Goal: Information Seeking & Learning: Learn about a topic

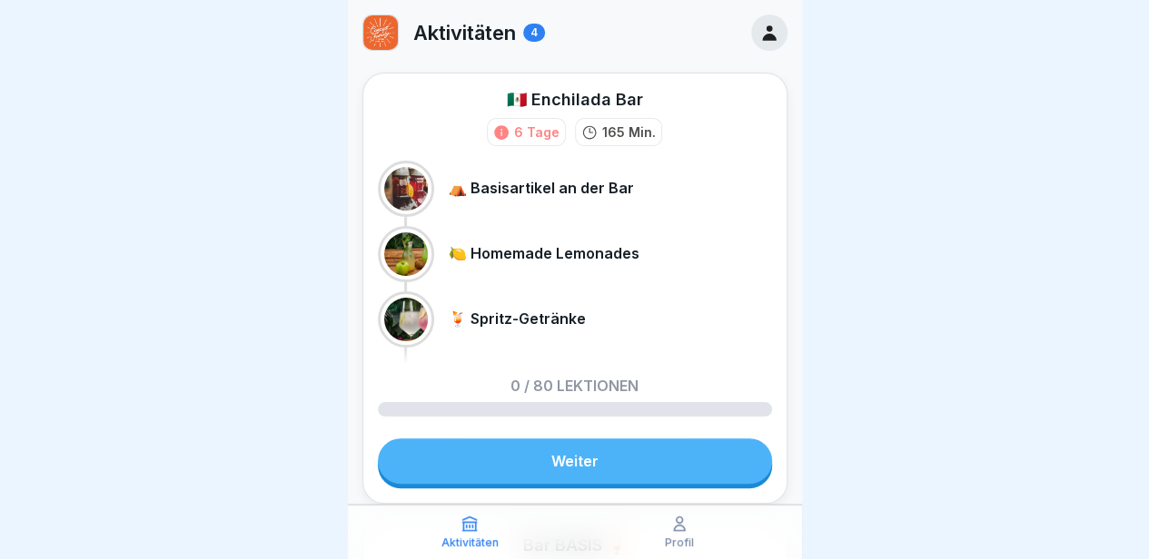
click at [556, 459] on link "Weiter" at bounding box center [575, 461] width 394 height 45
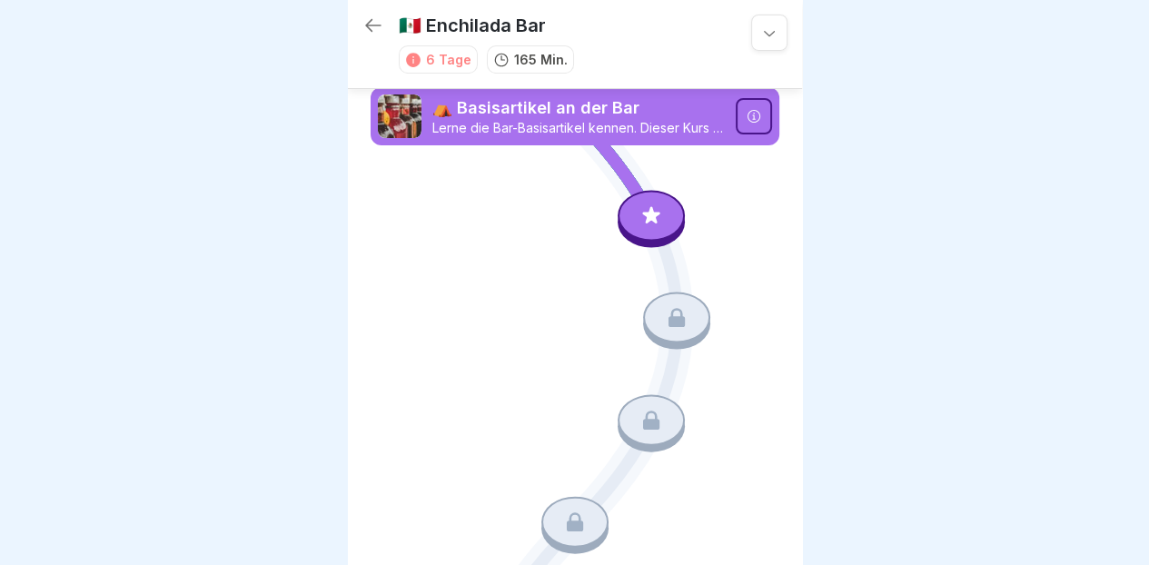
click at [653, 232] on div at bounding box center [650, 215] width 67 height 51
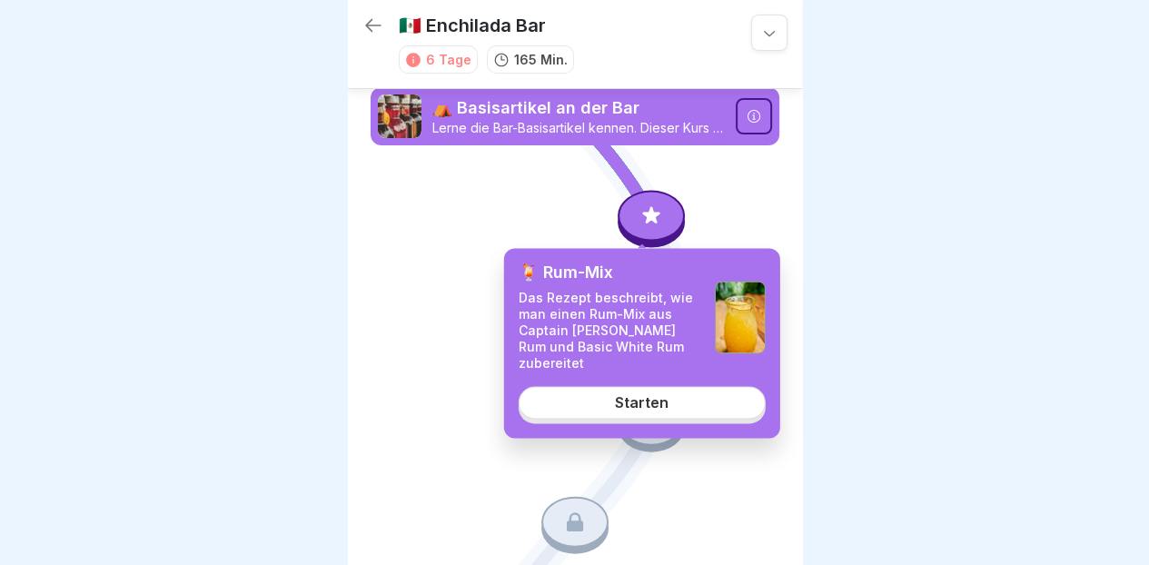
click at [661, 386] on link "Starten" at bounding box center [642, 402] width 247 height 33
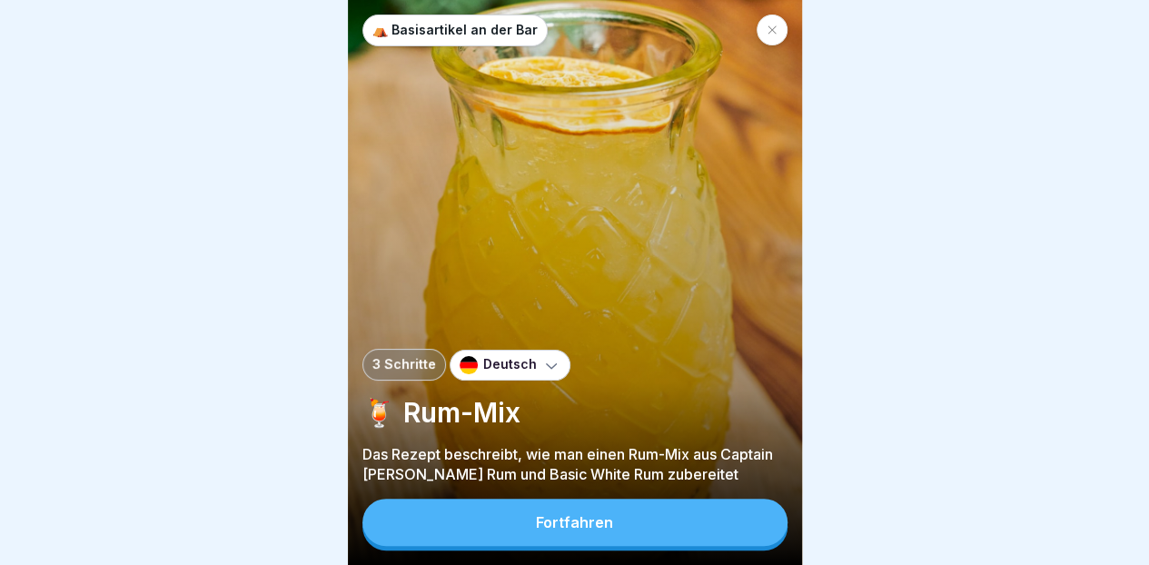
click at [643, 542] on button "Fortfahren" at bounding box center [574, 522] width 425 height 47
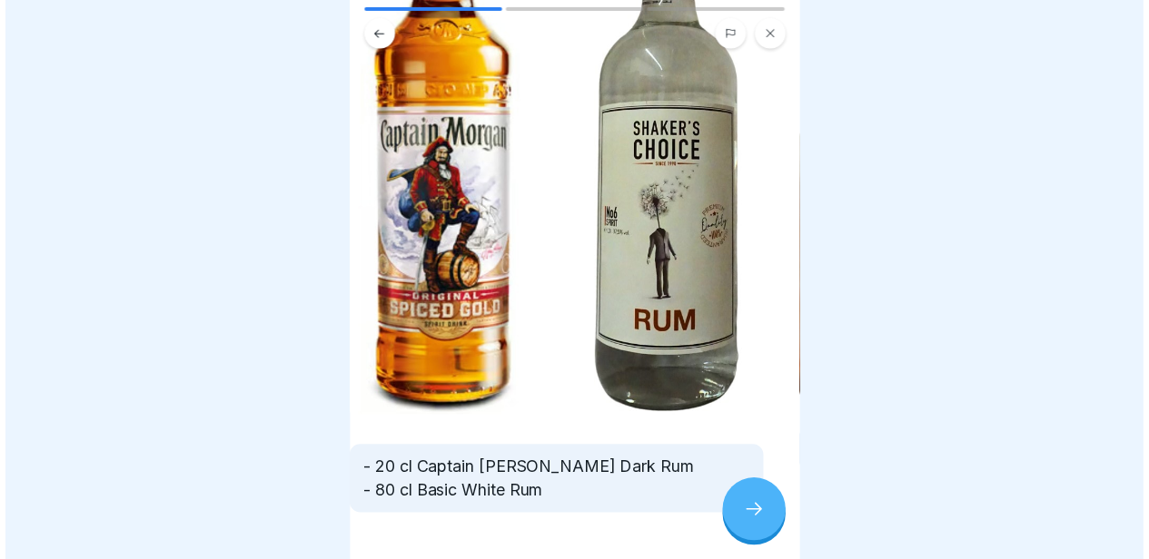
scroll to position [298, 0]
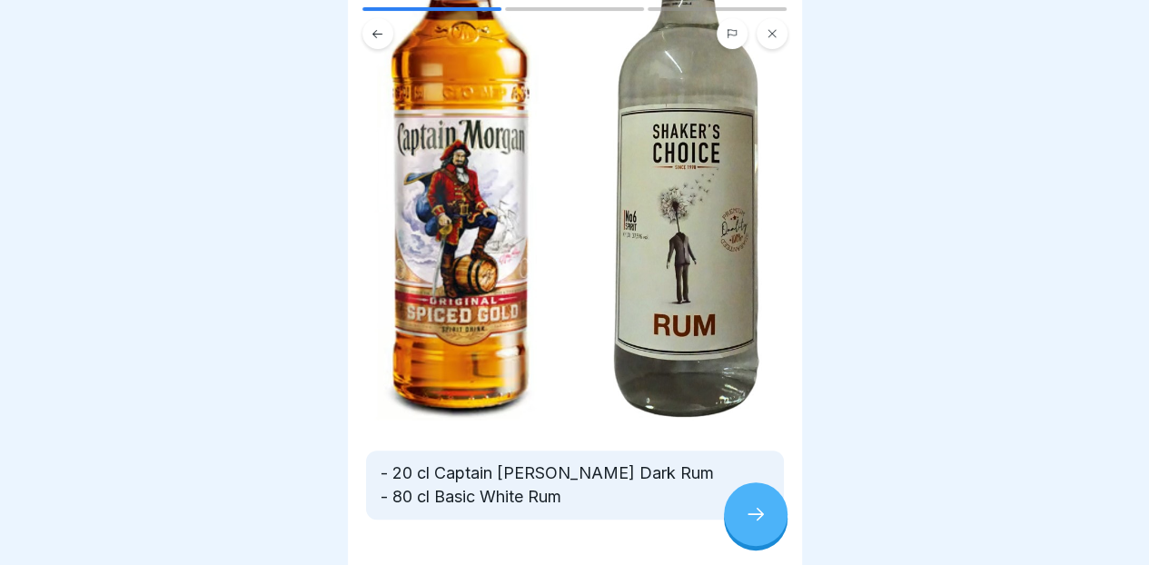
click at [746, 525] on icon at bounding box center [756, 514] width 22 height 22
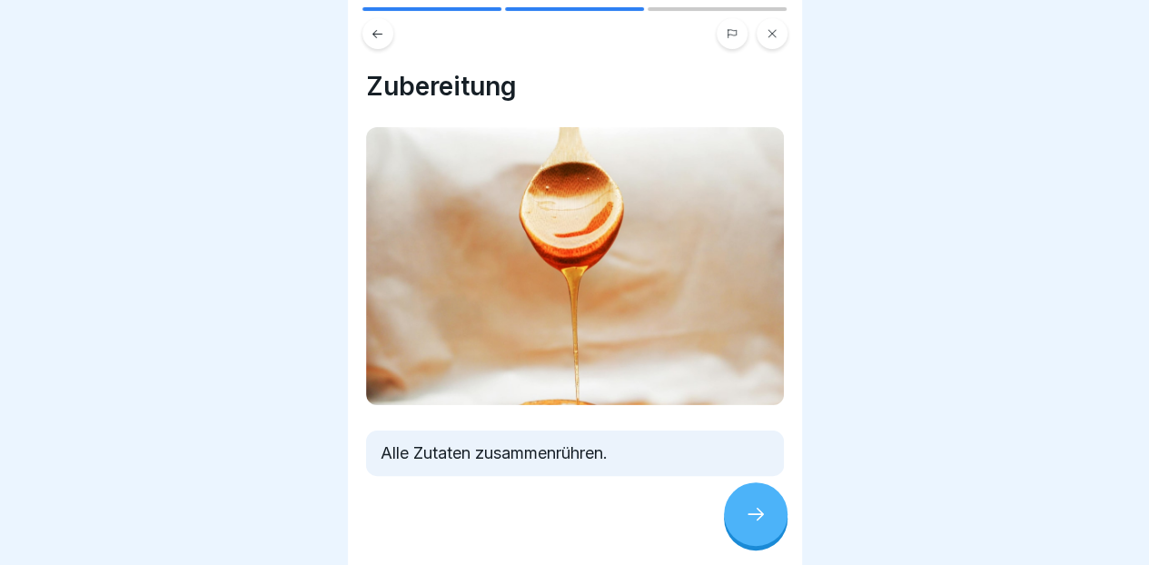
click at [748, 525] on icon at bounding box center [756, 514] width 22 height 22
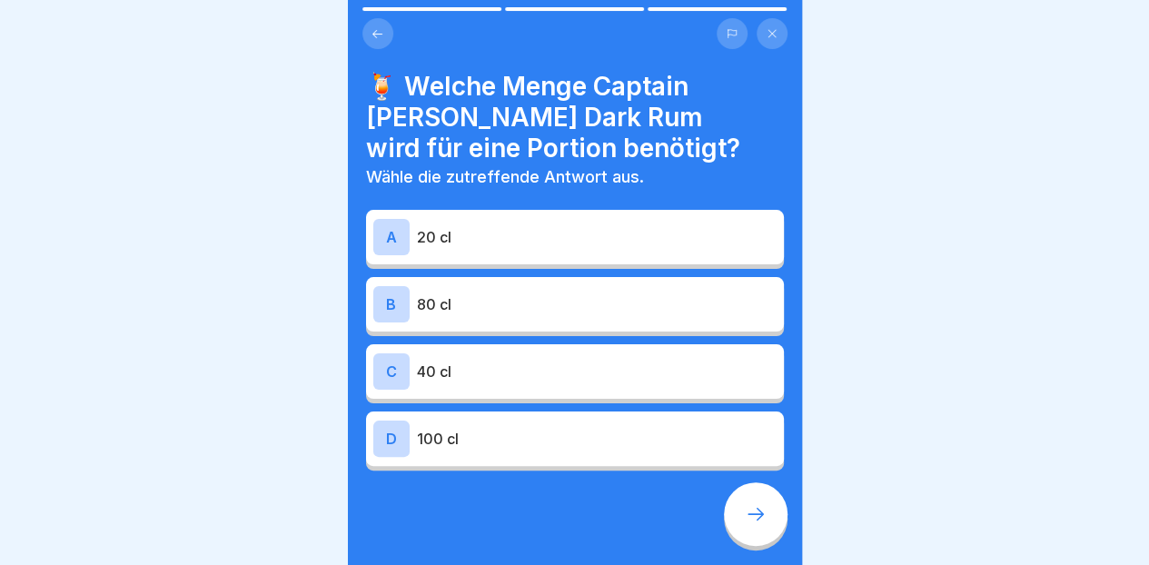
click at [700, 223] on div "A 20 cl" at bounding box center [574, 237] width 403 height 36
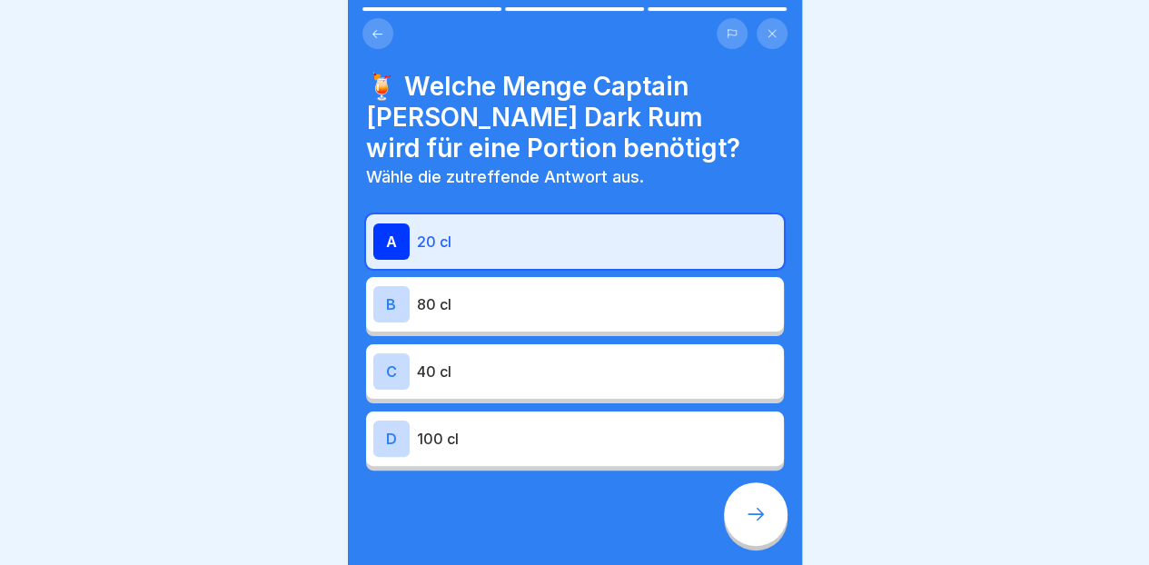
click at [756, 525] on icon at bounding box center [756, 514] width 22 height 22
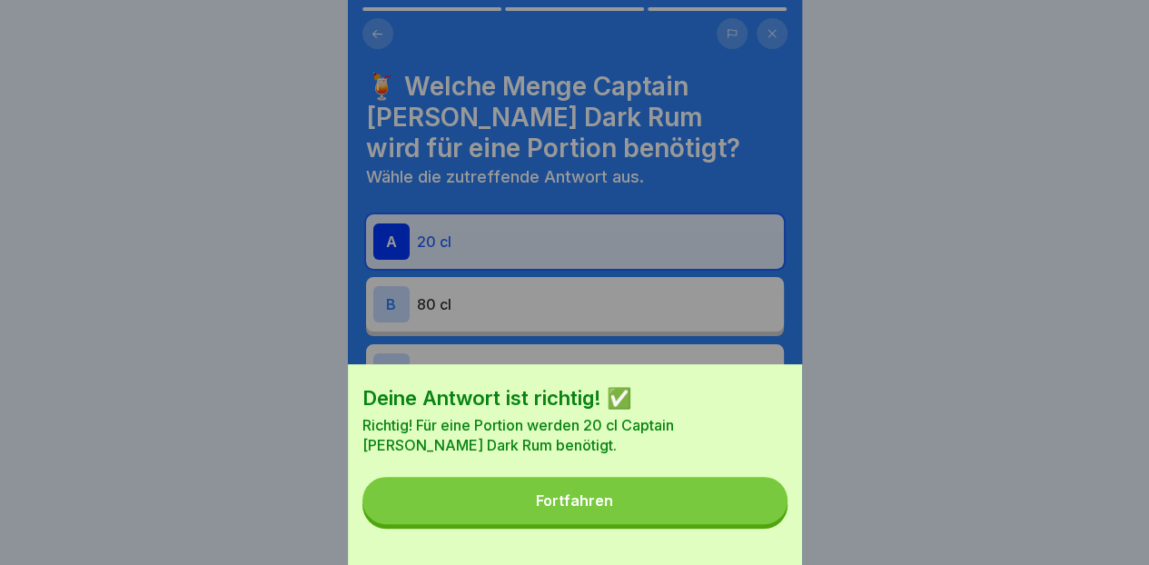
click at [623, 524] on button "Fortfahren" at bounding box center [574, 500] width 425 height 47
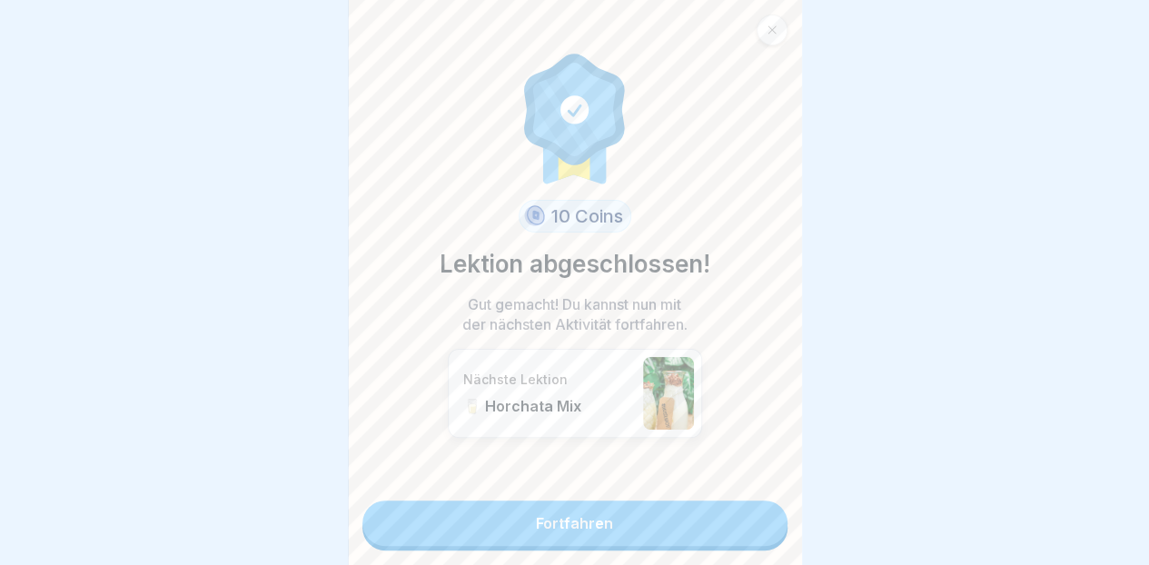
click at [609, 525] on link "Fortfahren" at bounding box center [574, 522] width 425 height 45
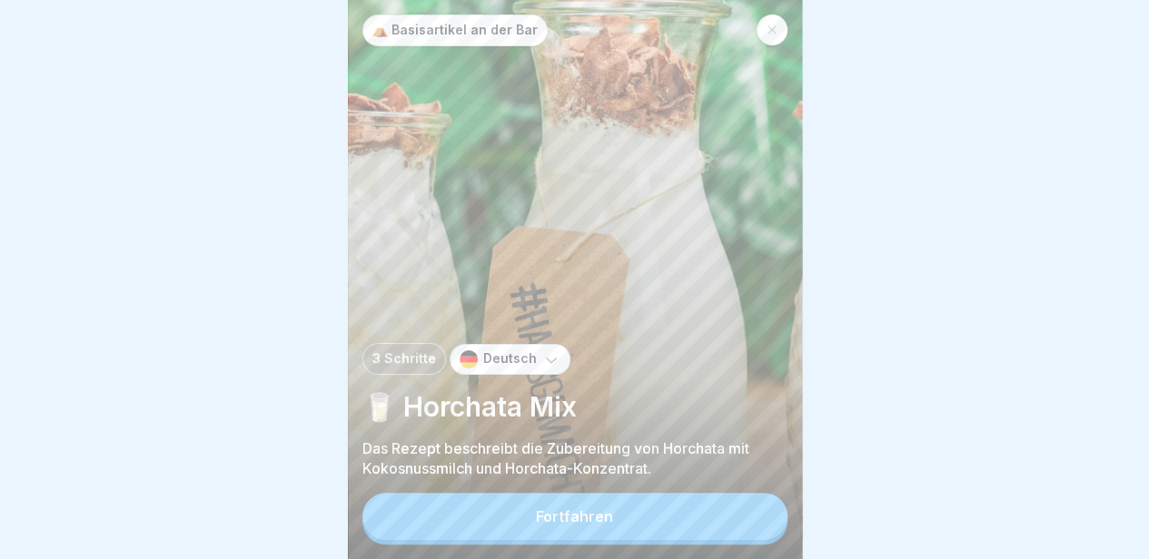
click at [773, 28] on icon at bounding box center [771, 30] width 8 height 8
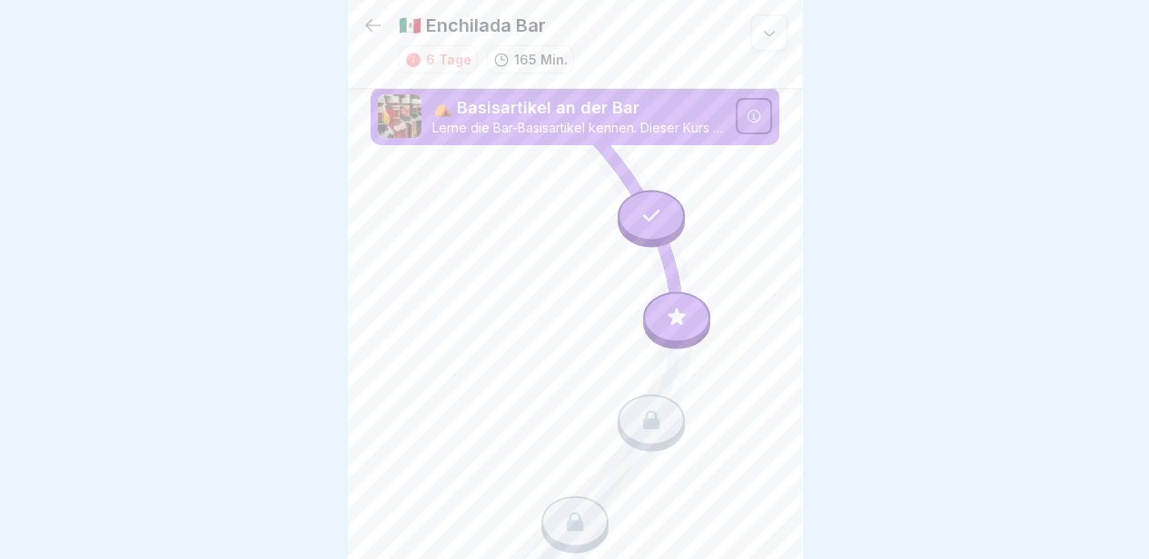
click at [639, 216] on icon at bounding box center [651, 215] width 24 height 24
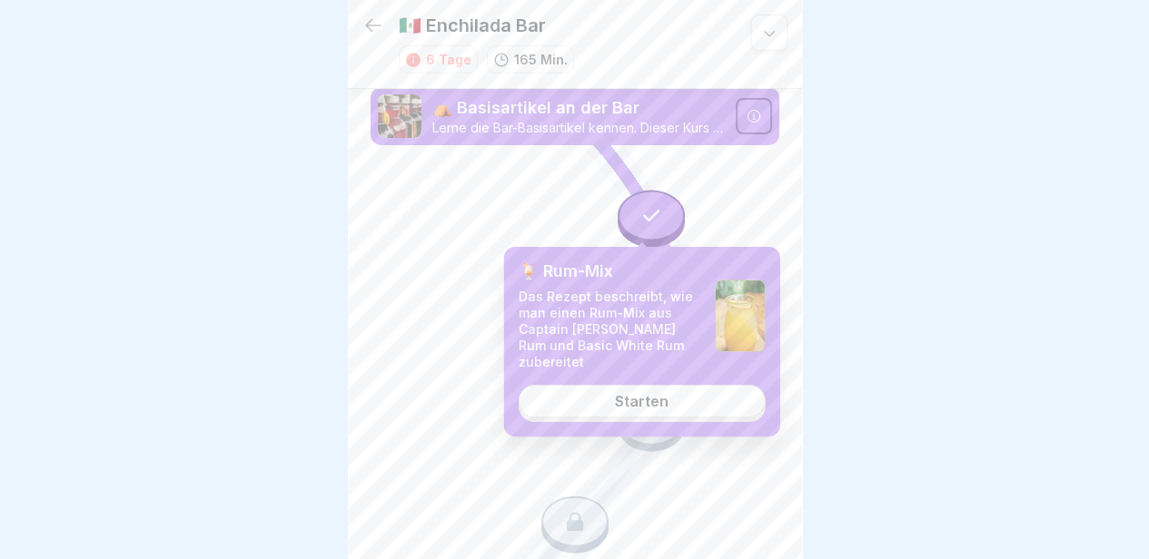
click at [678, 396] on link "Starten" at bounding box center [642, 401] width 247 height 33
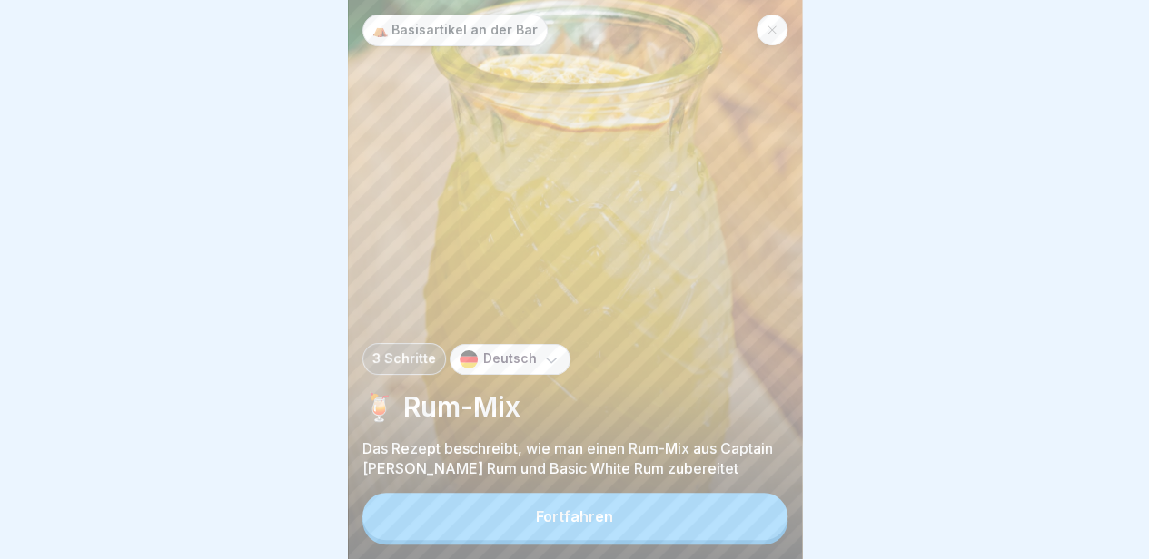
click at [642, 540] on button "Fortfahren" at bounding box center [574, 516] width 425 height 47
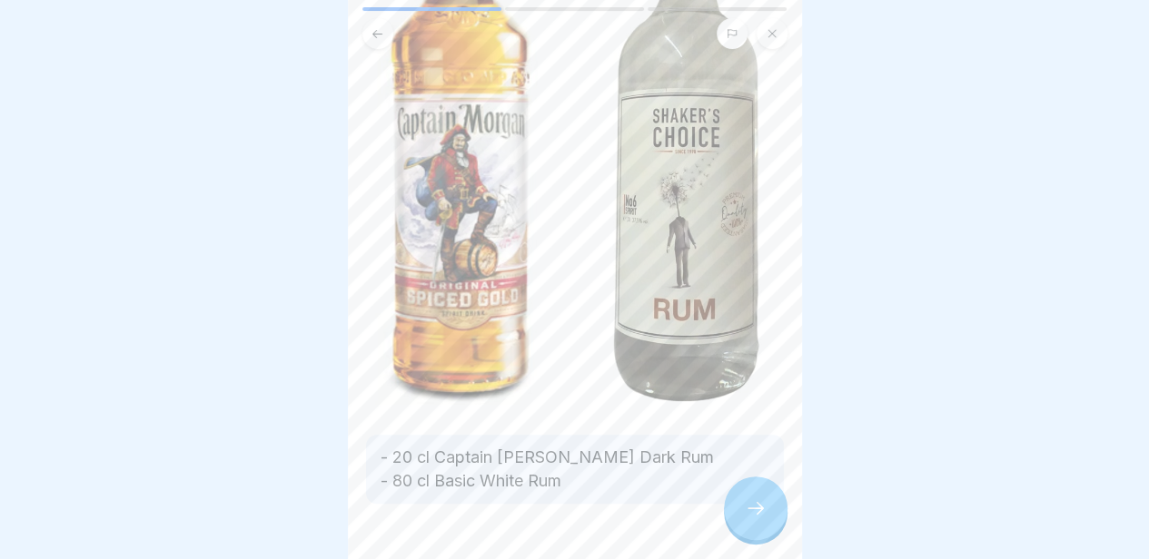
scroll to position [319, 0]
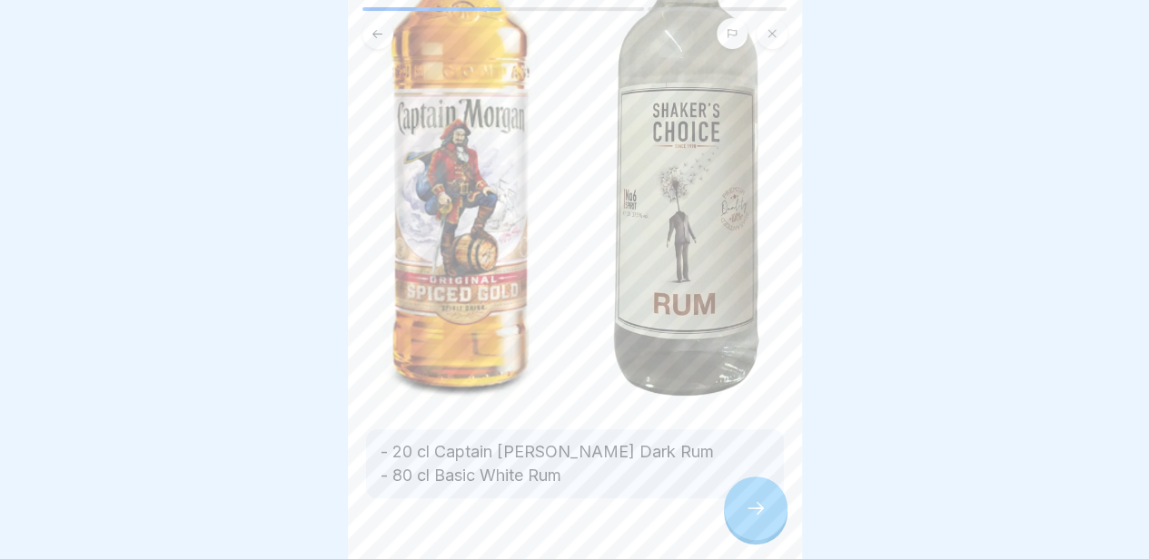
click at [768, 513] on div at bounding box center [756, 509] width 64 height 64
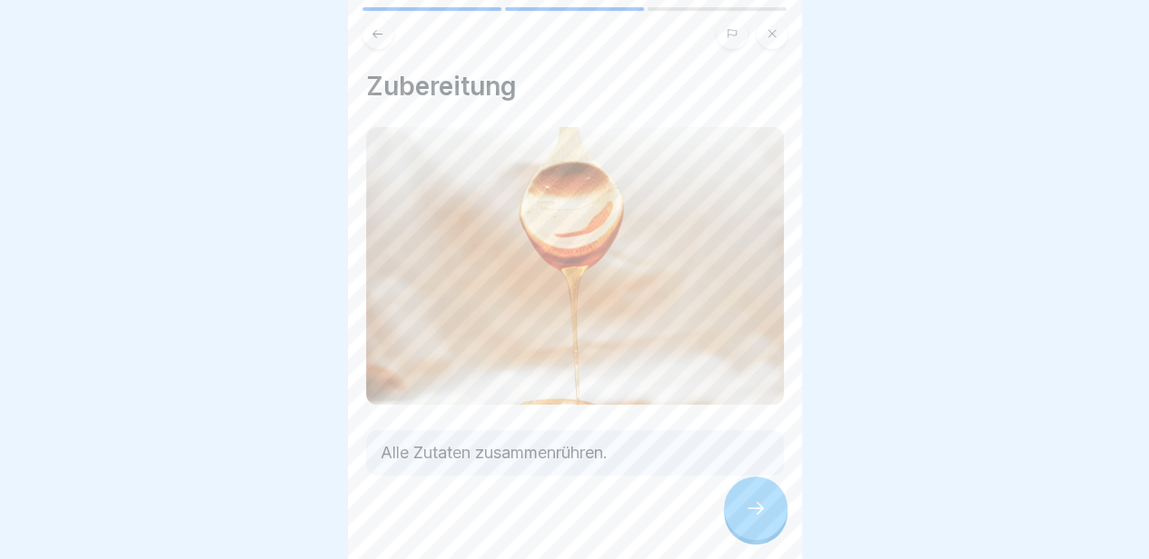
click at [768, 513] on div at bounding box center [756, 509] width 64 height 64
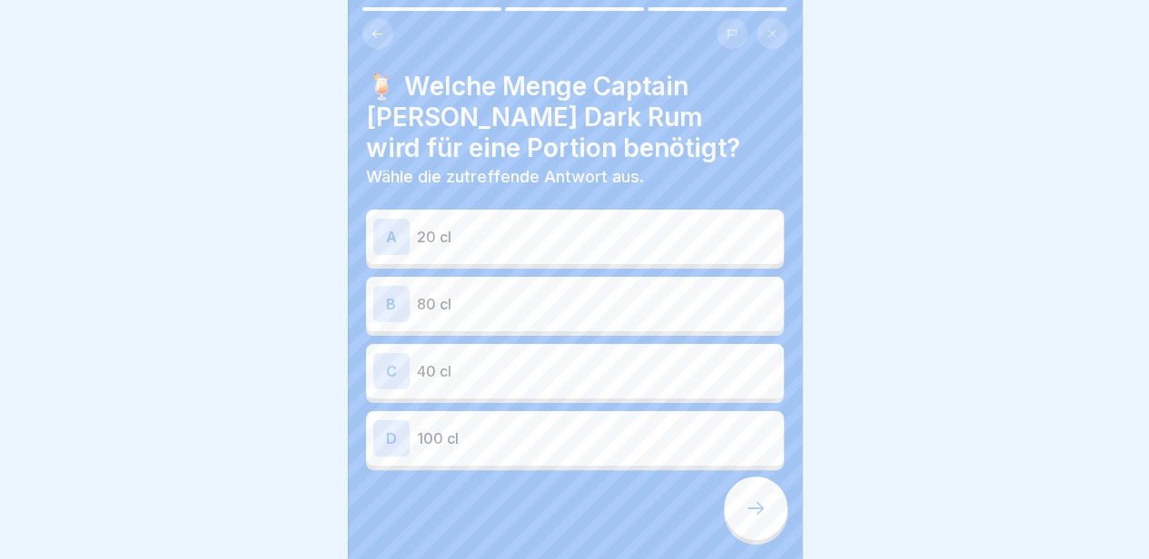
click at [768, 513] on div at bounding box center [756, 509] width 64 height 64
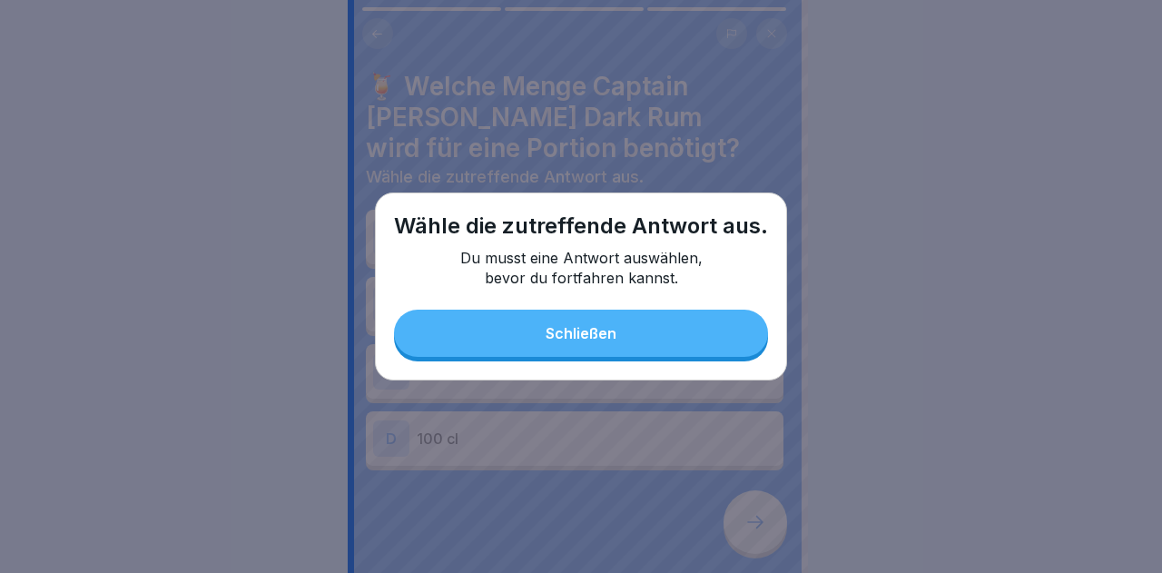
click at [667, 324] on button "Schließen" at bounding box center [581, 333] width 374 height 47
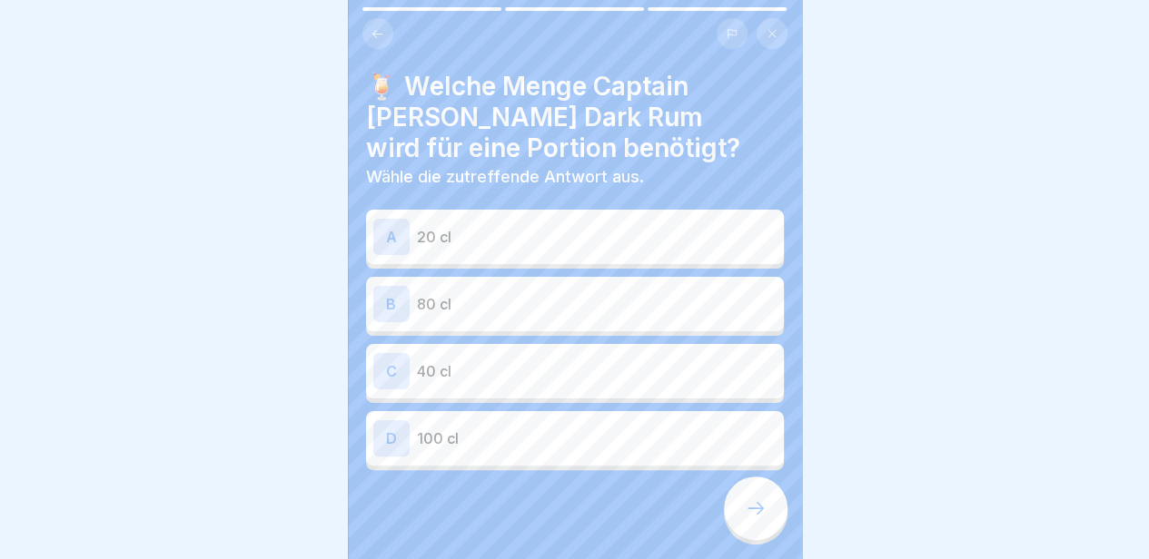
click at [636, 216] on div "A 20 cl" at bounding box center [575, 237] width 418 height 54
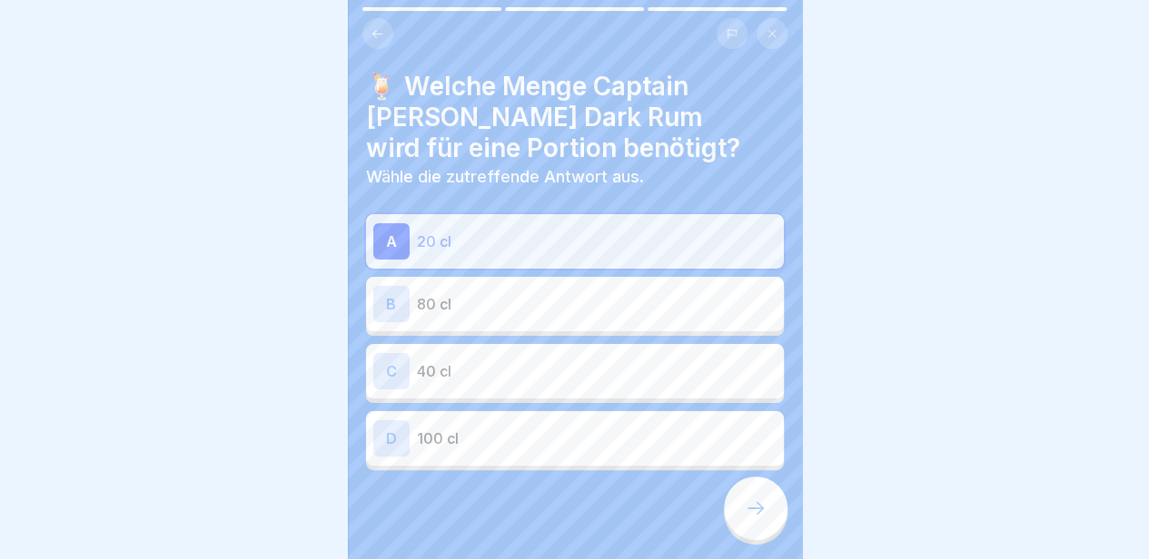
click at [759, 534] on div at bounding box center [756, 509] width 64 height 64
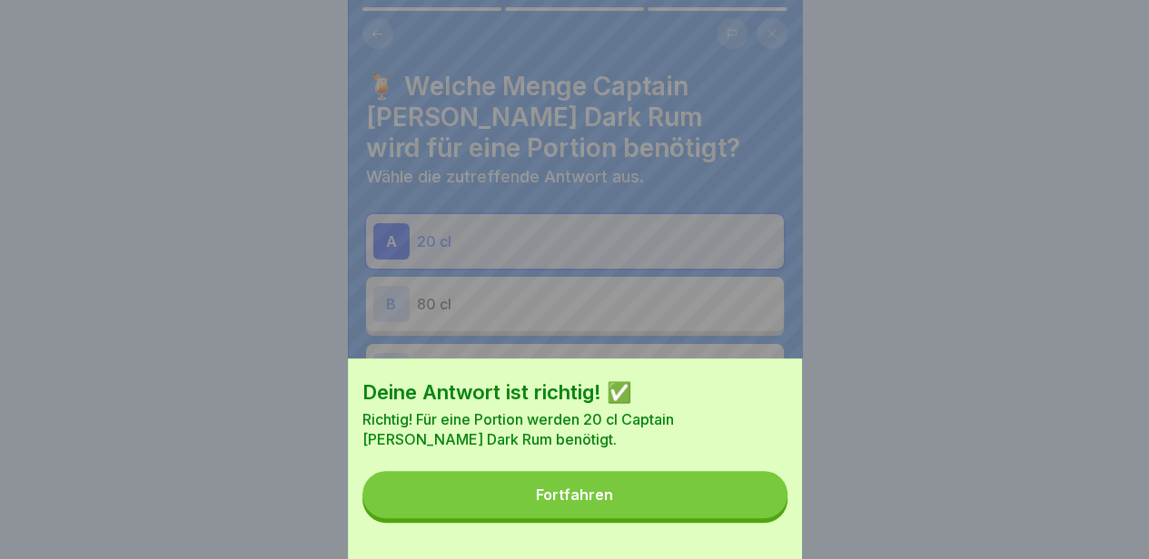
click at [644, 519] on button "Fortfahren" at bounding box center [574, 494] width 425 height 47
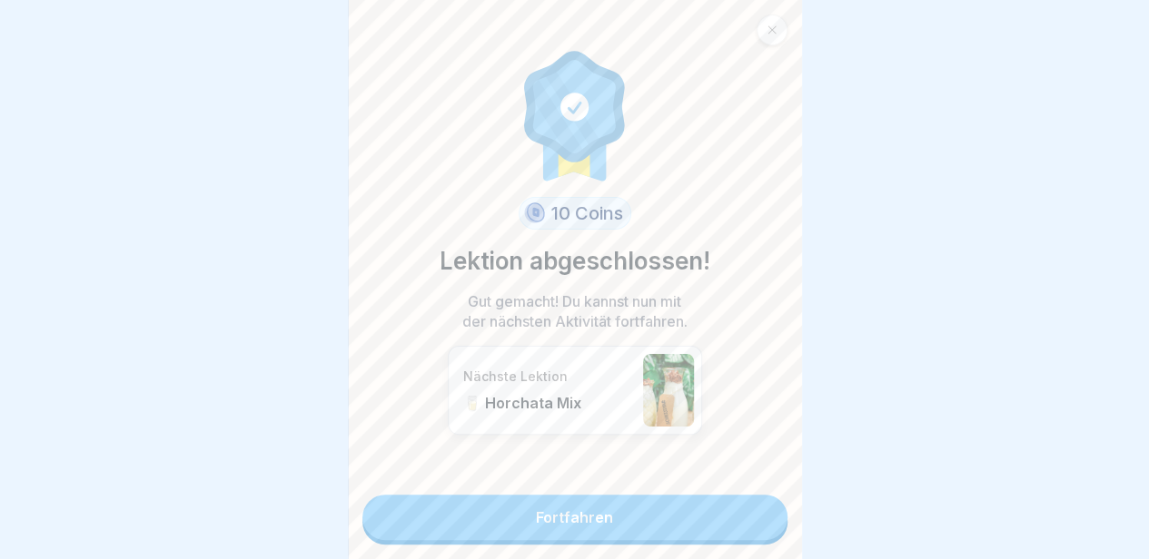
click at [644, 522] on link "Fortfahren" at bounding box center [574, 517] width 425 height 45
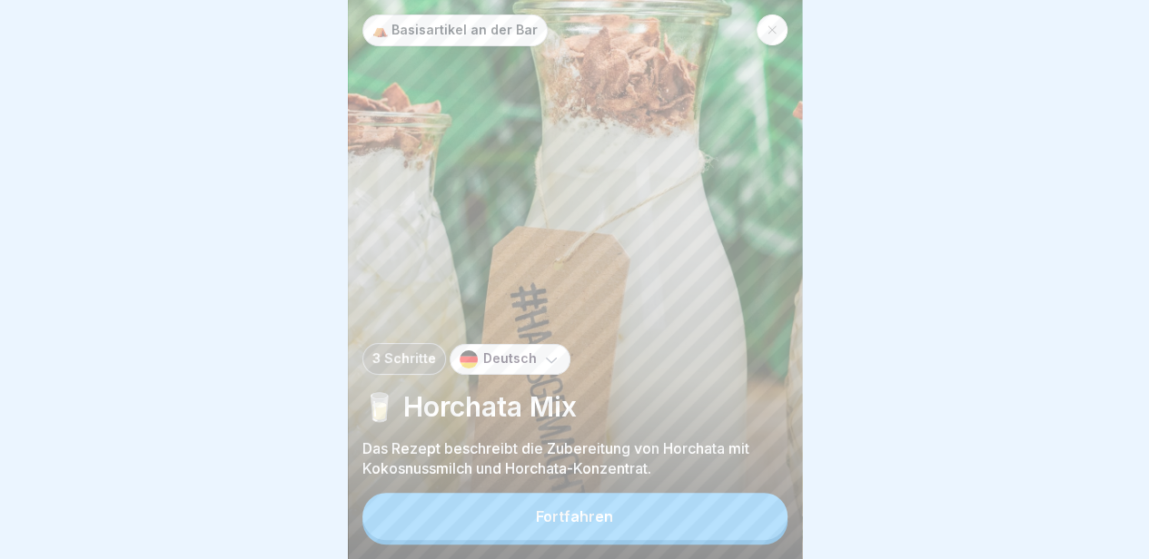
scroll to position [14, 0]
click at [644, 522] on button "Fortfahren" at bounding box center [574, 516] width 425 height 47
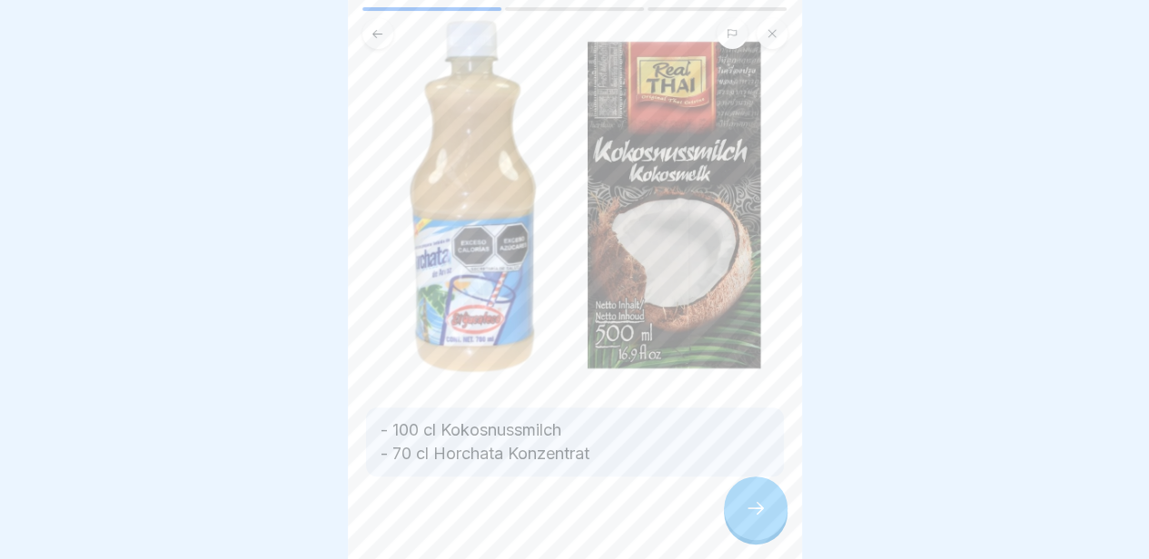
scroll to position [135, 0]
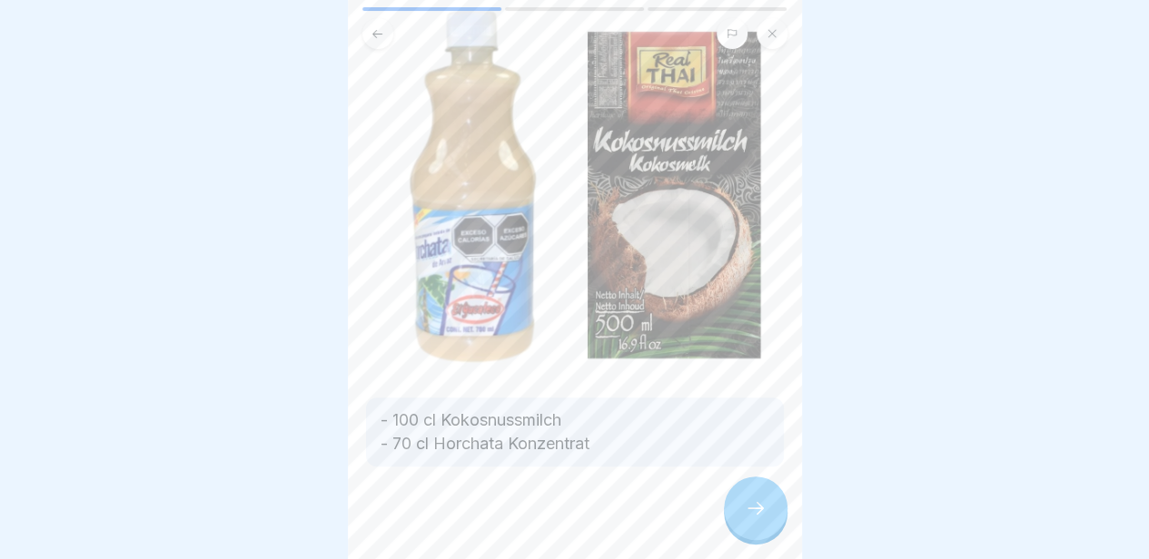
click at [768, 484] on div at bounding box center [756, 509] width 64 height 64
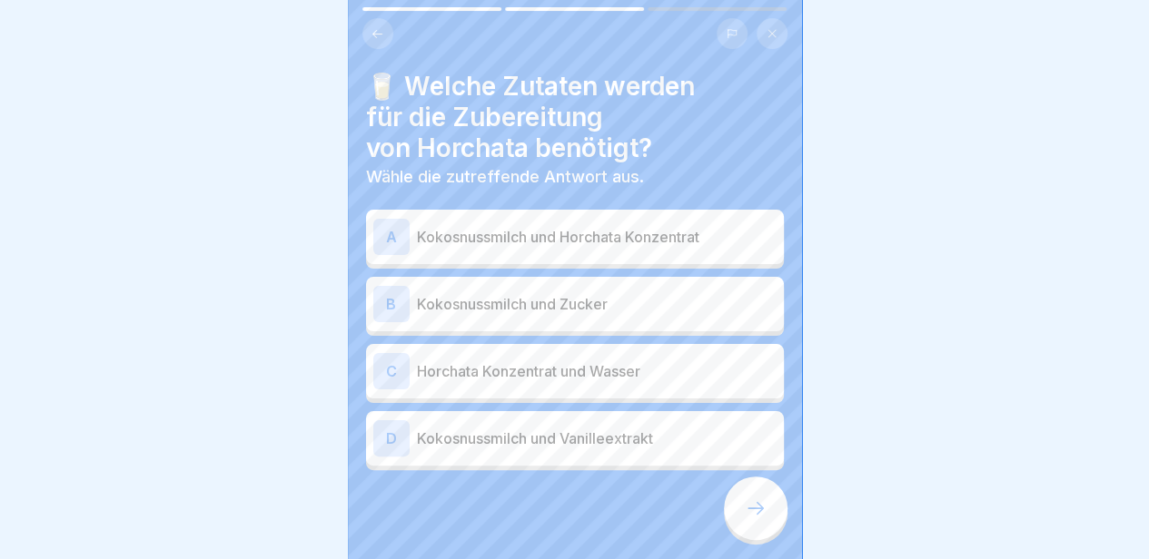
click at [645, 233] on div "A Kokosnussmilch und Horchata Konzentrat" at bounding box center [574, 237] width 403 height 36
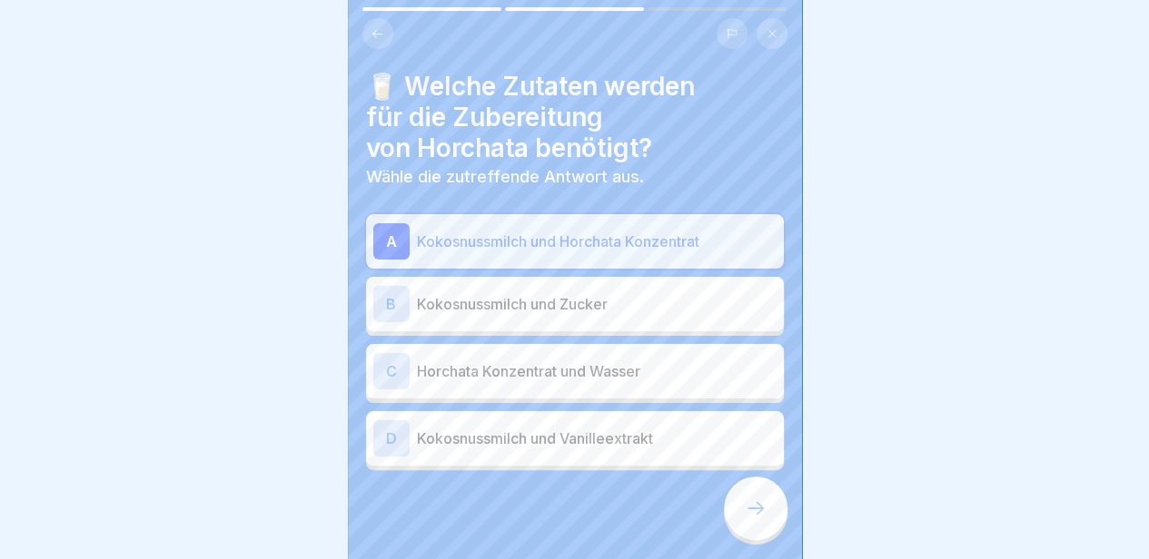
click at [736, 508] on div at bounding box center [756, 509] width 64 height 64
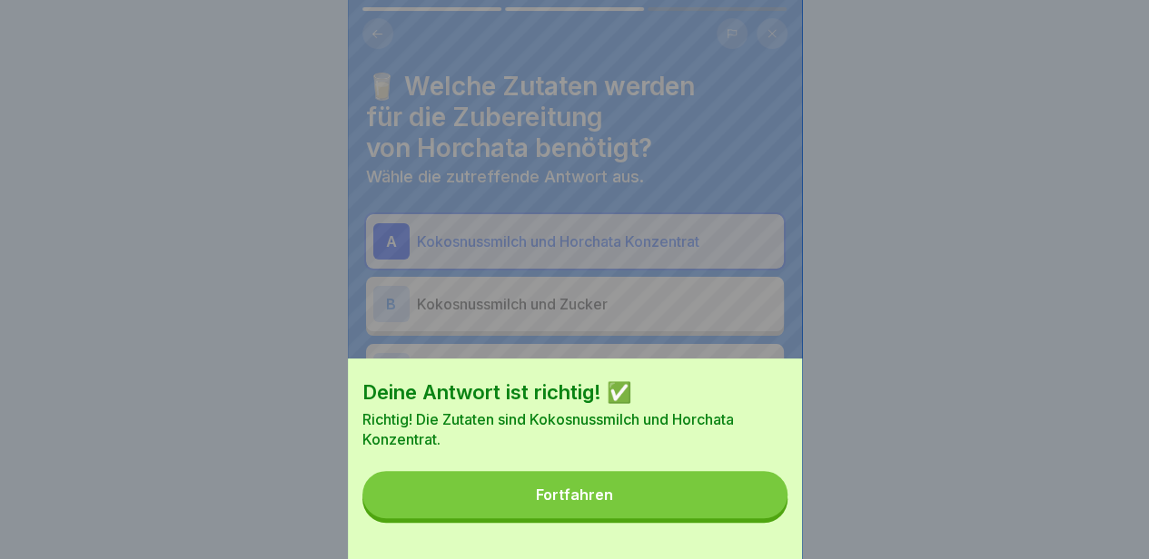
click at [706, 513] on button "Fortfahren" at bounding box center [574, 494] width 425 height 47
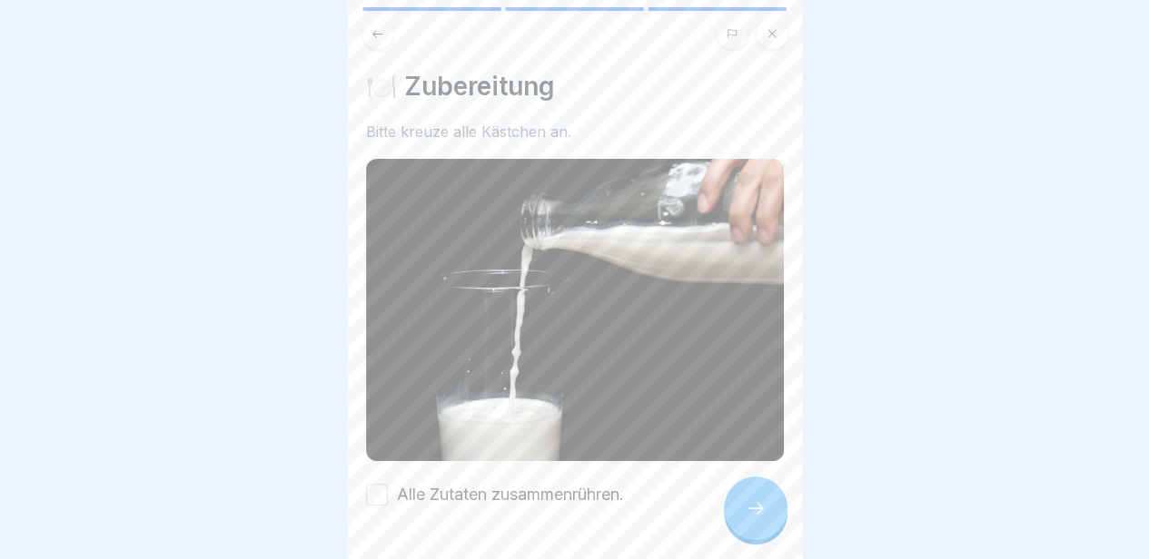
scroll to position [45, 0]
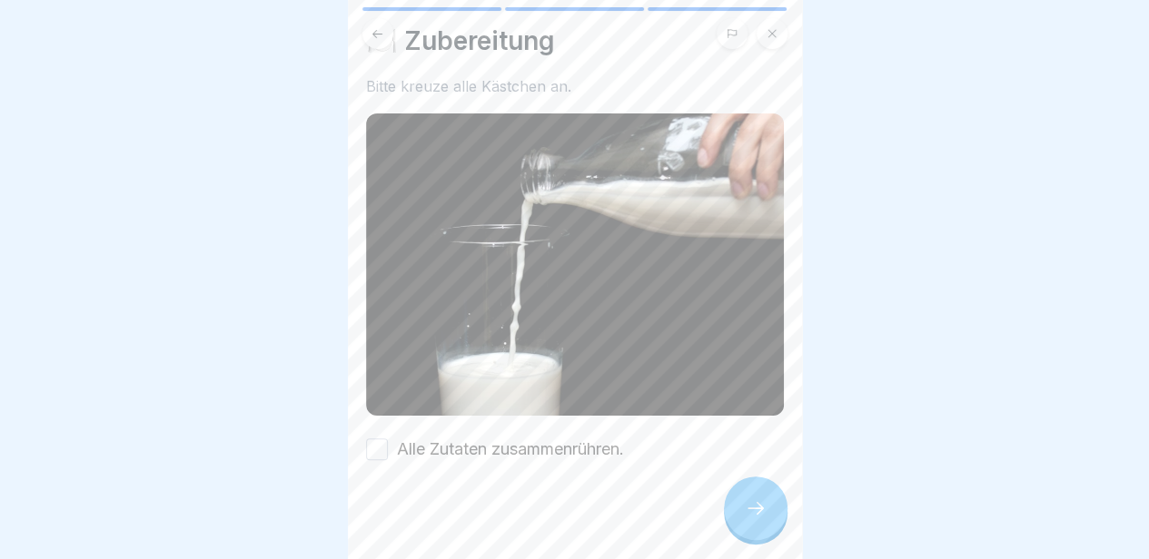
click at [451, 461] on div at bounding box center [575, 515] width 418 height 109
click at [455, 461] on div at bounding box center [575, 515] width 418 height 109
click at [458, 438] on label "Alle Zutaten zusammenrühren." at bounding box center [510, 450] width 227 height 24
click at [388, 439] on button "Alle Zutaten zusammenrühren." at bounding box center [377, 450] width 22 height 22
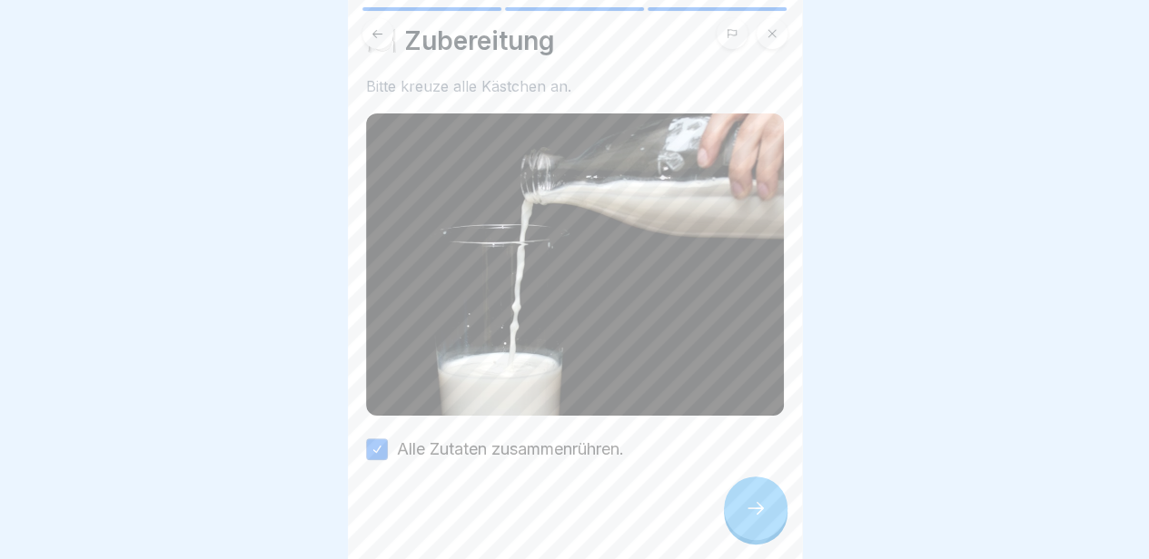
click at [783, 514] on div at bounding box center [756, 509] width 64 height 64
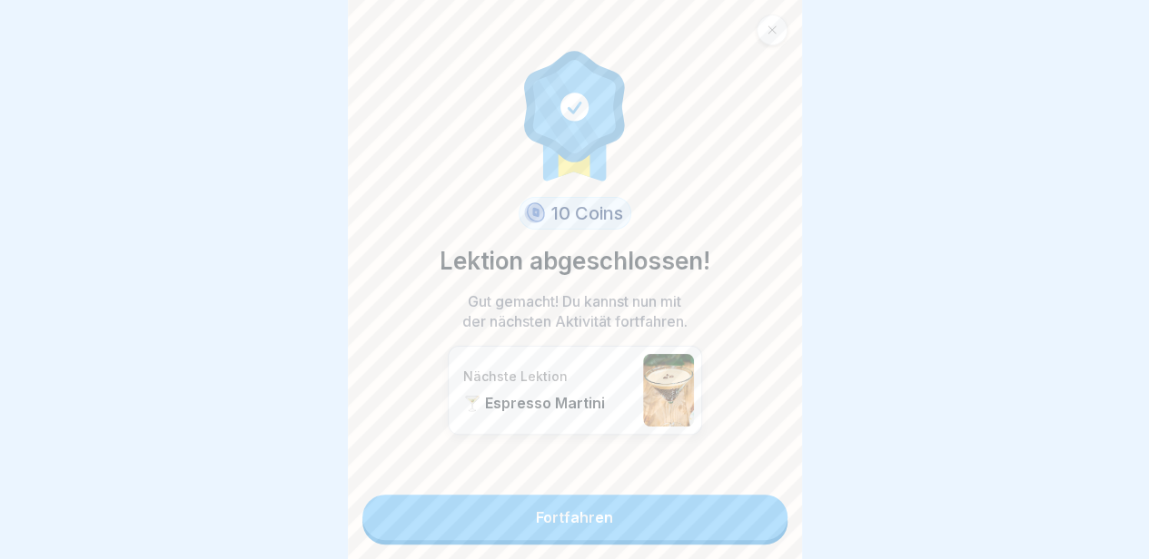
click at [694, 502] on link "Fortfahren" at bounding box center [574, 517] width 425 height 45
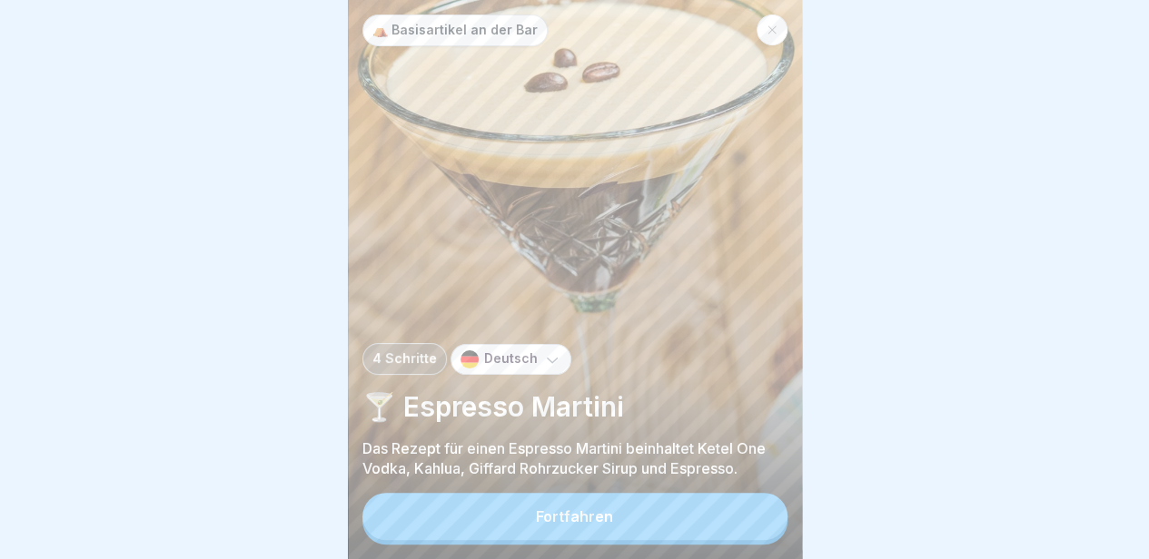
click at [561, 518] on div "Fortfahren" at bounding box center [574, 517] width 77 height 16
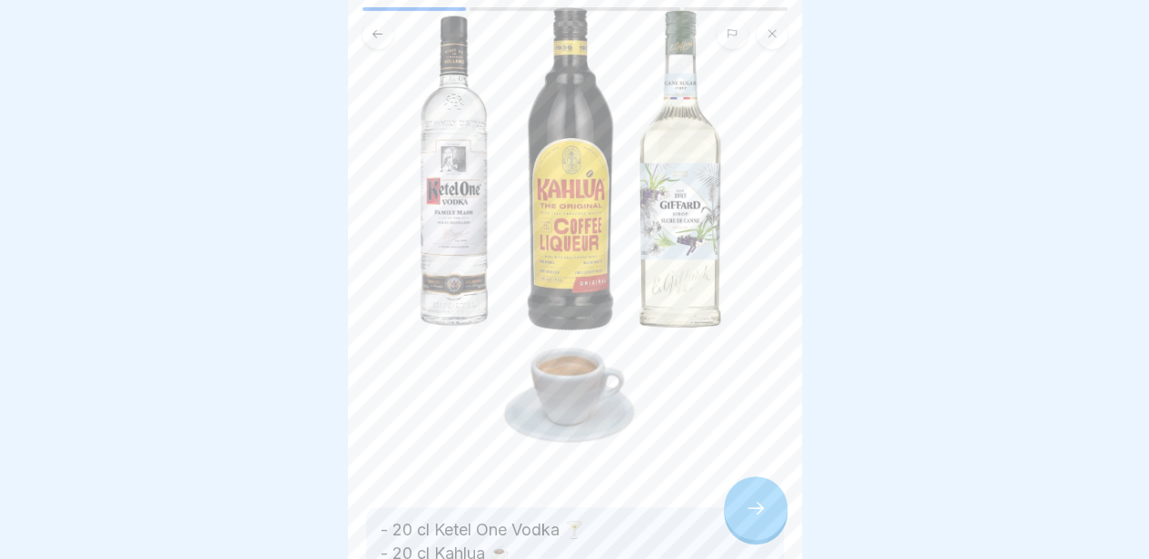
scroll to position [323, 0]
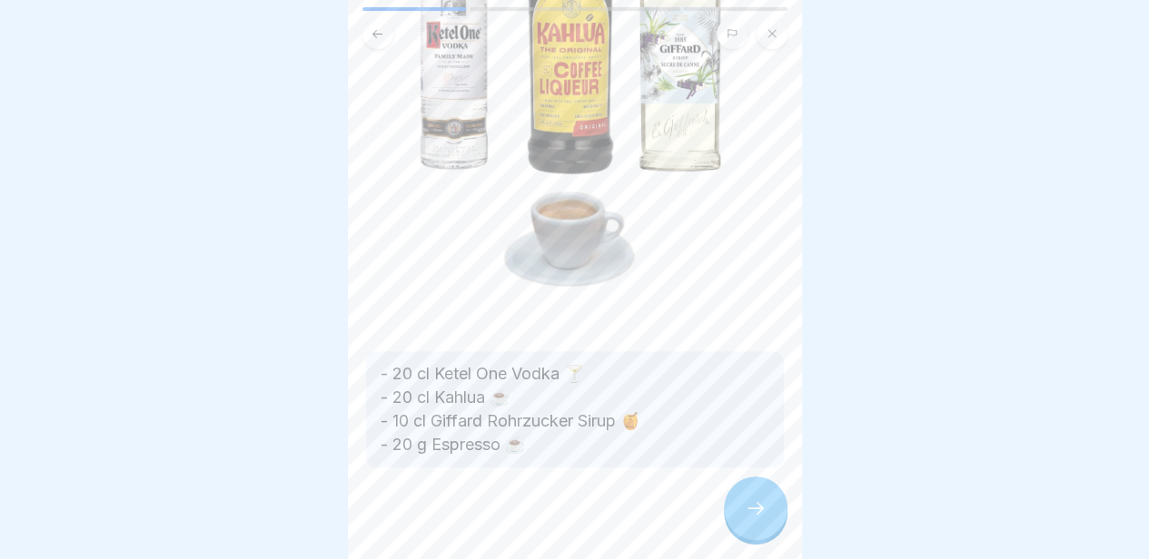
click at [757, 509] on icon at bounding box center [756, 509] width 22 height 22
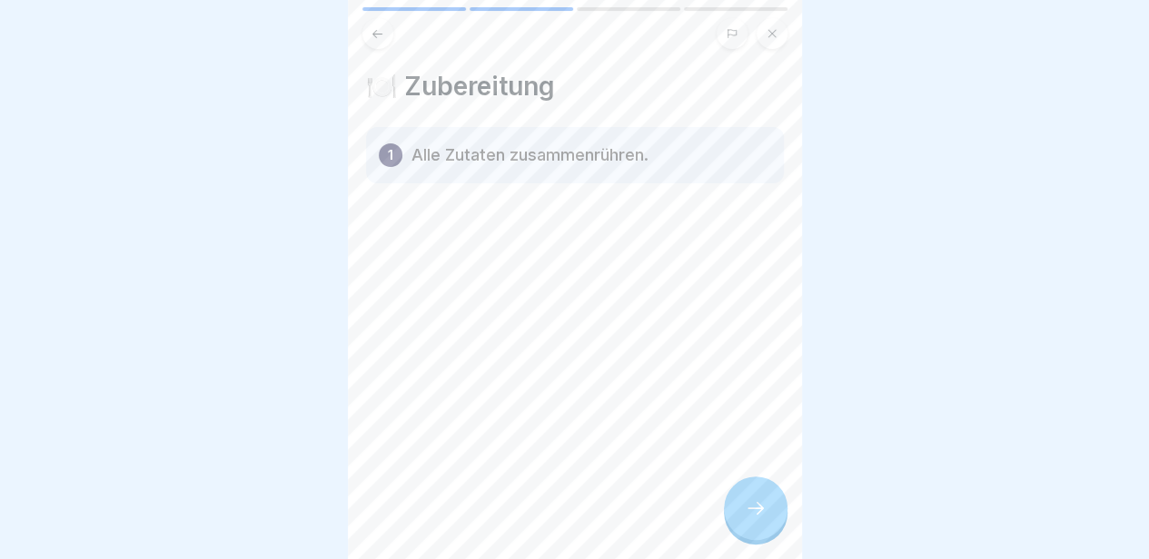
click at [757, 509] on icon at bounding box center [756, 509] width 22 height 22
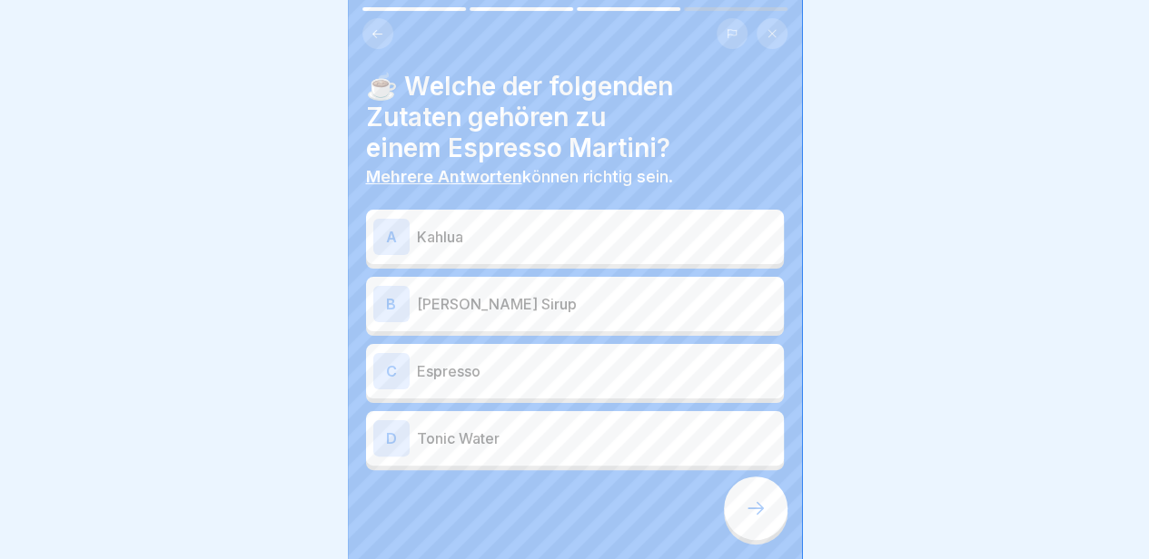
click at [650, 305] on div "B Giffard Rohrzucker Sirup" at bounding box center [574, 304] width 403 height 36
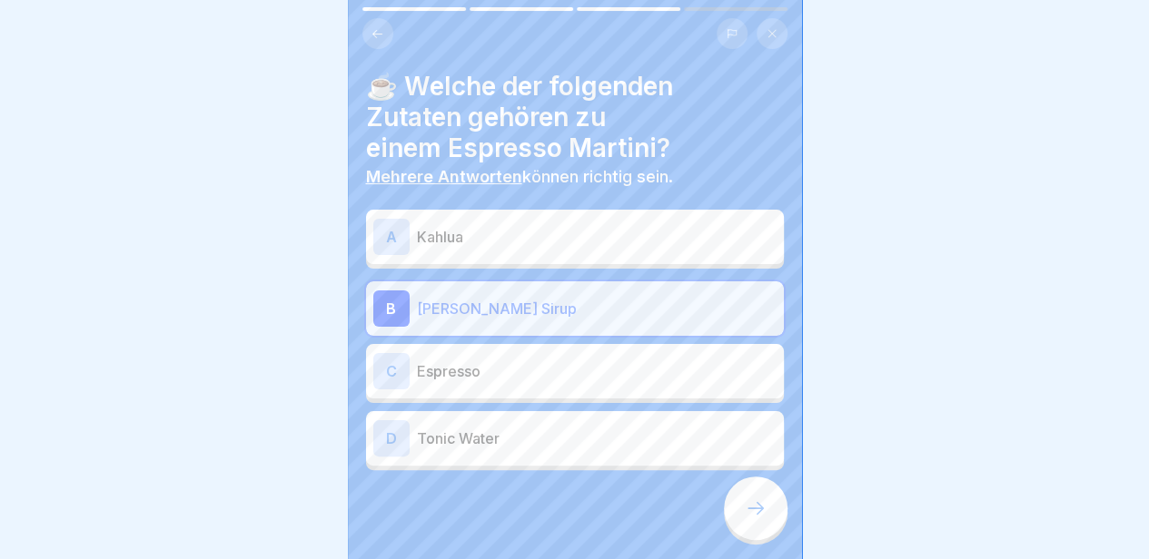
click at [632, 361] on p "Espresso" at bounding box center [597, 372] width 360 height 22
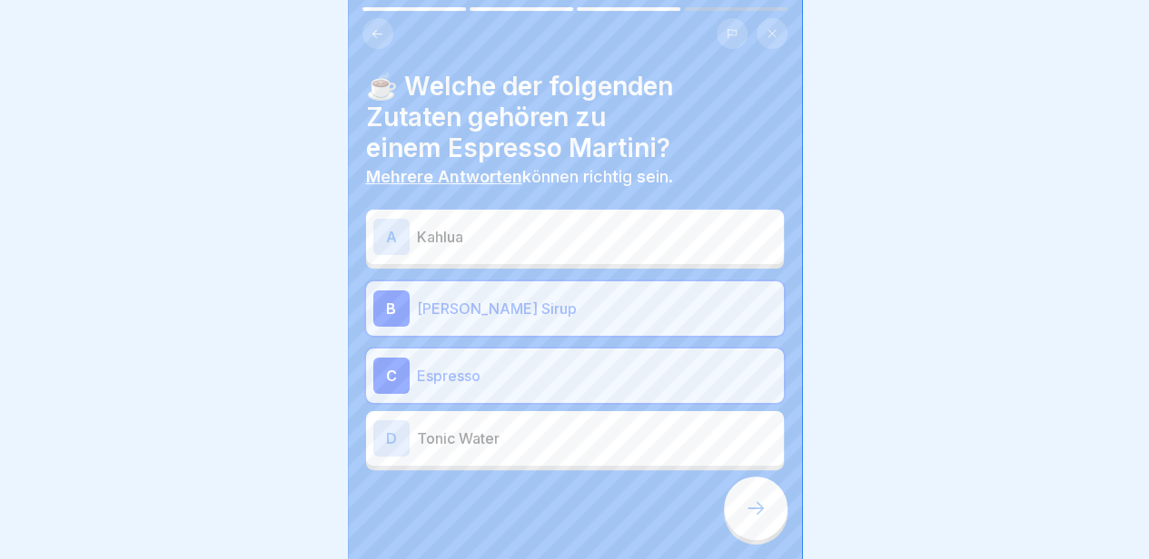
click at [703, 236] on div "A Kahlua" at bounding box center [574, 237] width 403 height 36
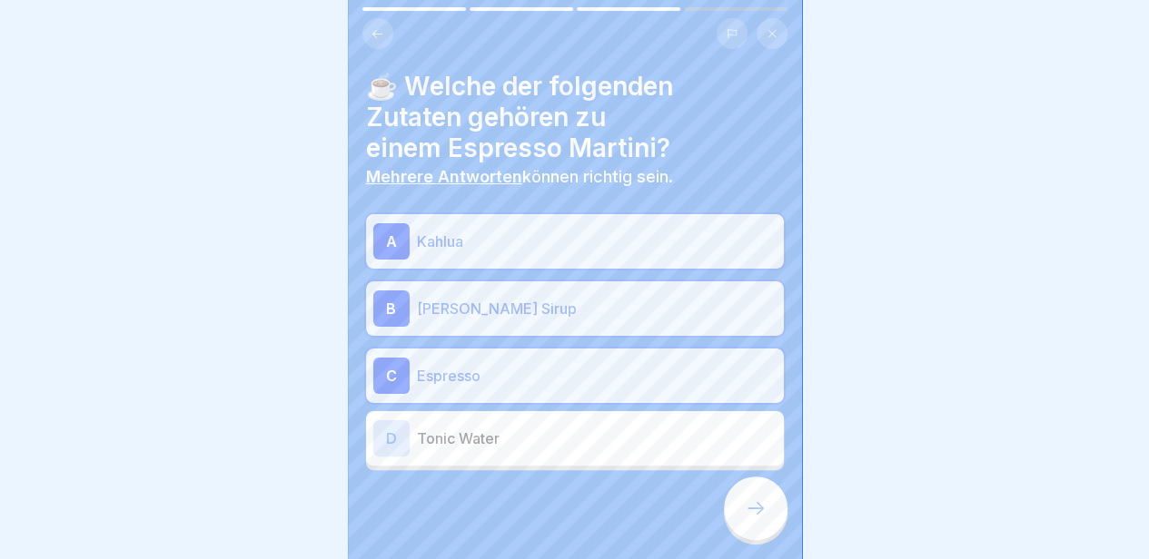
click at [752, 510] on icon at bounding box center [756, 509] width 22 height 22
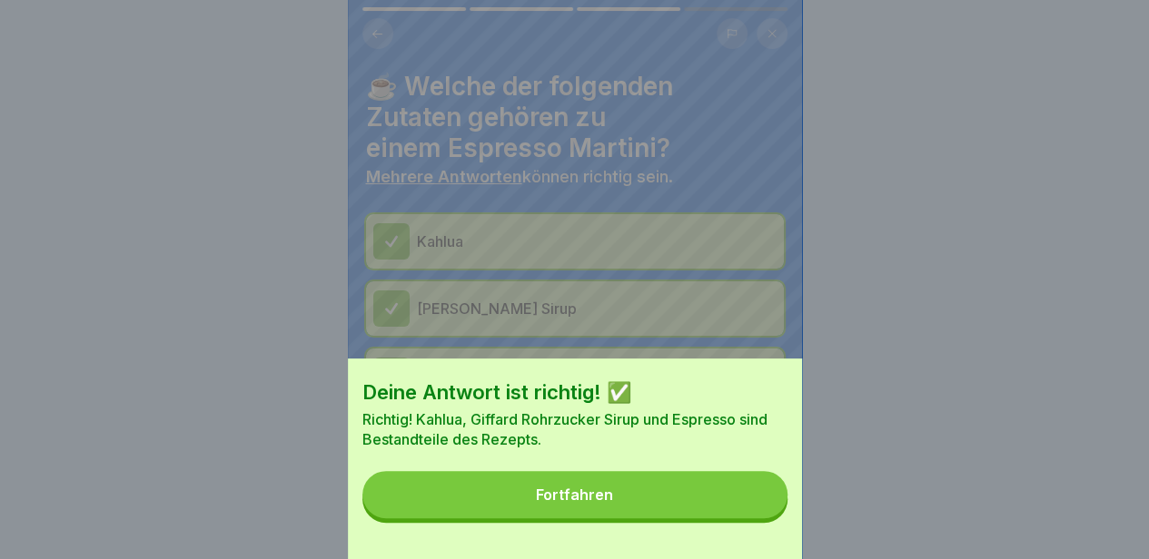
click at [752, 510] on button "Fortfahren" at bounding box center [574, 494] width 425 height 47
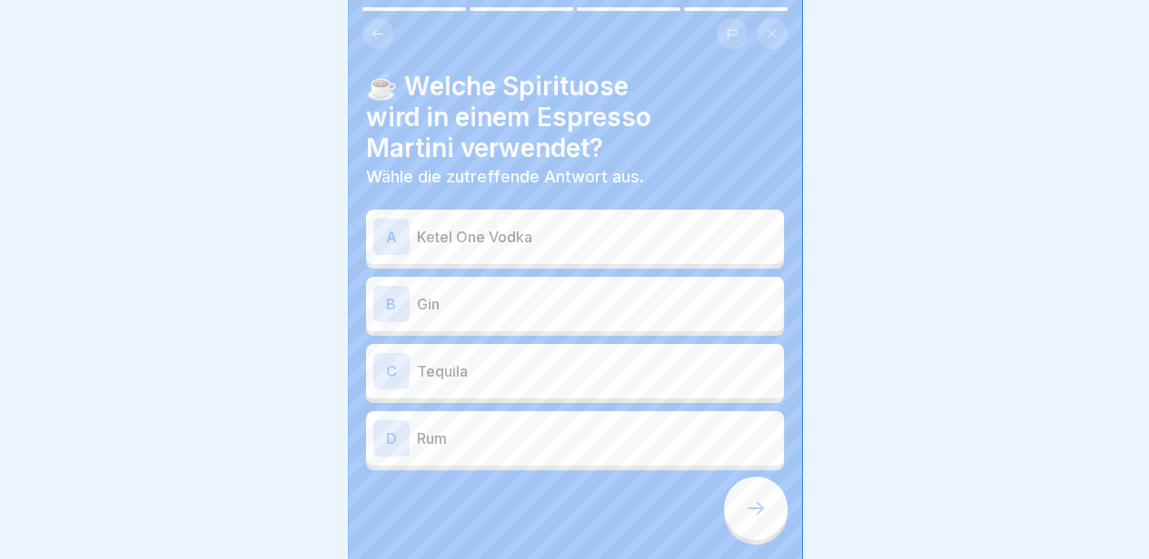
click at [663, 226] on p "Ketel One Vodka" at bounding box center [597, 237] width 360 height 22
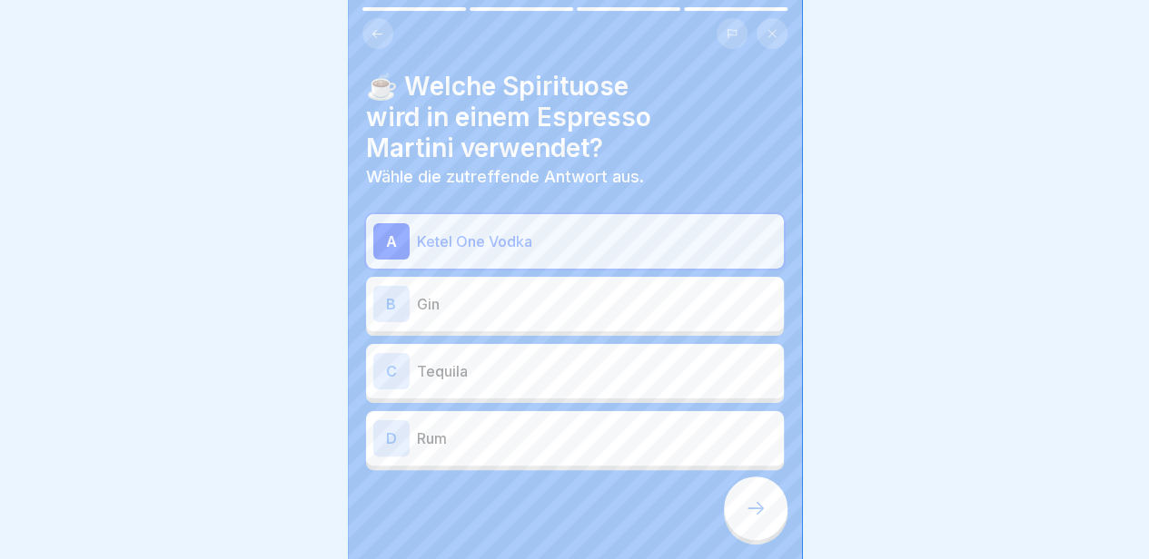
click at [759, 500] on icon at bounding box center [756, 509] width 22 height 22
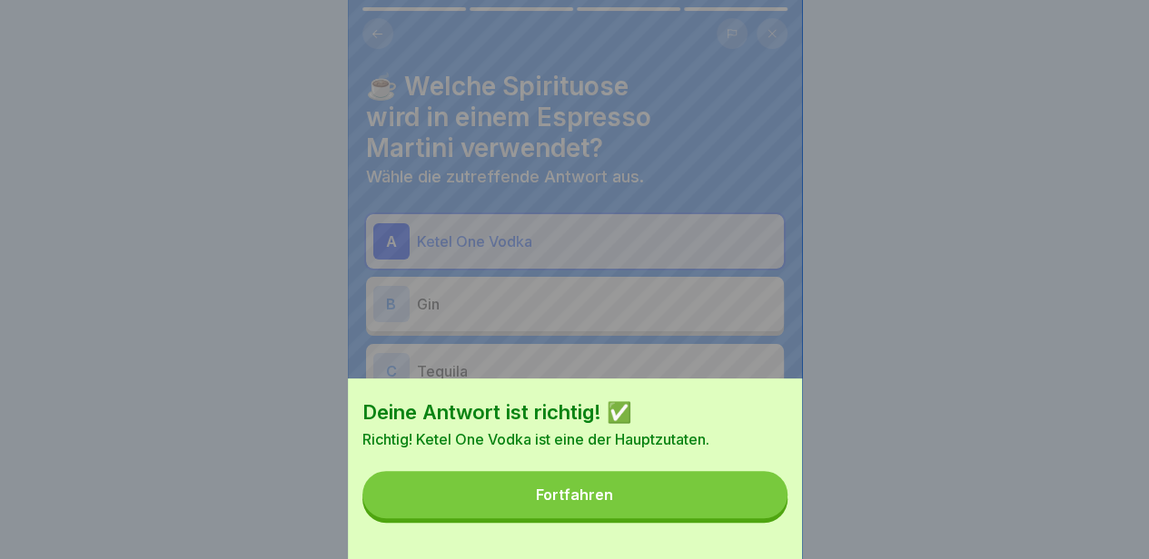
click at [699, 502] on button "Fortfahren" at bounding box center [574, 494] width 425 height 47
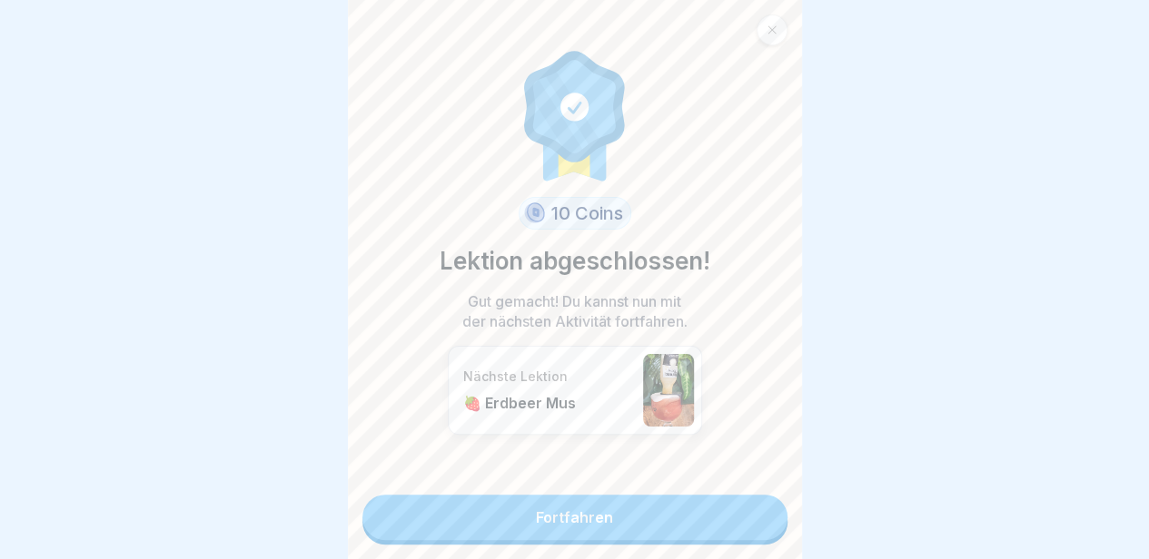
click at [699, 502] on link "Fortfahren" at bounding box center [574, 517] width 425 height 45
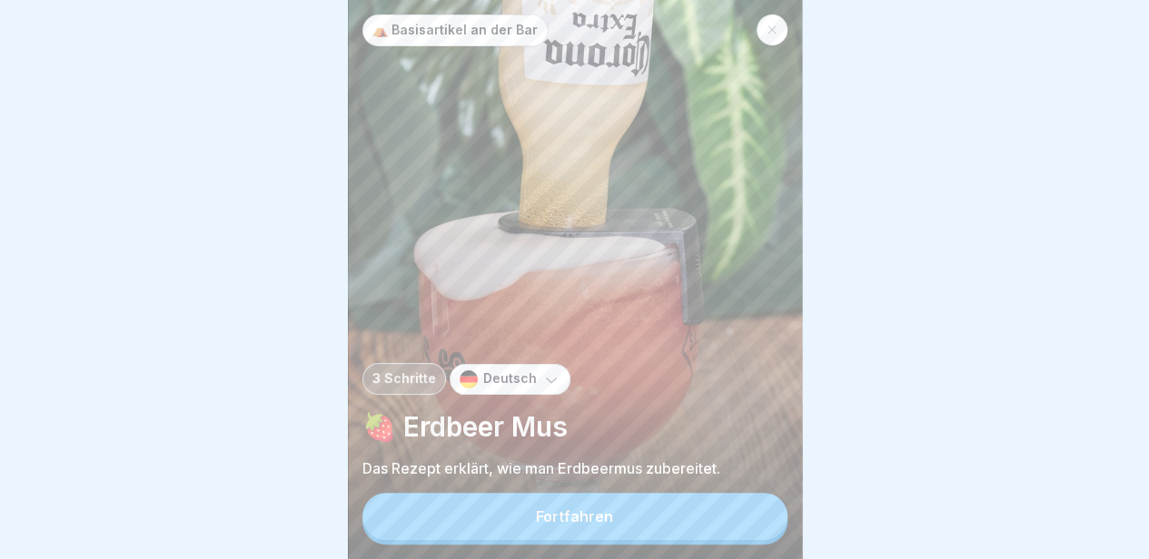
click at [699, 502] on button "Fortfahren" at bounding box center [574, 516] width 425 height 47
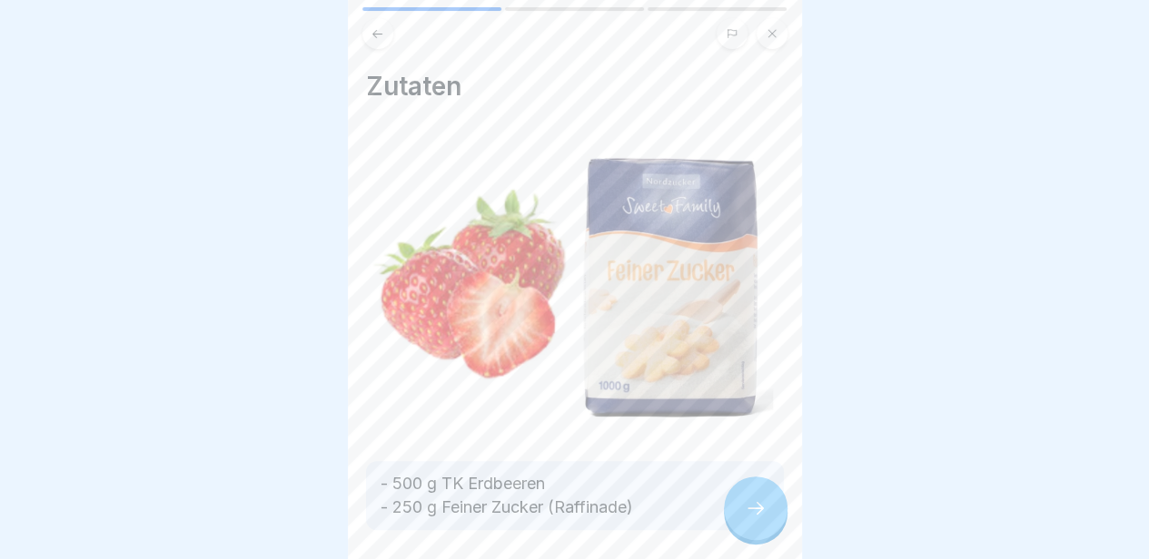
scroll to position [70, 0]
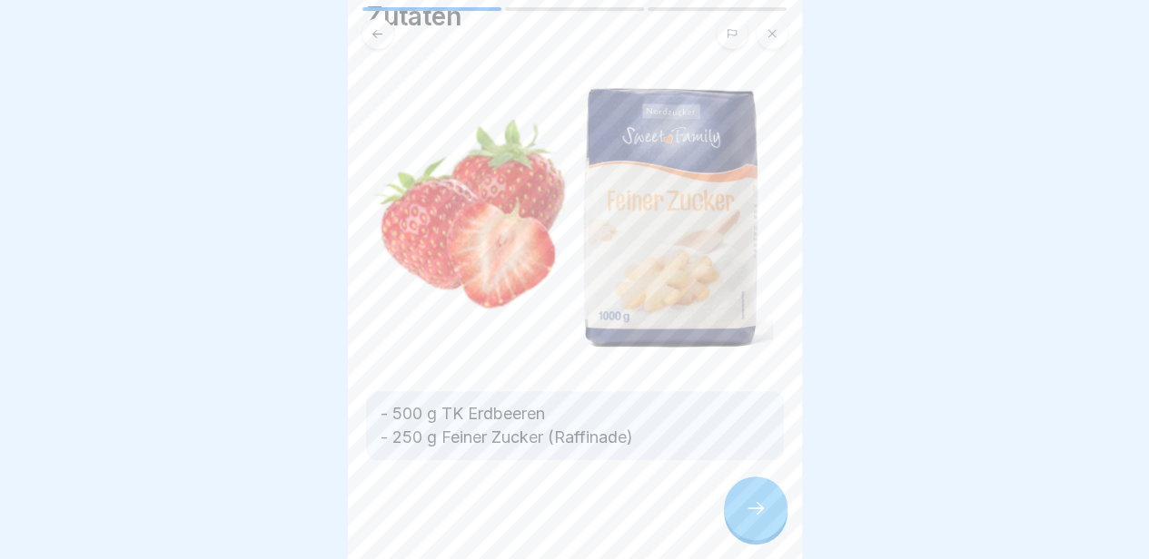
click at [759, 472] on div at bounding box center [575, 514] width 418 height 109
click at [762, 495] on div at bounding box center [756, 509] width 64 height 64
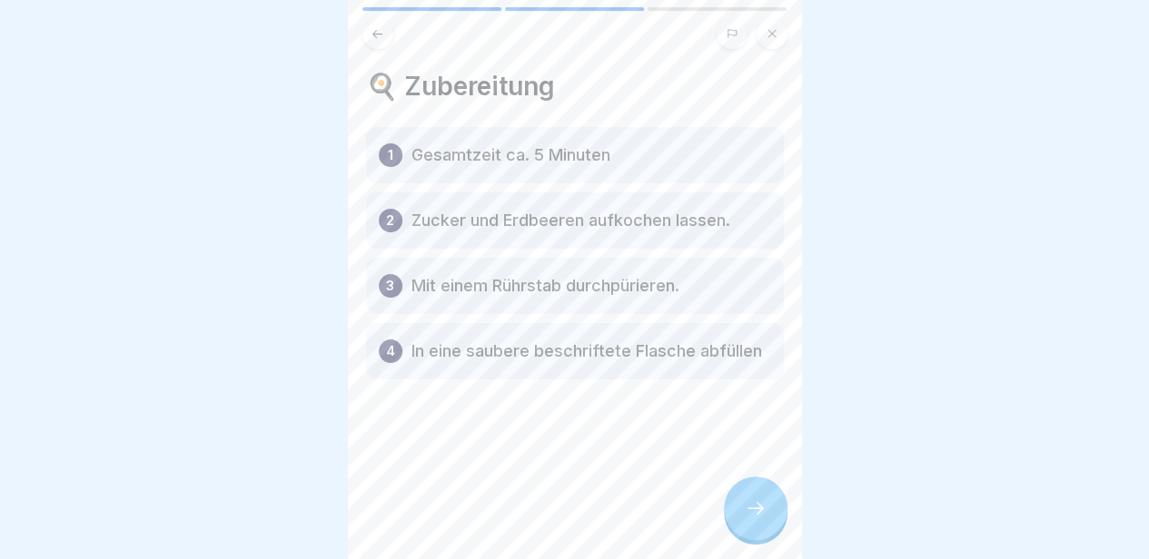
click at [762, 495] on div at bounding box center [756, 509] width 64 height 64
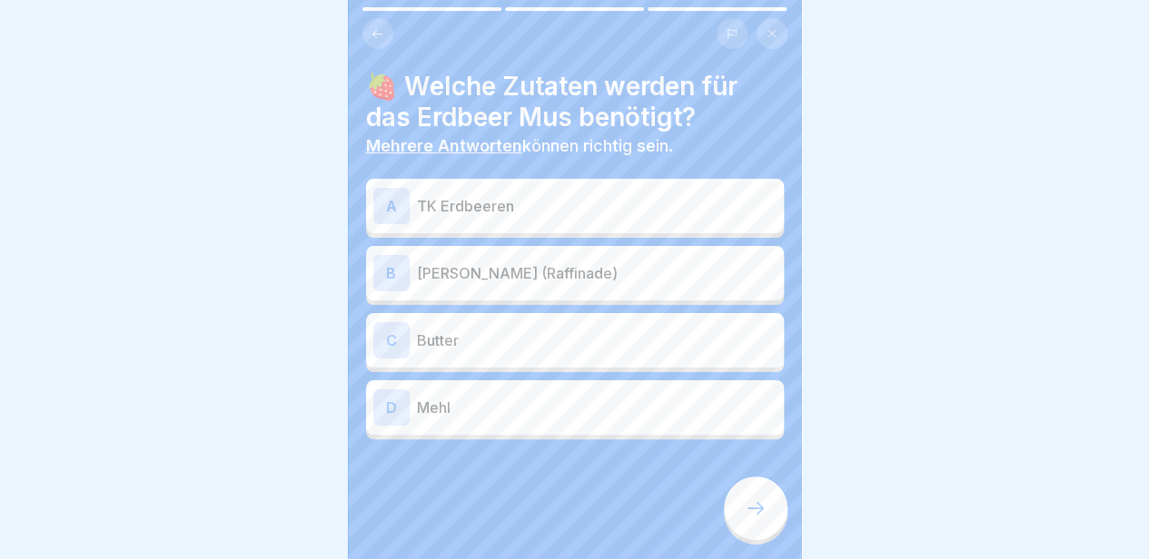
click at [387, 18] on button at bounding box center [377, 33] width 31 height 31
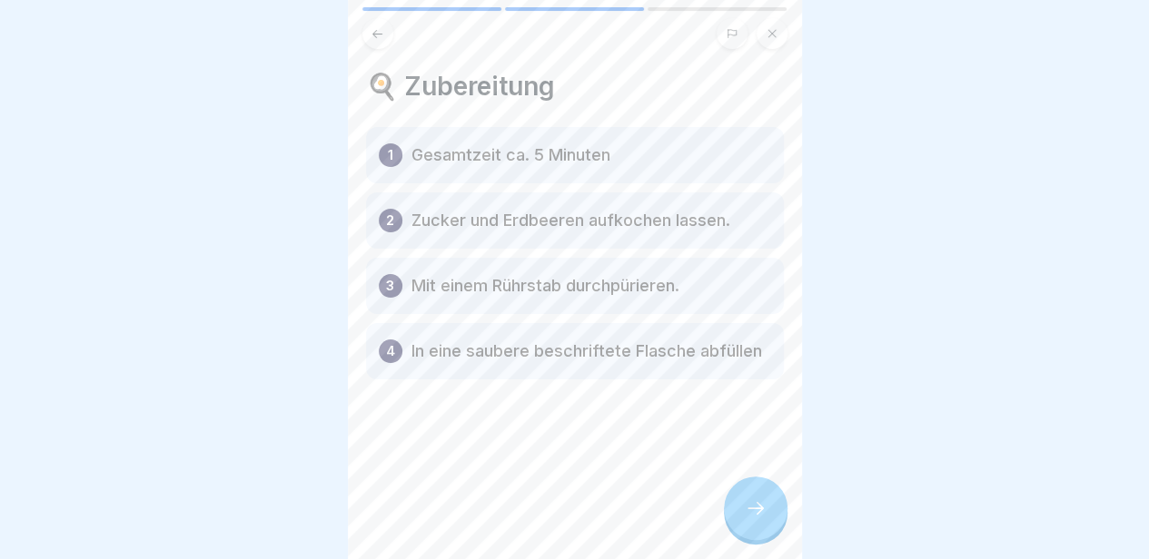
click at [387, 18] on button at bounding box center [377, 33] width 31 height 31
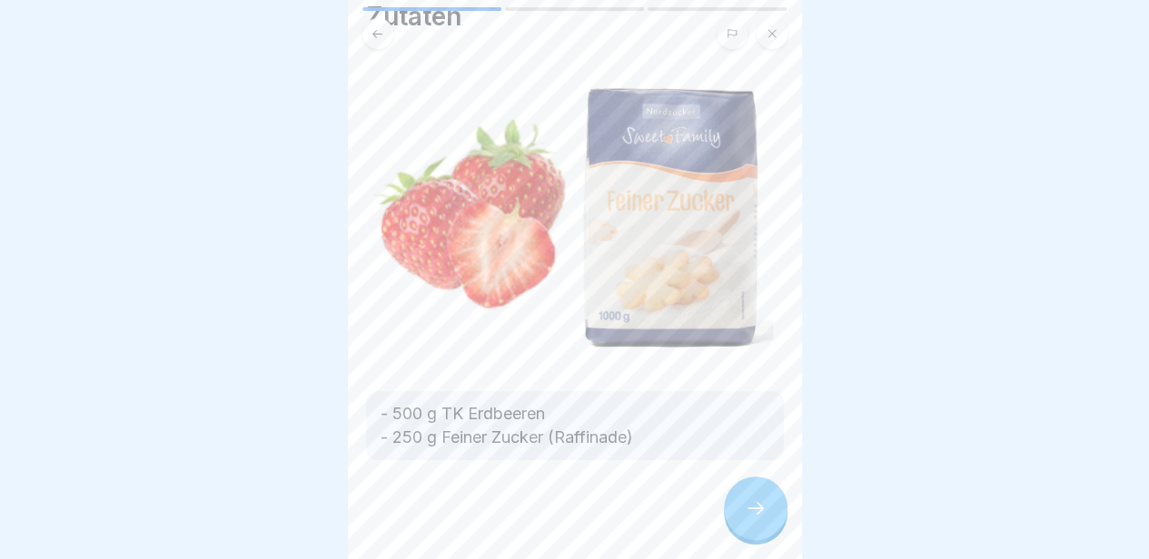
click at [766, 513] on div at bounding box center [756, 509] width 64 height 64
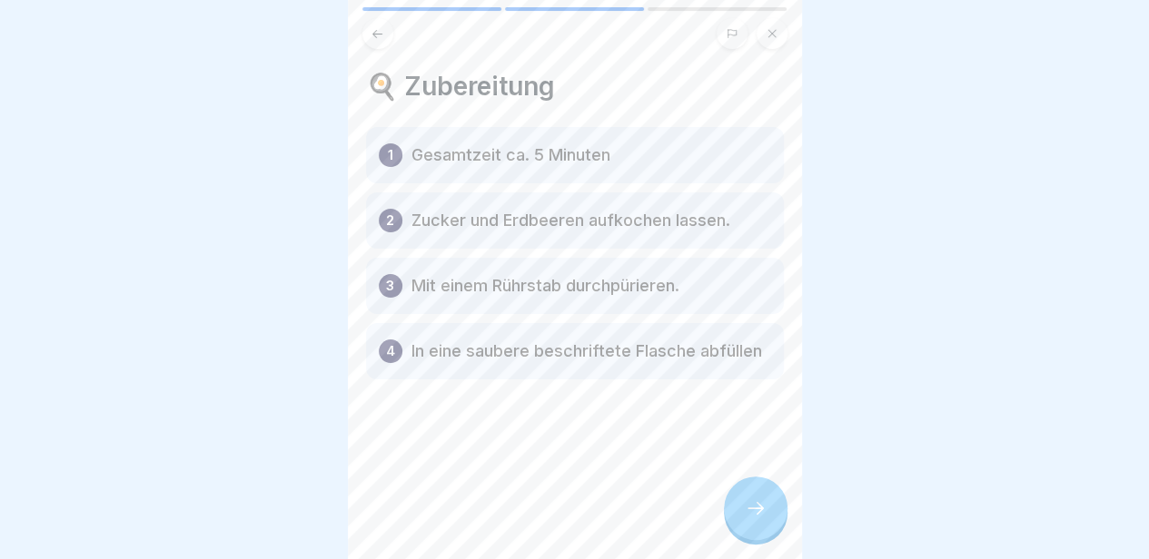
click at [766, 513] on div at bounding box center [756, 509] width 64 height 64
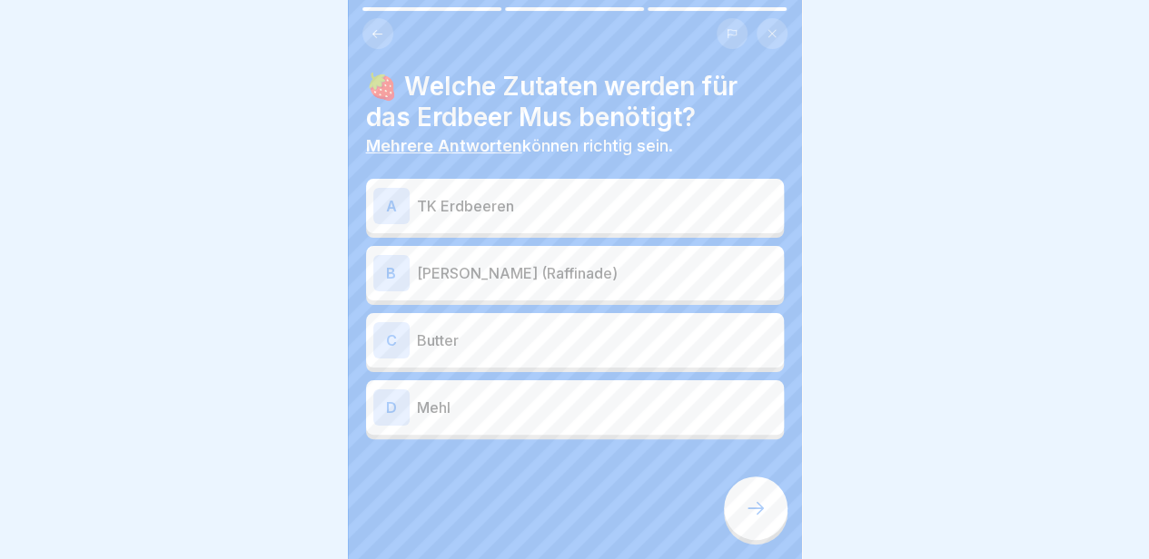
click at [635, 197] on p "TK Erdbeeren" at bounding box center [597, 206] width 360 height 22
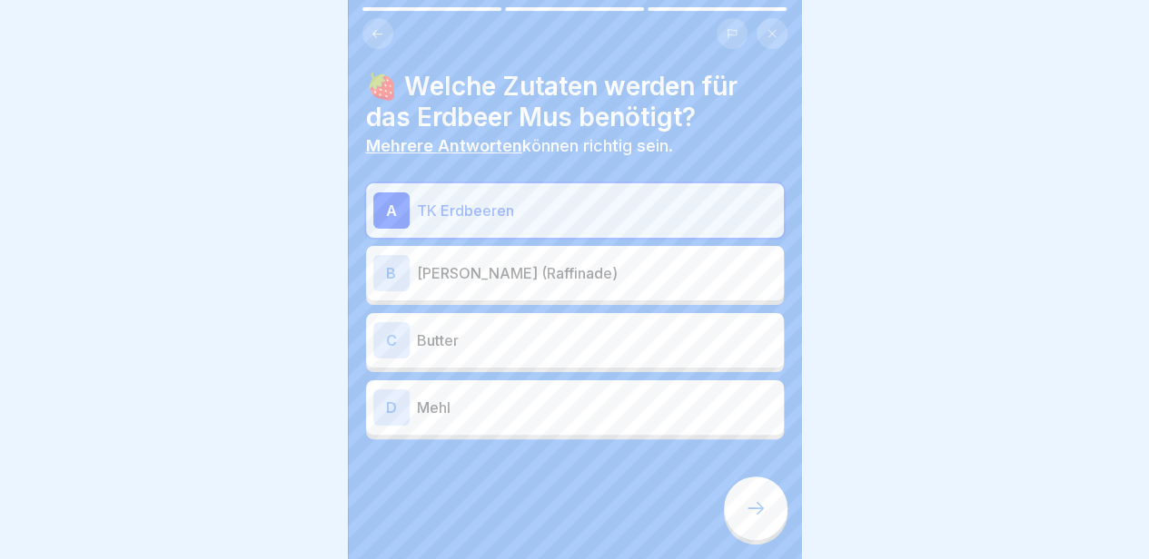
click at [630, 264] on p "Feiner Zucker (Raffinade)" at bounding box center [597, 273] width 360 height 22
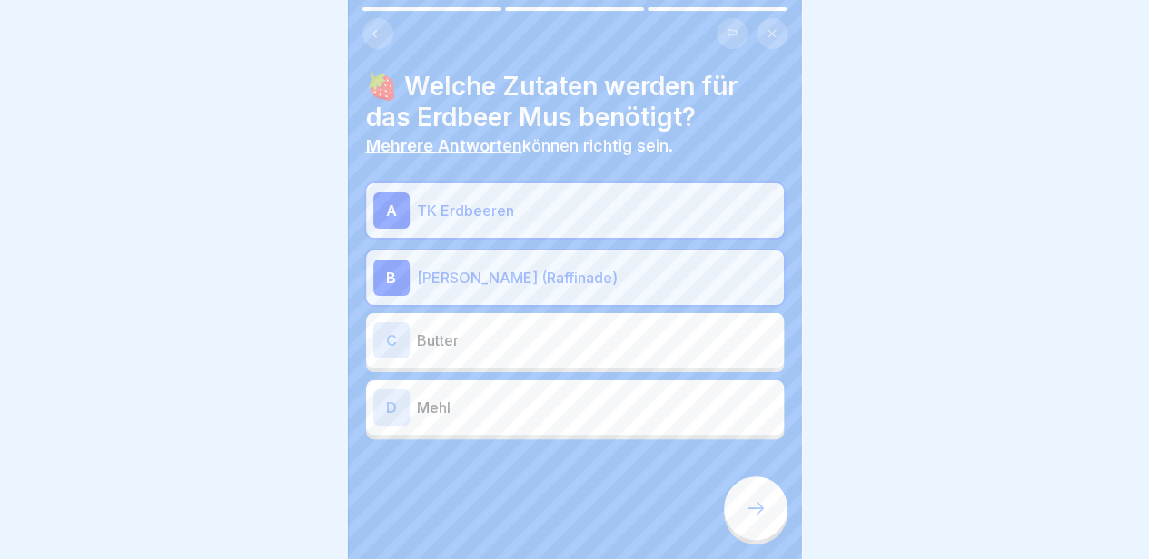
click at [726, 499] on div at bounding box center [756, 509] width 64 height 64
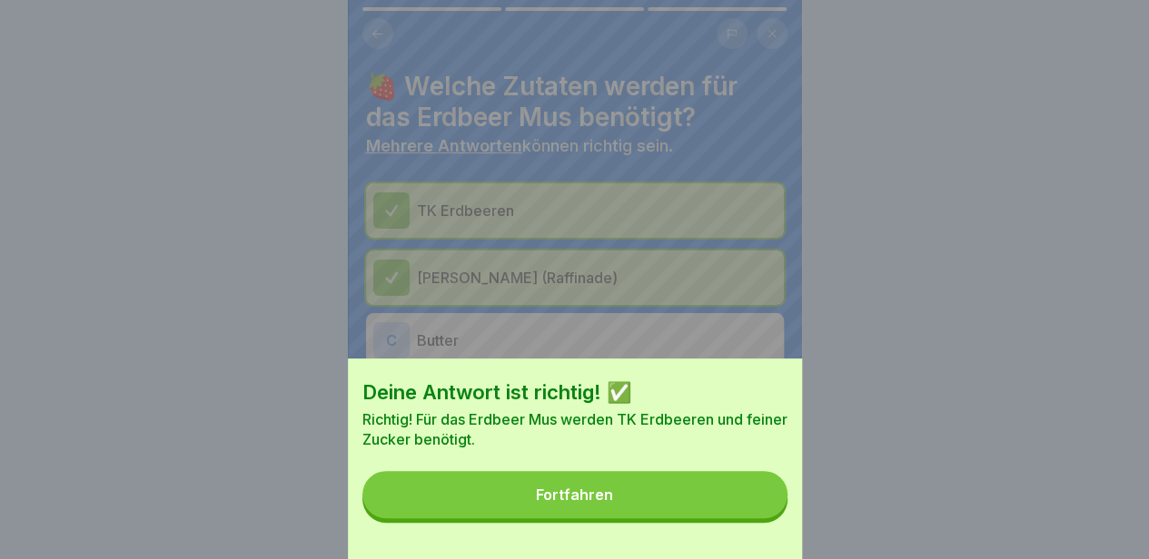
click at [726, 499] on button "Fortfahren" at bounding box center [574, 494] width 425 height 47
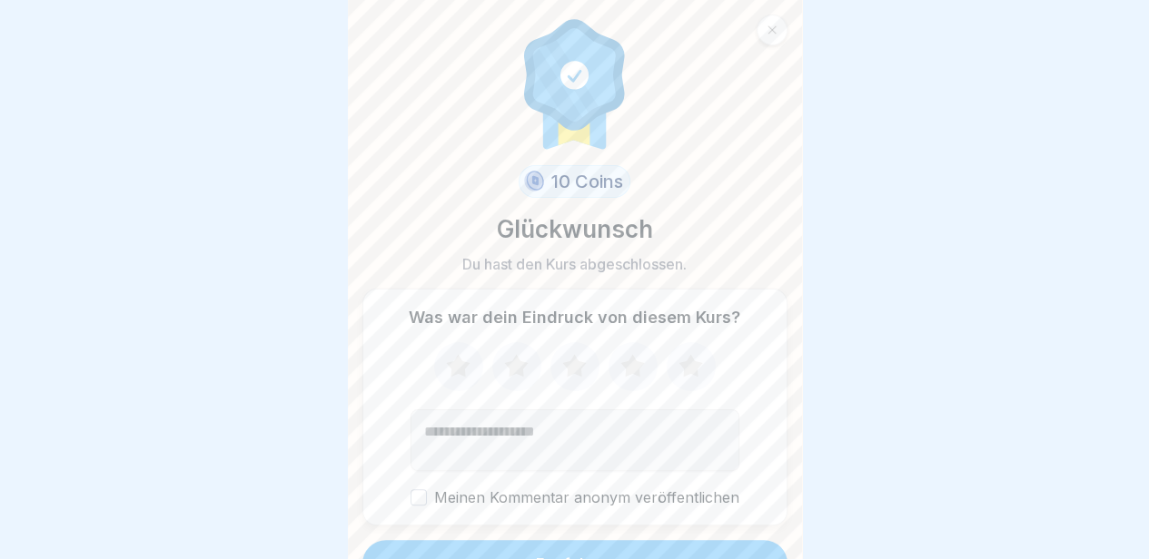
click at [643, 540] on button "Fortfahren" at bounding box center [574, 563] width 425 height 47
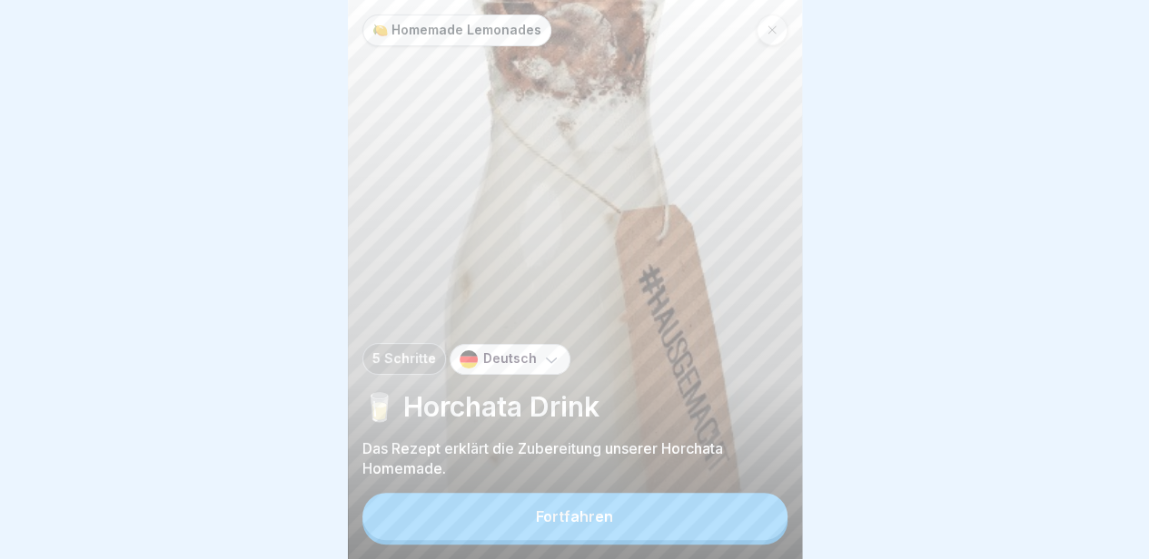
click at [565, 529] on button "Fortfahren" at bounding box center [574, 516] width 425 height 47
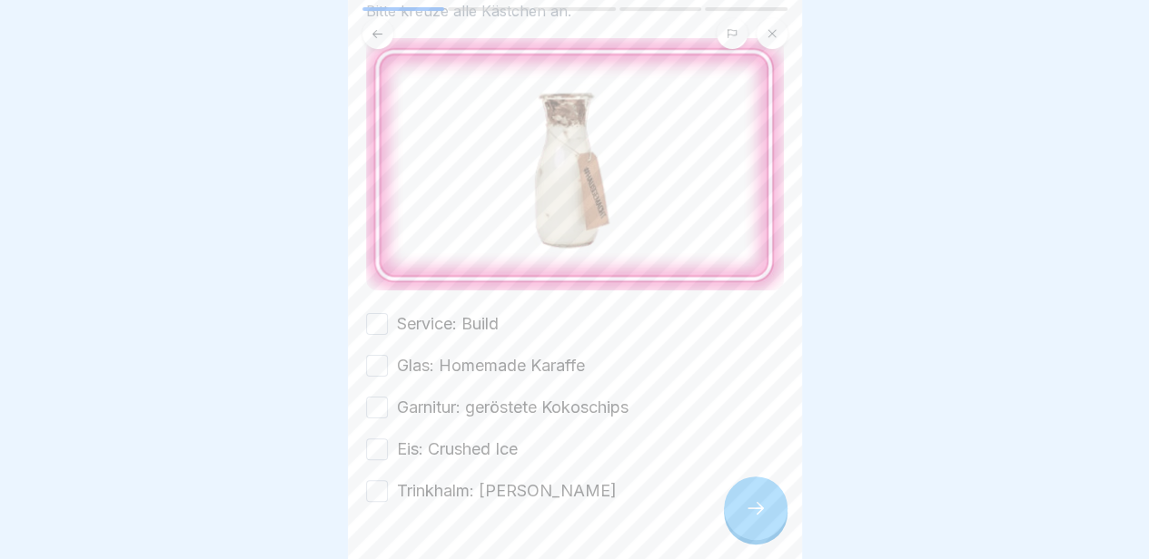
scroll to position [127, 0]
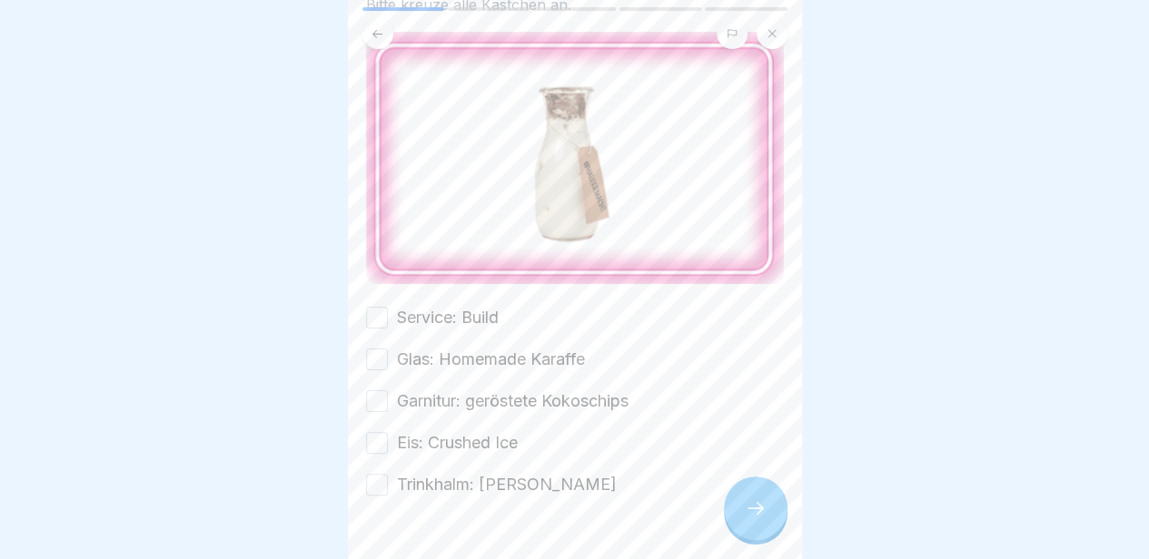
click at [436, 306] on label "Service: Build" at bounding box center [448, 318] width 102 height 24
click at [388, 307] on button "Service: Build" at bounding box center [377, 318] width 22 height 22
click at [434, 348] on label "Glas: Homemade Karaffe" at bounding box center [491, 360] width 188 height 24
click at [388, 349] on button "Glas: Homemade Karaffe" at bounding box center [377, 360] width 22 height 22
click at [437, 390] on label "Garnitur: geröstete Kokoschips" at bounding box center [513, 402] width 232 height 24
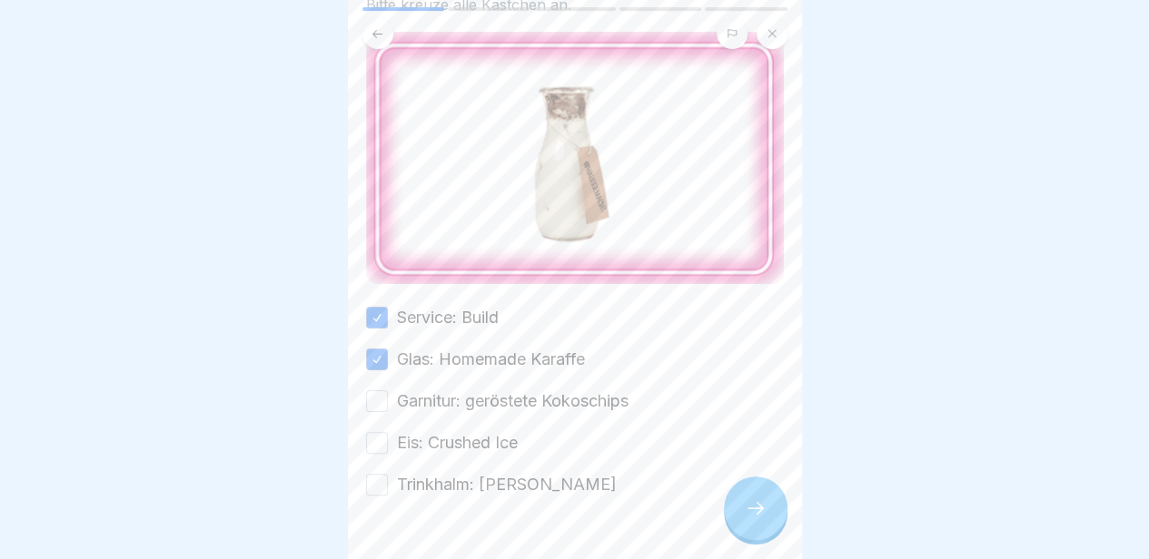
click at [388, 390] on button "Garnitur: geröstete Kokoschips" at bounding box center [377, 401] width 22 height 22
click at [425, 431] on label "Eis: Crushed Ice" at bounding box center [457, 443] width 121 height 24
click at [388, 432] on button "Eis: Crushed Ice" at bounding box center [377, 443] width 22 height 22
click at [422, 473] on label "Trinkhalm: [PERSON_NAME]" at bounding box center [507, 485] width 220 height 24
click at [388, 474] on button "Trinkhalm: [PERSON_NAME]" at bounding box center [377, 485] width 22 height 22
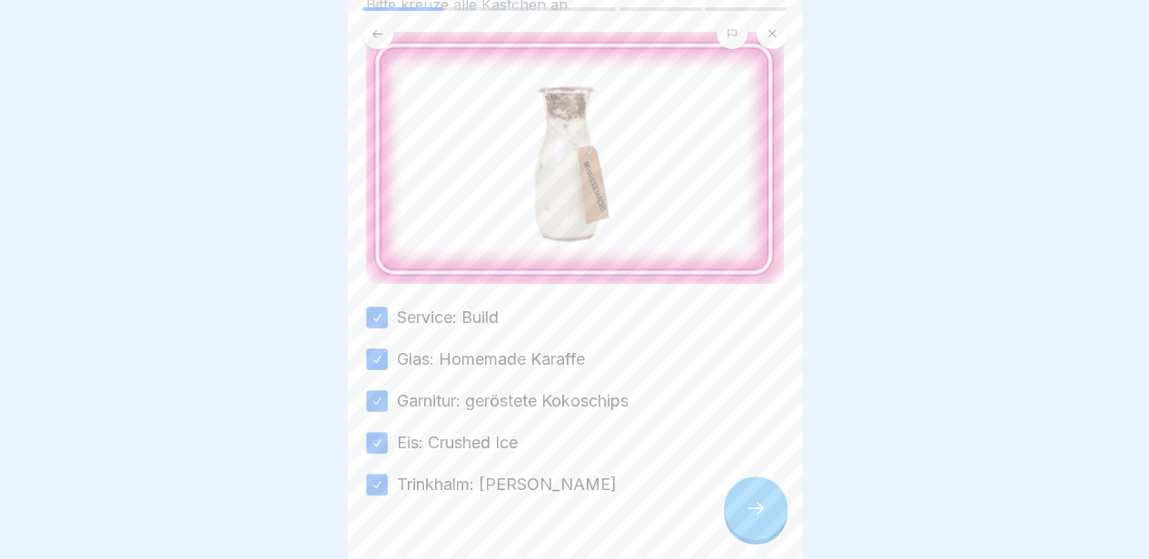
click at [734, 516] on div at bounding box center [756, 509] width 64 height 64
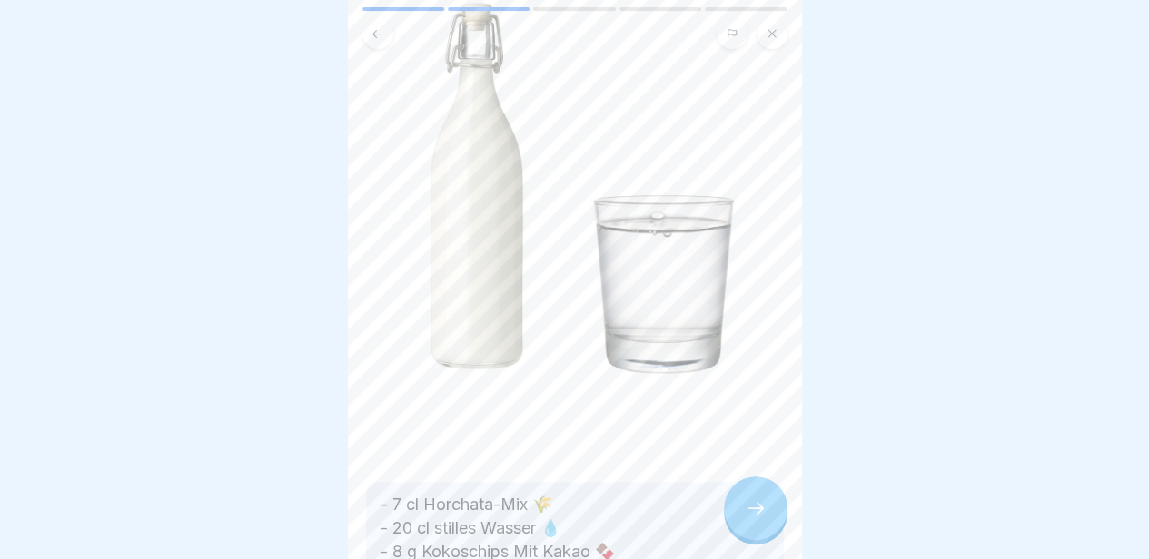
scroll to position [300, 0]
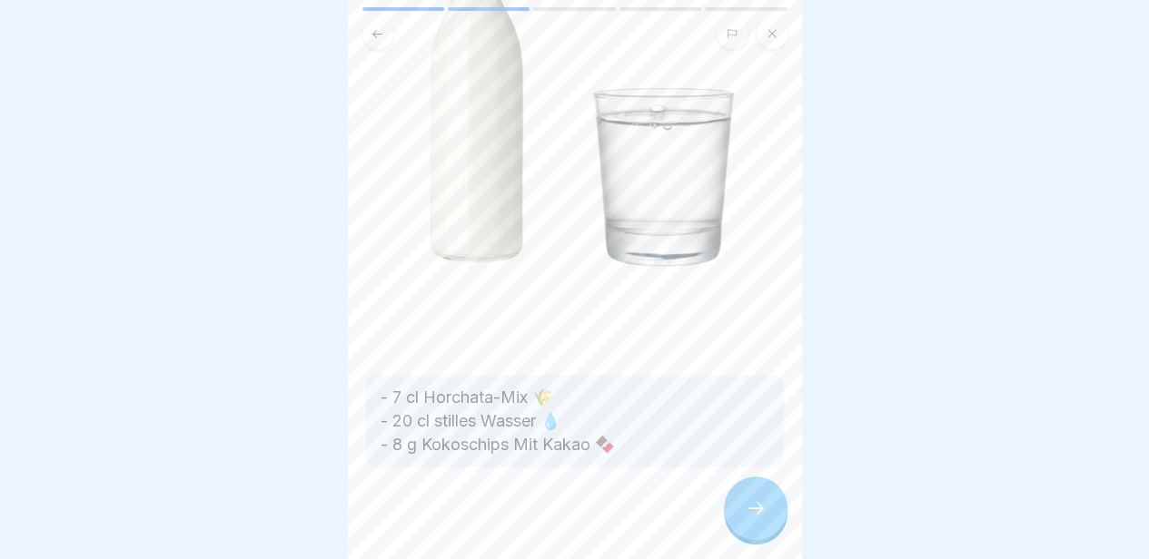
click at [749, 480] on div at bounding box center [756, 509] width 64 height 64
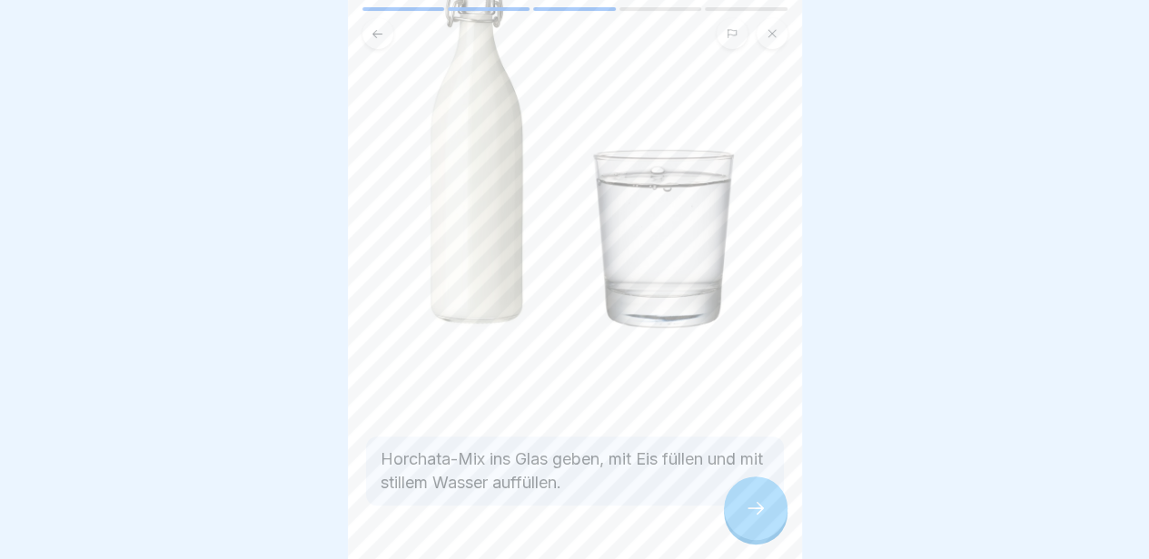
scroll to position [276, 0]
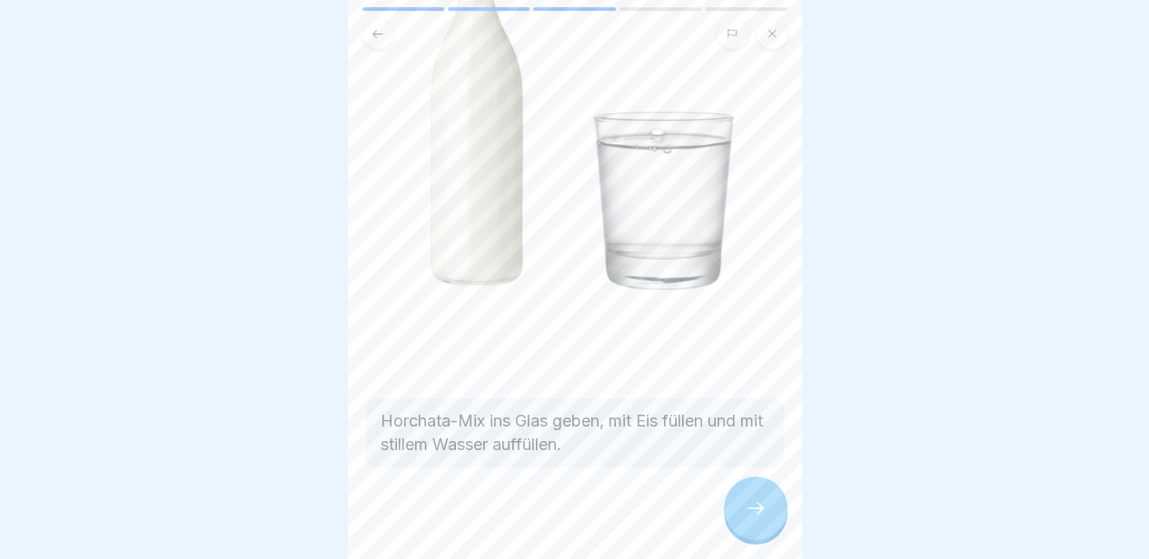
click at [761, 514] on icon at bounding box center [756, 509] width 22 height 22
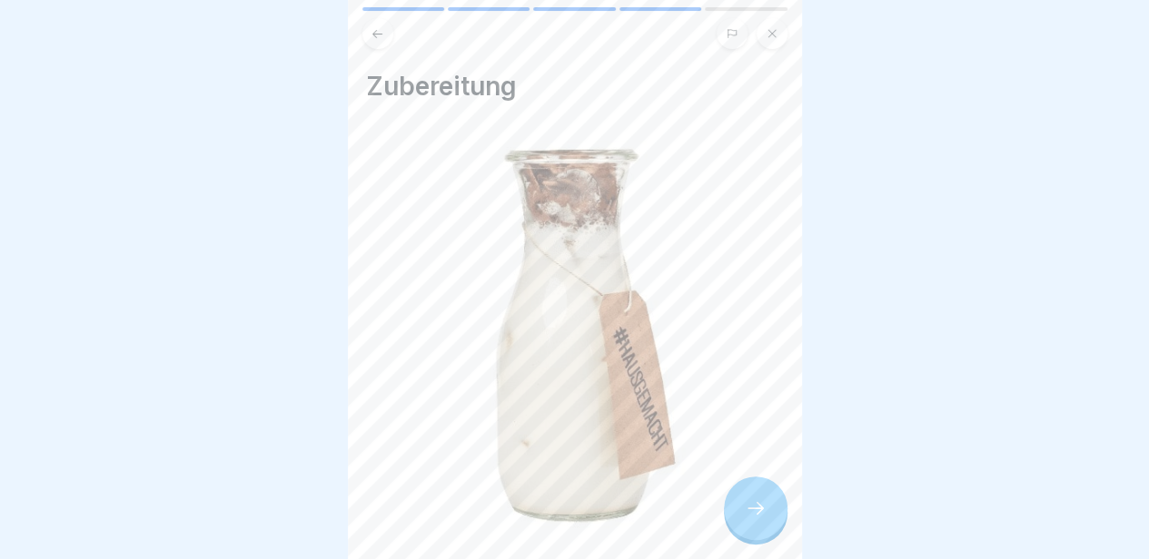
scroll to position [151, 0]
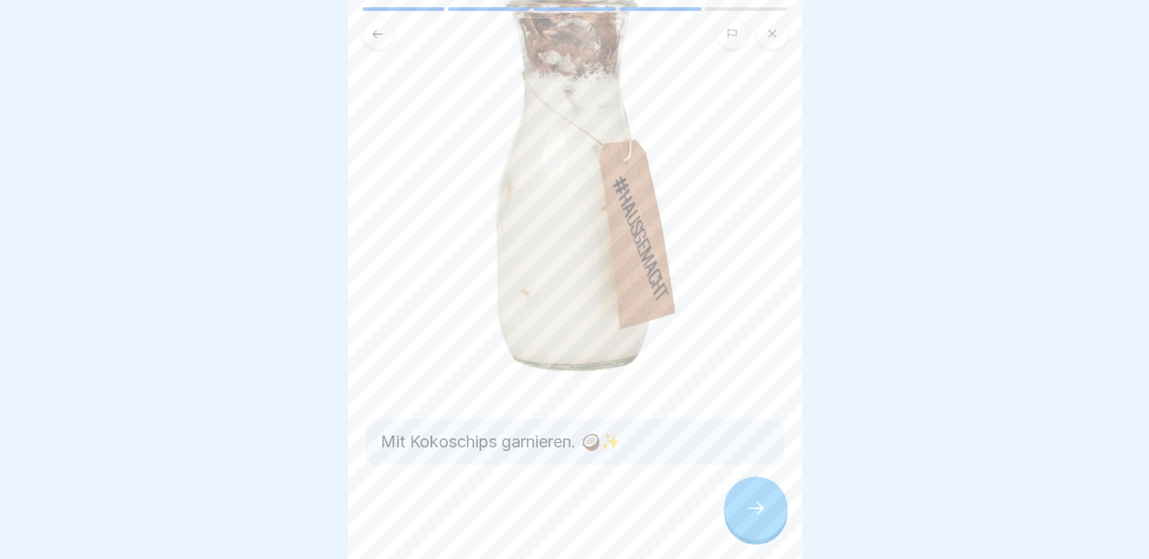
click at [754, 522] on div at bounding box center [756, 509] width 64 height 64
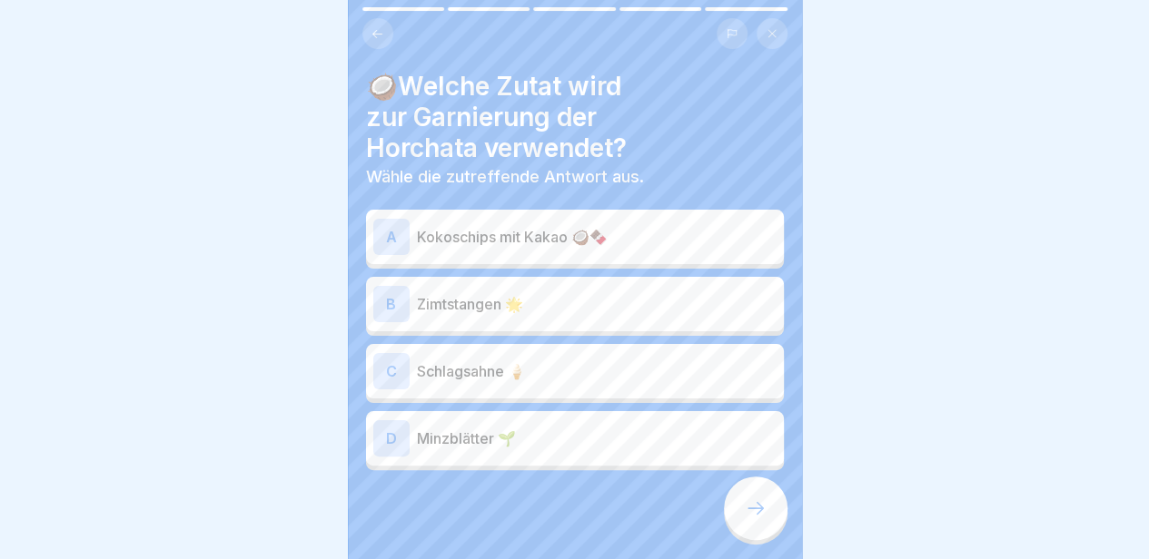
click at [610, 235] on div "A Kokoschips mit Kakao 🥥🍫" at bounding box center [574, 237] width 403 height 36
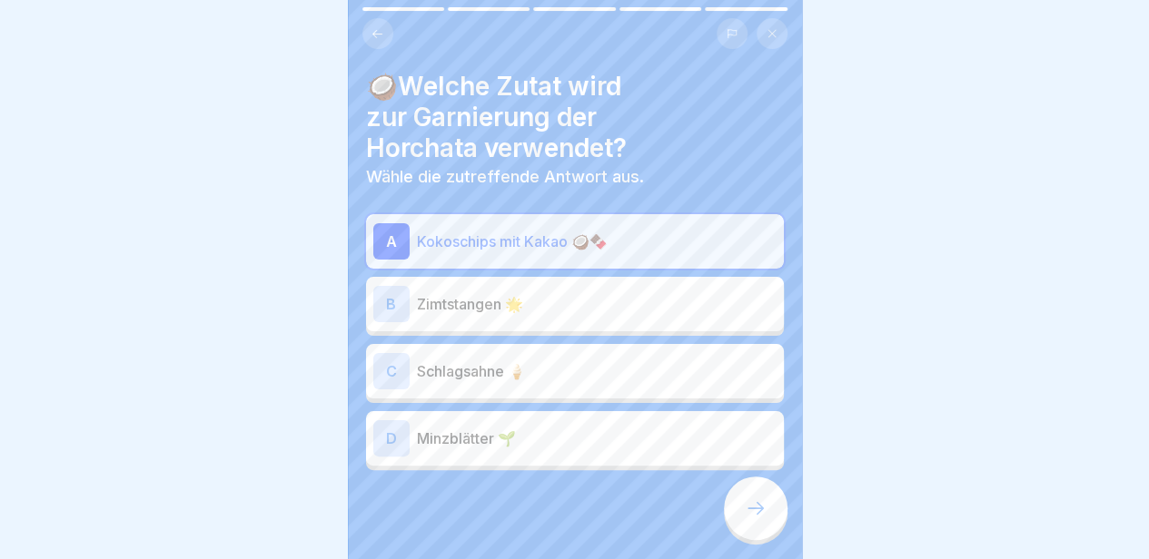
click at [745, 519] on icon at bounding box center [756, 509] width 22 height 22
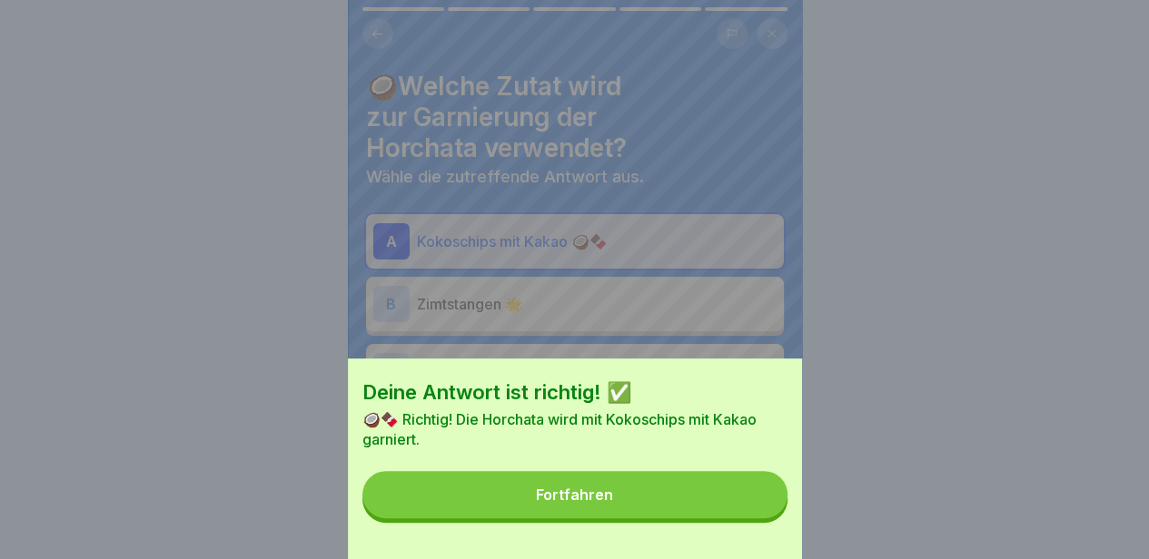
click at [714, 506] on button "Fortfahren" at bounding box center [574, 494] width 425 height 47
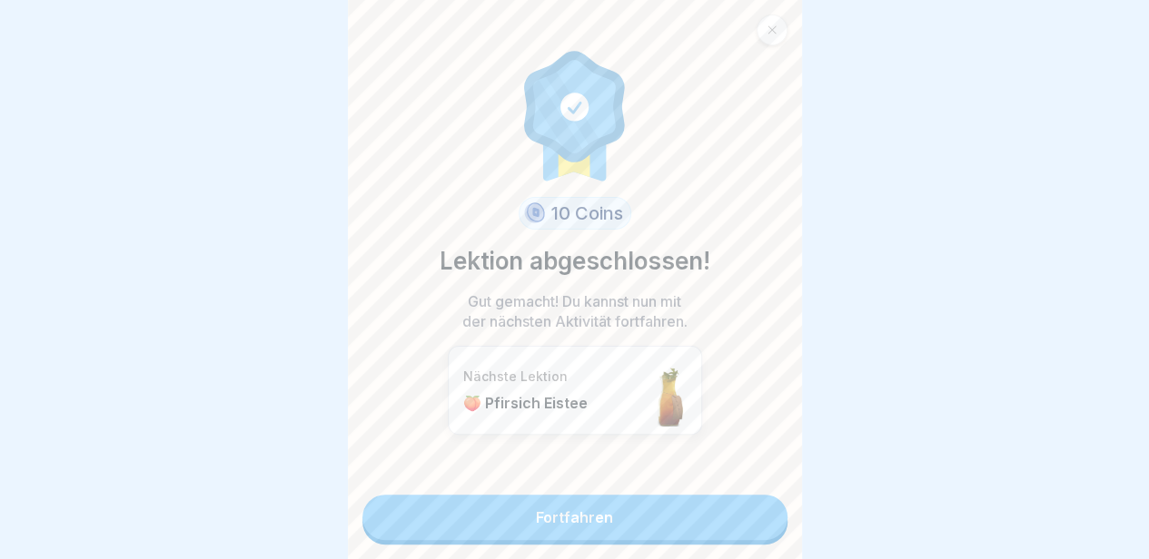
click at [634, 504] on link "Fortfahren" at bounding box center [574, 517] width 425 height 45
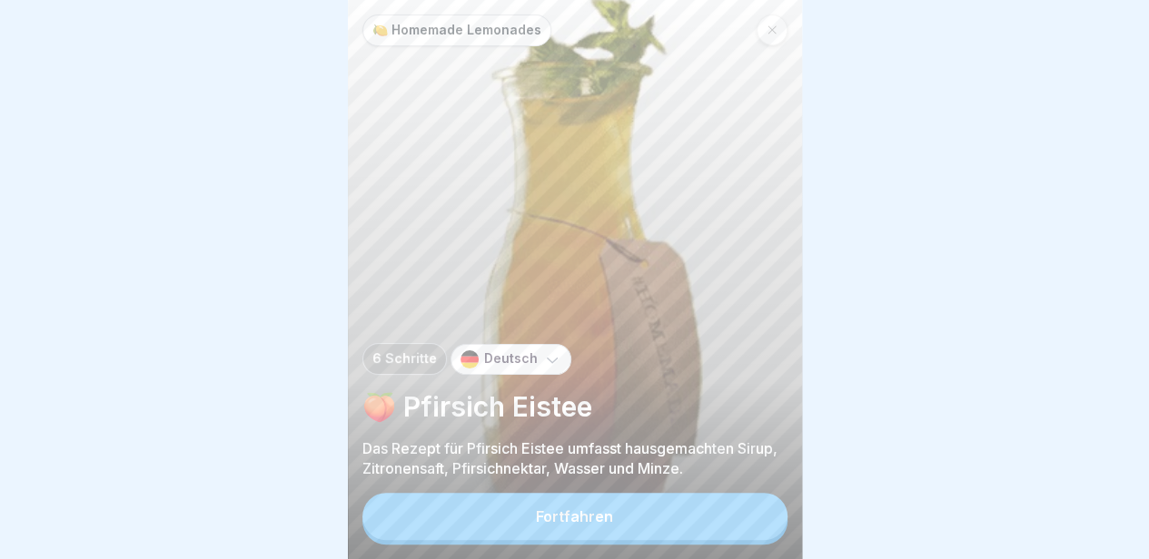
click at [770, 15] on div at bounding box center [771, 30] width 31 height 31
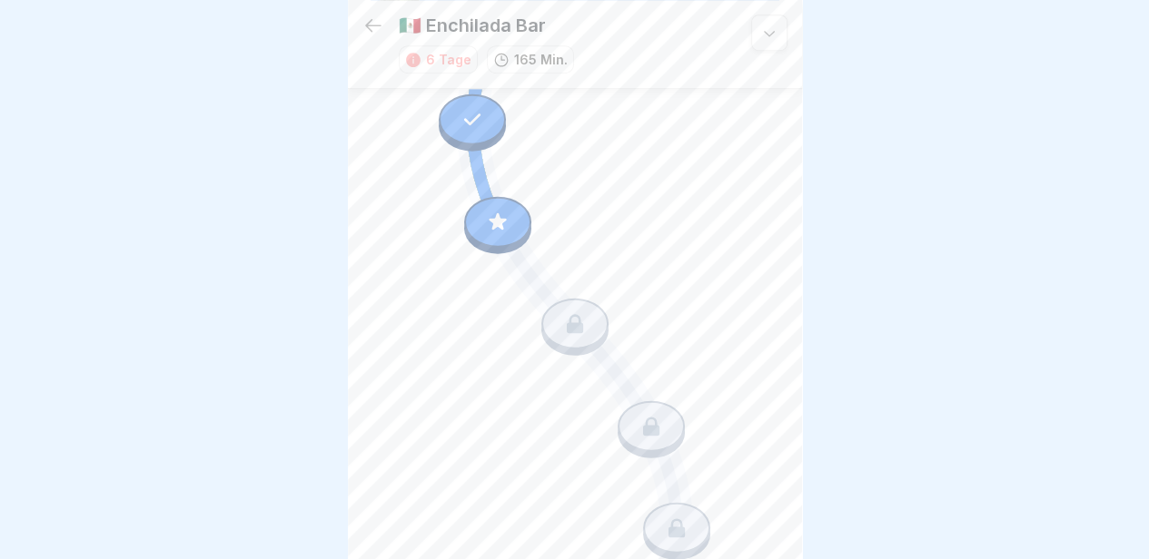
scroll to position [621, 0]
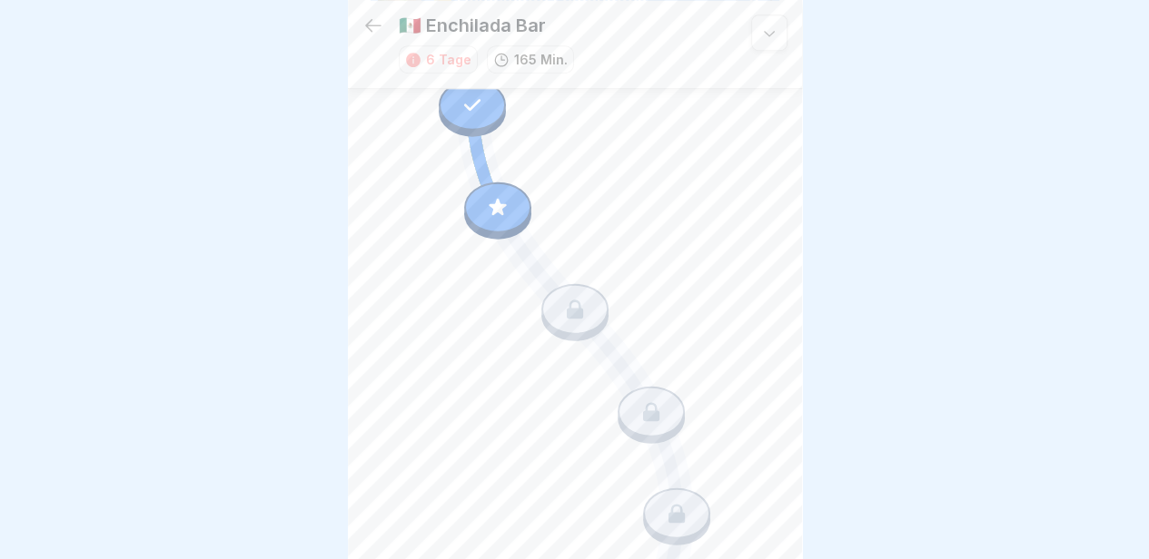
click at [507, 182] on div at bounding box center [497, 207] width 67 height 51
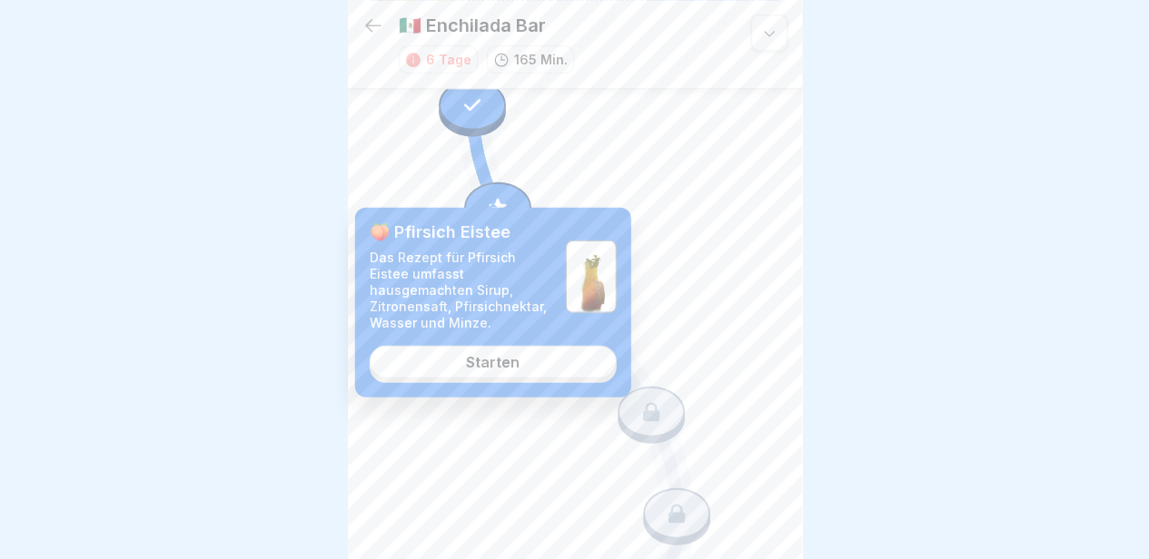
click at [512, 366] on div "Starten" at bounding box center [493, 361] width 54 height 16
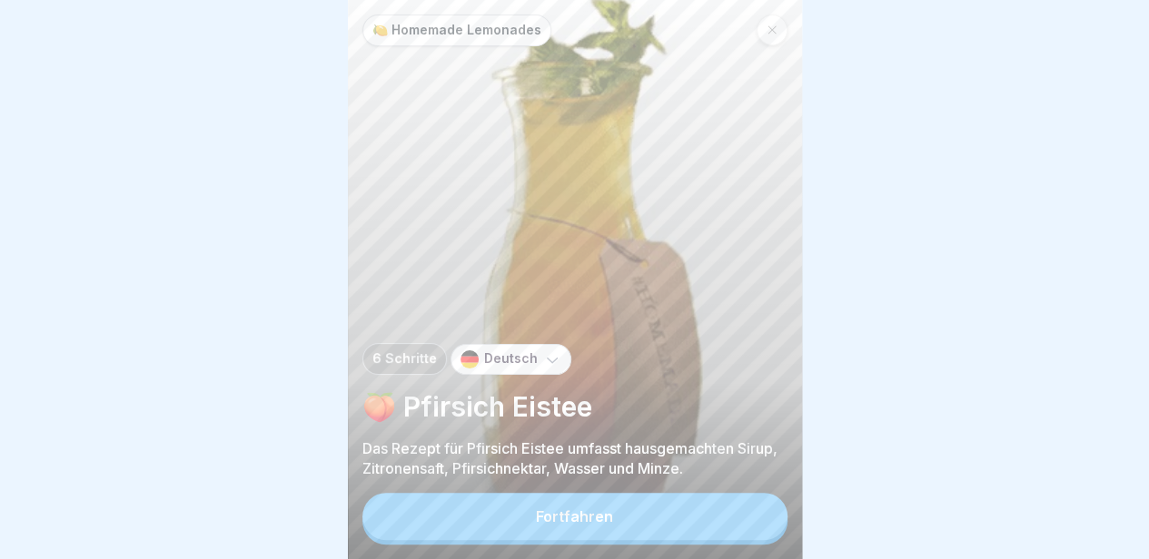
click at [717, 522] on button "Fortfahren" at bounding box center [574, 516] width 425 height 47
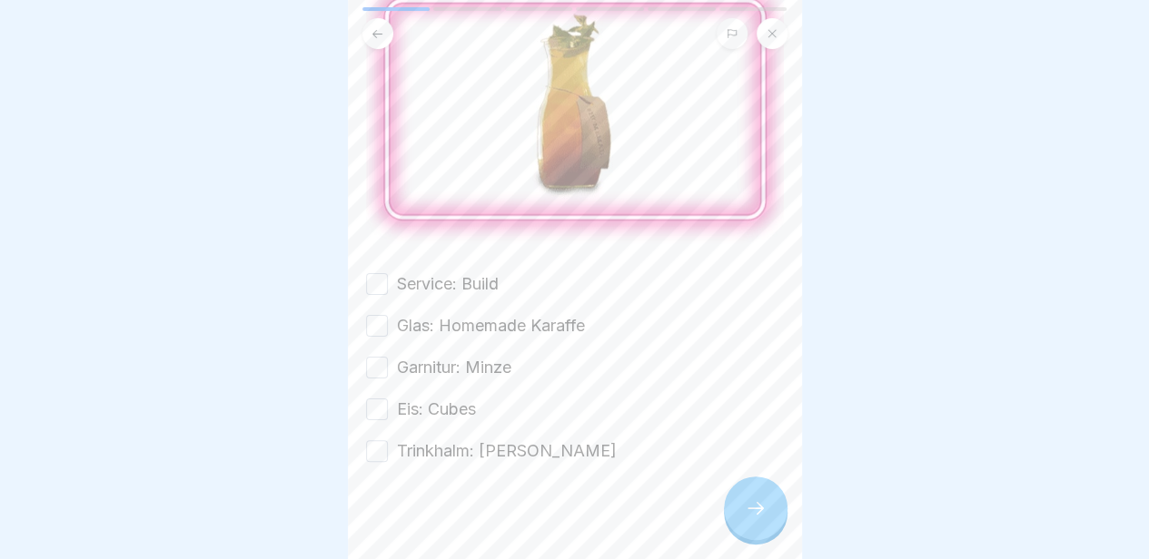
scroll to position [190, 0]
click at [475, 270] on label "Service: Build" at bounding box center [448, 282] width 102 height 24
click at [388, 271] on button "Service: Build" at bounding box center [377, 282] width 22 height 22
click at [483, 311] on label "Glas: Homemade Karaffe" at bounding box center [491, 323] width 188 height 24
click at [388, 312] on button "Glas: Homemade Karaffe" at bounding box center [377, 323] width 22 height 22
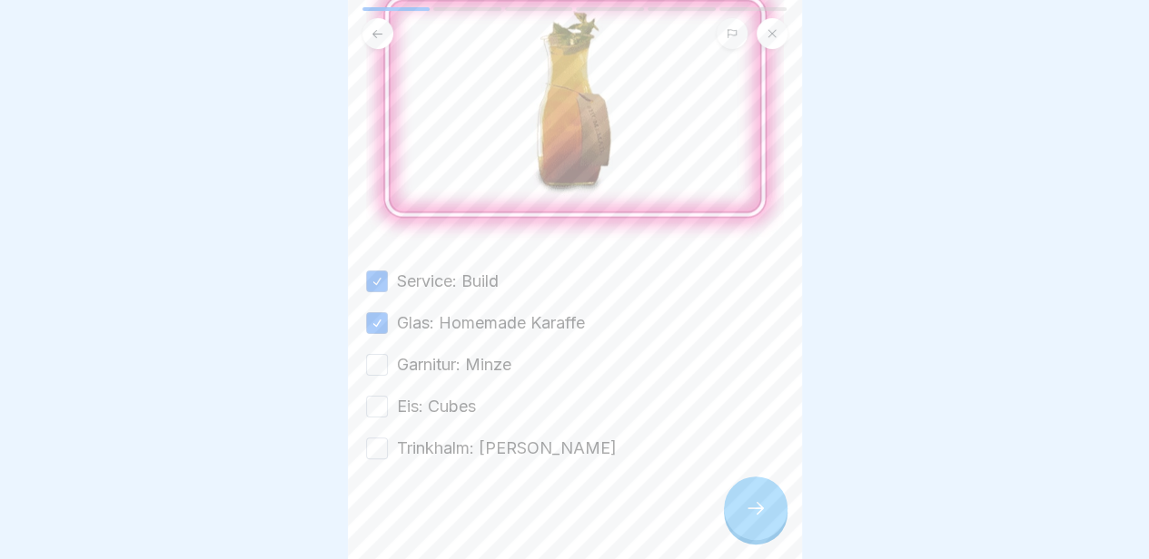
click at [460, 353] on label "Garnitur: Minze" at bounding box center [454, 365] width 114 height 24
click at [388, 354] on button "Garnitur: Minze" at bounding box center [377, 365] width 22 height 22
click at [441, 395] on label "Eis: Cubes" at bounding box center [436, 407] width 79 height 24
click at [388, 396] on button "Eis: Cubes" at bounding box center [377, 407] width 22 height 22
click at [448, 437] on label "Trinkhalm: [PERSON_NAME]" at bounding box center [507, 449] width 220 height 24
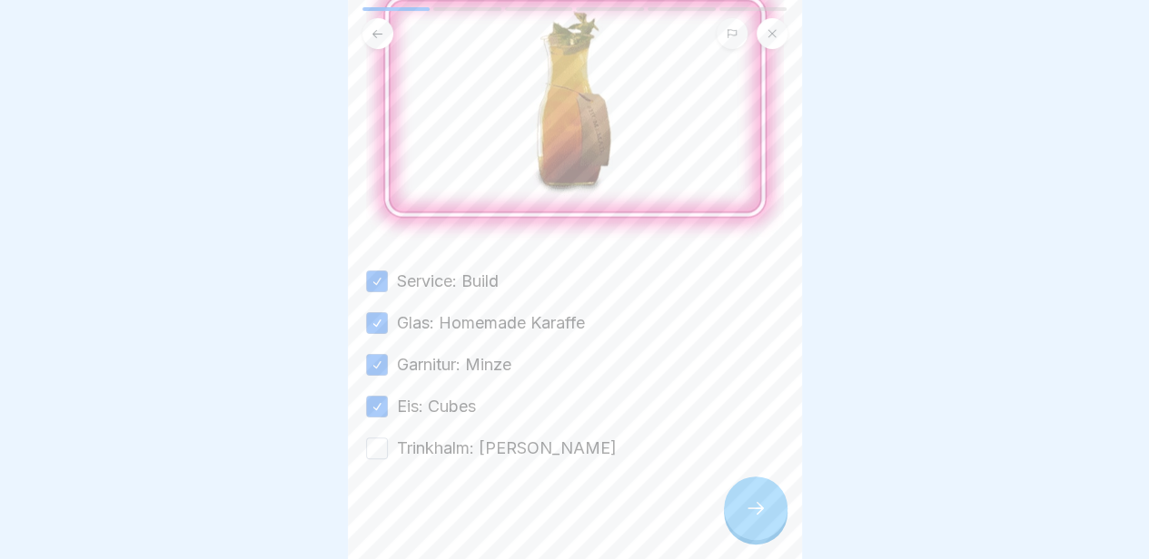
click at [388, 438] on button "Trinkhalm: [PERSON_NAME]" at bounding box center [377, 449] width 22 height 22
click at [775, 36] on div "🍳 Zubereitung Bitte kreuze alle Kästchen an. Service: Build Glas: Homemade Kara…" at bounding box center [575, 279] width 454 height 559
click at [765, 25] on button at bounding box center [771, 33] width 31 height 31
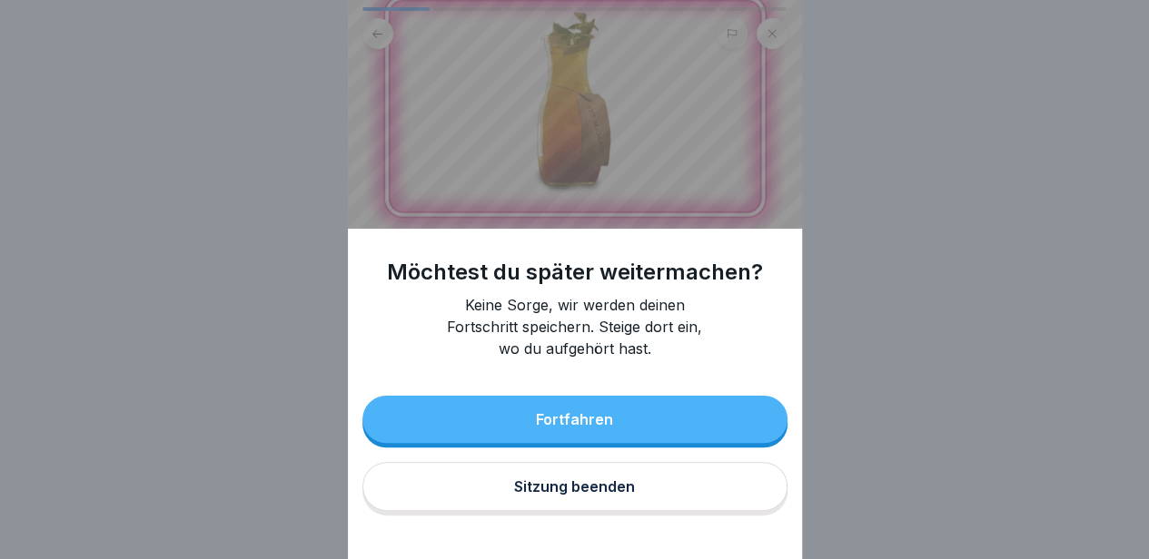
click at [596, 212] on div "Möchtest du später weitermachen? Keine Sorge, wir werden deinen Fortschritt spe…" at bounding box center [575, 279] width 454 height 559
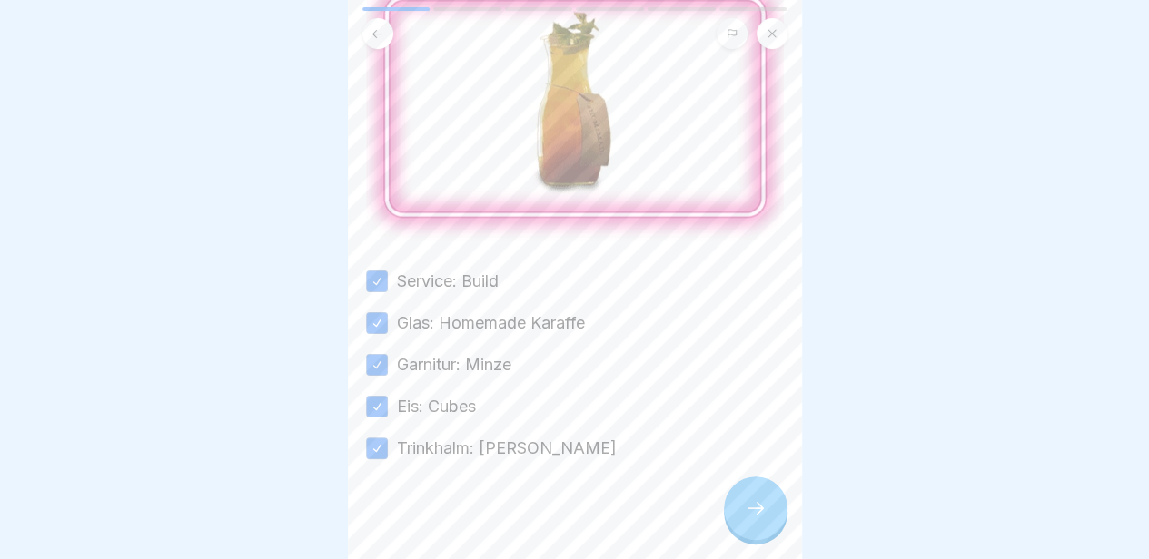
click at [377, 29] on icon at bounding box center [377, 33] width 10 height 8
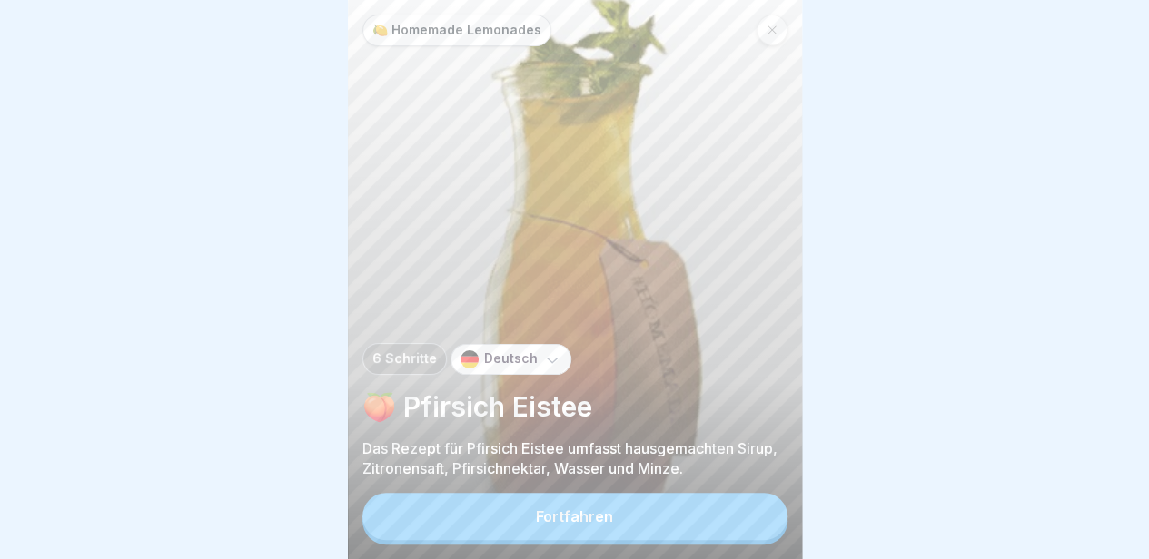
scroll to position [0, 0]
click at [773, 33] on icon at bounding box center [771, 30] width 11 height 11
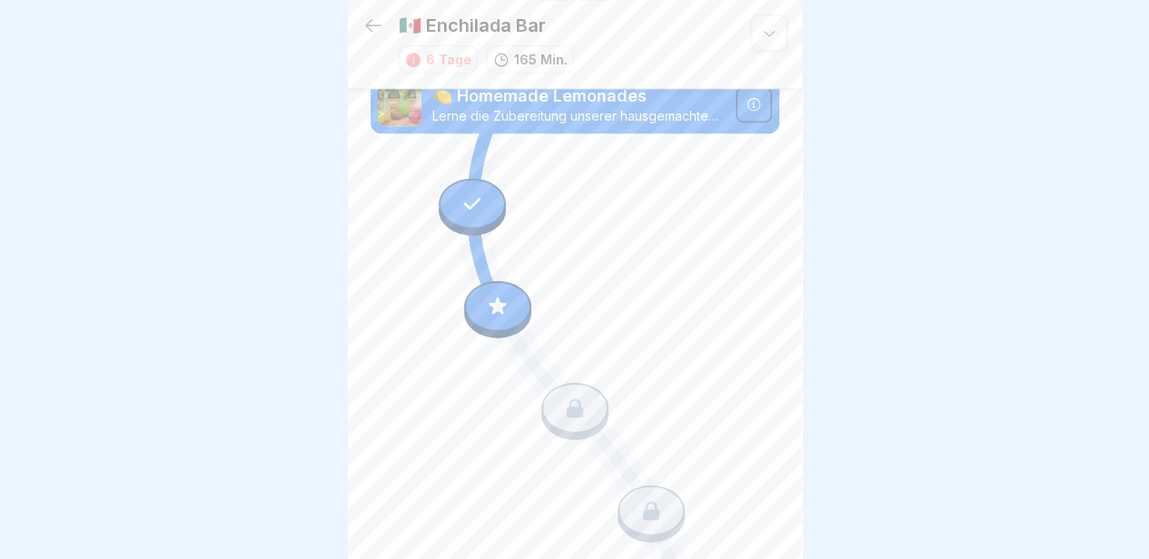
scroll to position [523, 0]
click at [461, 192] on icon at bounding box center [472, 204] width 24 height 24
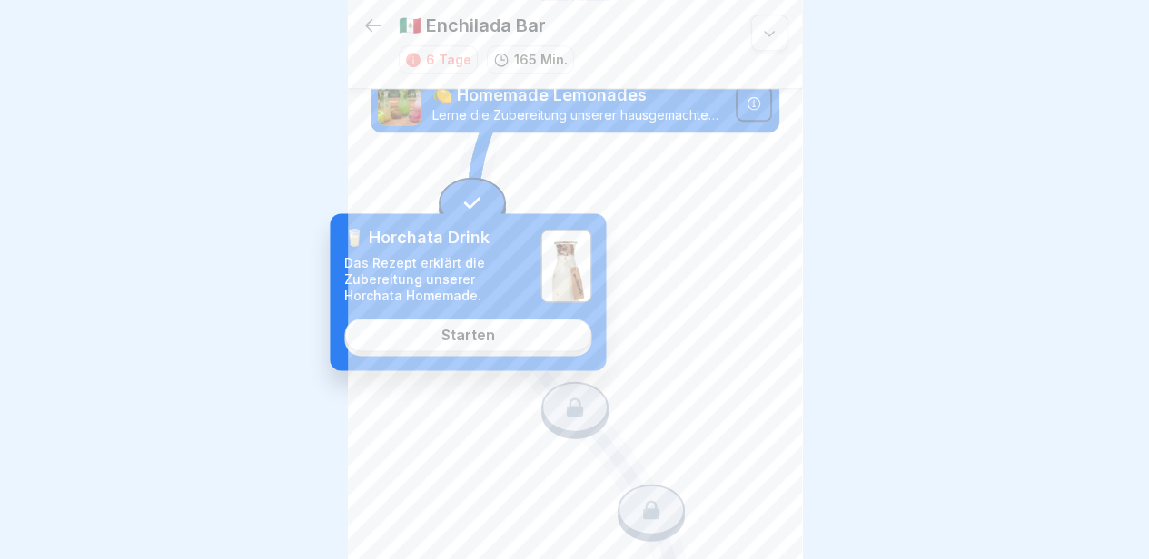
click at [509, 324] on link "Starten" at bounding box center [467, 335] width 247 height 33
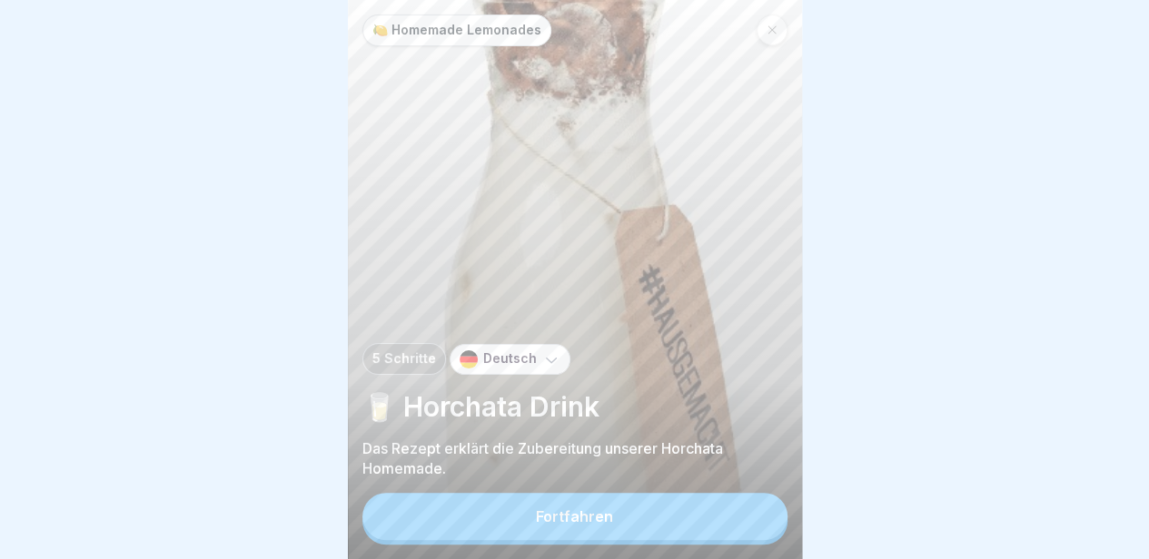
click at [771, 26] on icon at bounding box center [771, 30] width 8 height 8
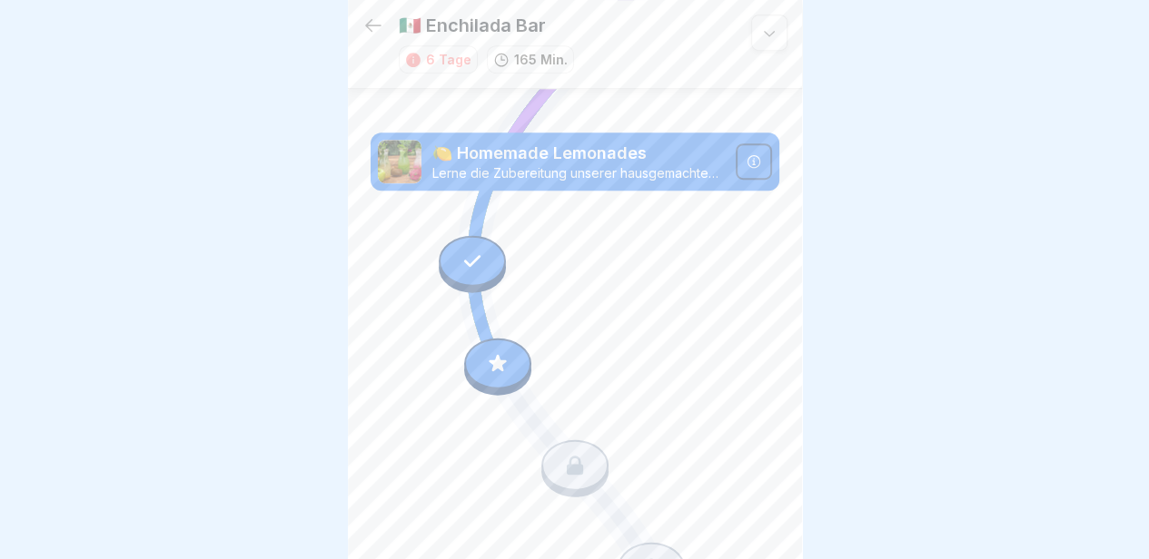
scroll to position [479, 0]
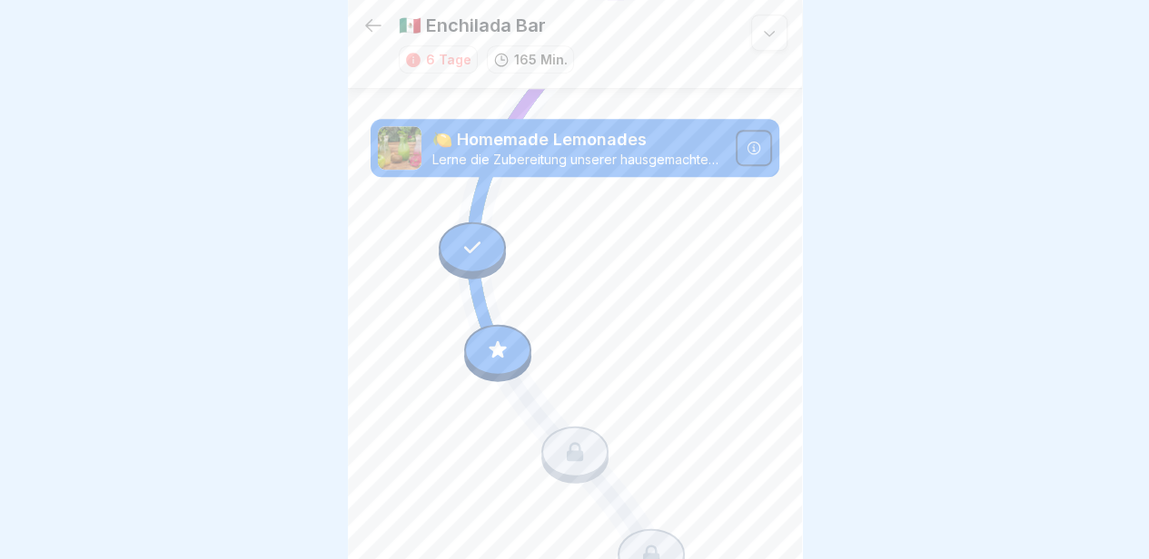
click at [476, 235] on div at bounding box center [472, 247] width 67 height 51
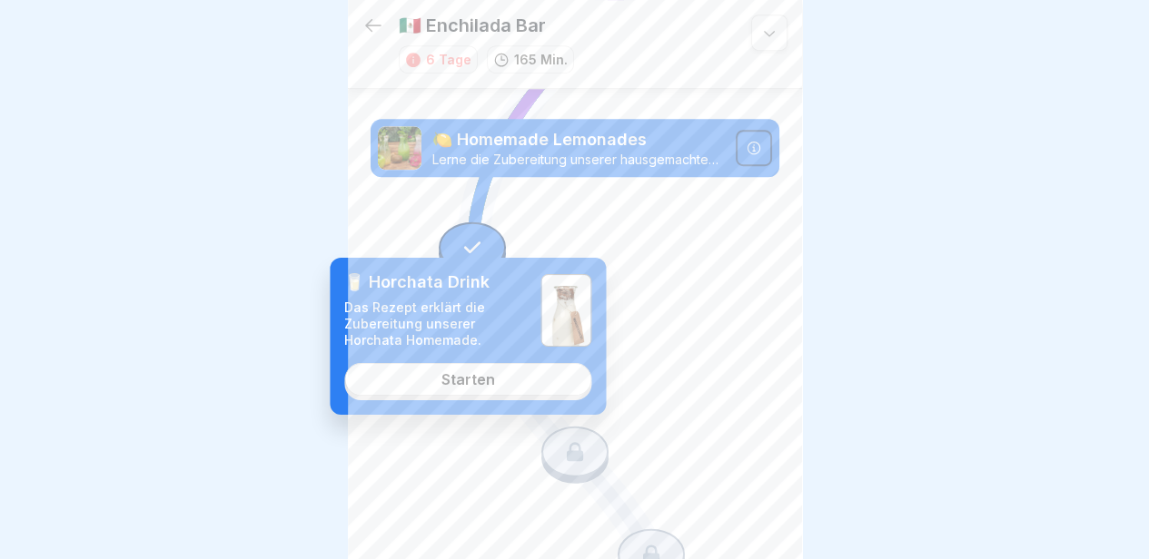
click at [446, 367] on link "Starten" at bounding box center [467, 379] width 247 height 33
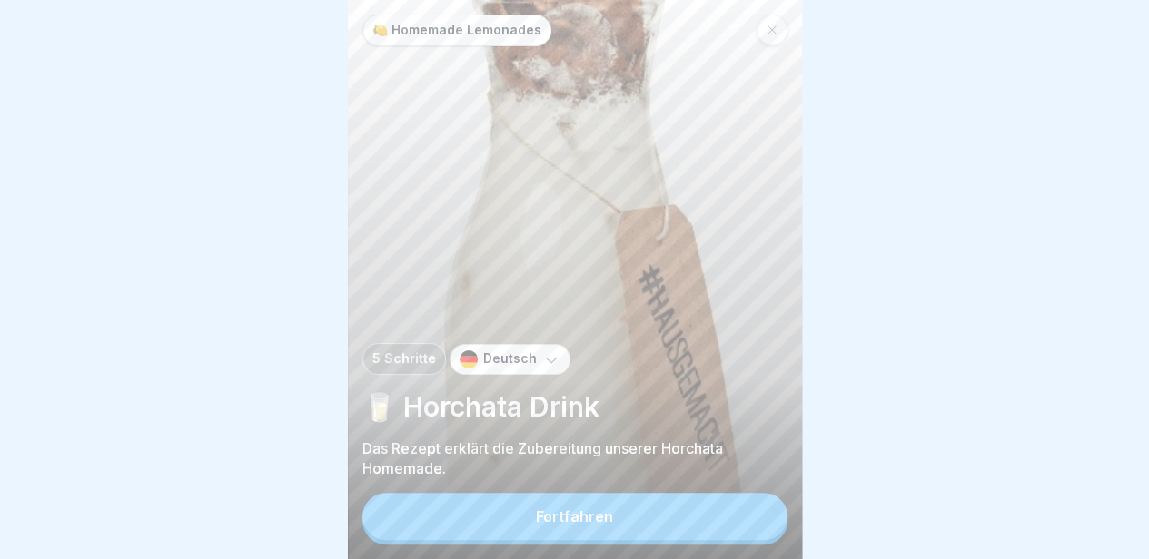
scroll to position [14, 0]
click at [571, 549] on div "🍋 Homemade Lemonades 5 Schritte Deutsch 🥛 Horchata Drink Das Rezept erklärt die…" at bounding box center [575, 279] width 454 height 559
click at [572, 531] on button "Fortfahren" at bounding box center [574, 516] width 425 height 47
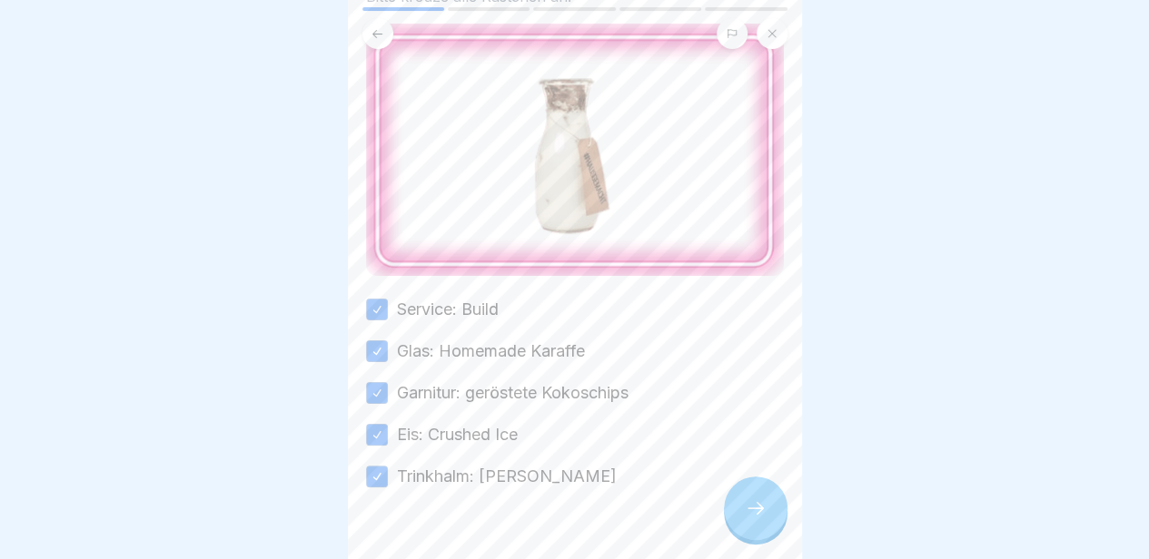
scroll to position [137, 0]
click at [762, 507] on icon at bounding box center [756, 509] width 22 height 22
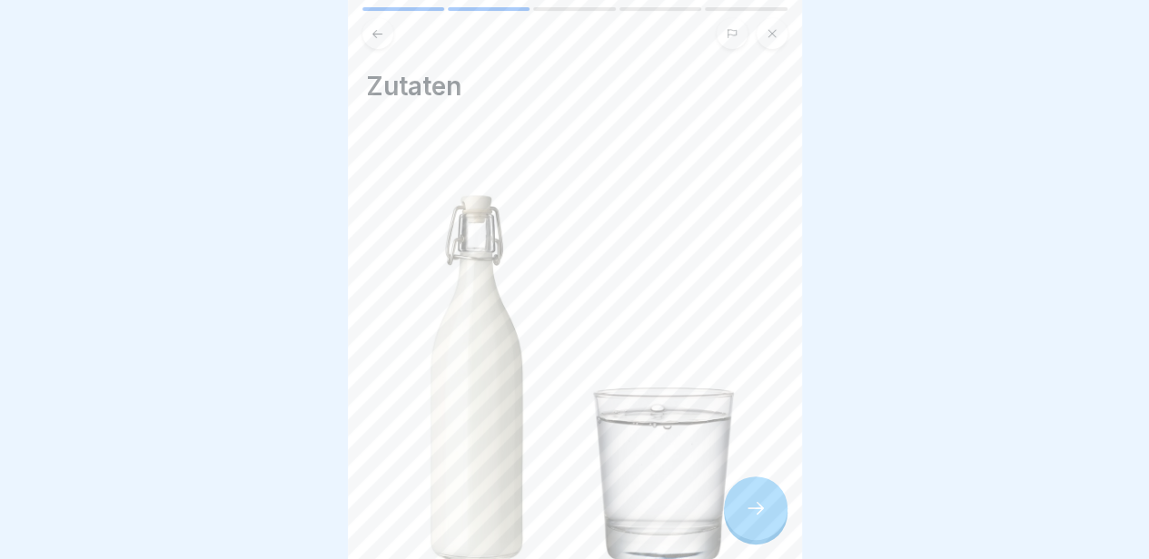
click at [762, 507] on icon at bounding box center [756, 509] width 22 height 22
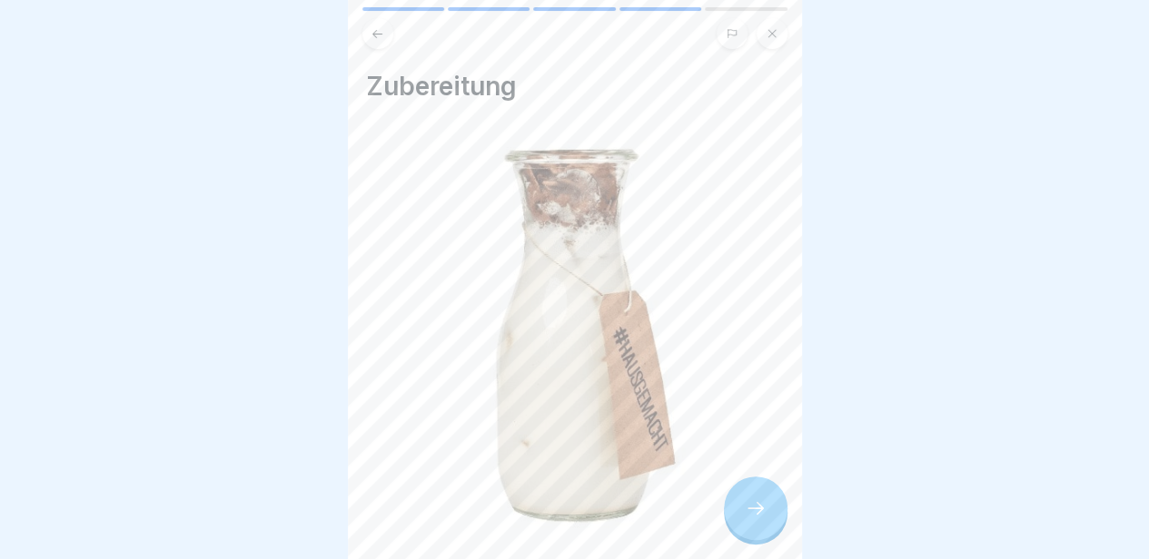
click at [762, 507] on icon at bounding box center [756, 509] width 22 height 22
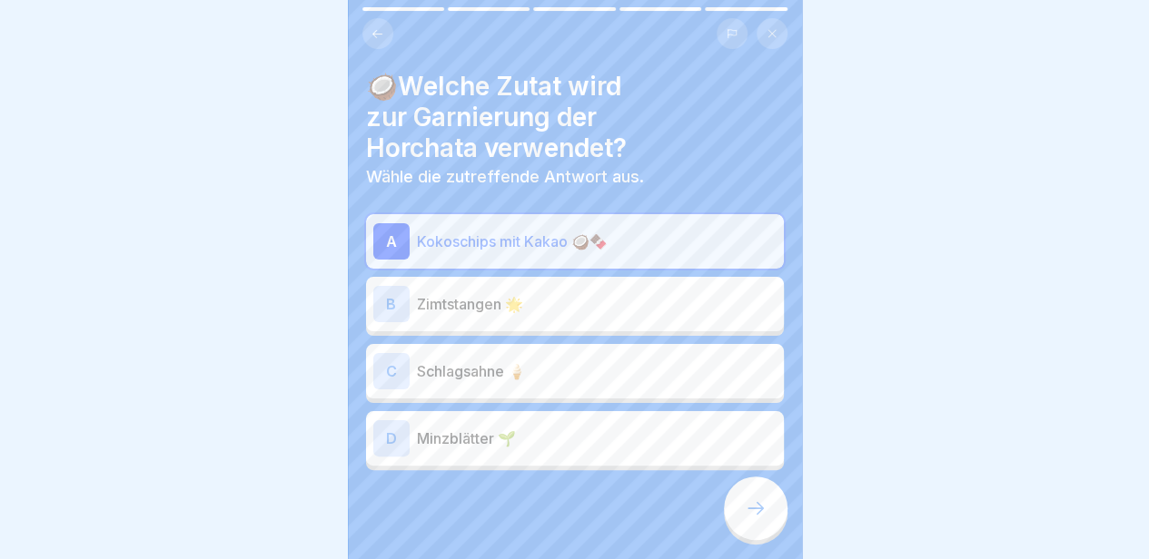
click at [773, 18] on button at bounding box center [771, 33] width 31 height 31
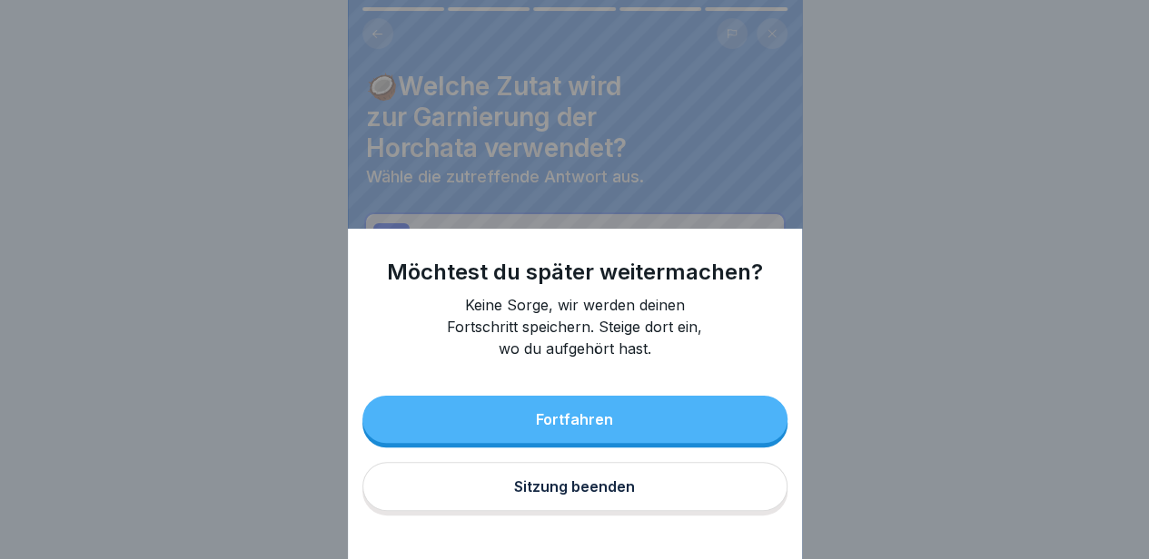
click at [574, 509] on button "Sitzung beenden" at bounding box center [574, 486] width 425 height 49
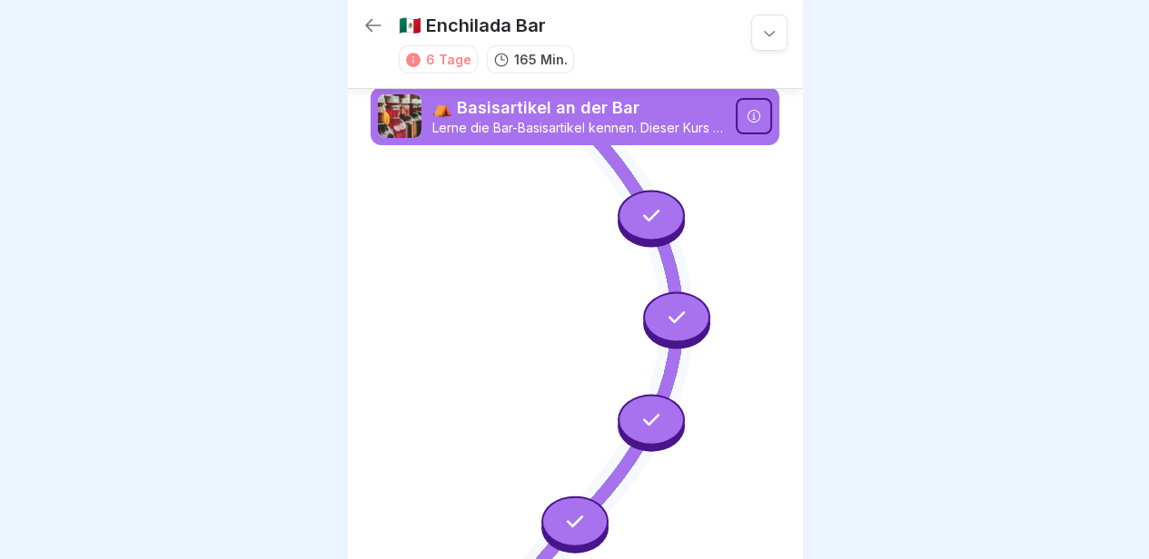
click at [639, 208] on icon at bounding box center [651, 215] width 24 height 24
click at [667, 313] on icon at bounding box center [677, 318] width 24 height 24
click at [627, 408] on div at bounding box center [650, 419] width 67 height 51
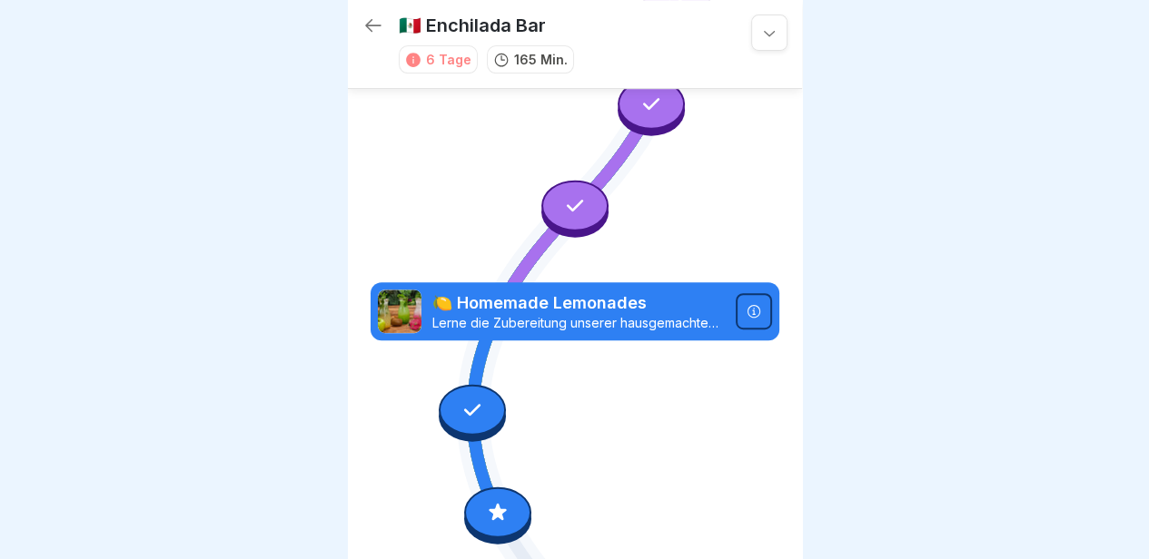
scroll to position [510, 0]
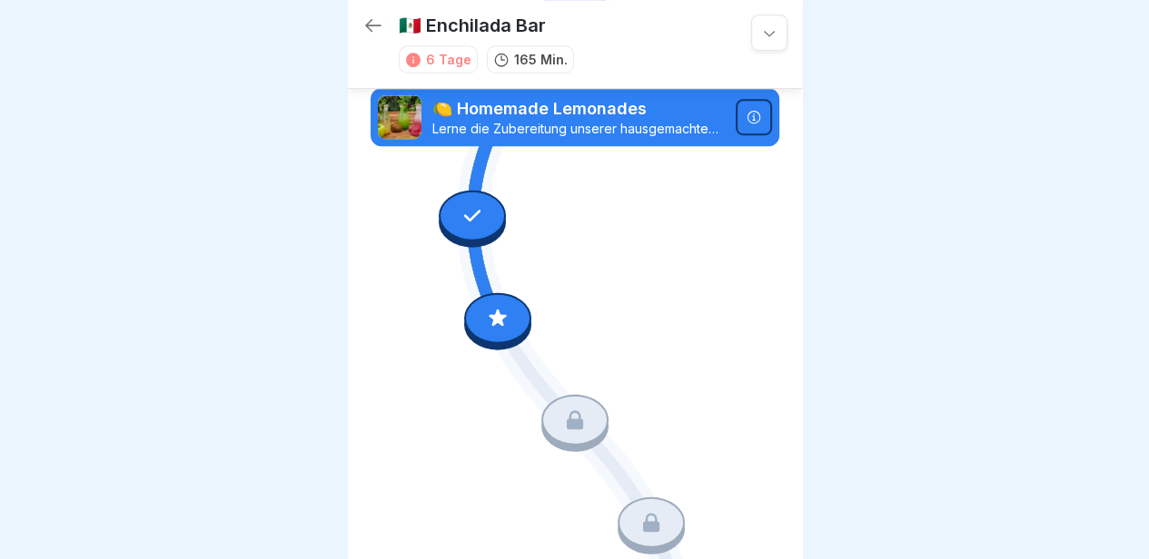
click at [474, 298] on div at bounding box center [497, 317] width 67 height 51
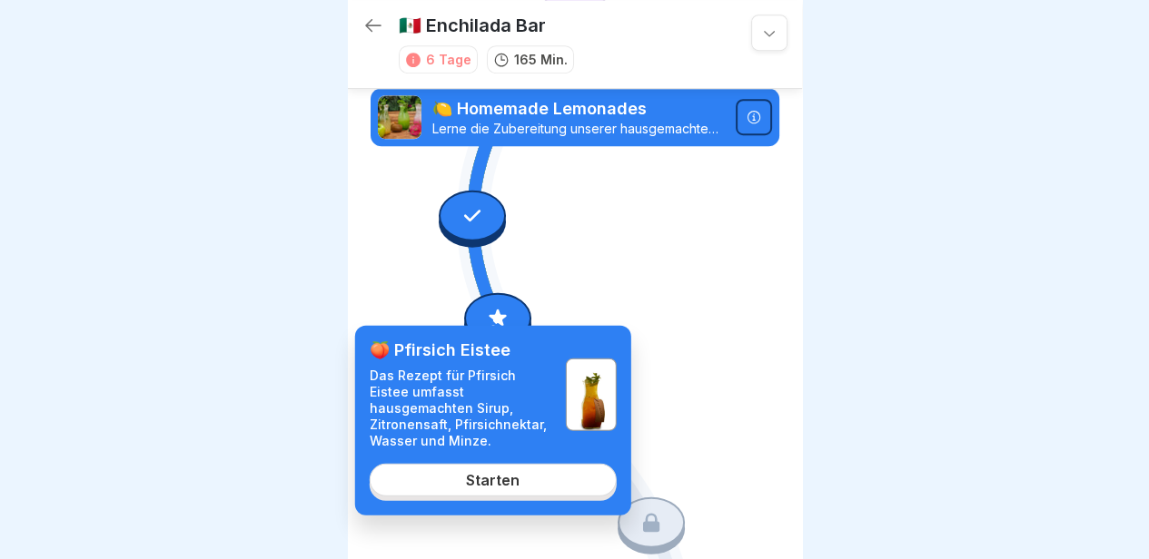
click at [501, 473] on div "Starten" at bounding box center [493, 479] width 54 height 16
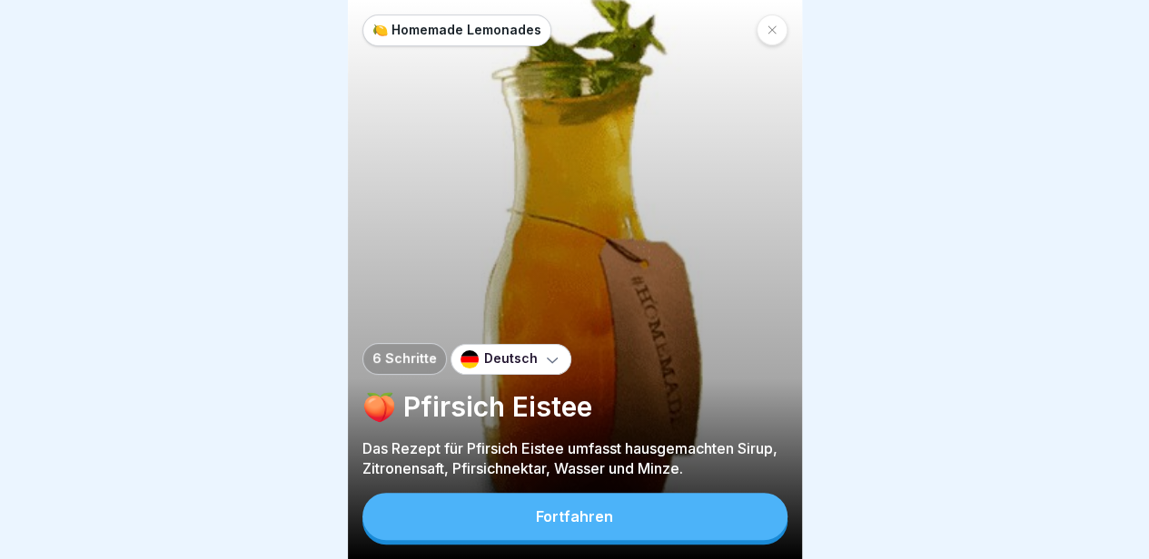
click at [644, 537] on button "Fortfahren" at bounding box center [574, 516] width 425 height 47
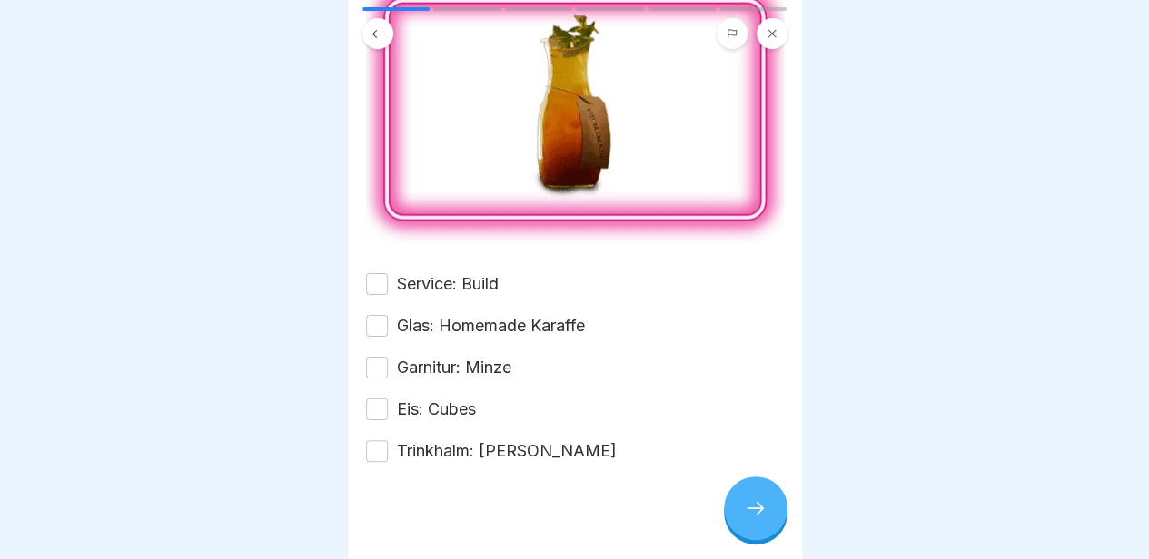
scroll to position [190, 0]
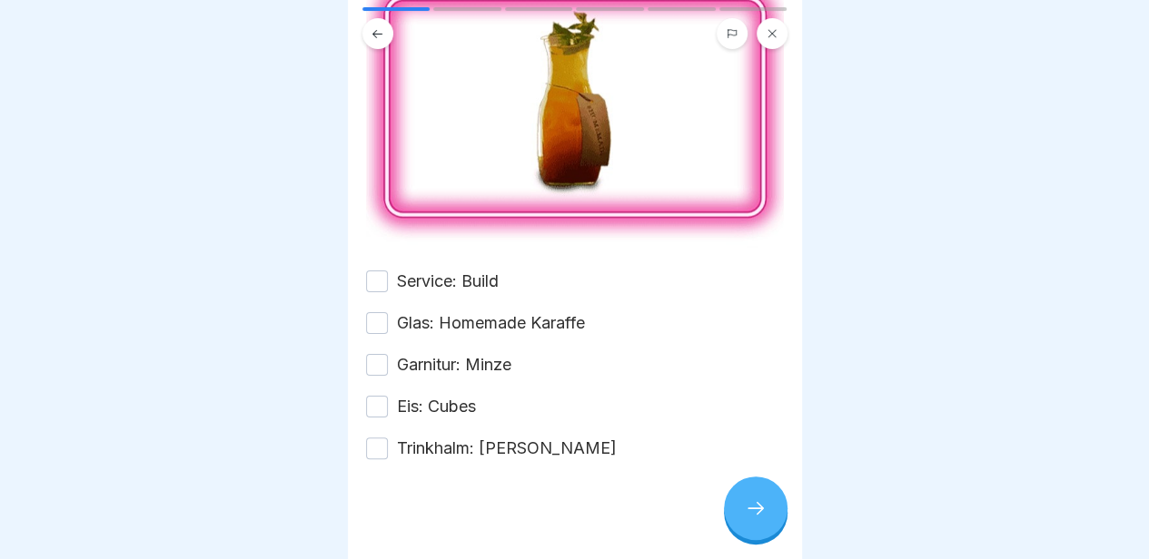
click at [444, 270] on label "Service: Build" at bounding box center [448, 282] width 102 height 24
click at [388, 271] on button "Service: Build" at bounding box center [377, 282] width 22 height 22
click at [447, 322] on div "Service: Build Glas: Homemade Karaffe Garnitur: Minze Eis: Cubes Trinkhalm: [PE…" at bounding box center [575, 365] width 418 height 191
click at [447, 317] on label "Glas: Homemade Karaffe" at bounding box center [491, 323] width 188 height 24
click at [388, 317] on button "Glas: Homemade Karaffe" at bounding box center [377, 323] width 22 height 22
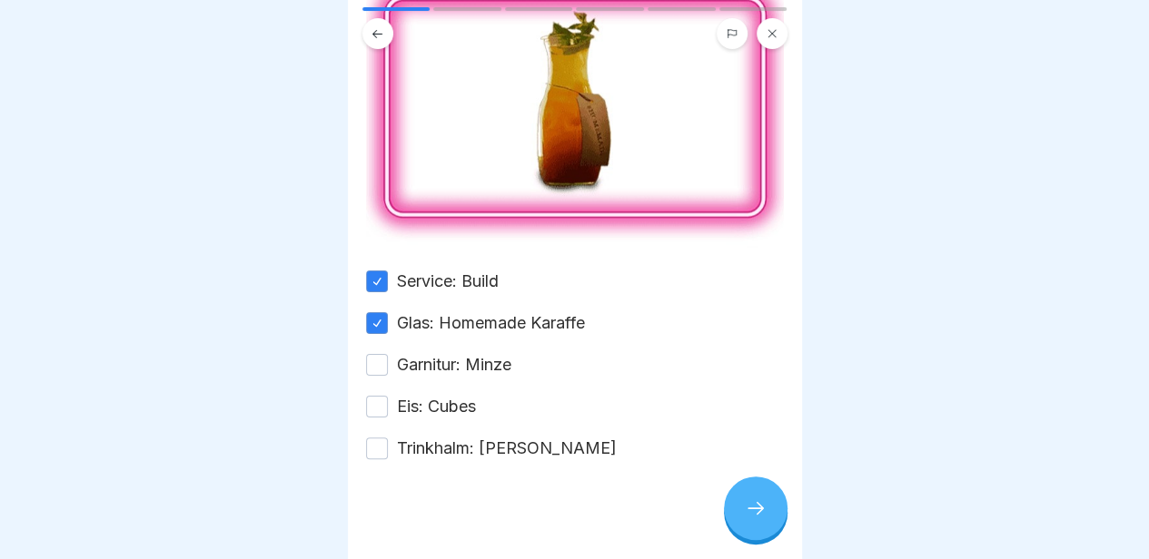
click at [441, 362] on div "Service: Build Glas: Homemade Karaffe Garnitur: Minze Eis: Cubes Trinkhalm: [PE…" at bounding box center [575, 365] width 418 height 191
click at [440, 353] on label "Garnitur: Minze" at bounding box center [454, 365] width 114 height 24
click at [388, 354] on button "Garnitur: Minze" at bounding box center [377, 365] width 22 height 22
click at [439, 395] on label "Eis: Cubes" at bounding box center [436, 407] width 79 height 24
click at [388, 396] on button "Eis: Cubes" at bounding box center [377, 407] width 22 height 22
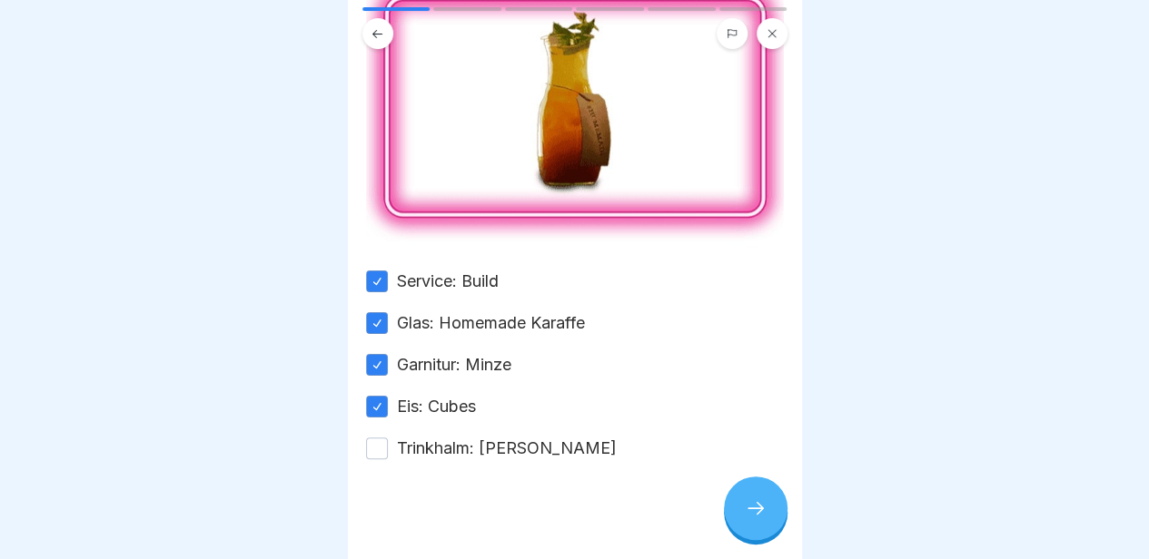
click at [439, 437] on label "Trinkhalm: [PERSON_NAME]" at bounding box center [507, 449] width 220 height 24
click at [388, 438] on button "Trinkhalm: [PERSON_NAME]" at bounding box center [377, 449] width 22 height 22
click at [757, 535] on div at bounding box center [756, 509] width 64 height 64
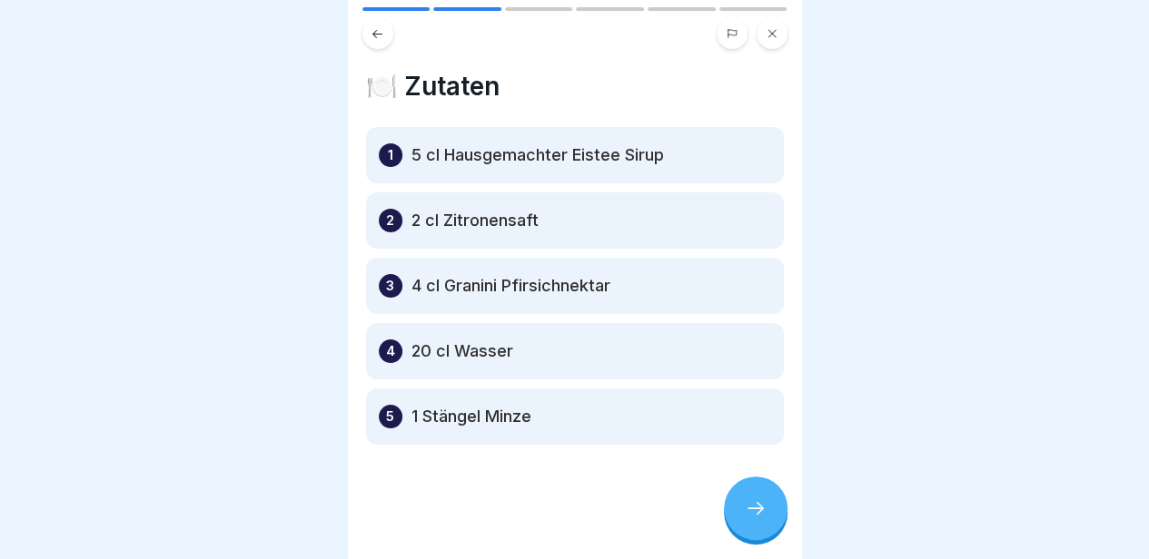
click at [757, 535] on div at bounding box center [756, 509] width 64 height 64
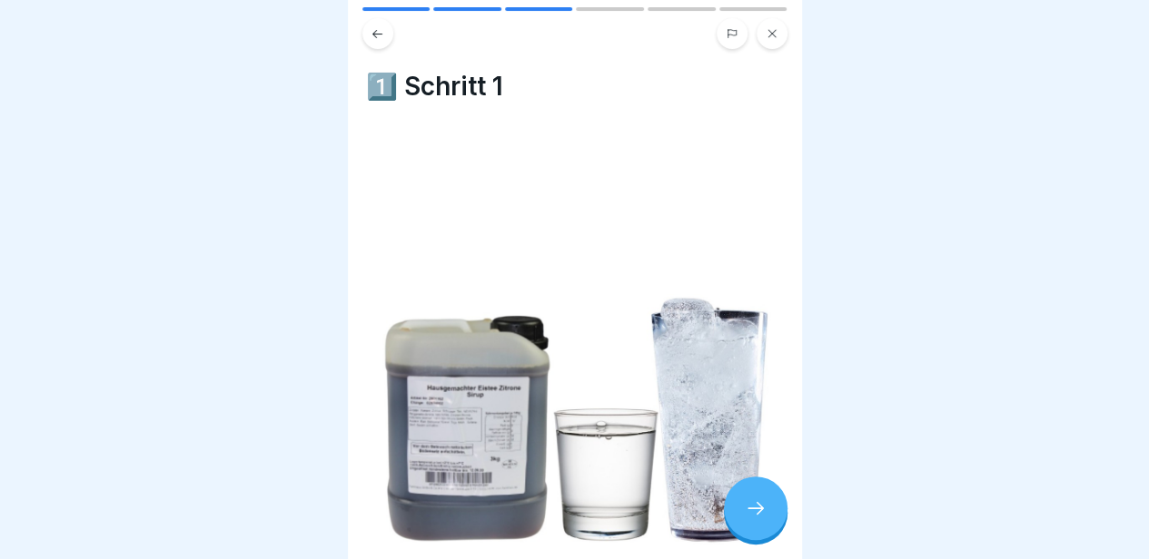
scroll to position [300, 0]
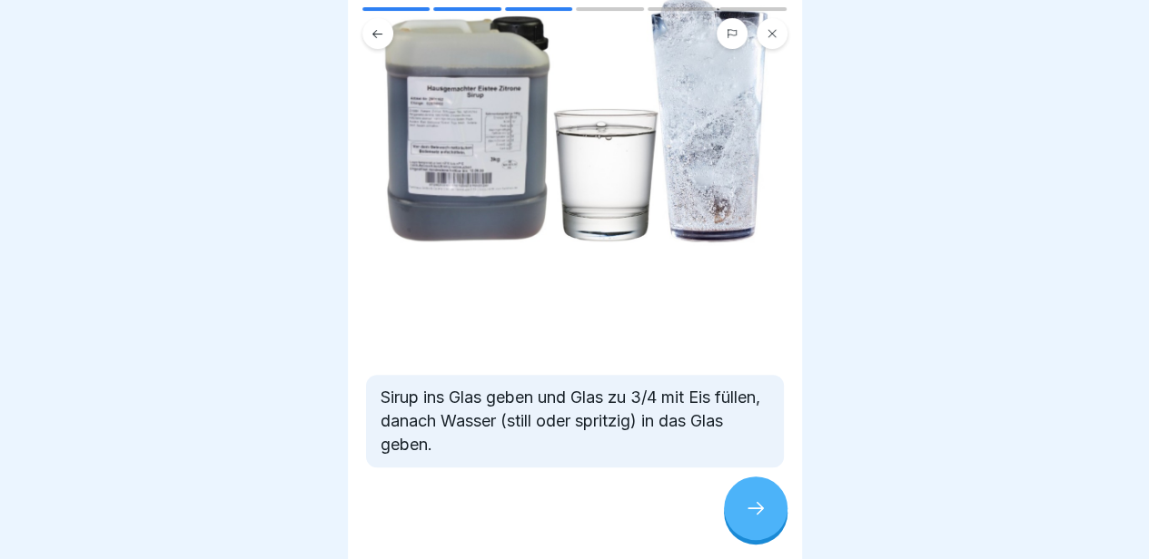
click at [757, 509] on icon at bounding box center [756, 509] width 22 height 22
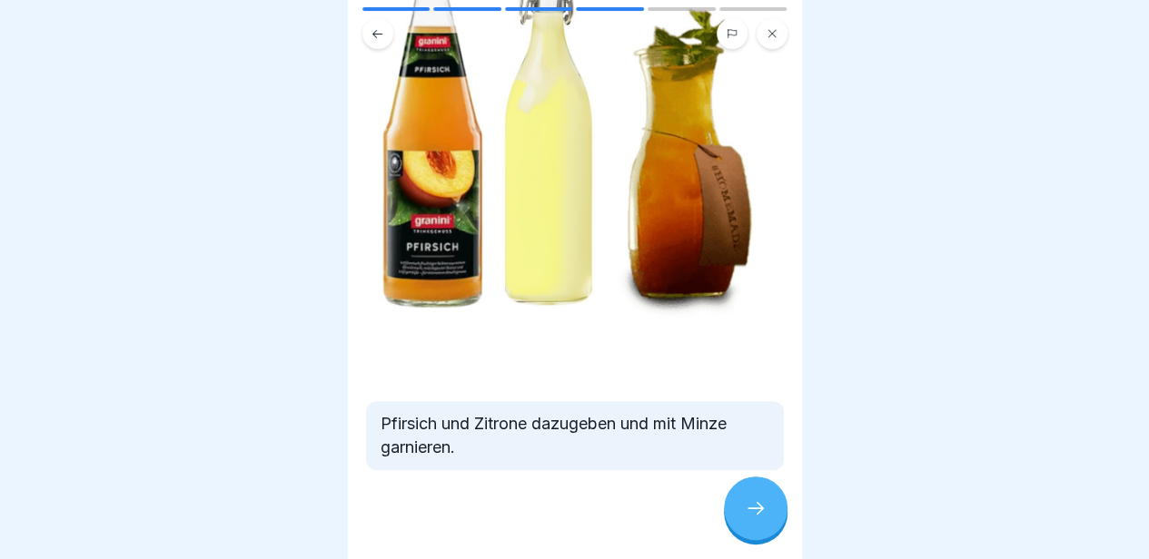
scroll to position [275, 0]
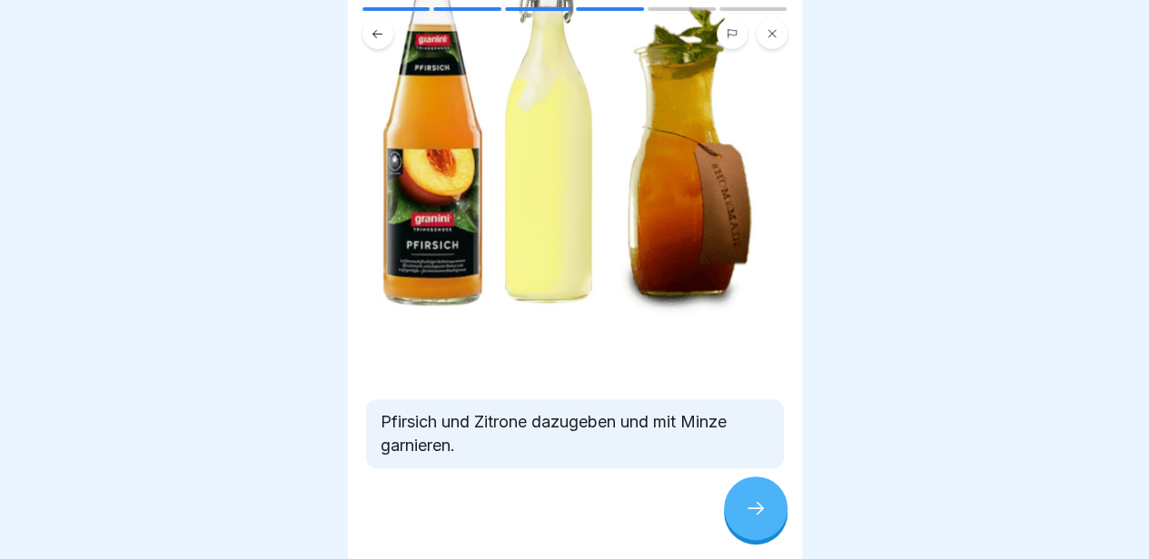
click at [746, 519] on icon at bounding box center [756, 509] width 22 height 22
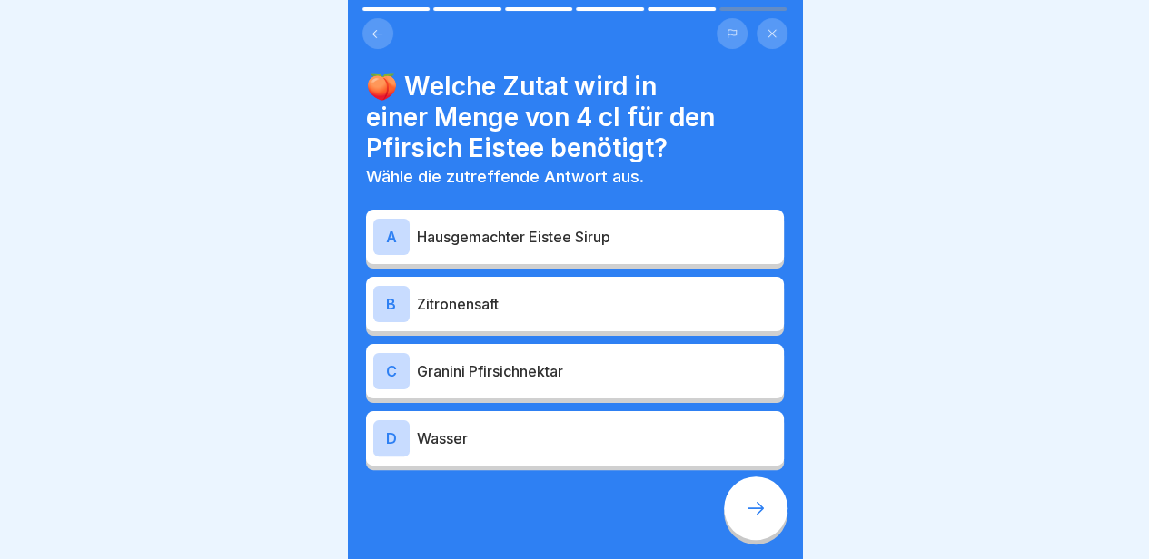
click at [663, 252] on div "A Hausgemachter Eistee Sirup" at bounding box center [575, 237] width 418 height 54
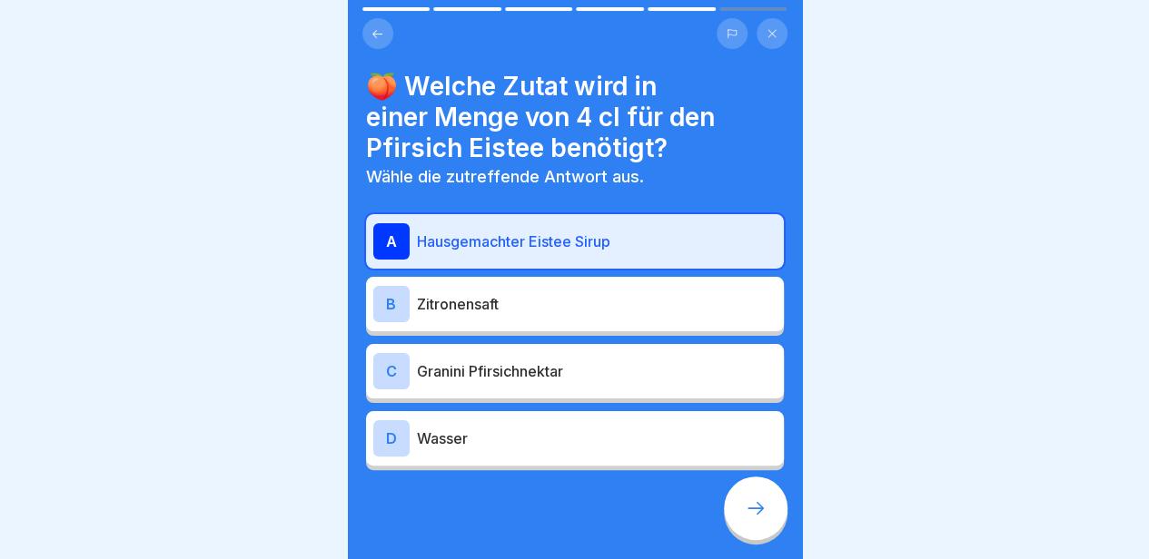
click at [656, 299] on p "Zitronensaft" at bounding box center [597, 304] width 360 height 22
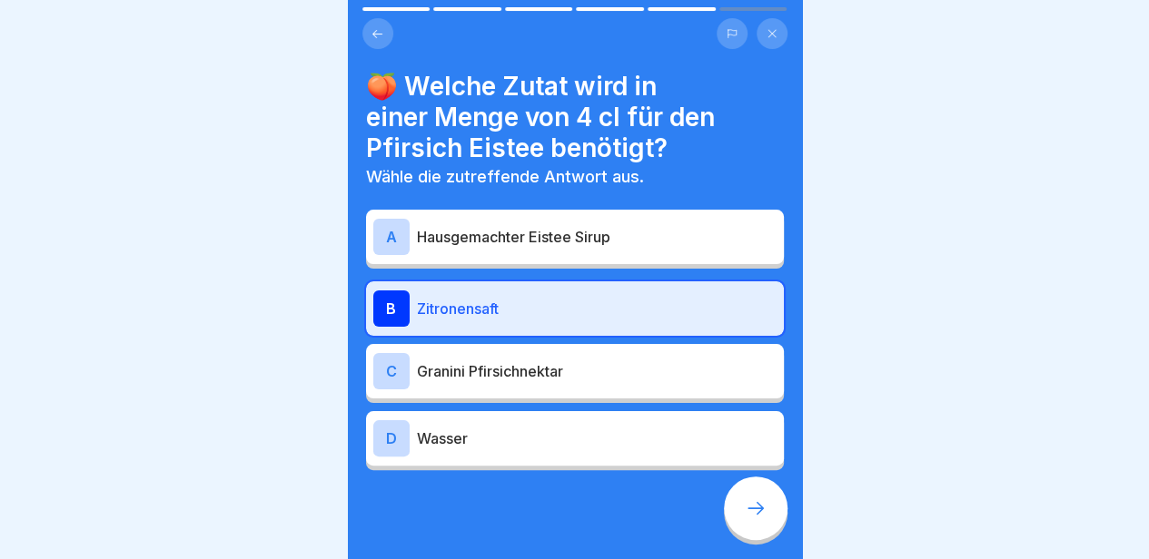
click at [640, 380] on div "C Granini Pfirsichnektar" at bounding box center [574, 371] width 403 height 36
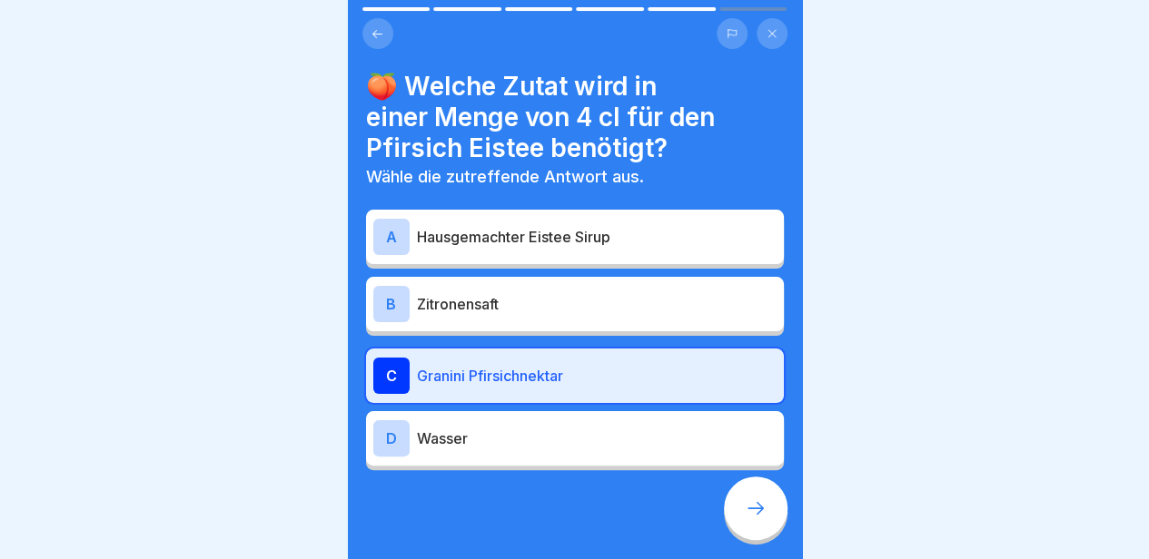
click at [632, 436] on p "Wasser" at bounding box center [597, 439] width 360 height 22
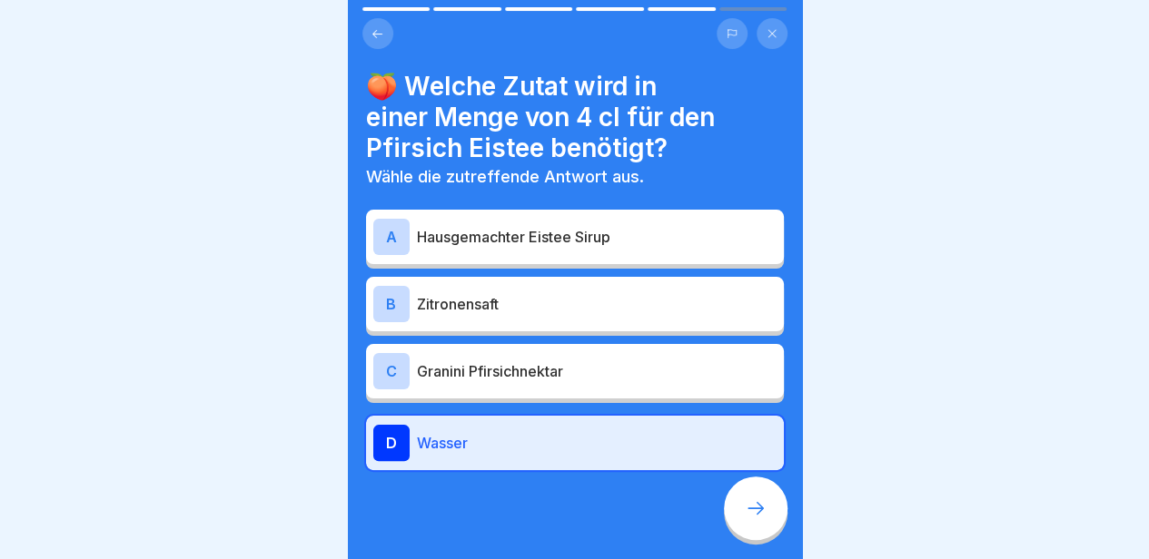
click at [645, 384] on div "C Granini Pfirsichnektar" at bounding box center [575, 371] width 418 height 54
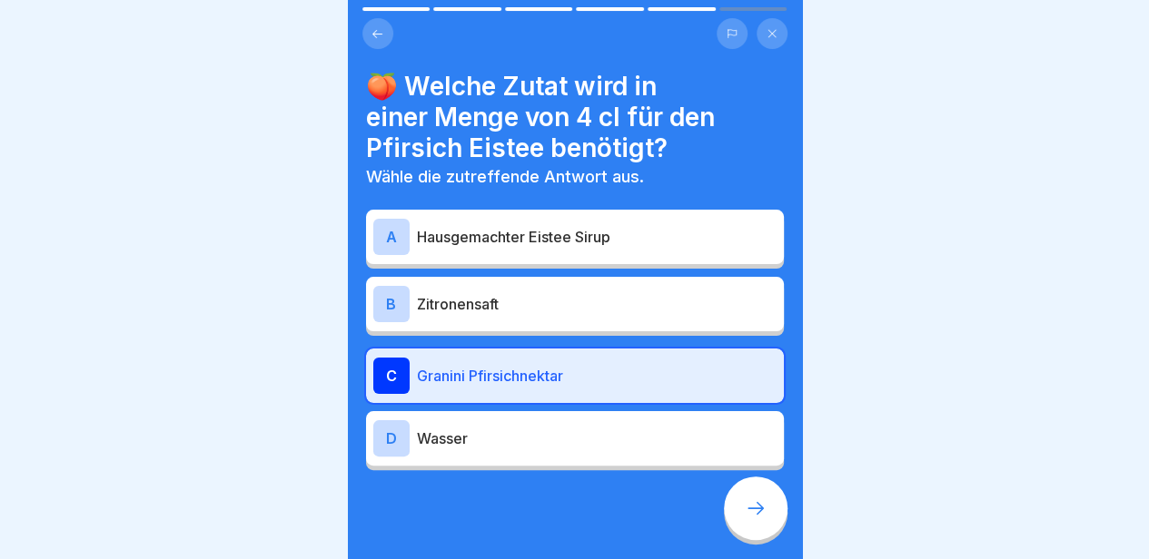
click at [746, 504] on div at bounding box center [756, 509] width 64 height 64
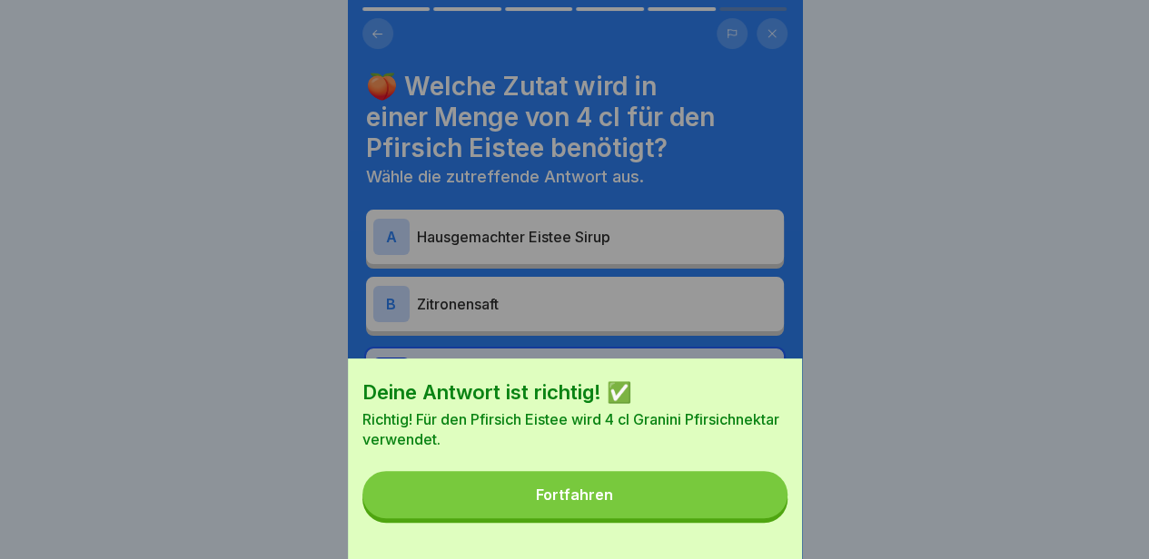
click at [746, 504] on button "Fortfahren" at bounding box center [574, 494] width 425 height 47
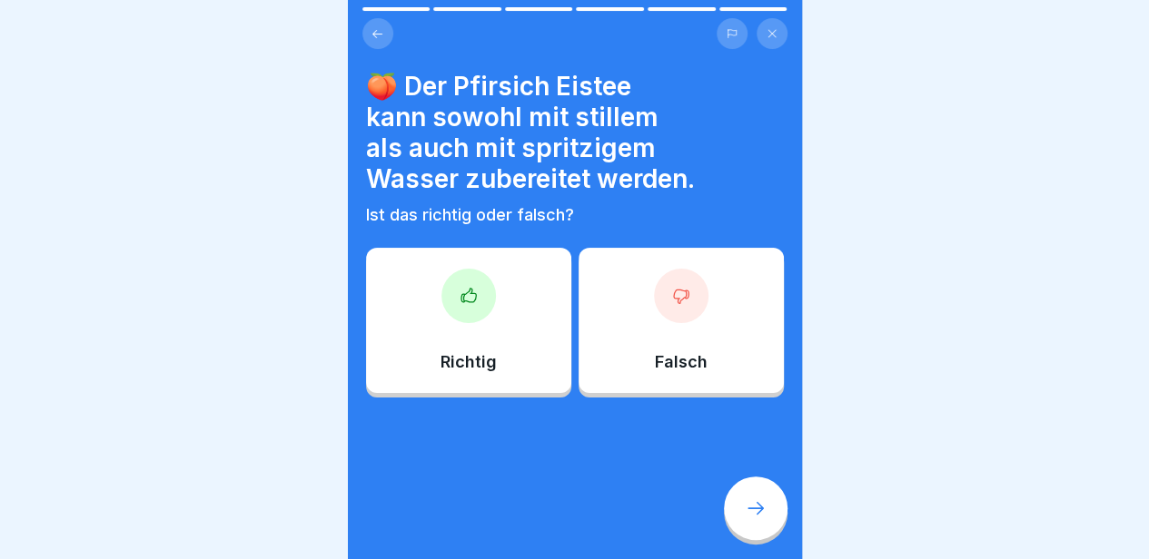
click at [697, 329] on div "Falsch" at bounding box center [680, 320] width 205 height 145
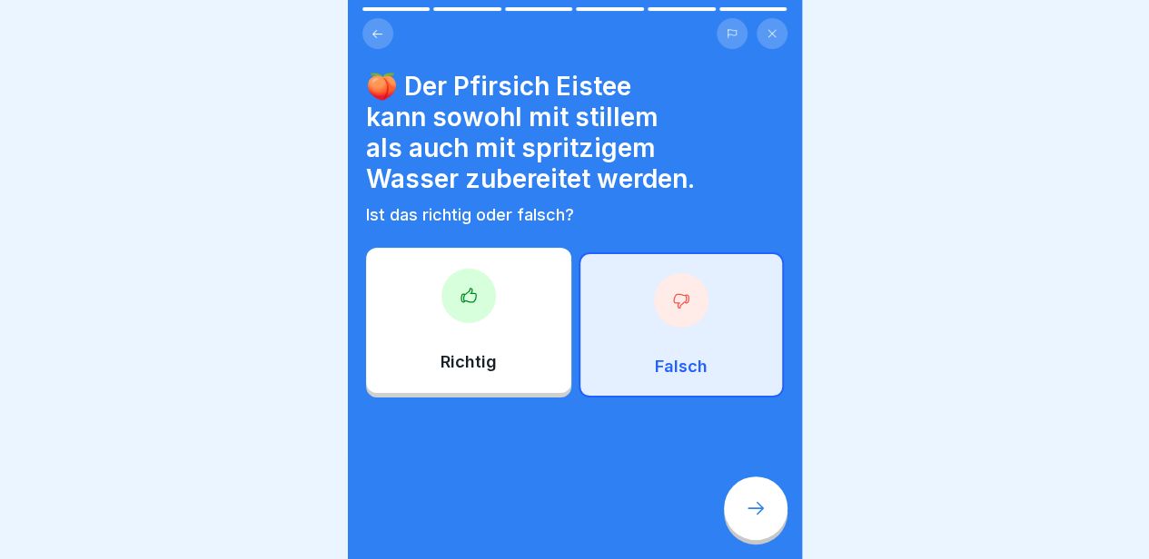
click at [742, 500] on div at bounding box center [756, 509] width 64 height 64
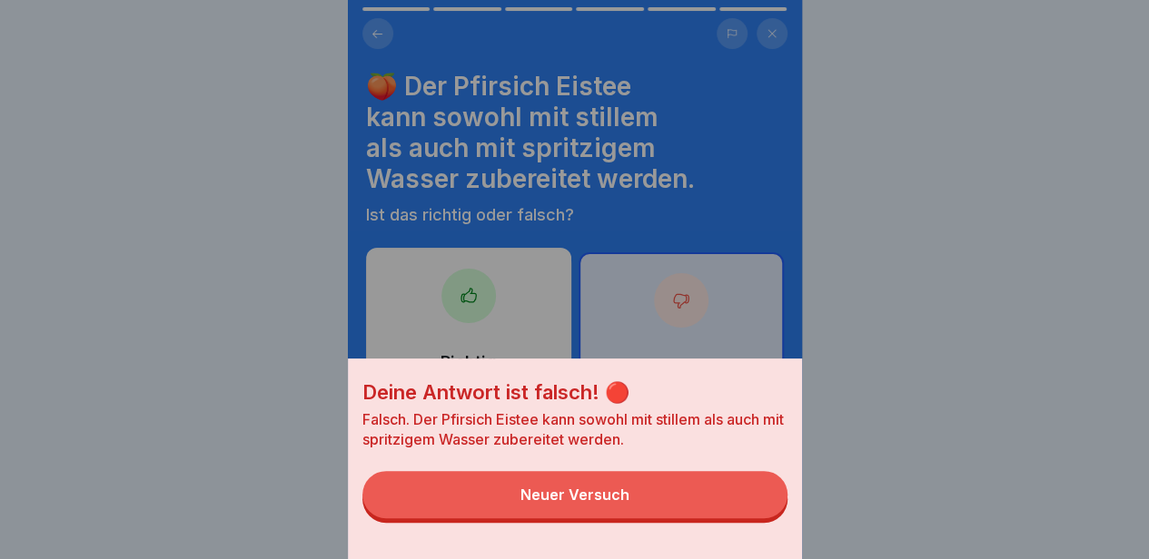
click at [663, 504] on button "Neuer Versuch" at bounding box center [574, 494] width 425 height 47
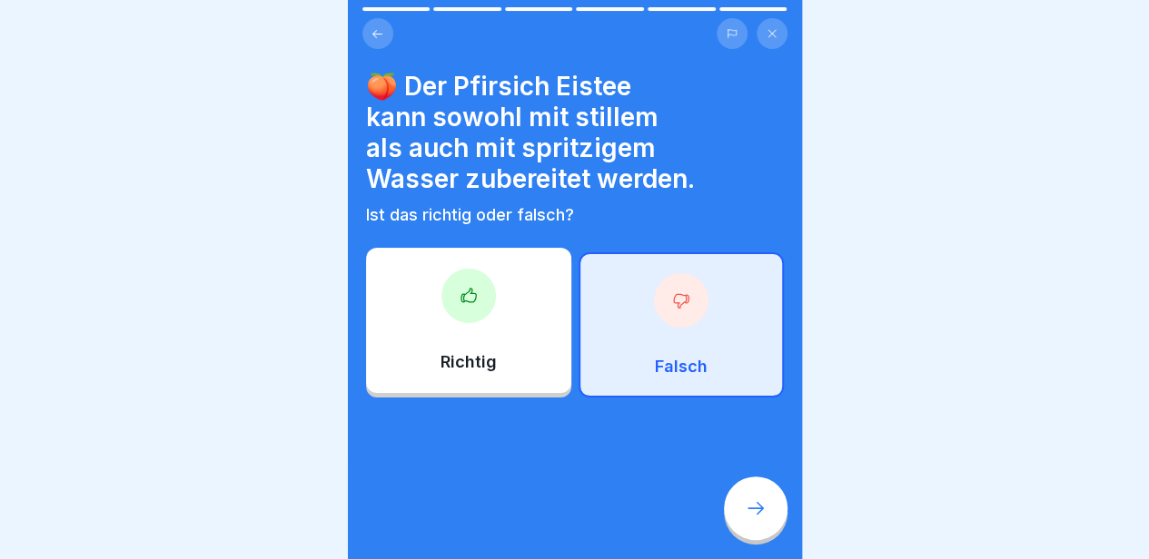
click at [527, 370] on div "Richtig" at bounding box center [468, 320] width 205 height 145
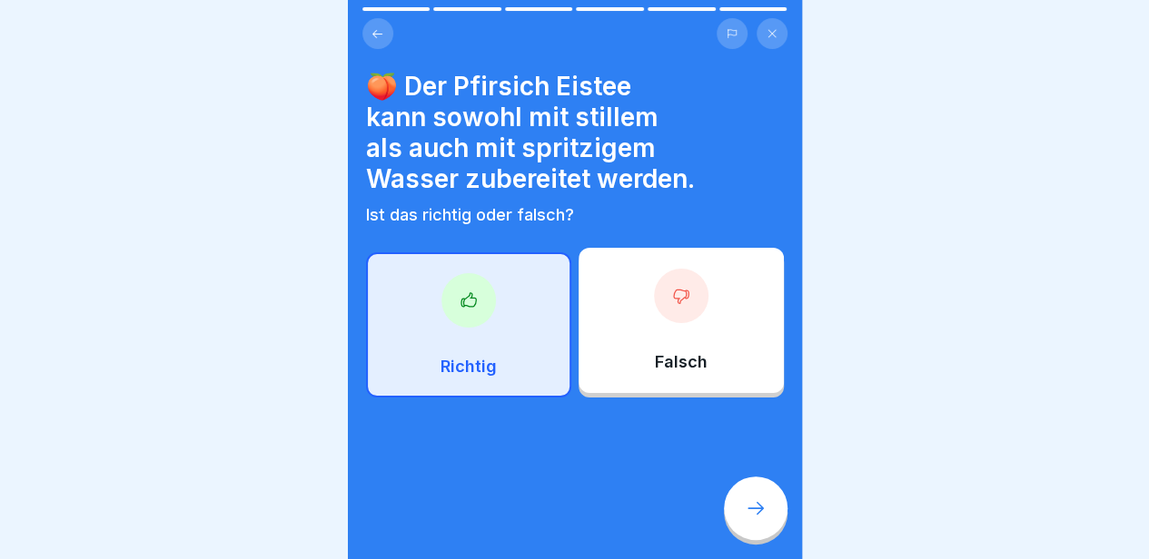
click at [745, 519] on icon at bounding box center [756, 509] width 22 height 22
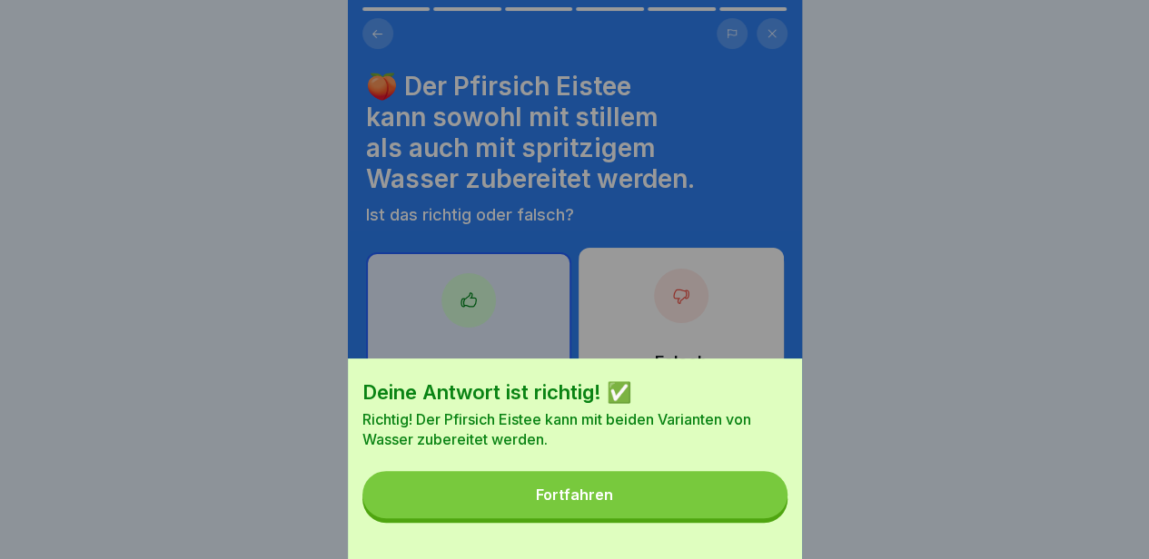
click at [744, 519] on button "Fortfahren" at bounding box center [574, 494] width 425 height 47
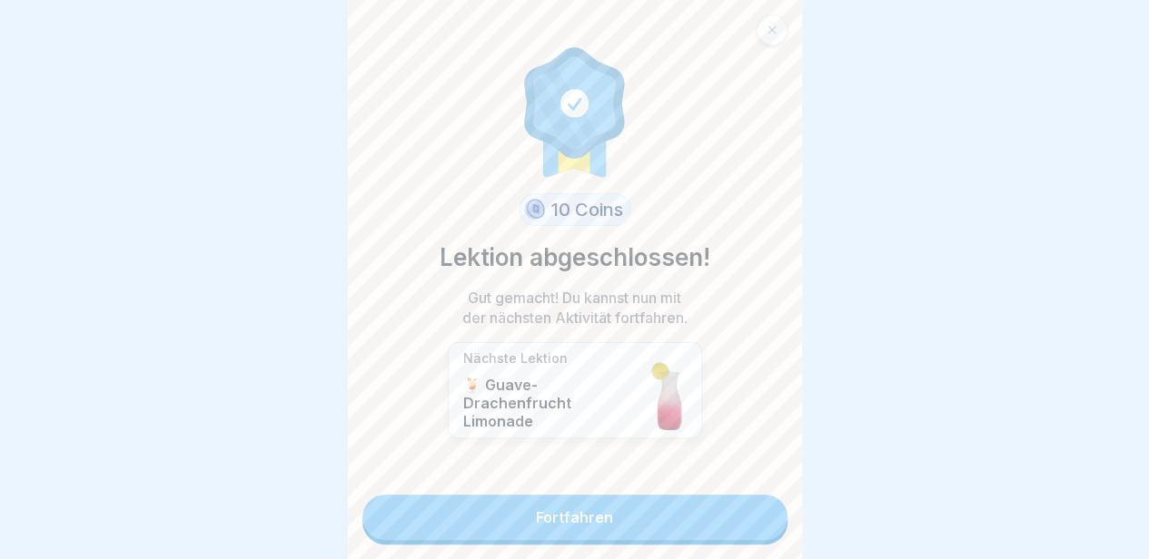
click at [744, 520] on link "Fortfahren" at bounding box center [574, 517] width 425 height 45
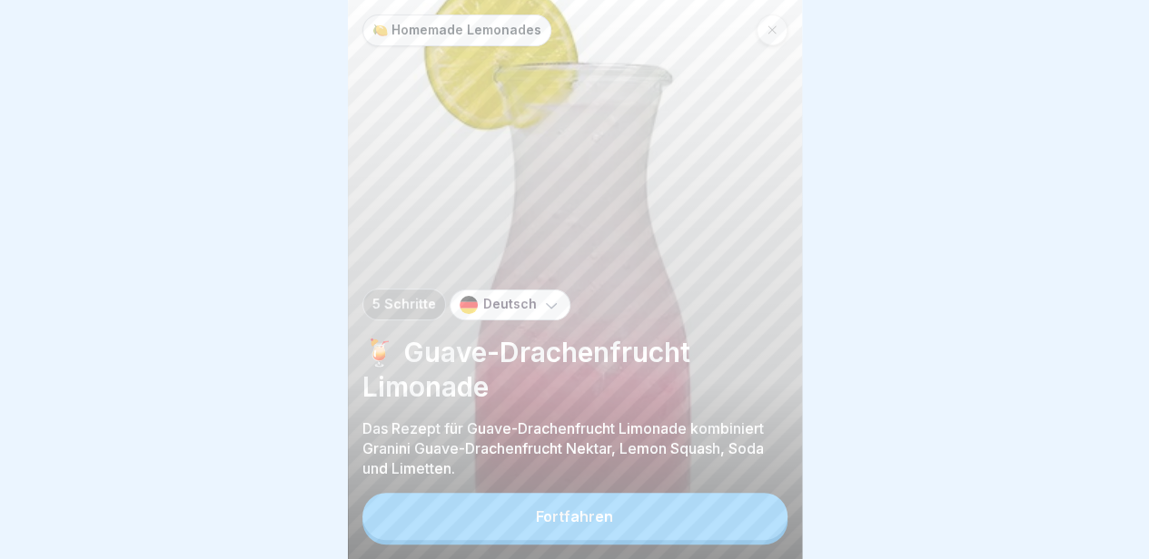
click at [672, 526] on button "Fortfahren" at bounding box center [574, 516] width 425 height 47
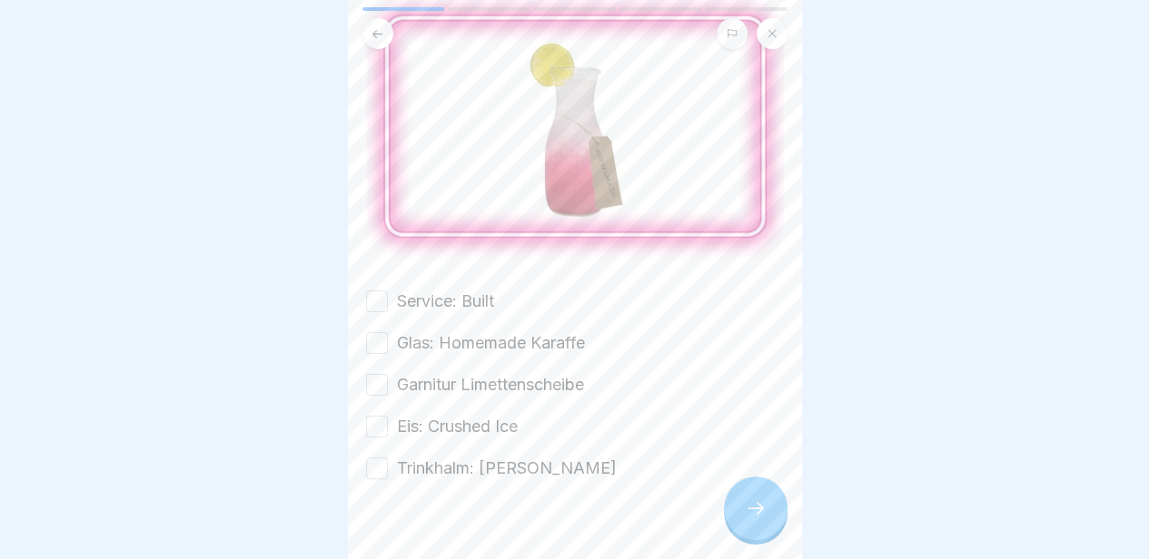
scroll to position [185, 0]
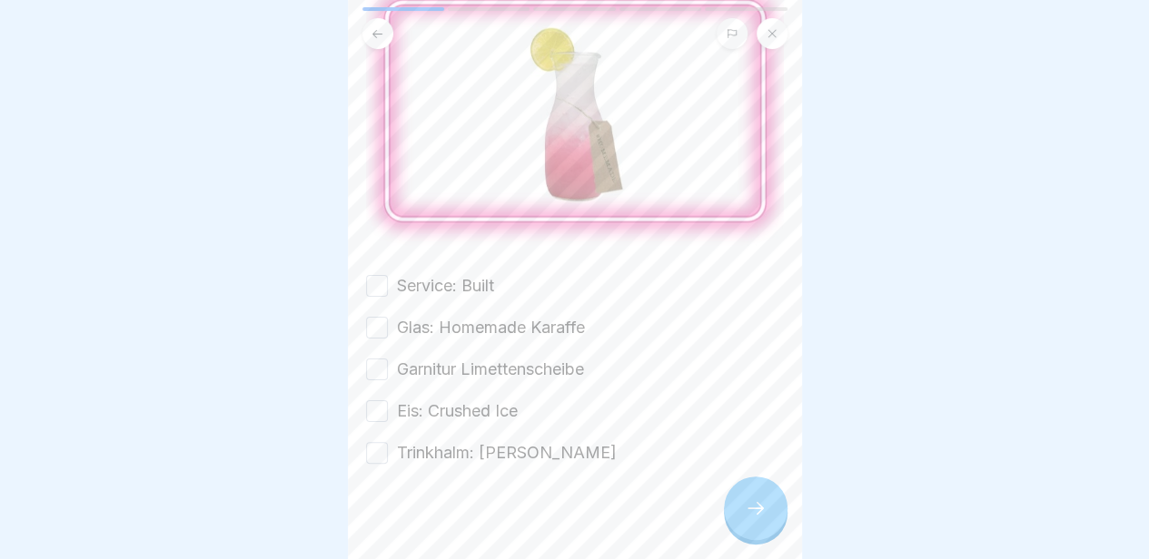
click at [488, 274] on label "Service: Built" at bounding box center [445, 286] width 97 height 24
click at [388, 275] on button "Service: Built" at bounding box center [377, 286] width 22 height 22
click at [479, 316] on label "Glas: Homemade Karaffe" at bounding box center [491, 328] width 188 height 24
click at [388, 317] on button "Glas: Homemade Karaffe" at bounding box center [377, 328] width 22 height 22
click at [470, 358] on label "Garnitur Limettenscheibe" at bounding box center [490, 370] width 187 height 24
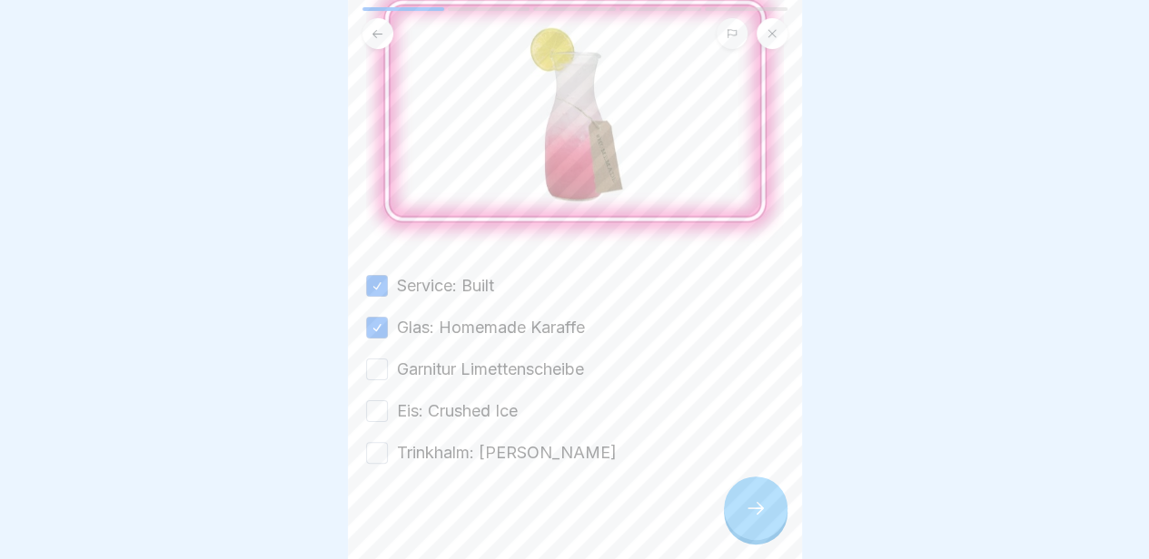
click at [388, 359] on button "Garnitur Limettenscheibe" at bounding box center [377, 370] width 22 height 22
click at [470, 400] on label "Eis: Crushed Ice" at bounding box center [457, 412] width 121 height 24
click at [388, 400] on button "Eis: Crushed Ice" at bounding box center [377, 411] width 22 height 22
click at [457, 441] on label "Trinkhalm: [PERSON_NAME]" at bounding box center [507, 453] width 220 height 24
click at [388, 442] on button "Trinkhalm: [PERSON_NAME]" at bounding box center [377, 453] width 22 height 22
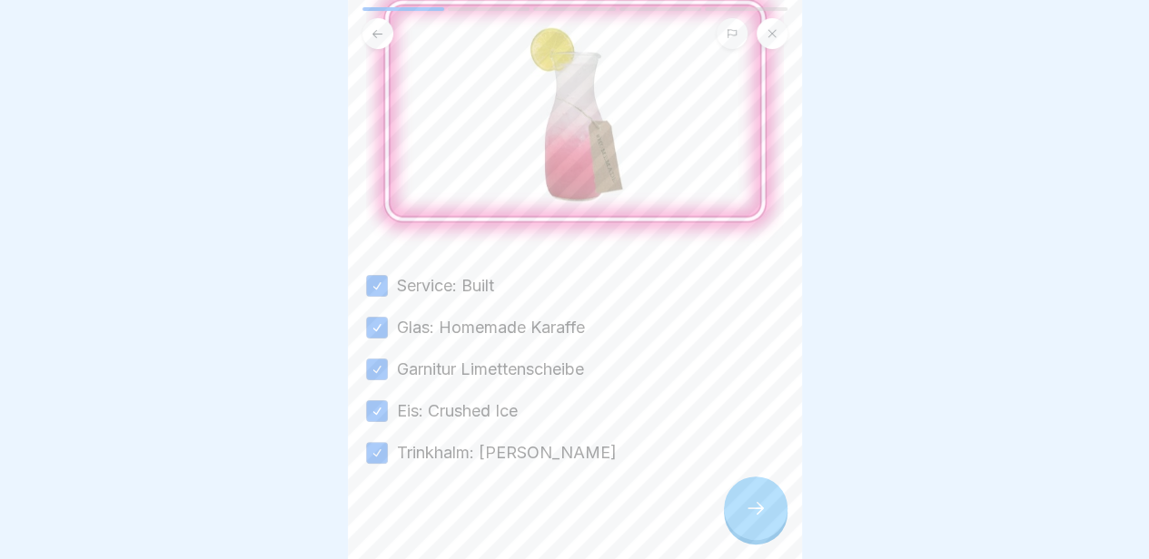
click at [750, 508] on icon at bounding box center [756, 509] width 22 height 22
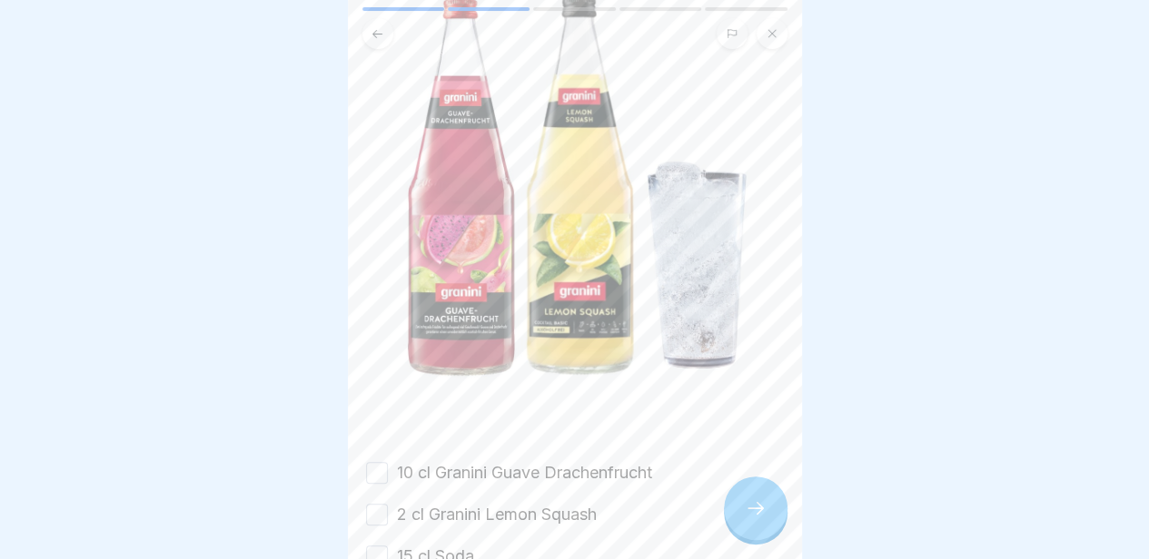
scroll to position [384, 0]
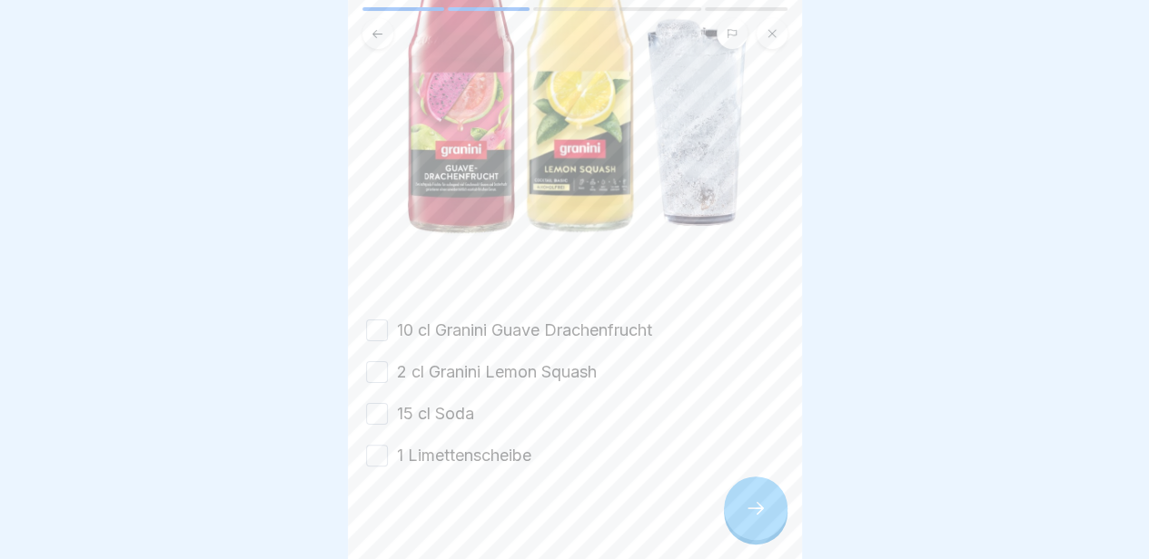
click at [470, 319] on label "10 cl Granini Guave Drachenfrucht" at bounding box center [524, 331] width 255 height 24
click at [388, 320] on button "10 cl Granini Guave Drachenfrucht" at bounding box center [377, 331] width 22 height 22
click at [468, 361] on label "2 cl Granini Lemon Squash" at bounding box center [497, 373] width 200 height 24
click at [388, 361] on button "2 cl Granini Lemon Squash" at bounding box center [377, 372] width 22 height 22
click at [459, 402] on label "15 cl Soda" at bounding box center [435, 414] width 77 height 24
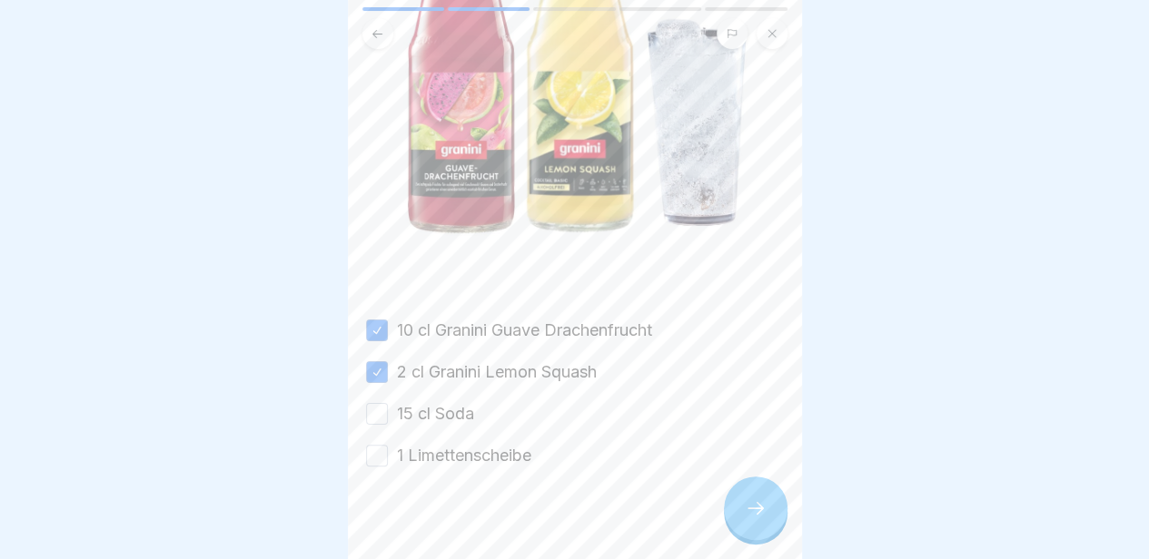
click at [388, 403] on button "15 cl Soda" at bounding box center [377, 414] width 22 height 22
click at [460, 444] on label "1 Limettenscheibe" at bounding box center [464, 456] width 134 height 24
click at [388, 445] on button "1 Limettenscheibe" at bounding box center [377, 456] width 22 height 22
click at [746, 519] on icon at bounding box center [756, 509] width 22 height 22
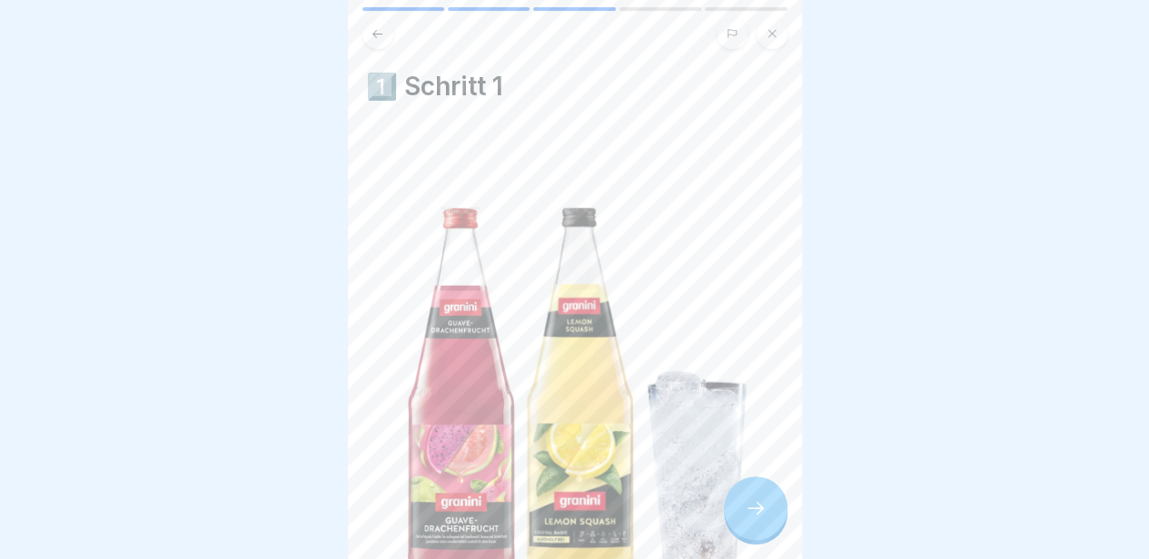
scroll to position [300, 0]
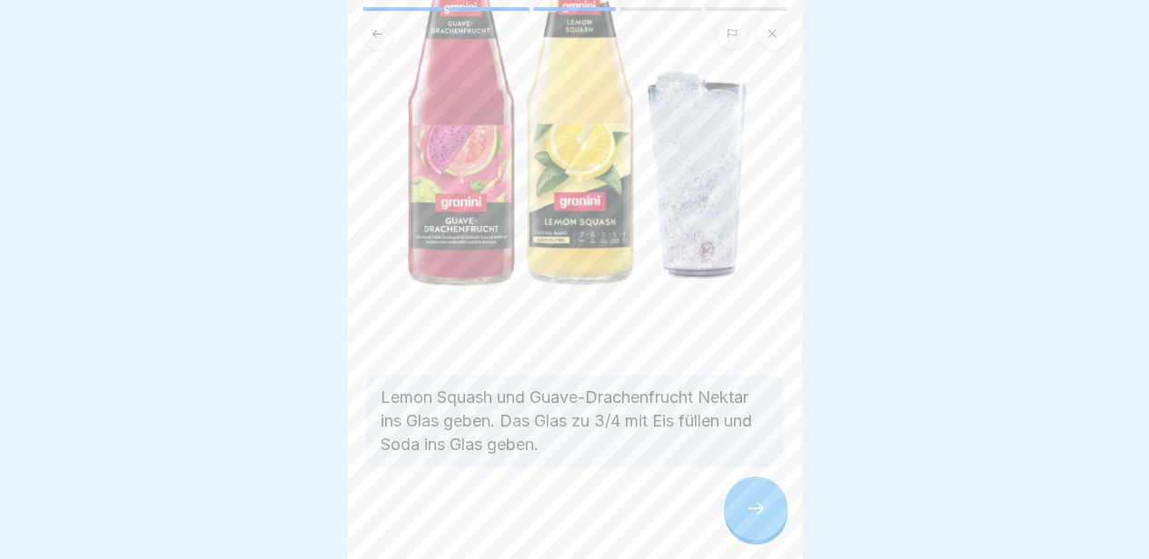
click at [756, 513] on icon at bounding box center [756, 509] width 22 height 22
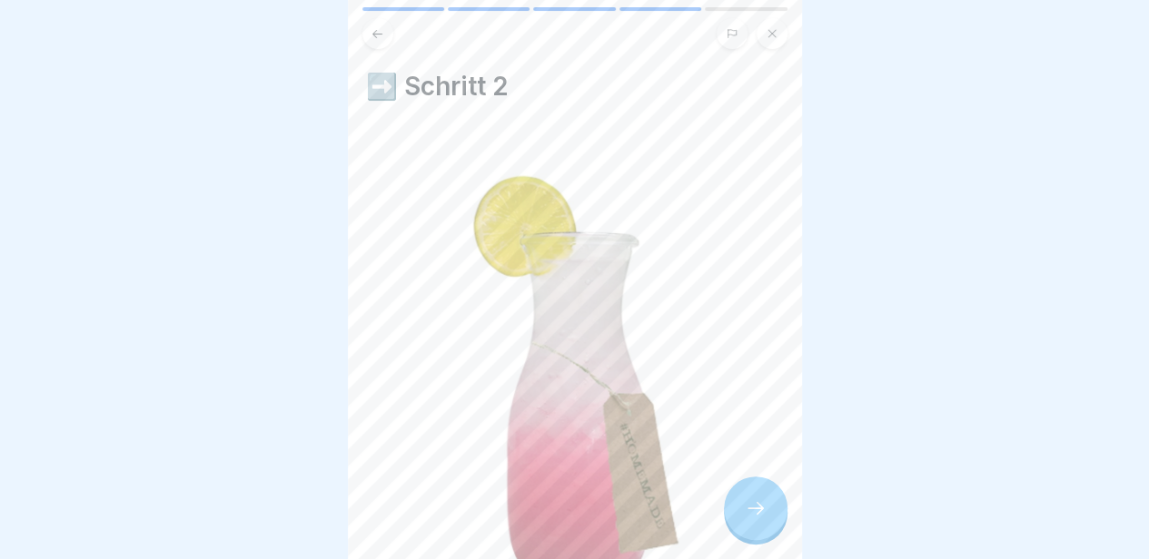
scroll to position [276, 0]
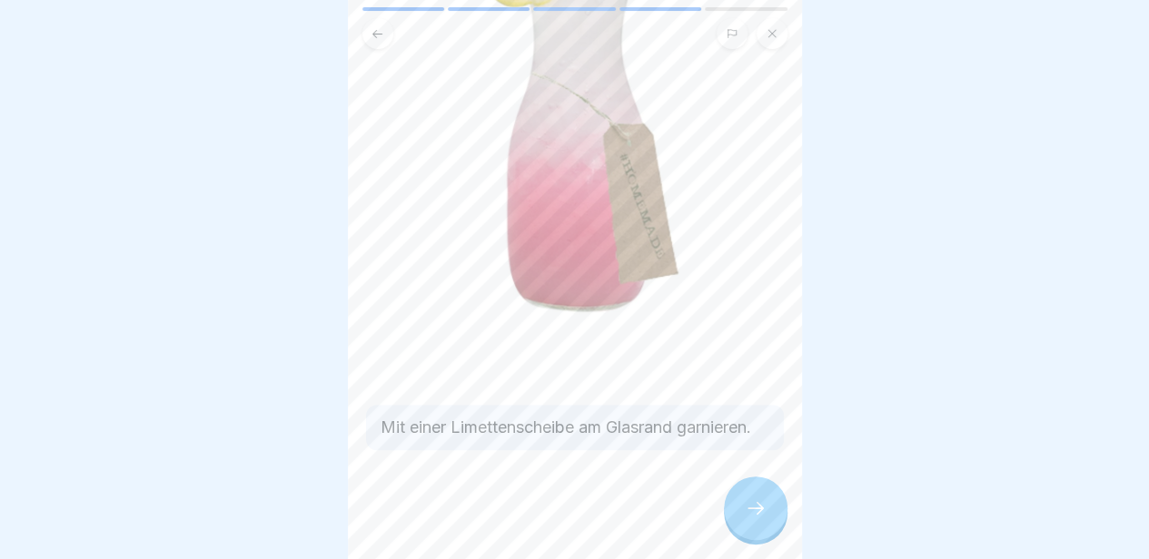
click at [746, 519] on icon at bounding box center [756, 509] width 22 height 22
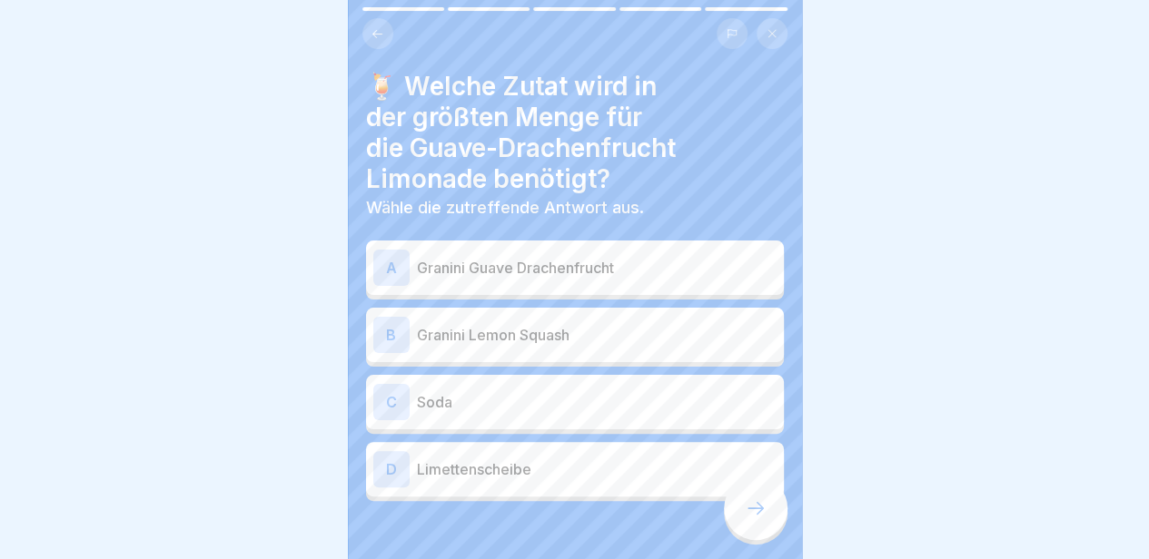
click at [601, 272] on div "A Granini Guave Drachenfrucht" at bounding box center [574, 268] width 403 height 36
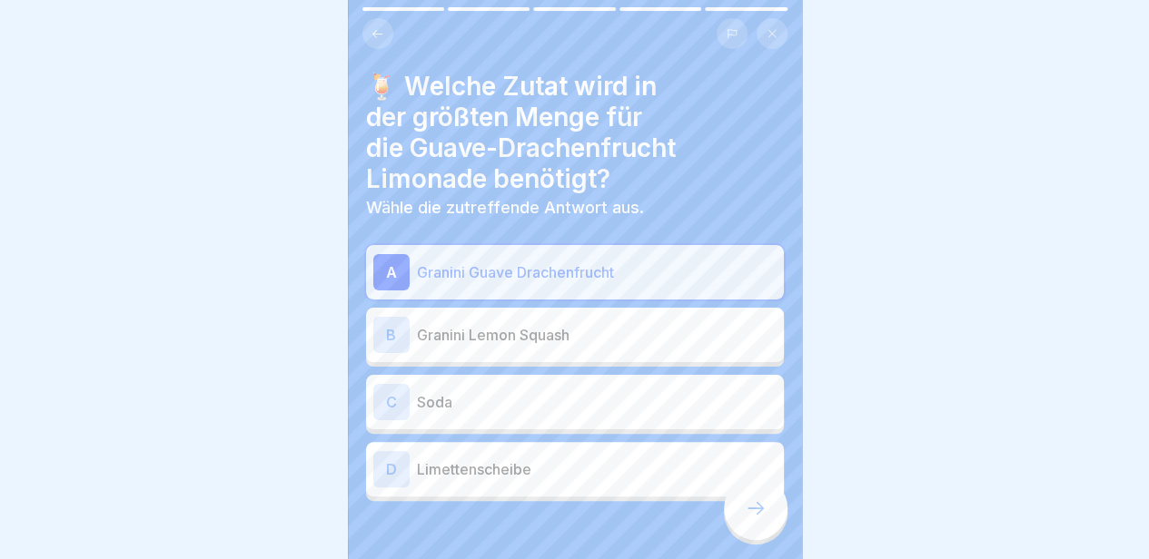
click at [757, 529] on div at bounding box center [756, 509] width 64 height 64
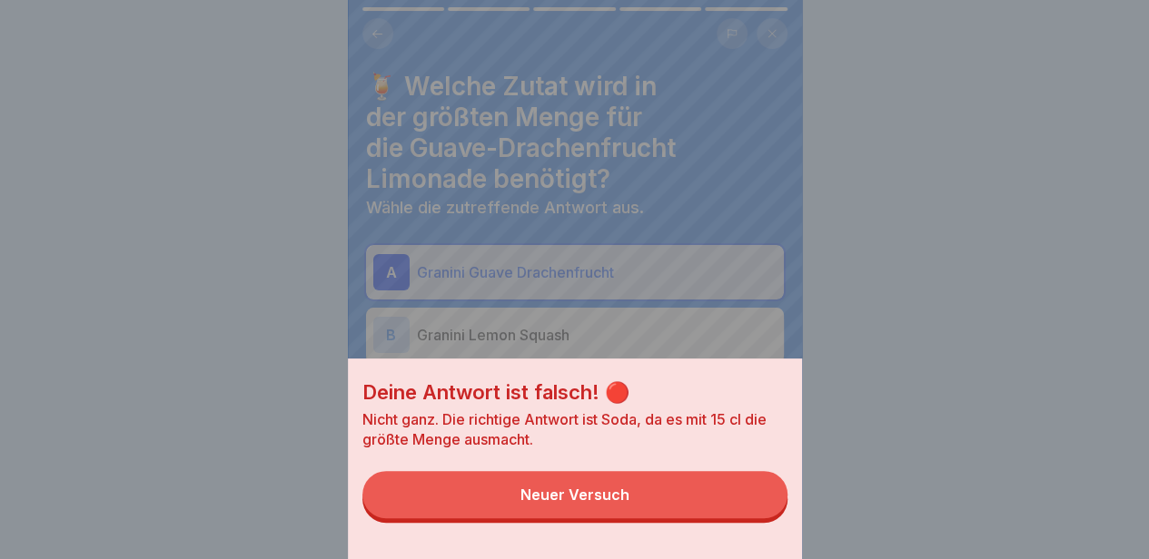
click at [715, 519] on button "Neuer Versuch" at bounding box center [574, 494] width 425 height 47
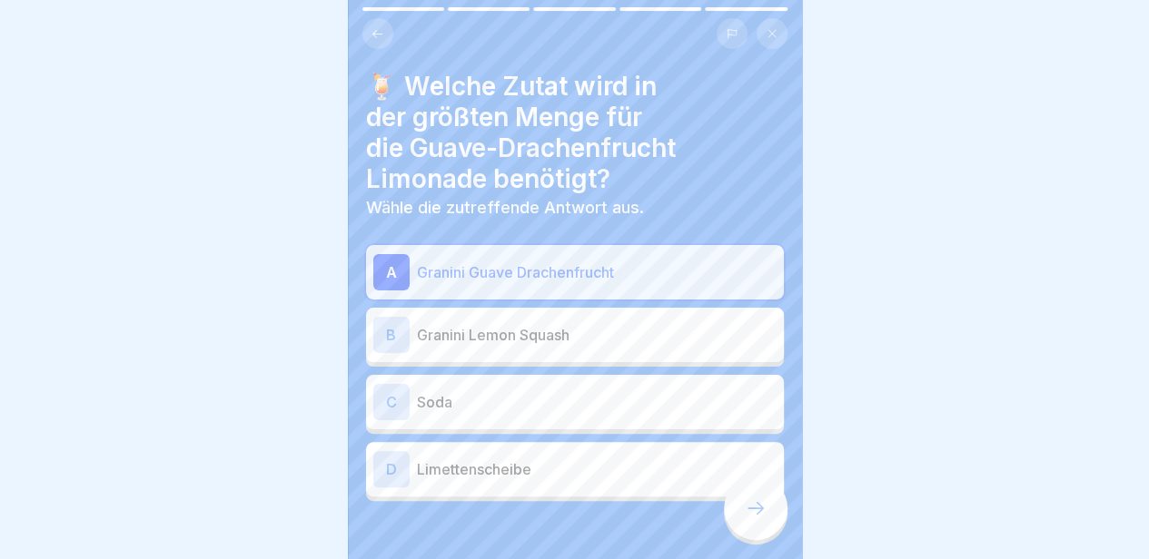
click at [659, 402] on p "Soda" at bounding box center [597, 402] width 360 height 22
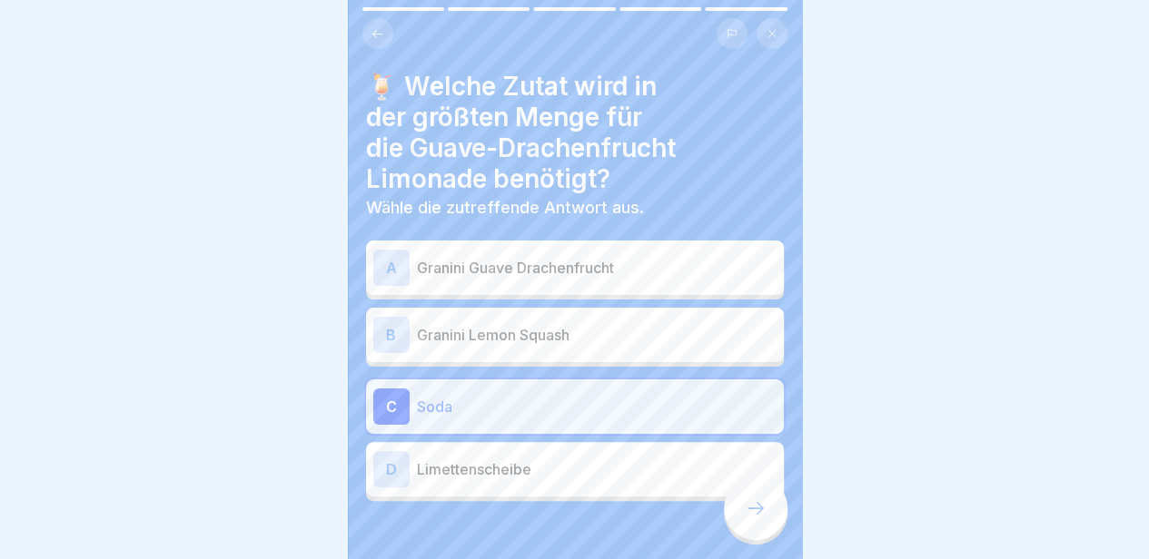
click at [743, 505] on div at bounding box center [756, 509] width 64 height 64
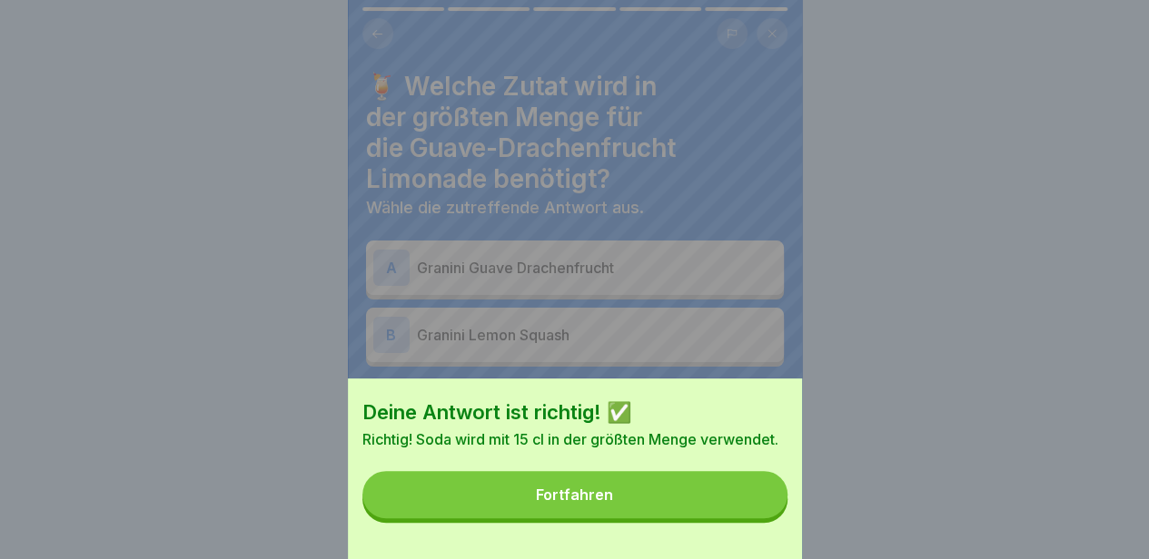
click at [688, 515] on button "Fortfahren" at bounding box center [574, 494] width 425 height 47
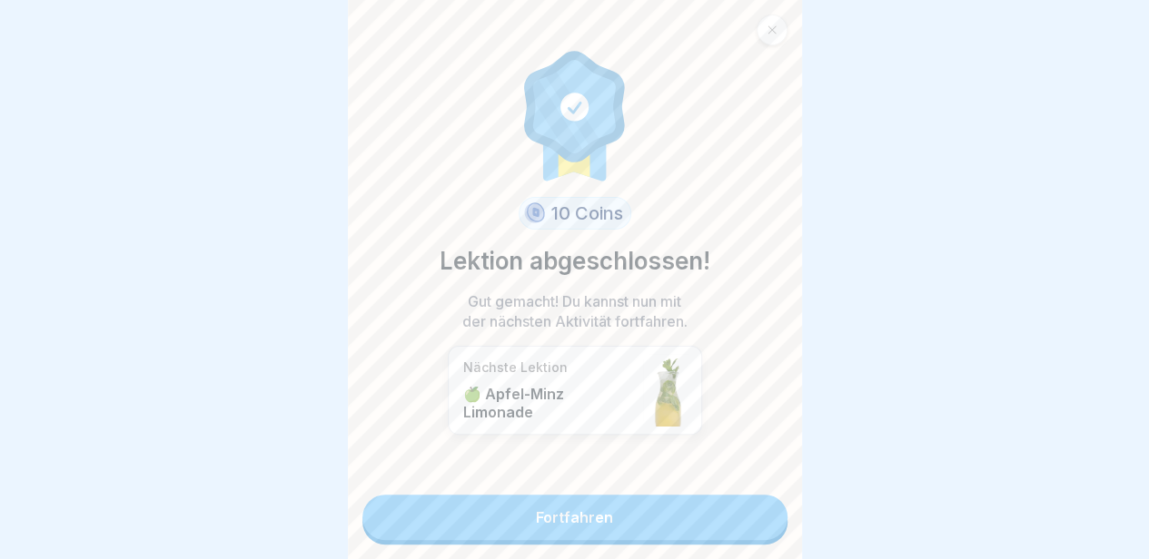
click at [639, 514] on link "Fortfahren" at bounding box center [574, 517] width 425 height 45
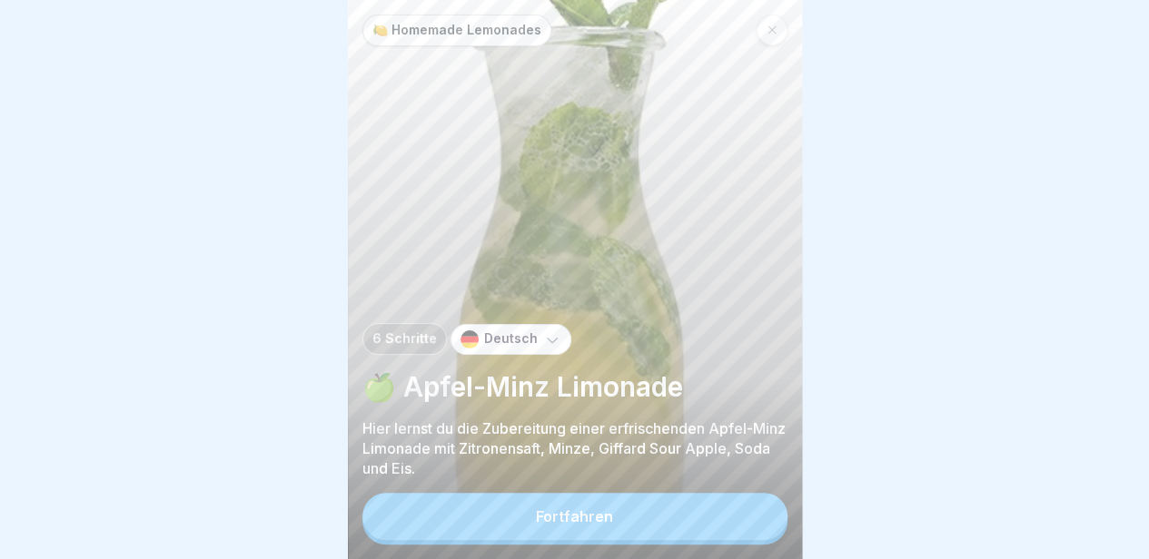
click at [694, 509] on button "Fortfahren" at bounding box center [574, 516] width 425 height 47
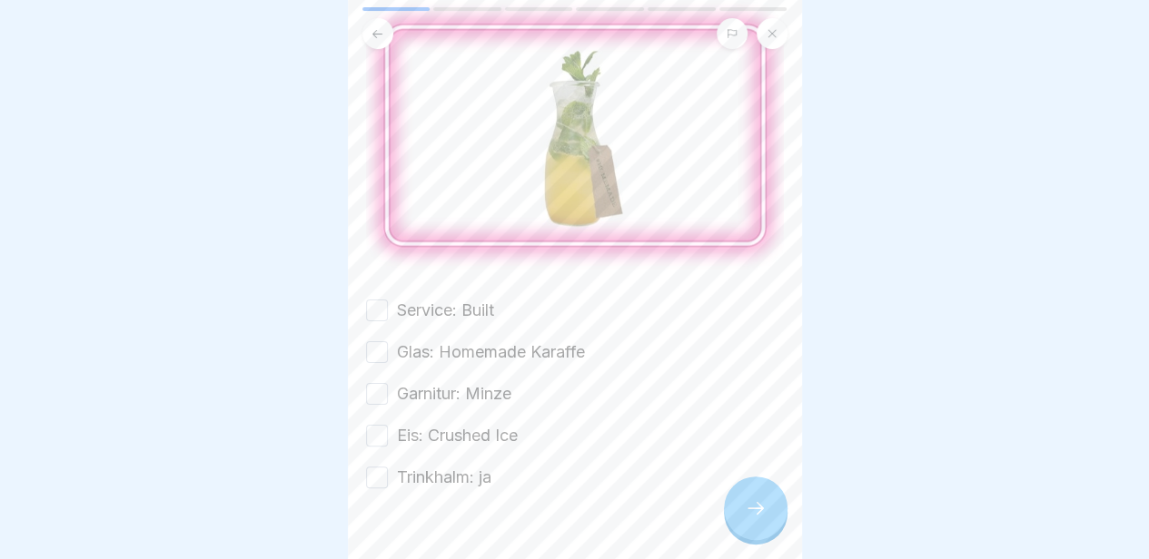
scroll to position [190, 0]
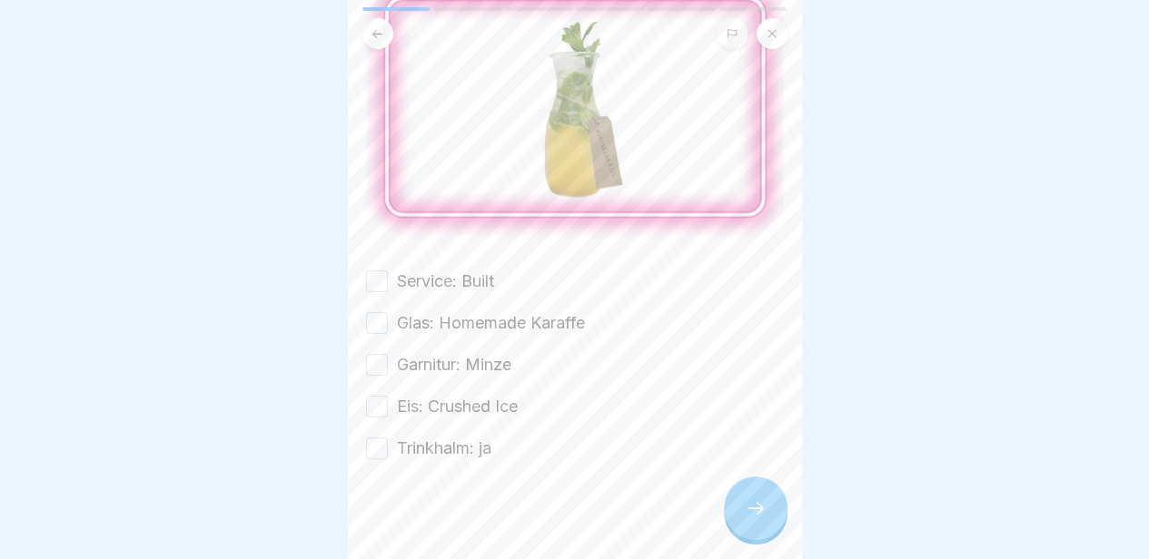
click at [462, 270] on label "Service: Built" at bounding box center [445, 282] width 97 height 24
click at [388, 271] on button "Service: Built" at bounding box center [377, 282] width 22 height 22
click at [459, 311] on label "Glas: Homemade Karaffe" at bounding box center [491, 323] width 188 height 24
click at [388, 312] on button "Glas: Homemade Karaffe" at bounding box center [377, 323] width 22 height 22
click at [453, 353] on label "Garnitur: Minze" at bounding box center [454, 365] width 114 height 24
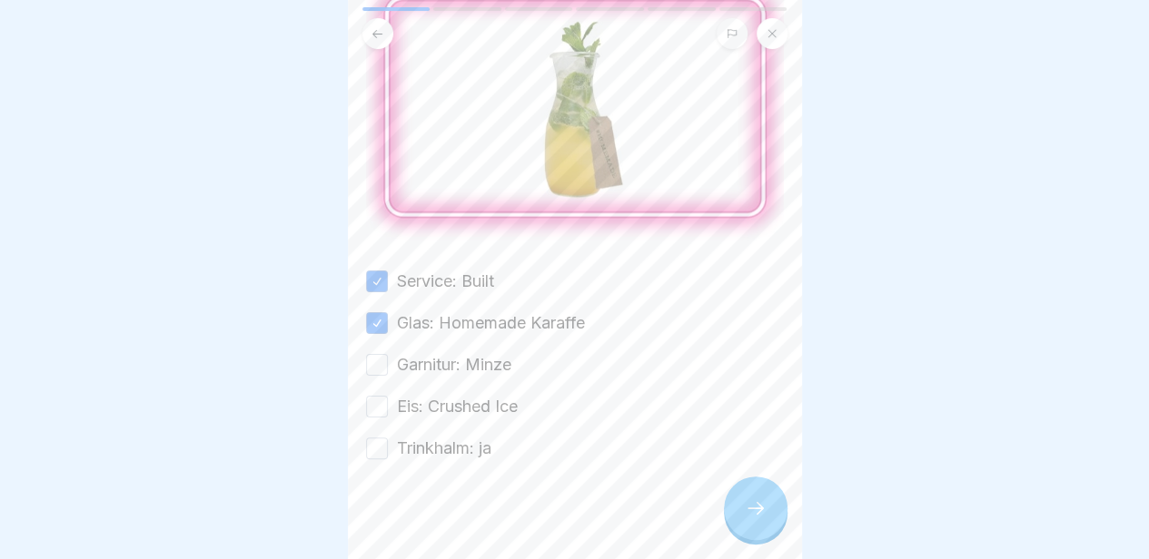
click at [388, 354] on button "Garnitur: Minze" at bounding box center [377, 365] width 22 height 22
click at [452, 395] on label "Eis: Crushed Ice" at bounding box center [457, 407] width 121 height 24
click at [388, 396] on button "Eis: Crushed Ice" at bounding box center [377, 407] width 22 height 22
click at [444, 419] on div "Service: Built Glas: Homemade Karaffe Garnitur: Minze Eis: Crushed Ice Trinkhal…" at bounding box center [575, 365] width 418 height 191
click at [475, 460] on div at bounding box center [575, 514] width 418 height 109
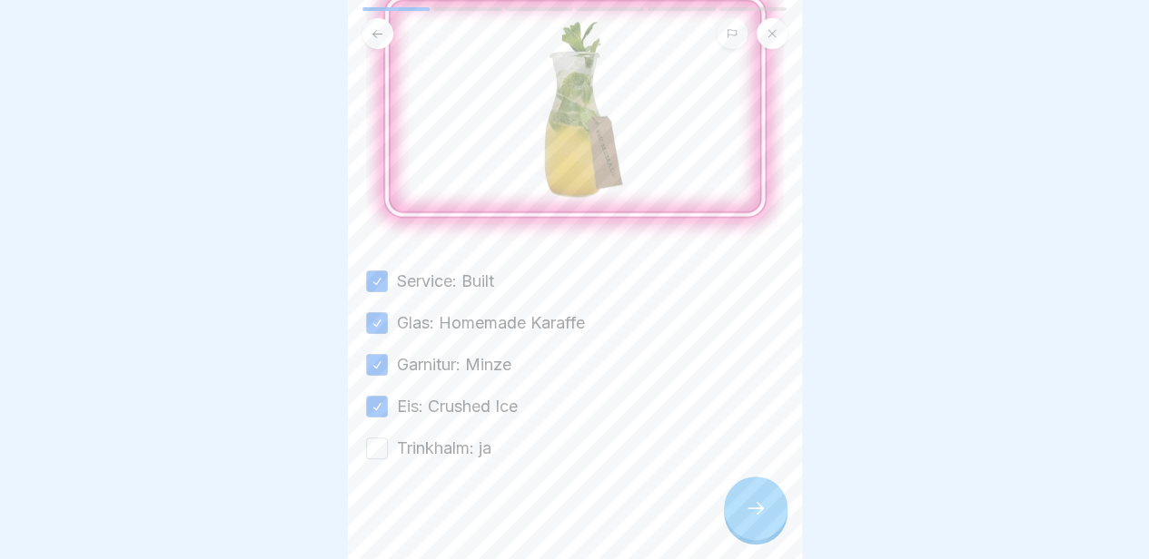
click at [476, 460] on div at bounding box center [575, 514] width 418 height 109
click at [489, 437] on label "Trinkhalm: ja" at bounding box center [444, 449] width 94 height 24
click at [388, 438] on button "Trinkhalm: ja" at bounding box center [377, 449] width 22 height 22
click at [746, 504] on div at bounding box center [756, 509] width 64 height 64
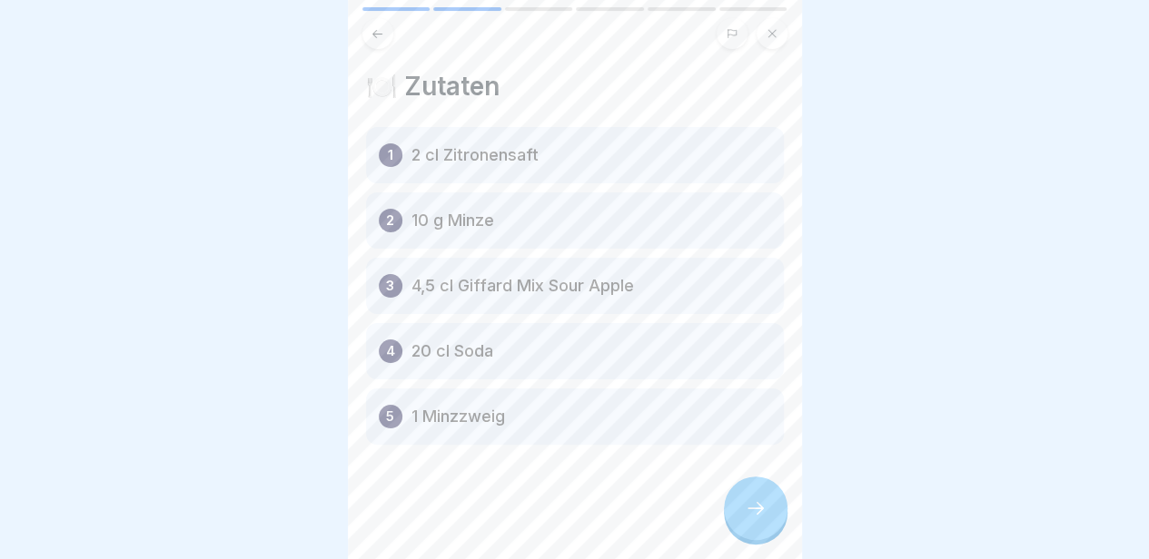
click at [746, 504] on div at bounding box center [756, 509] width 64 height 64
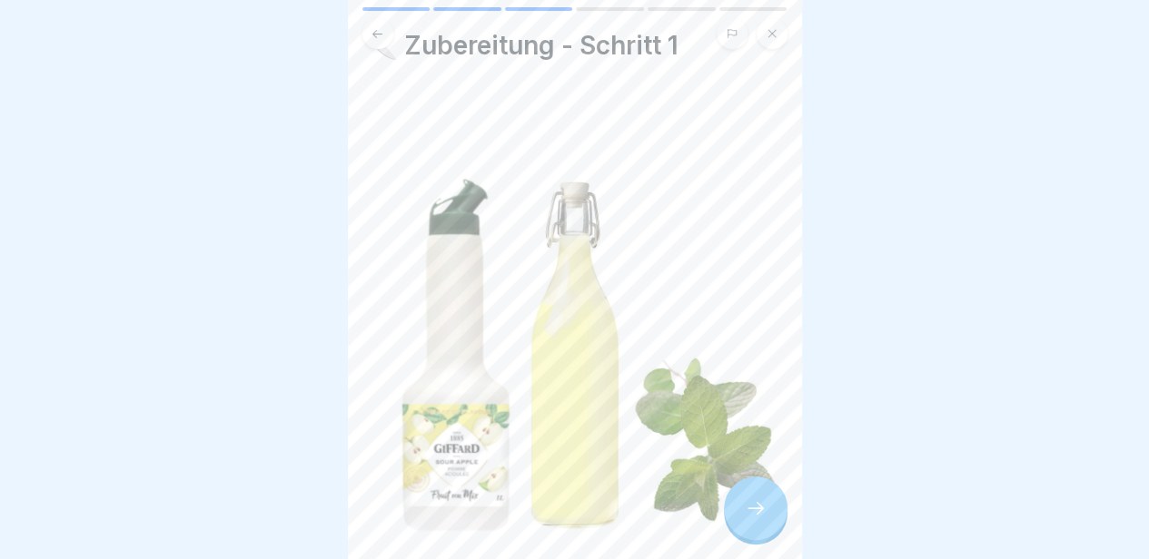
scroll to position [0, 0]
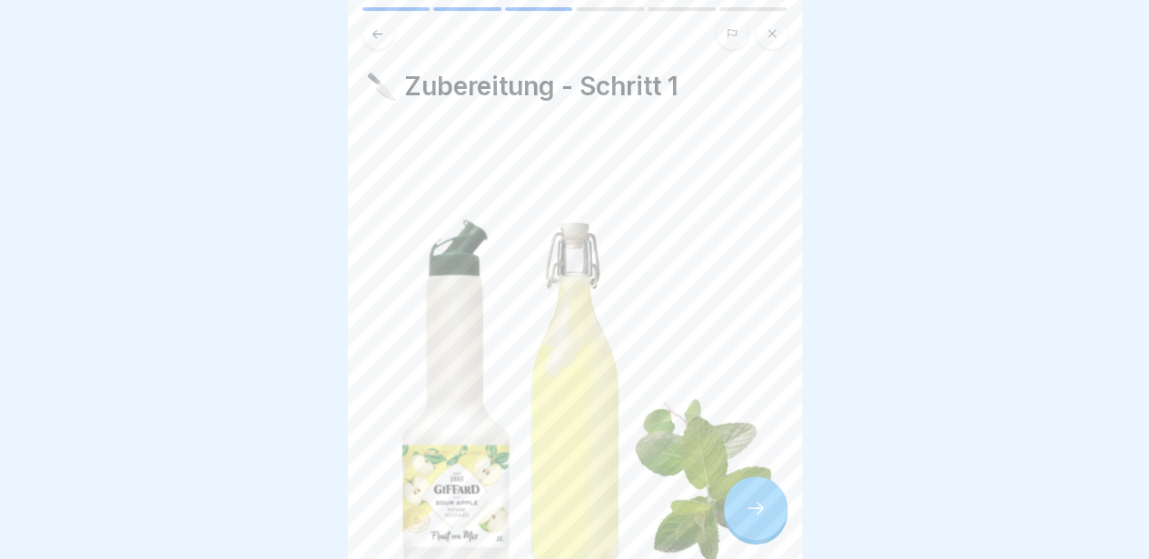
click at [385, 25] on button at bounding box center [377, 33] width 31 height 31
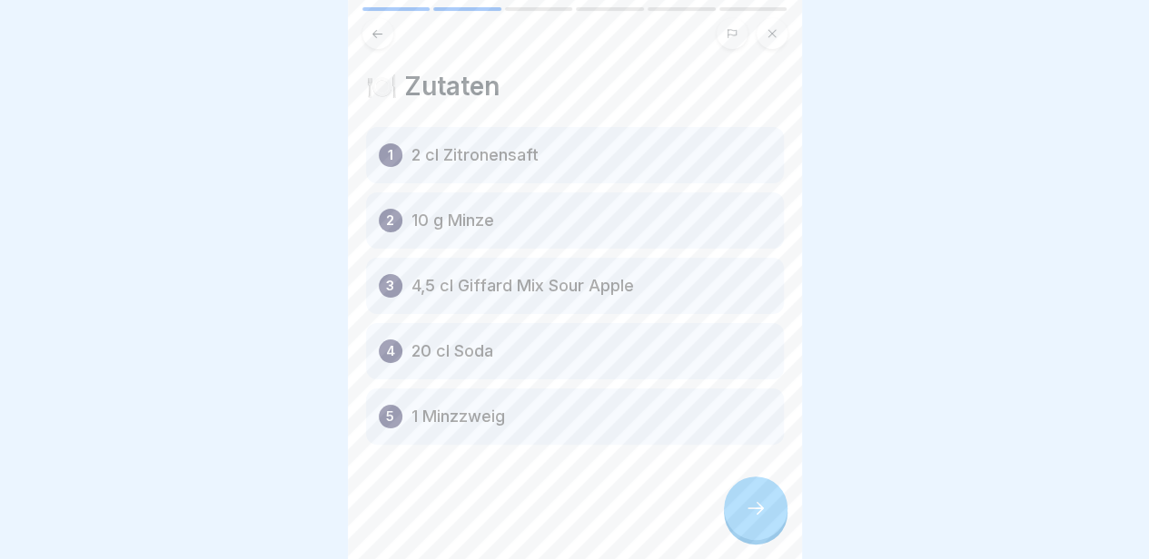
click at [750, 511] on icon at bounding box center [756, 509] width 22 height 22
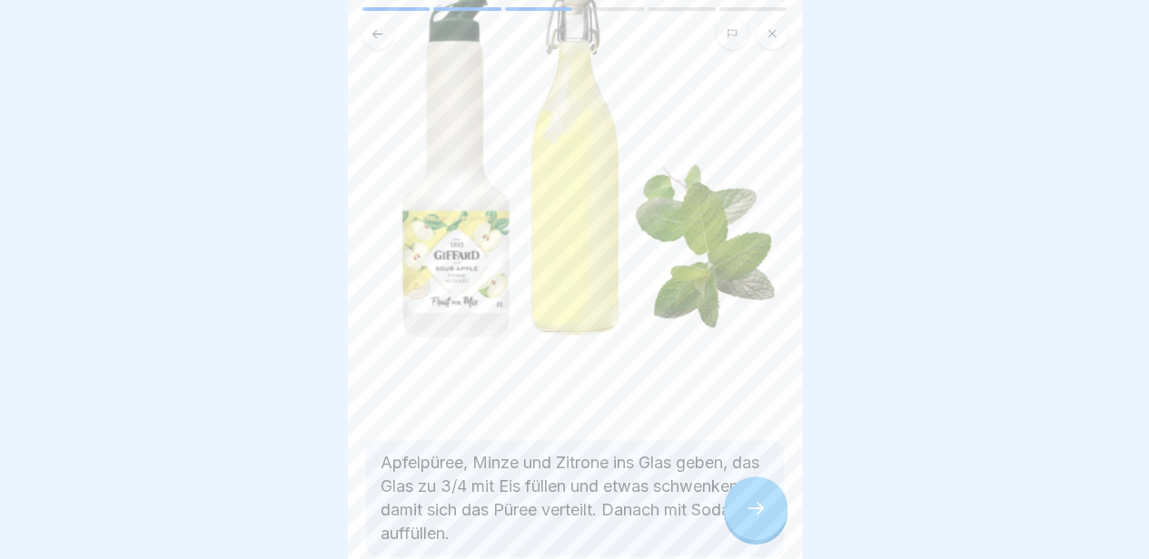
scroll to position [243, 0]
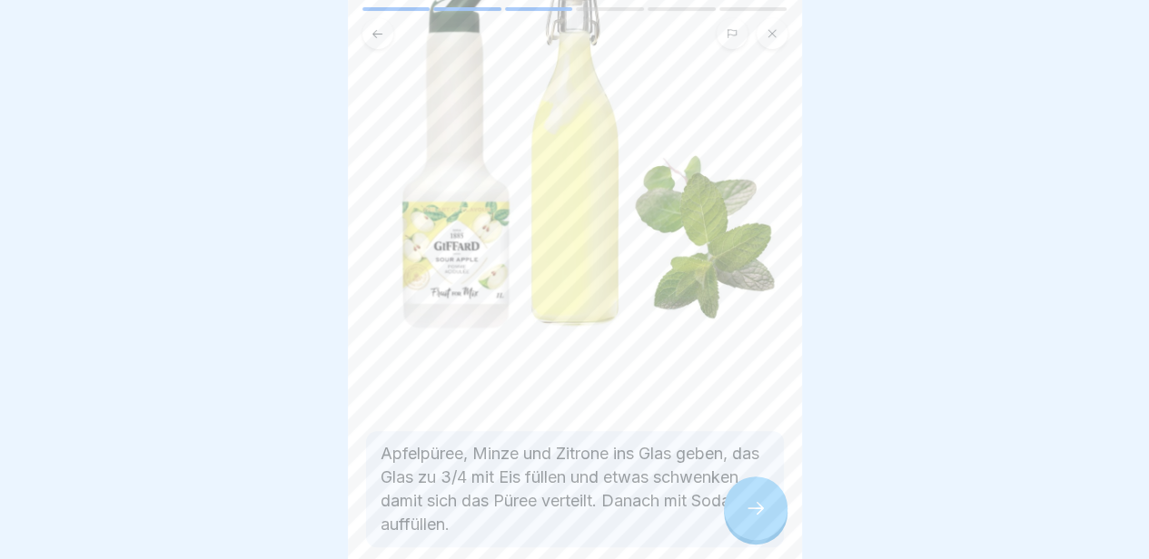
click at [756, 534] on div at bounding box center [756, 509] width 64 height 64
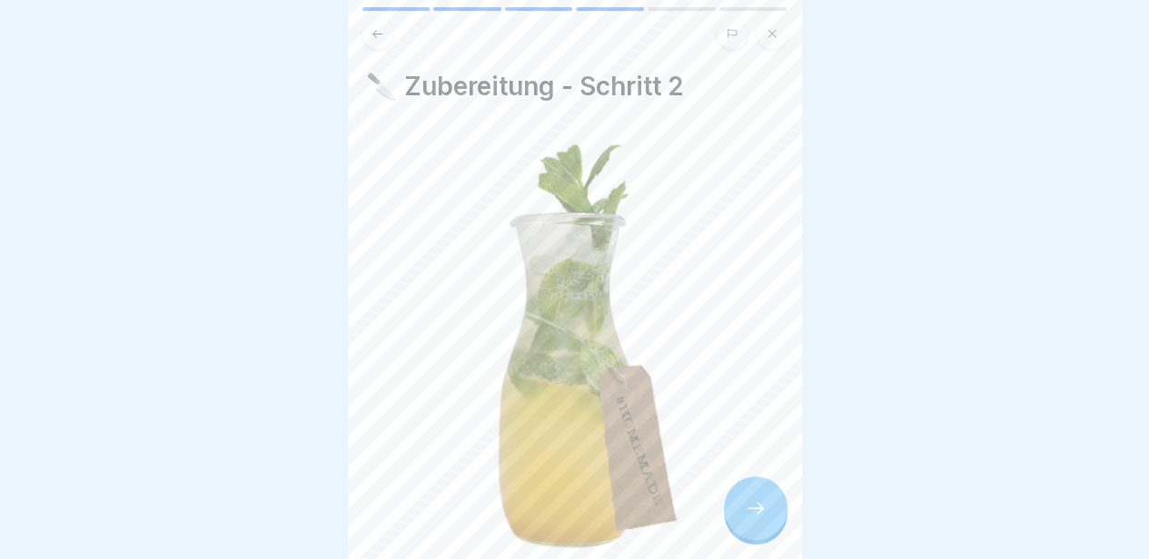
scroll to position [163, 0]
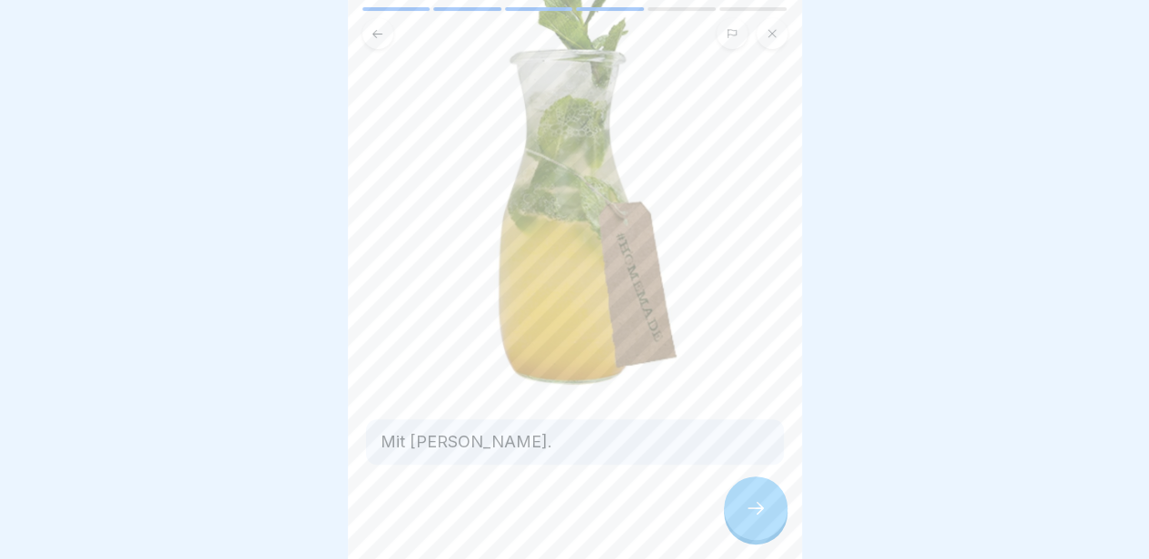
click at [766, 501] on div at bounding box center [756, 509] width 64 height 64
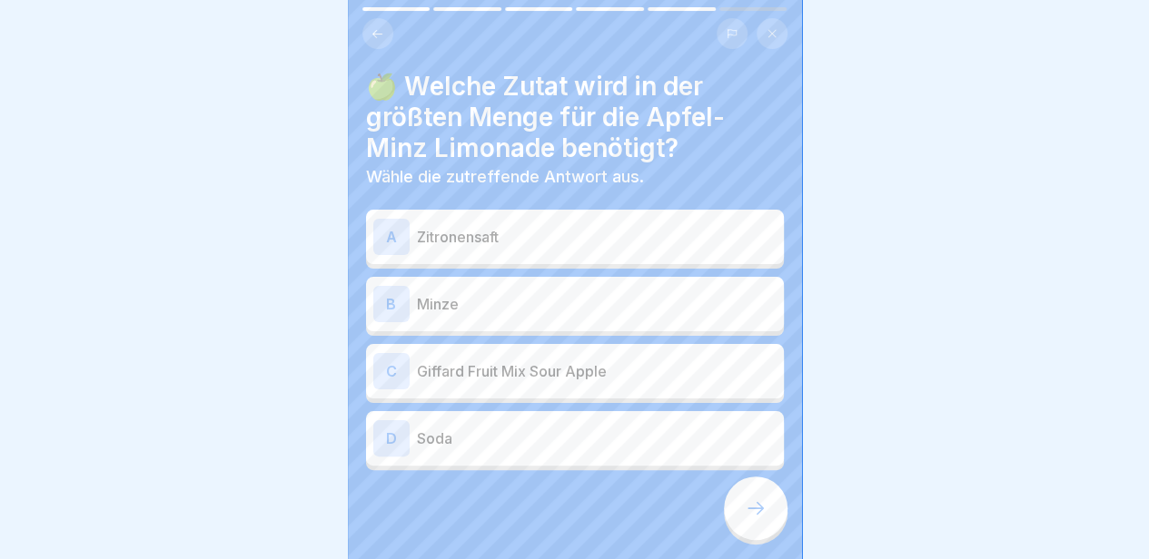
click at [632, 377] on div "C Giffard Fruit Mix Sour Apple" at bounding box center [574, 371] width 403 height 36
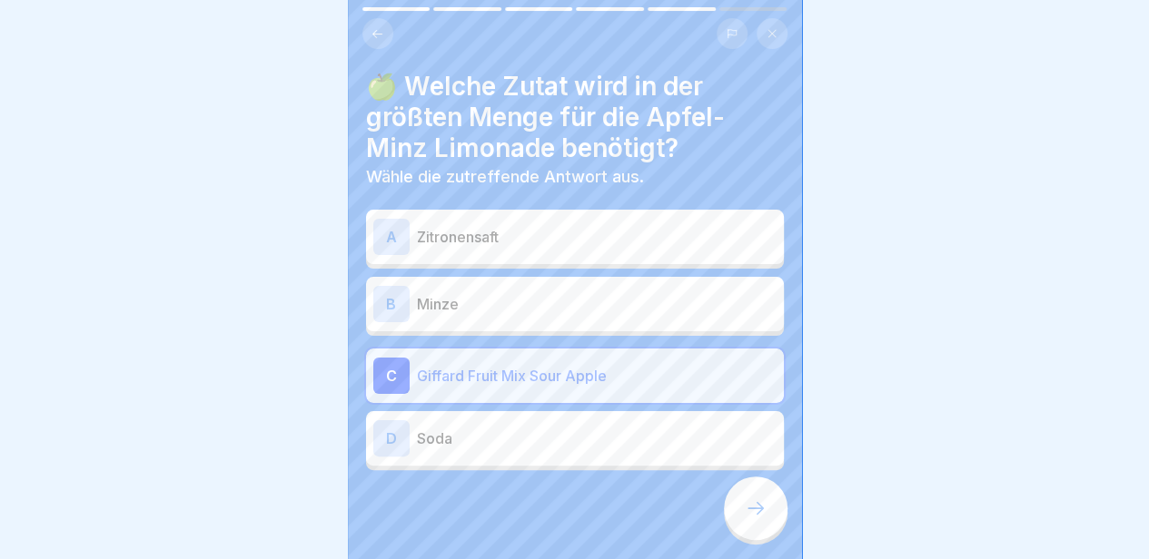
click at [679, 441] on p "Soda" at bounding box center [597, 439] width 360 height 22
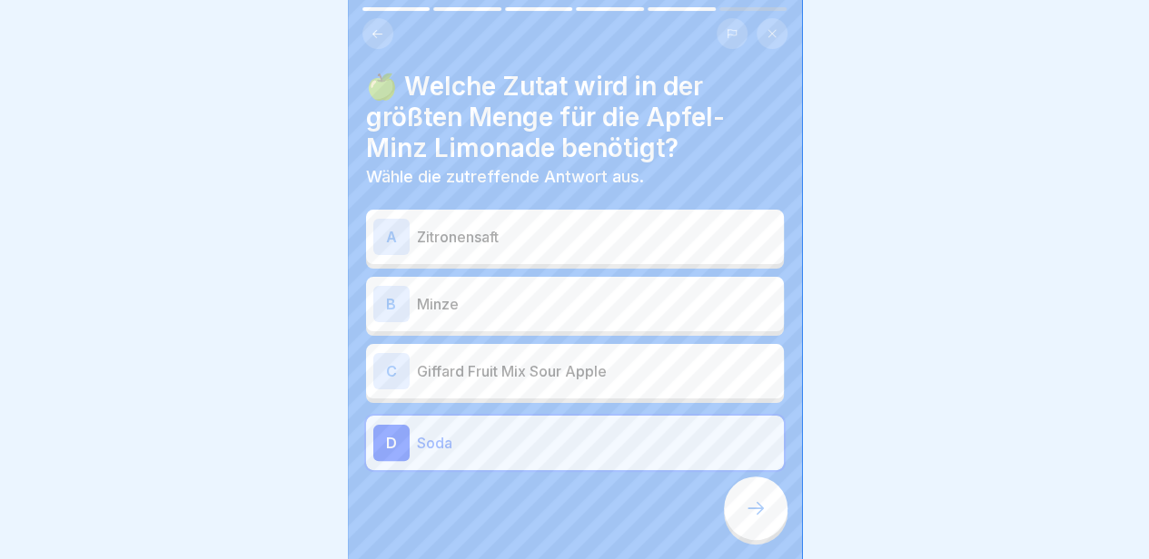
click at [746, 519] on icon at bounding box center [756, 509] width 22 height 22
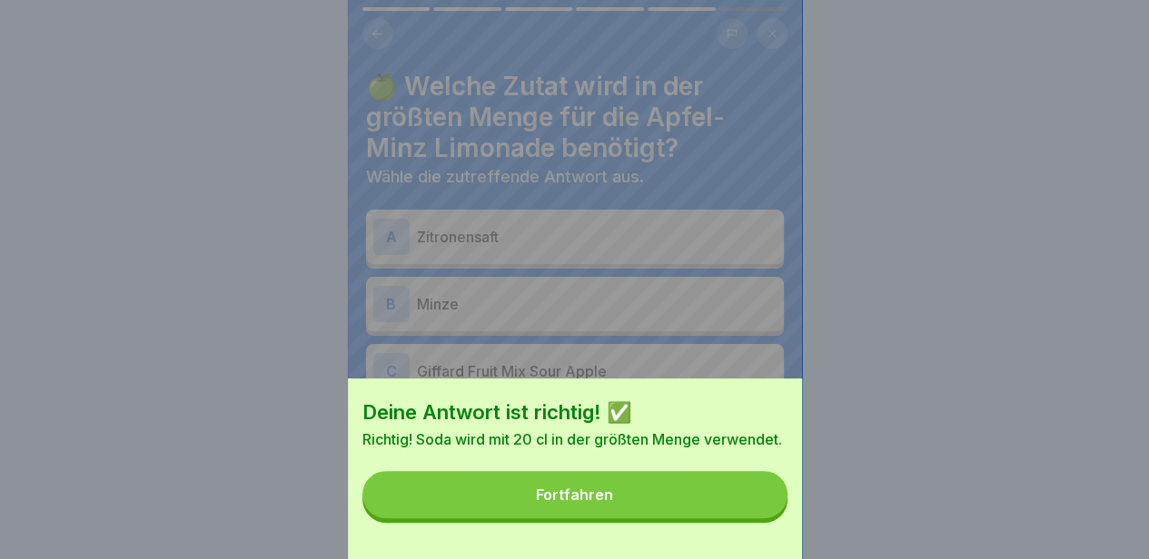
click at [746, 519] on button "Fortfahren" at bounding box center [574, 494] width 425 height 47
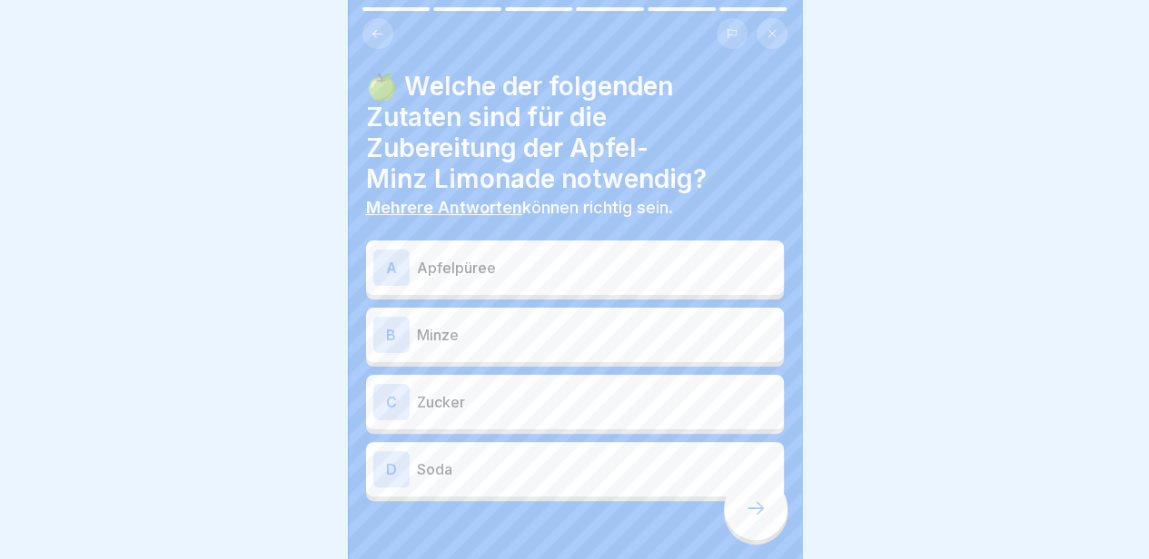
click at [746, 519] on icon at bounding box center [756, 509] width 22 height 22
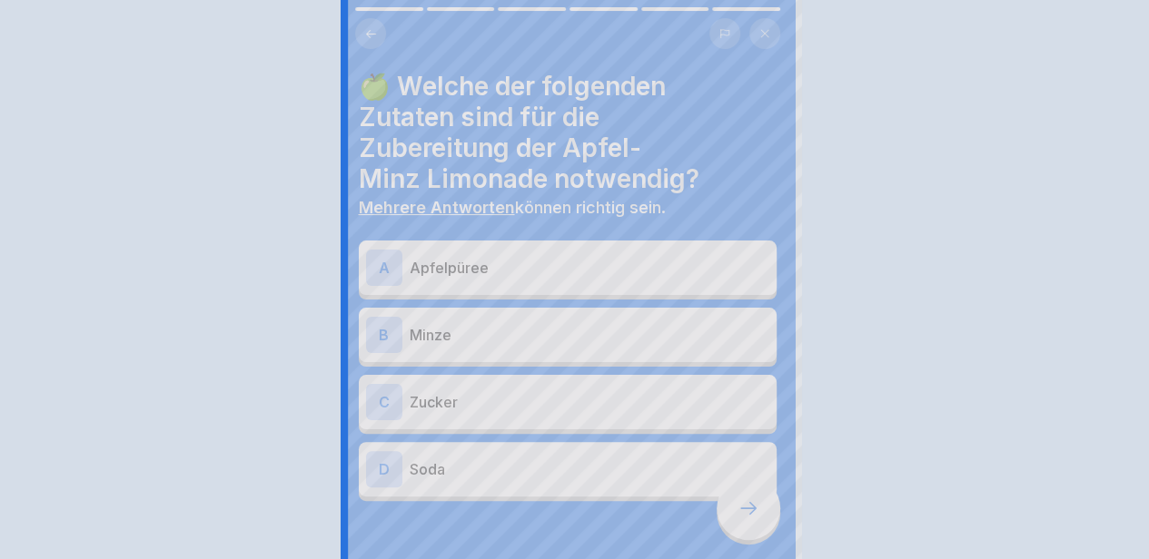
scroll to position [0, 0]
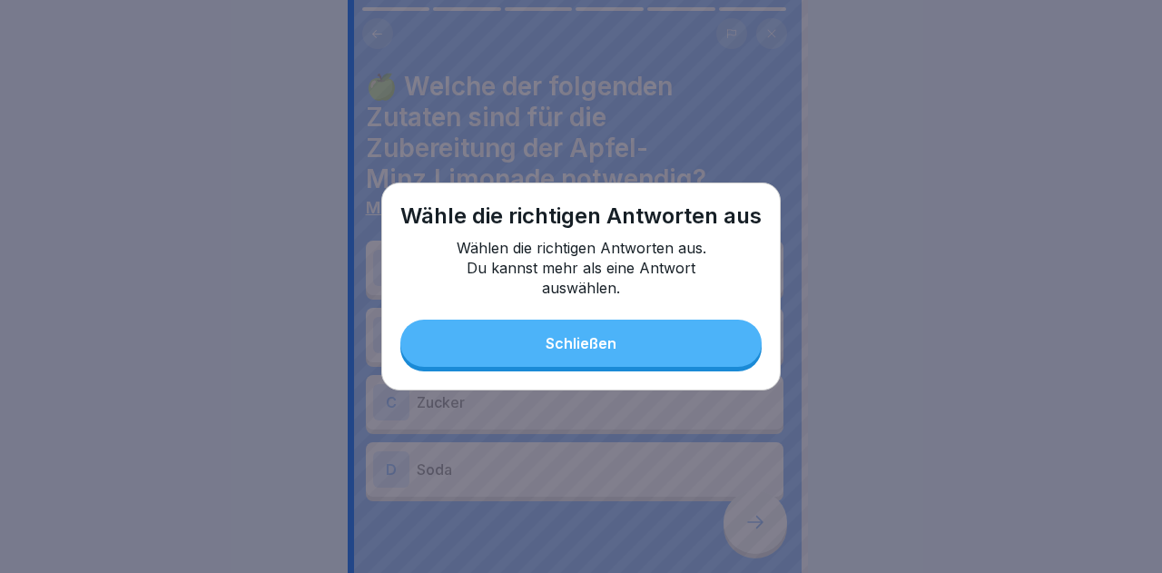
click at [682, 328] on button "Schließen" at bounding box center [580, 343] width 361 height 47
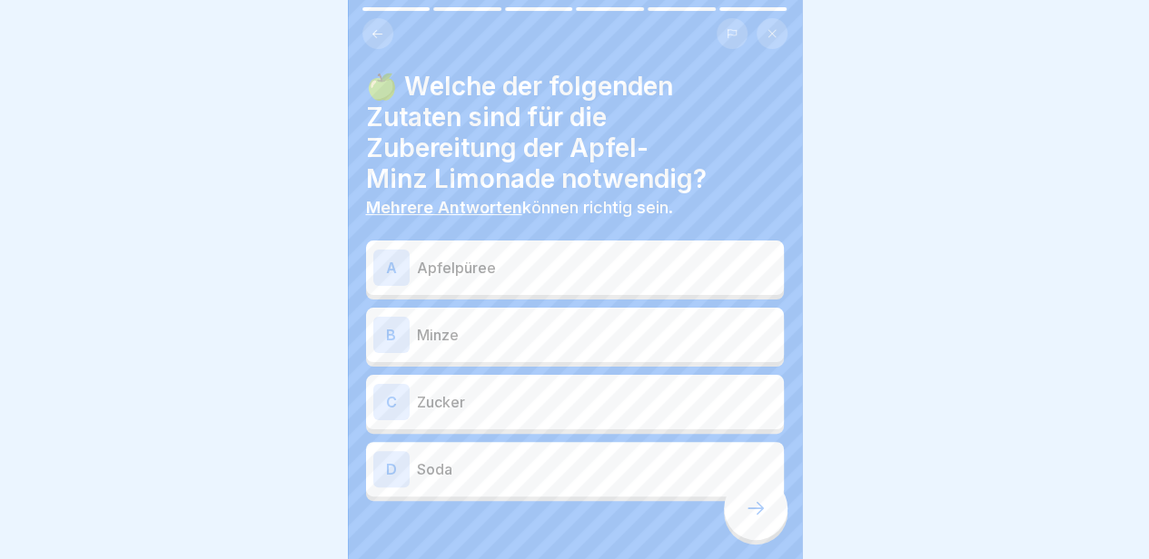
click at [611, 261] on p "Apfelpüree" at bounding box center [597, 268] width 360 height 22
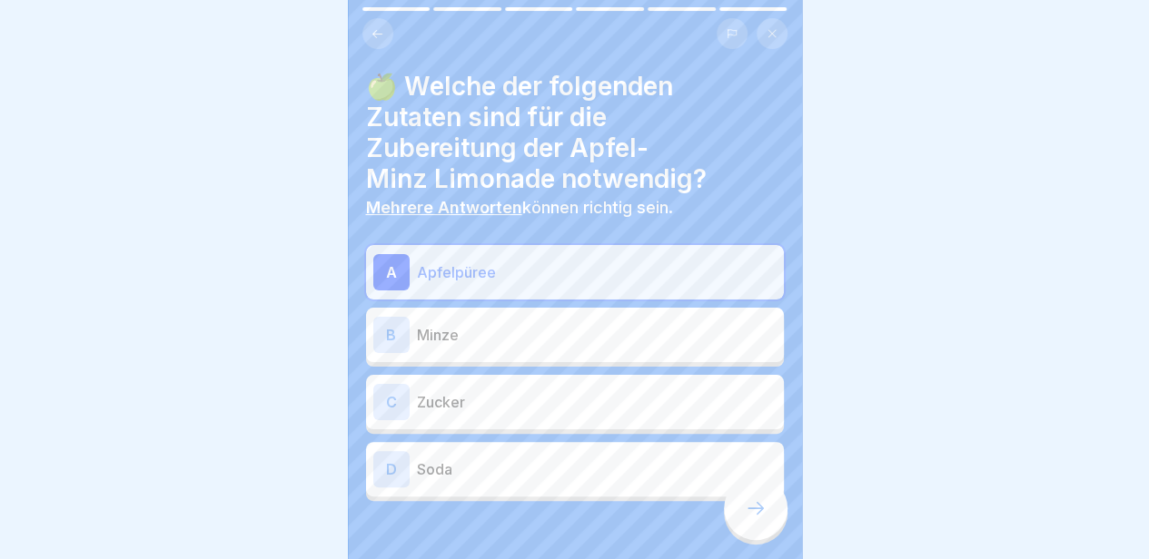
click at [743, 504] on div at bounding box center [756, 509] width 64 height 64
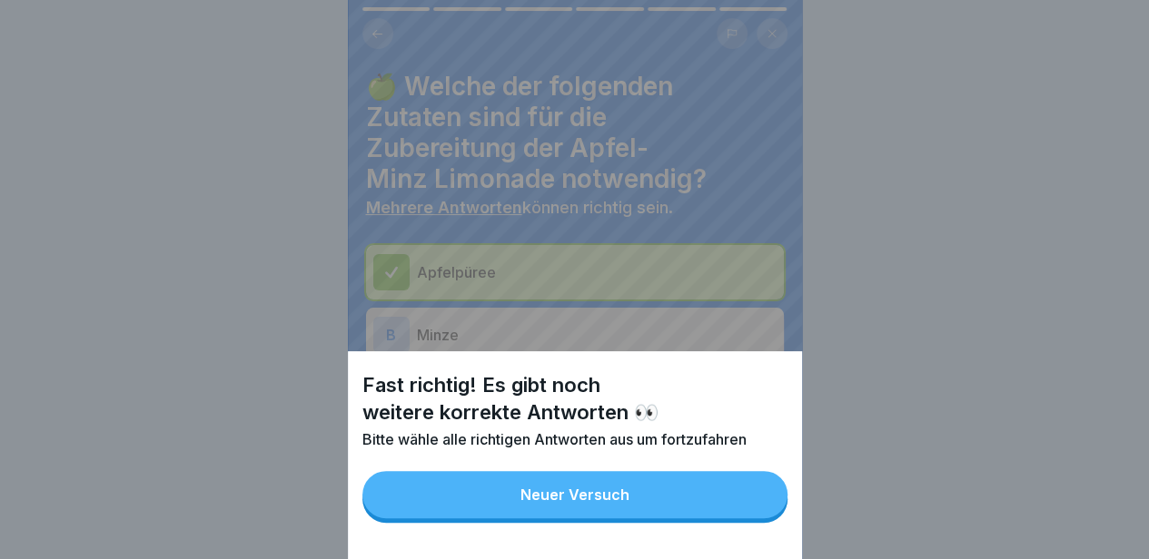
click at [743, 504] on button "Neuer Versuch" at bounding box center [574, 494] width 425 height 47
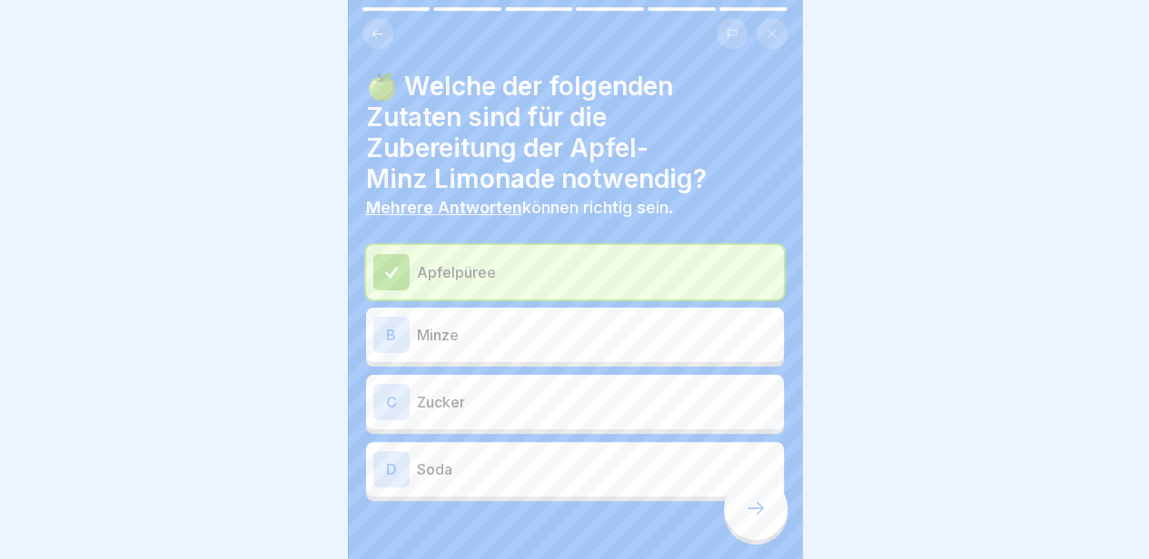
click at [645, 484] on div "D Soda" at bounding box center [574, 469] width 403 height 36
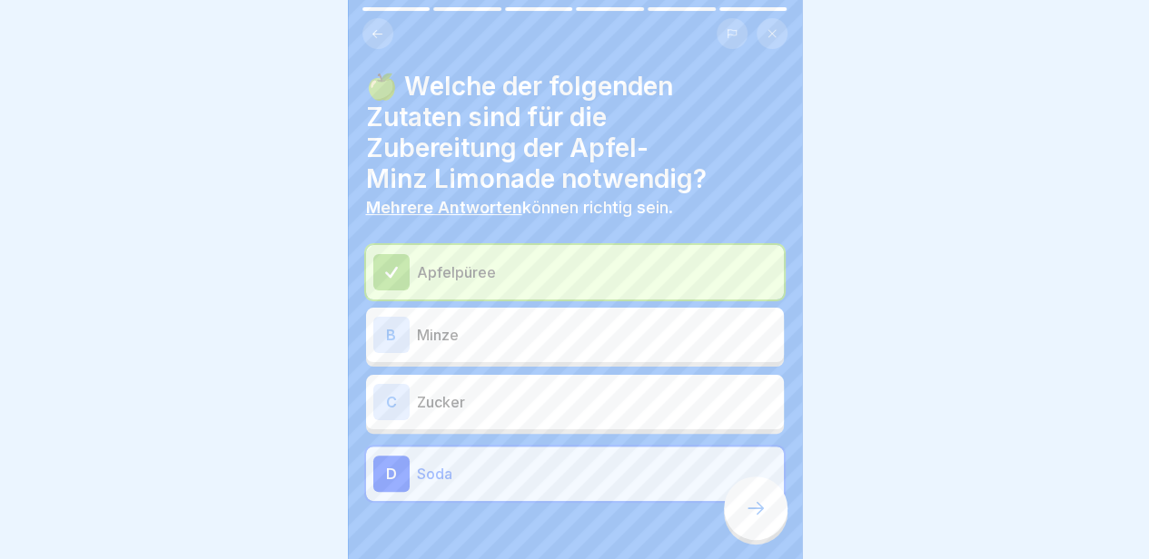
click at [647, 339] on p "Minze" at bounding box center [597, 335] width 360 height 22
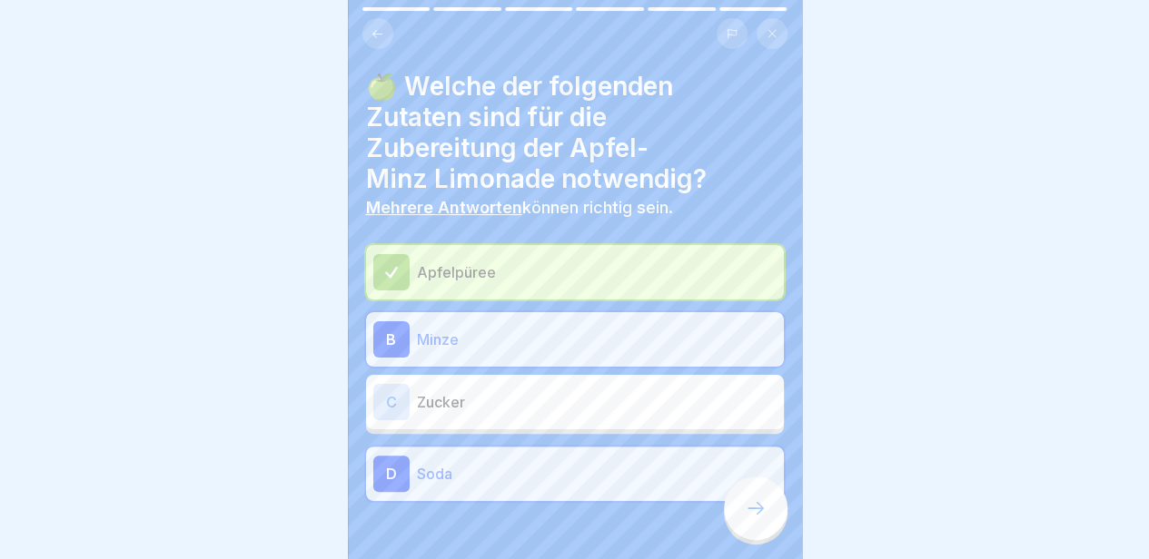
click at [755, 513] on div at bounding box center [756, 509] width 64 height 64
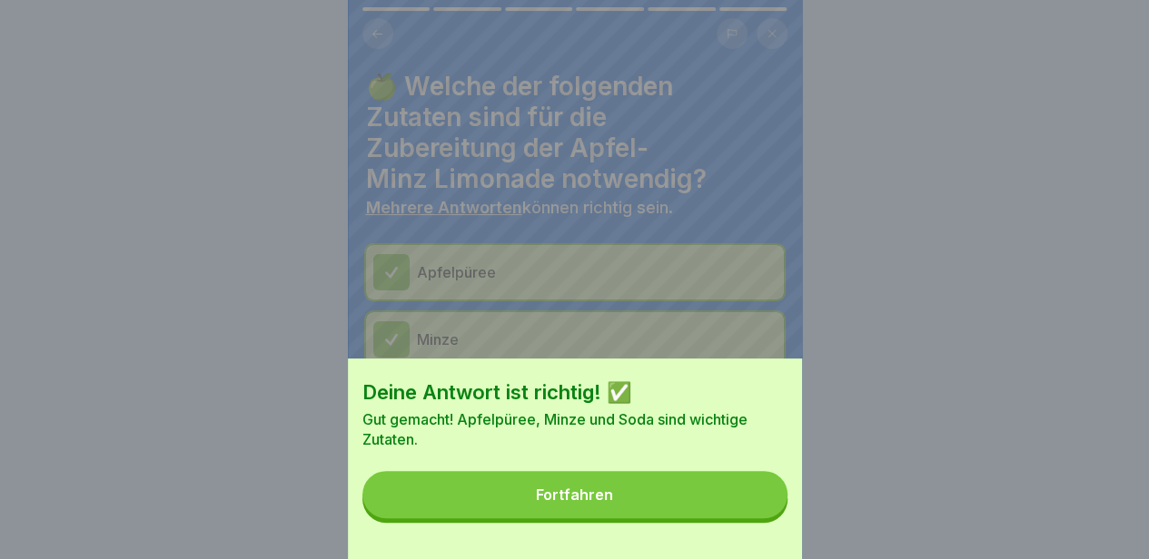
click at [755, 513] on button "Fortfahren" at bounding box center [574, 494] width 425 height 47
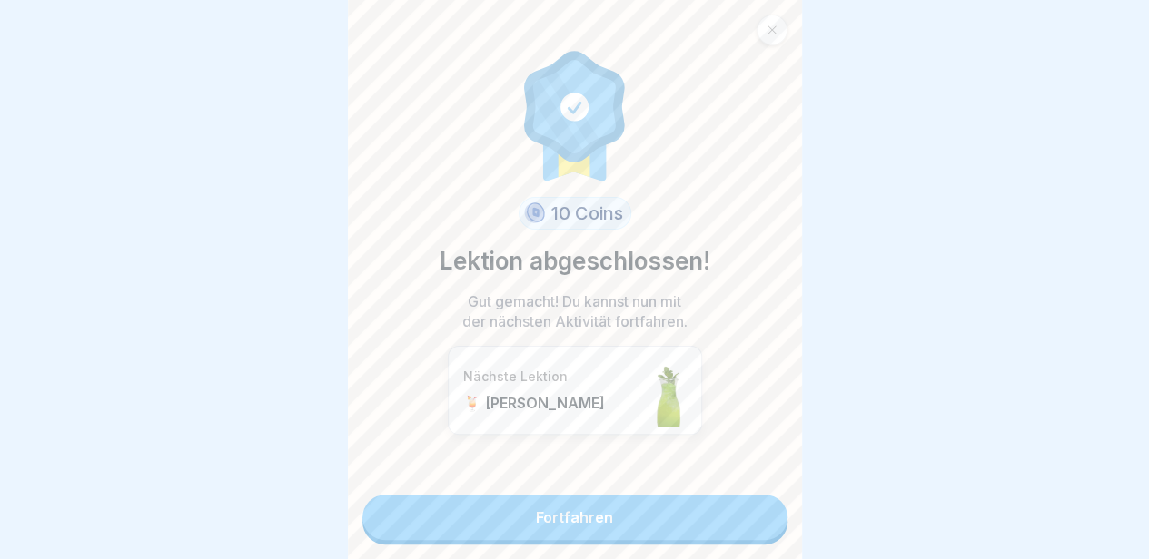
click at [755, 513] on link "Fortfahren" at bounding box center [574, 517] width 425 height 45
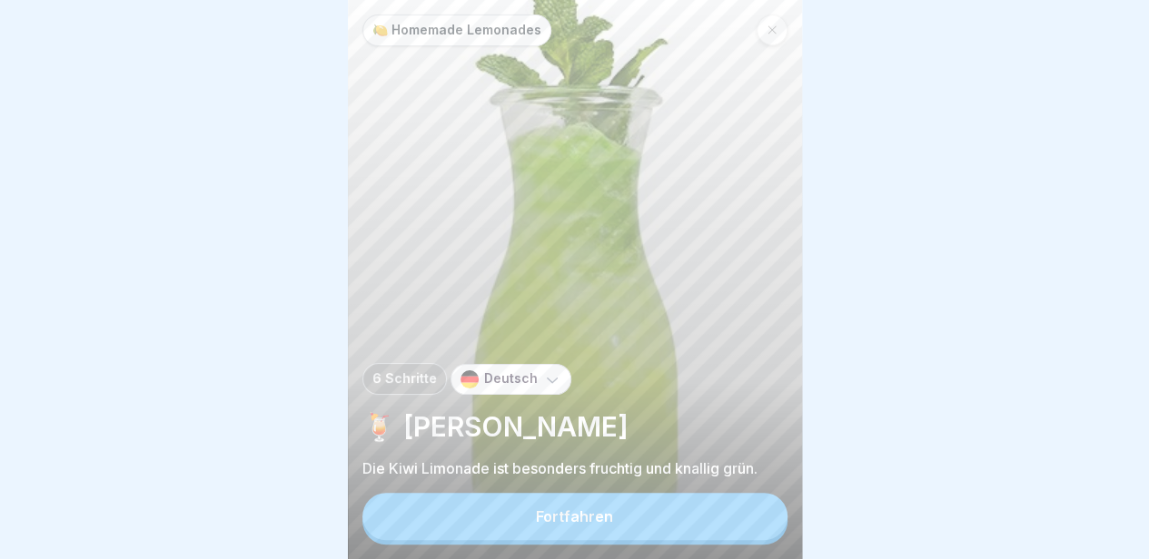
click at [754, 497] on div "🍋 Homemade Lemonades 6 Schritte Deutsch 🍹 Kiwi Limonade Die Kiwi Limonade ist b…" at bounding box center [575, 279] width 454 height 559
click at [748, 504] on div "🍋 Homemade Lemonades 6 Schritte Deutsch 🍹 Kiwi Limonade Die Kiwi Limonade ist b…" at bounding box center [575, 279] width 454 height 559
click at [728, 526] on button "Fortfahren" at bounding box center [574, 516] width 425 height 47
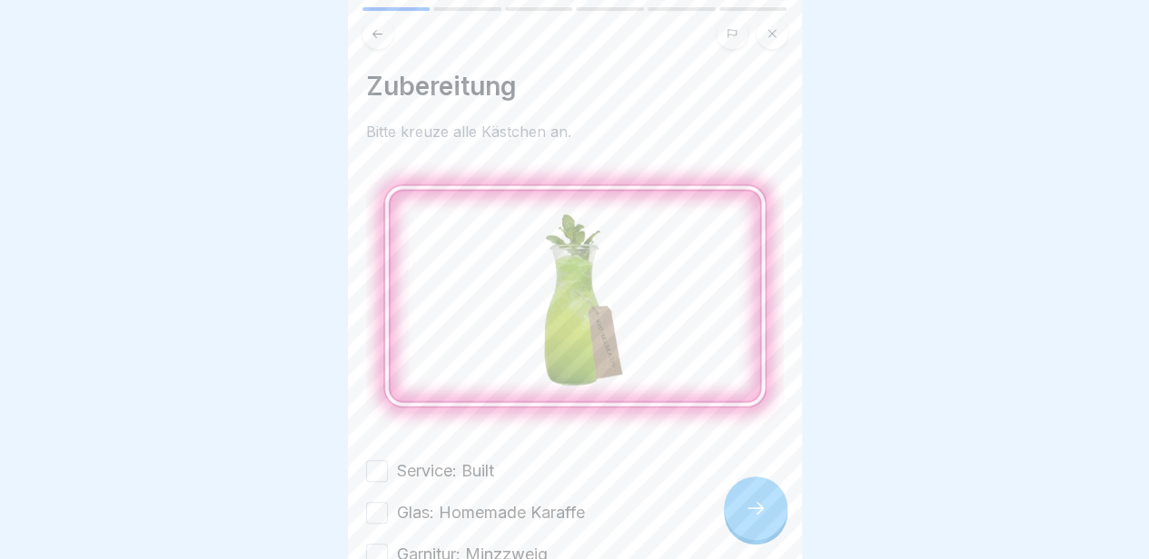
click at [387, 48] on div at bounding box center [574, 33] width 425 height 31
click at [387, 46] on div at bounding box center [574, 33] width 425 height 31
click at [367, 30] on button at bounding box center [377, 33] width 31 height 31
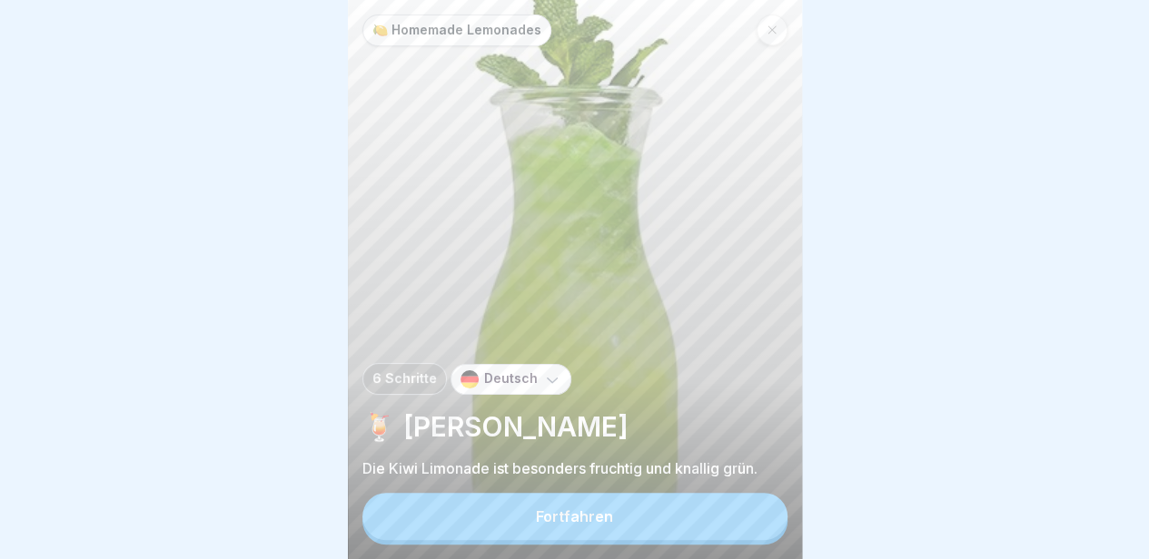
click at [634, 540] on button "Fortfahren" at bounding box center [574, 516] width 425 height 47
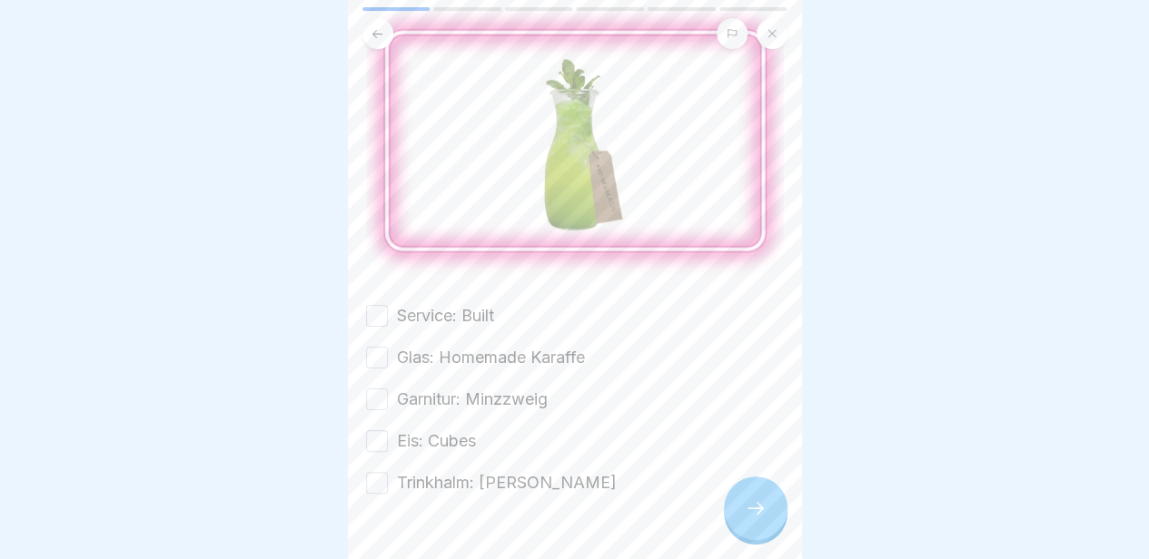
scroll to position [156, 0]
click at [430, 303] on label "Service: Built" at bounding box center [445, 315] width 97 height 24
click at [388, 304] on button "Service: Built" at bounding box center [377, 315] width 22 height 22
click at [433, 347] on label "Glas: Homemade Karaffe" at bounding box center [491, 357] width 188 height 24
click at [388, 347] on button "Glas: Homemade Karaffe" at bounding box center [377, 357] width 22 height 22
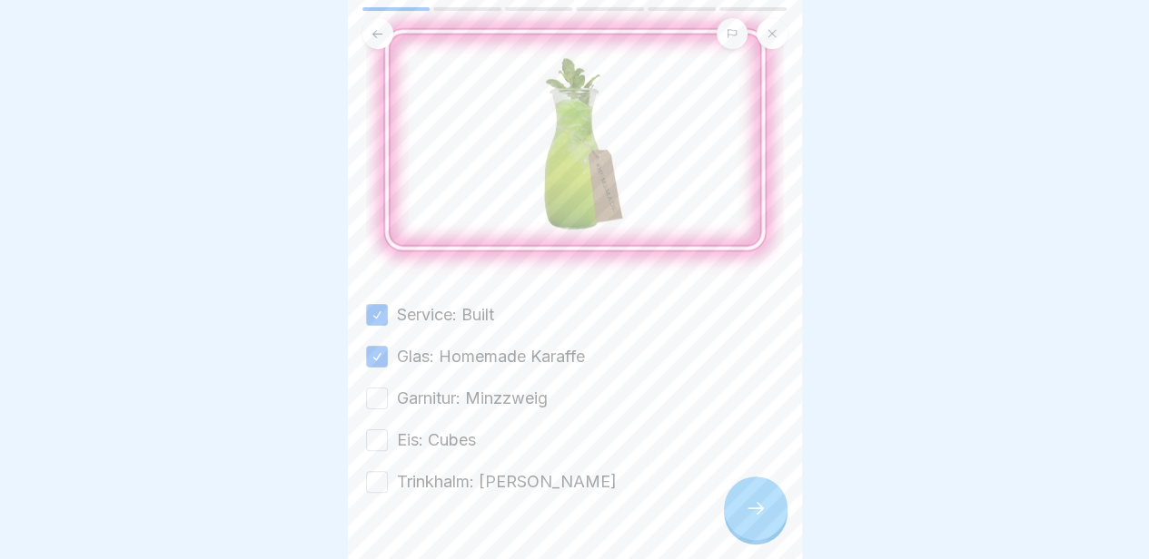
click at [431, 390] on label "Garnitur: Minzzweig" at bounding box center [472, 399] width 151 height 24
click at [388, 390] on button "Garnitur: Minzzweig" at bounding box center [377, 399] width 22 height 22
click at [430, 445] on div "Service: Built Glas: Homemade Karaffe Garnitur: Minzzweig Eis: Cubes Trinkhalm:…" at bounding box center [575, 398] width 418 height 191
click at [435, 429] on label "Eis: Cubes" at bounding box center [436, 441] width 79 height 24
click at [388, 430] on button "Eis: Cubes" at bounding box center [377, 441] width 22 height 22
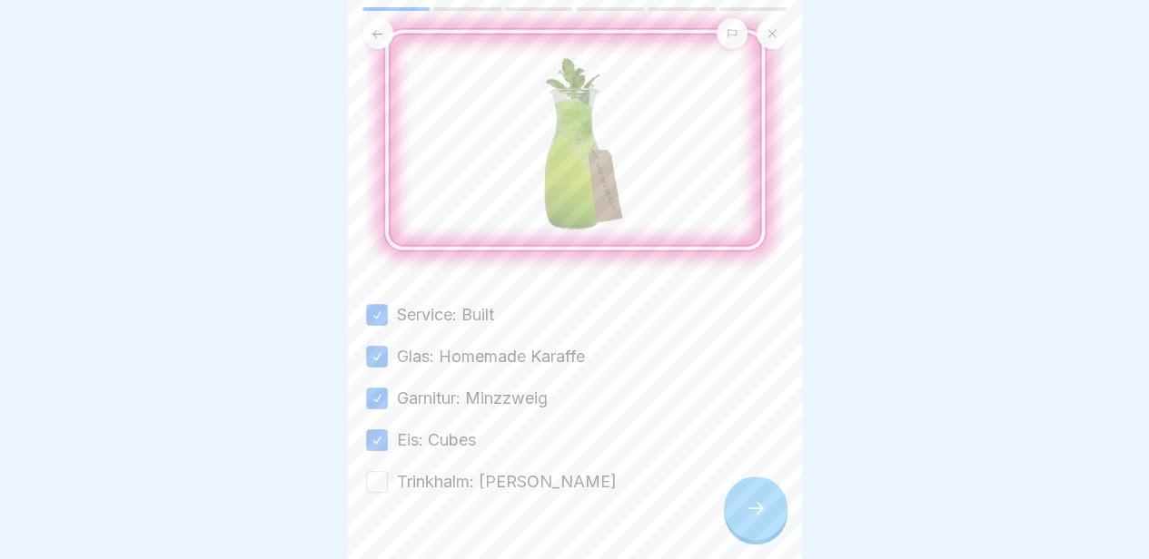
click at [436, 457] on div "Service: Built Glas: Homemade Karaffe Garnitur: Minzzweig Eis: Cubes Trinkhalm:…" at bounding box center [575, 398] width 418 height 191
click at [440, 500] on div at bounding box center [575, 548] width 418 height 109
click at [441, 470] on label "Trinkhalm: [PERSON_NAME]" at bounding box center [507, 482] width 220 height 24
click at [388, 471] on button "Trinkhalm: [PERSON_NAME]" at bounding box center [377, 482] width 22 height 22
click at [765, 506] on div at bounding box center [756, 509] width 64 height 64
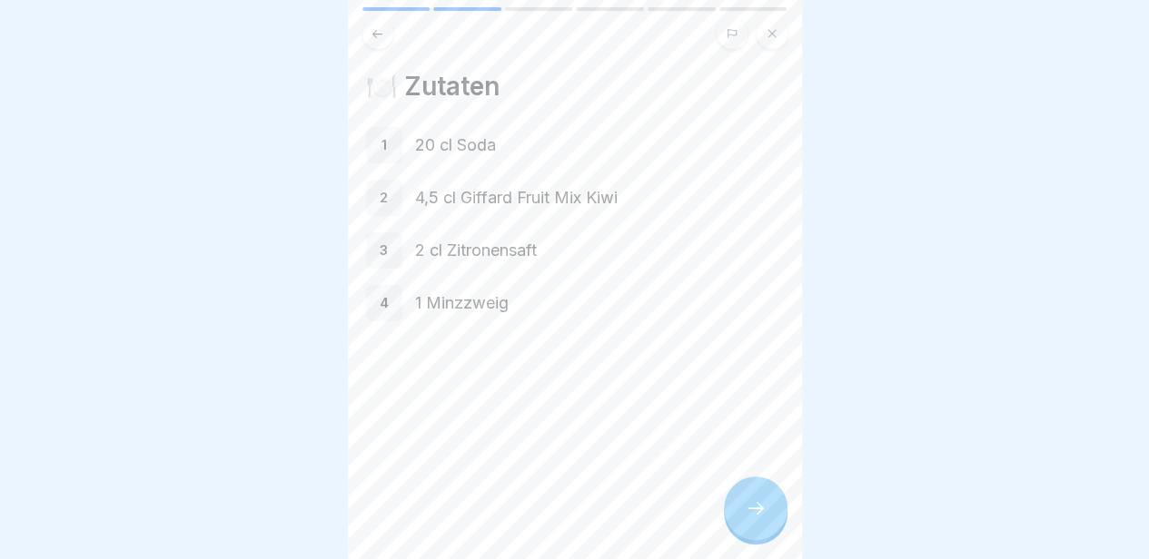
click at [786, 519] on div "🍋 Homemade Lemonades 6 Schritte Deutsch 🍹 Kiwi Limonade Die Kiwi Limonade ist b…" at bounding box center [575, 279] width 454 height 559
click at [761, 517] on icon at bounding box center [756, 509] width 22 height 22
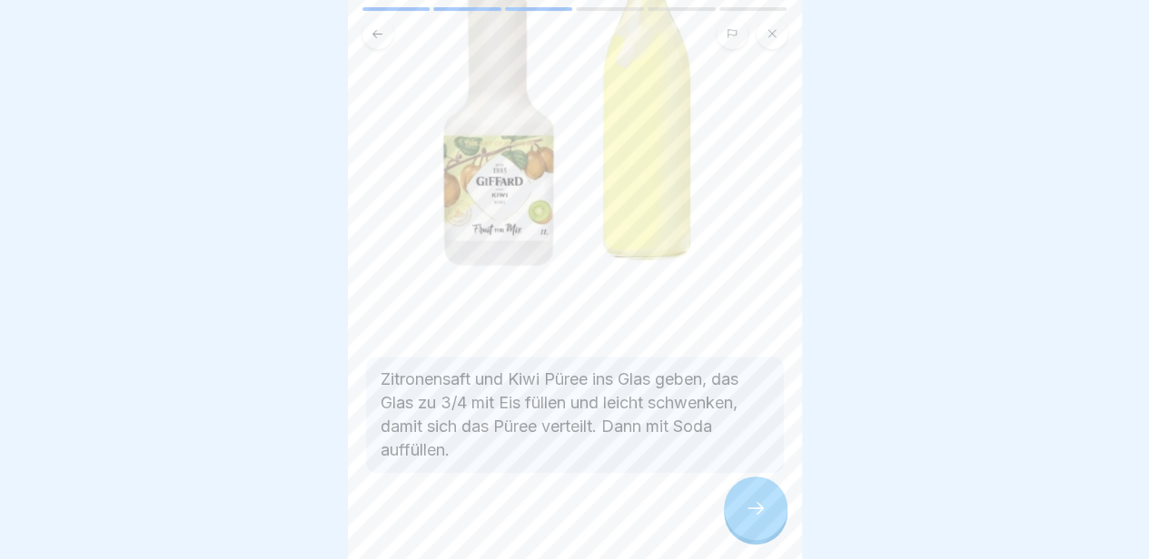
scroll to position [323, 0]
click at [758, 540] on div at bounding box center [756, 509] width 64 height 64
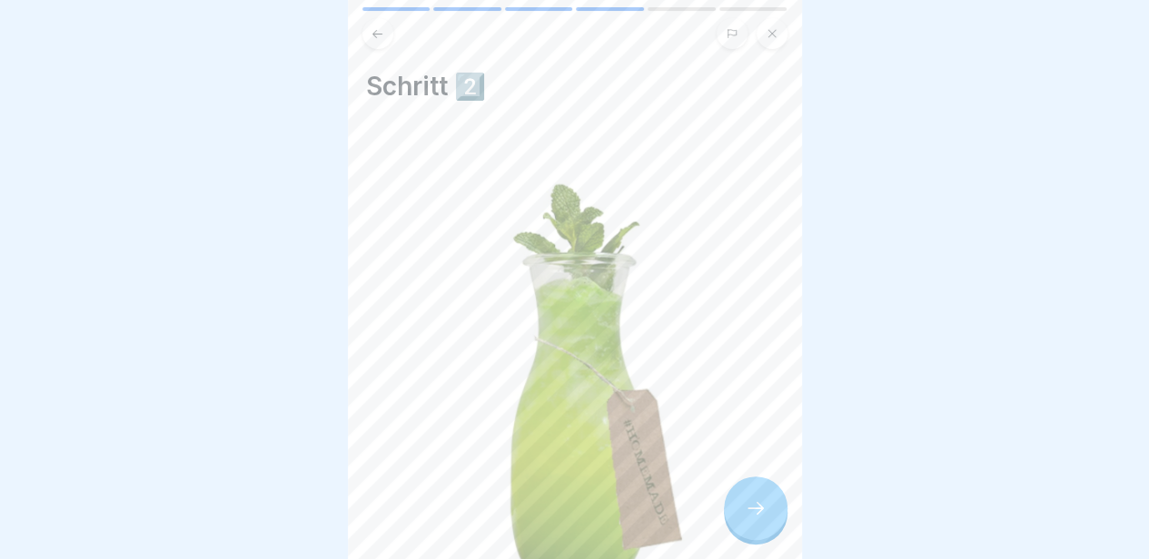
scroll to position [252, 0]
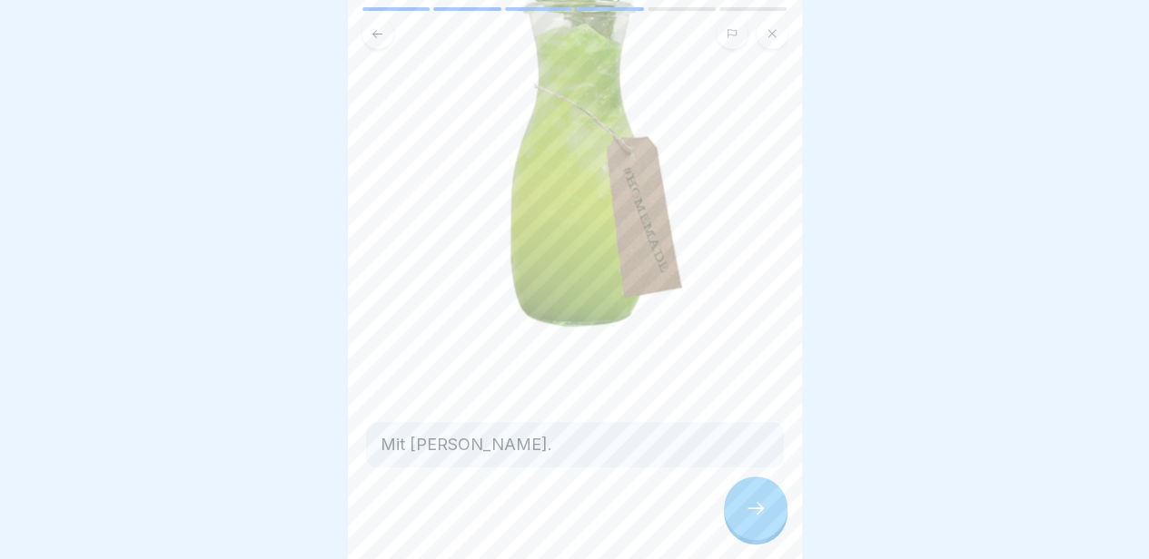
click at [777, 522] on div at bounding box center [756, 509] width 64 height 64
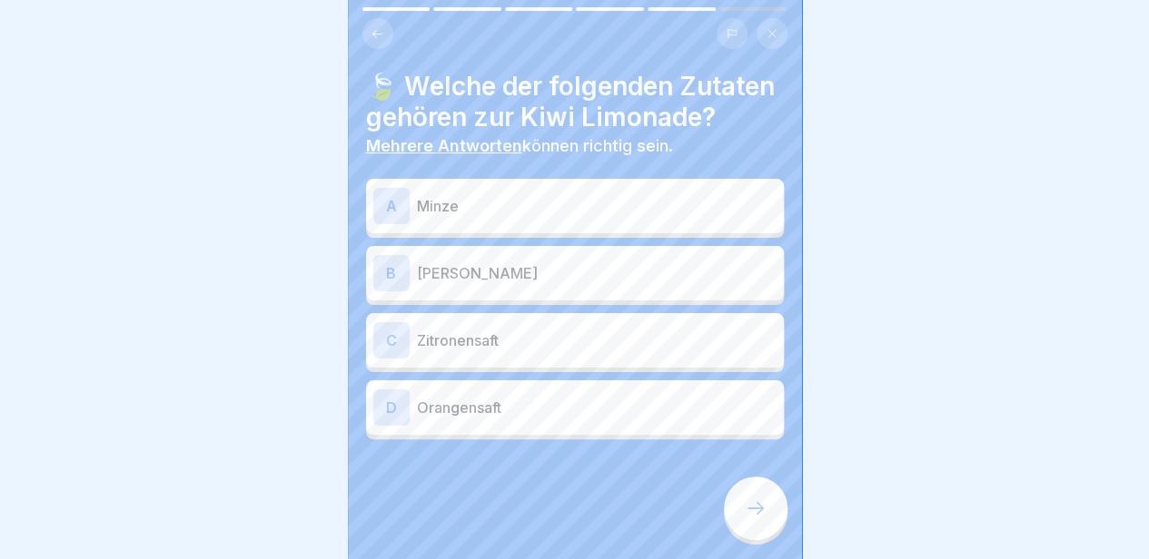
click at [725, 217] on p "Minze" at bounding box center [597, 206] width 360 height 22
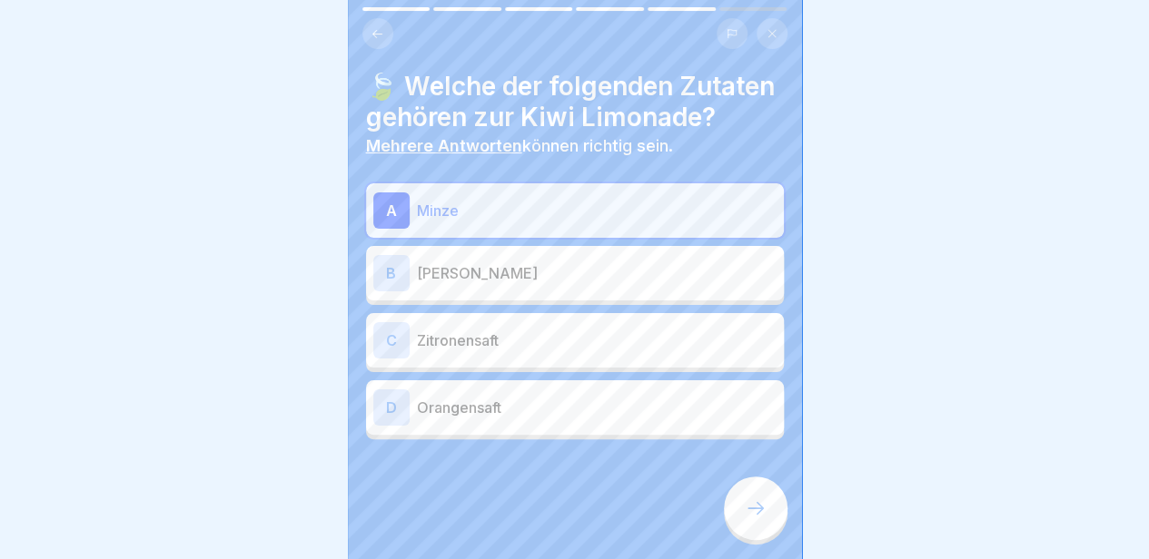
click at [681, 351] on p "Zitronensaft" at bounding box center [597, 341] width 360 height 22
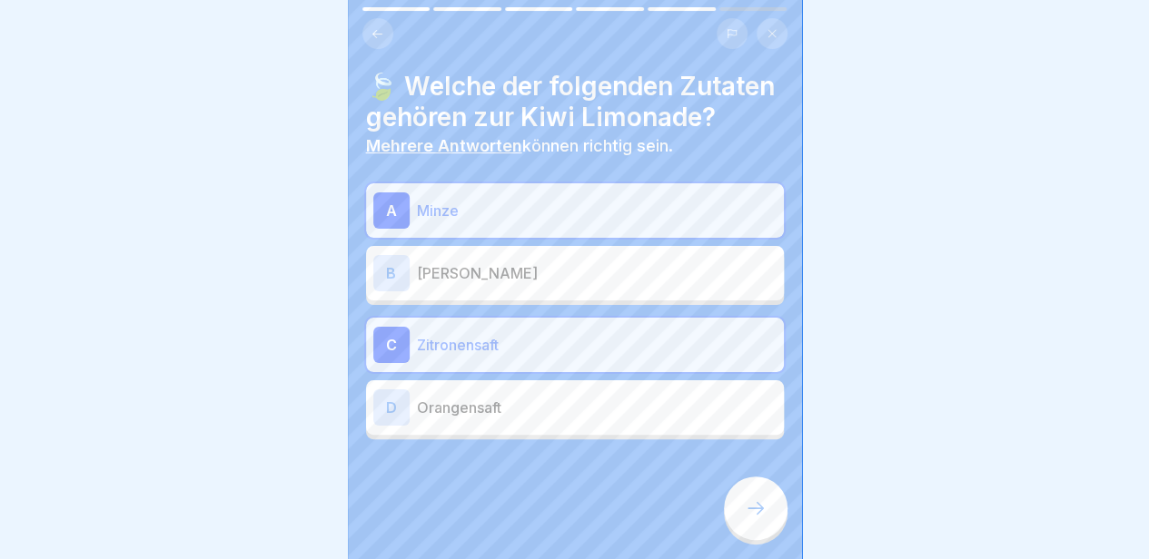
click at [743, 511] on div at bounding box center [756, 509] width 64 height 64
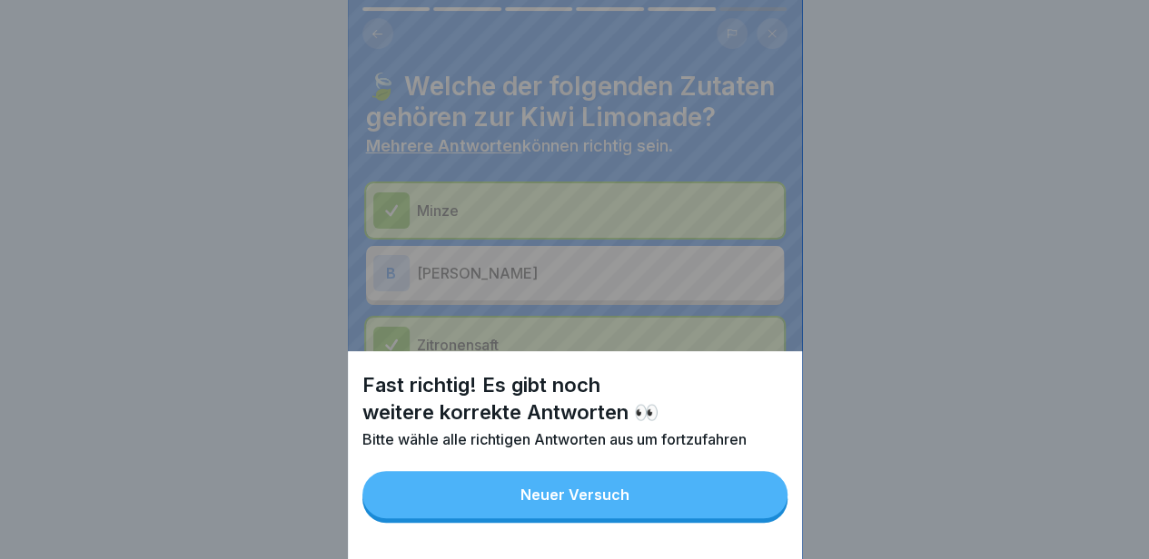
click at [743, 511] on button "Neuer Versuch" at bounding box center [574, 494] width 425 height 47
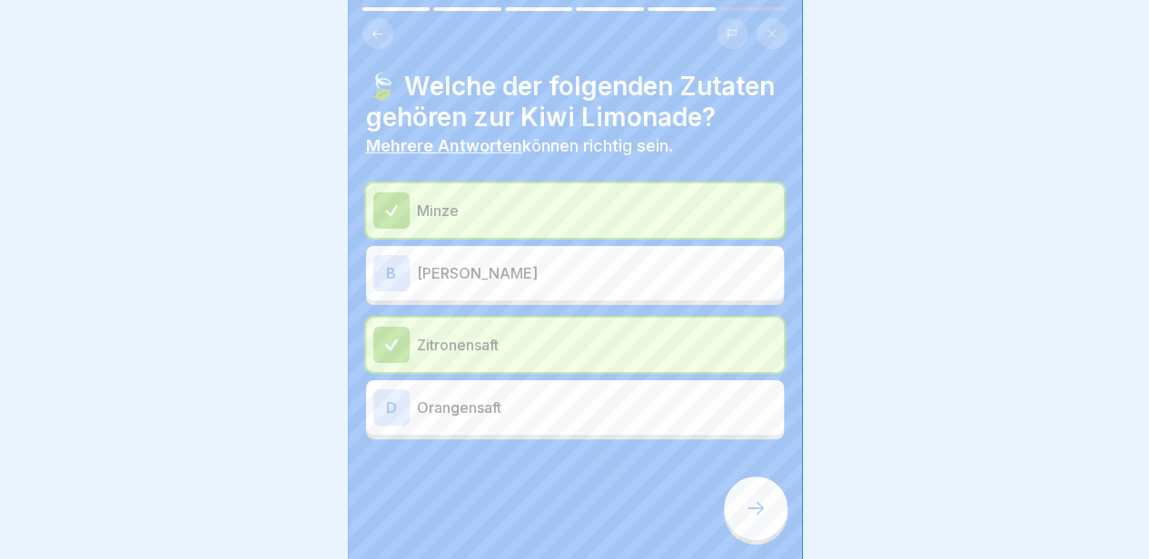
click at [688, 301] on div "B Kiwi Püree" at bounding box center [575, 273] width 418 height 54
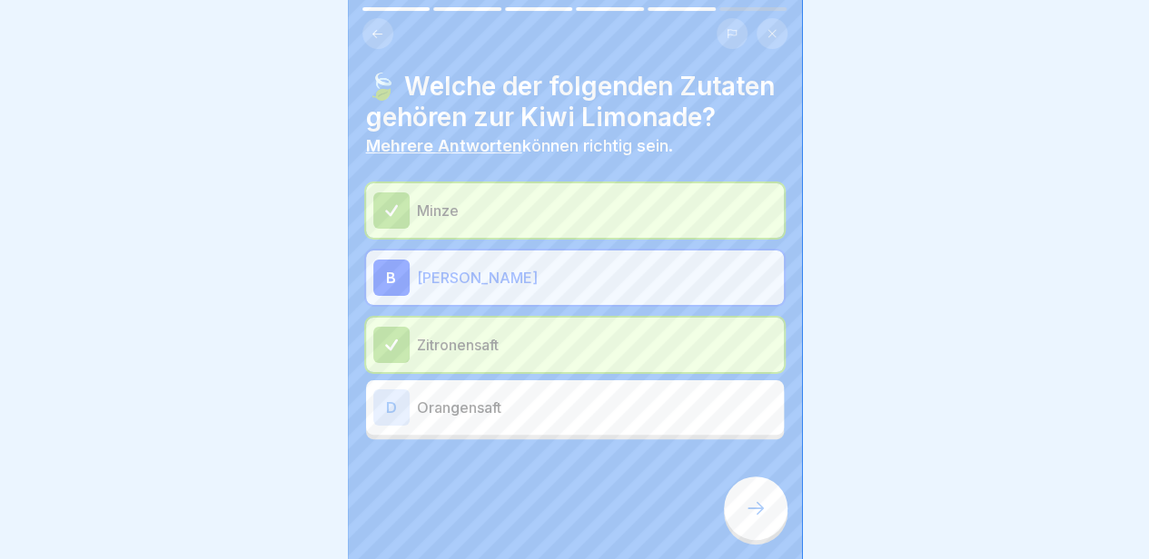
click at [731, 511] on div at bounding box center [756, 509] width 64 height 64
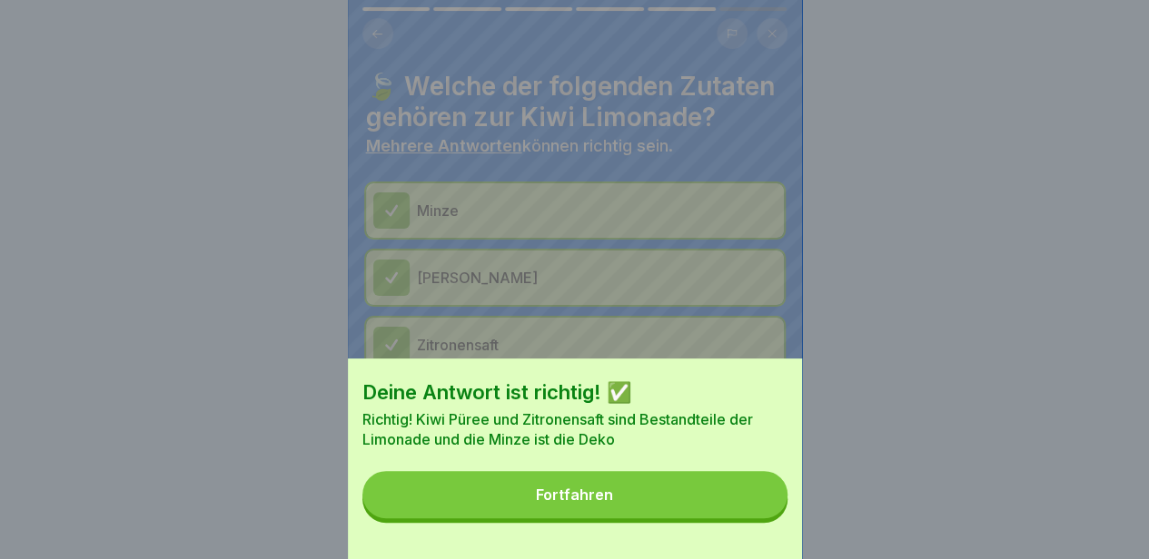
click at [731, 511] on button "Fortfahren" at bounding box center [574, 494] width 425 height 47
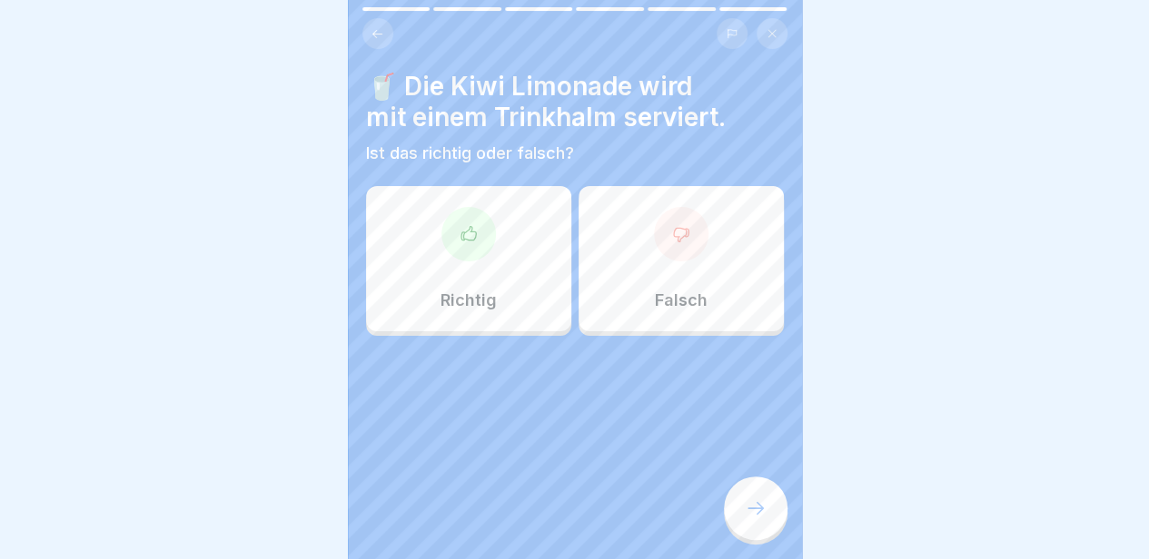
click at [654, 245] on div at bounding box center [681, 234] width 54 height 54
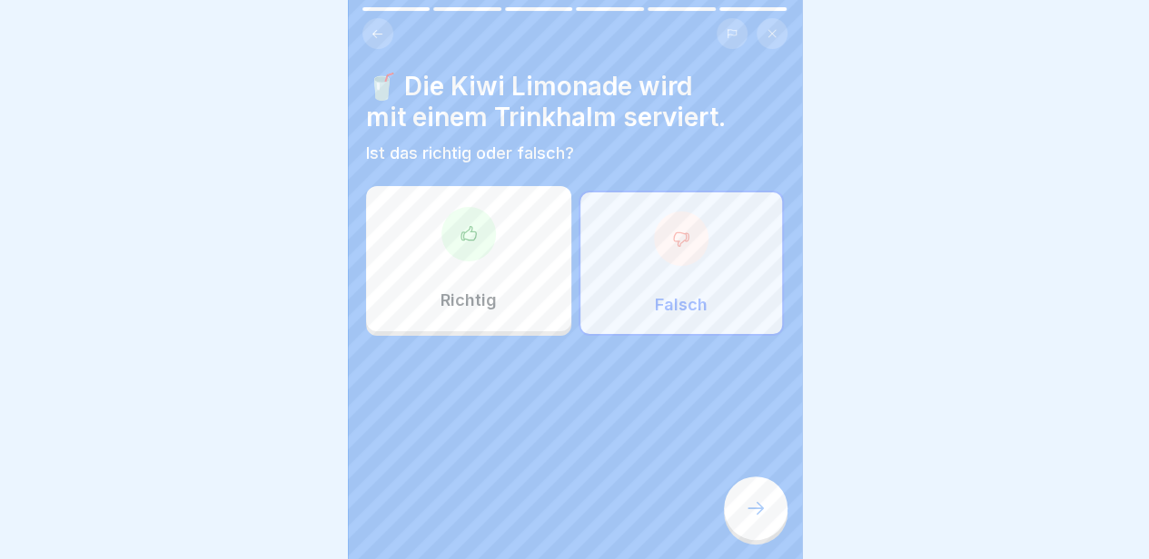
click at [506, 252] on div "Richtig" at bounding box center [468, 258] width 205 height 145
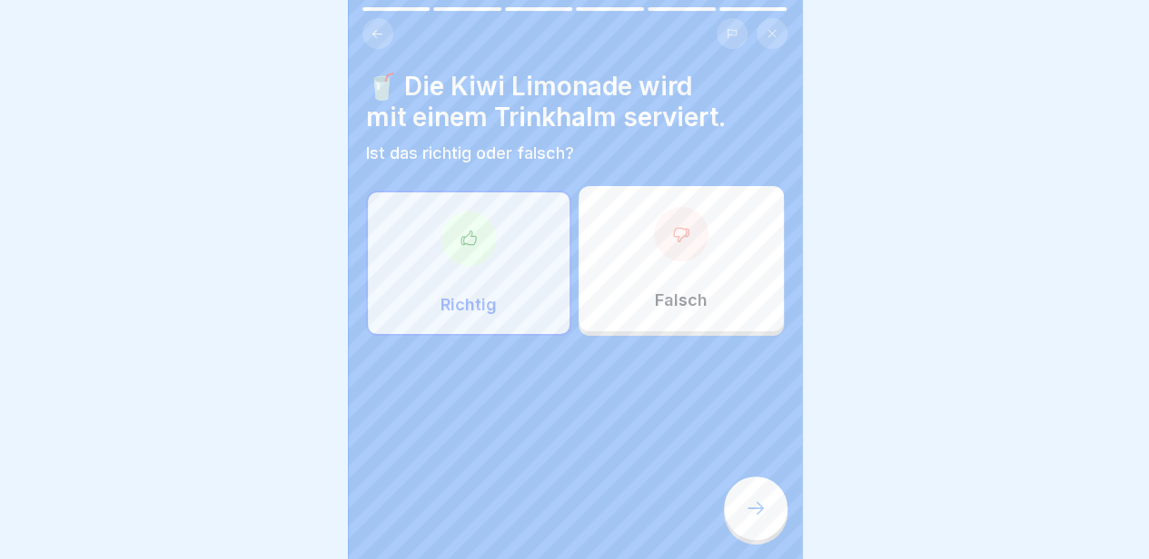
click at [726, 509] on div at bounding box center [756, 509] width 64 height 64
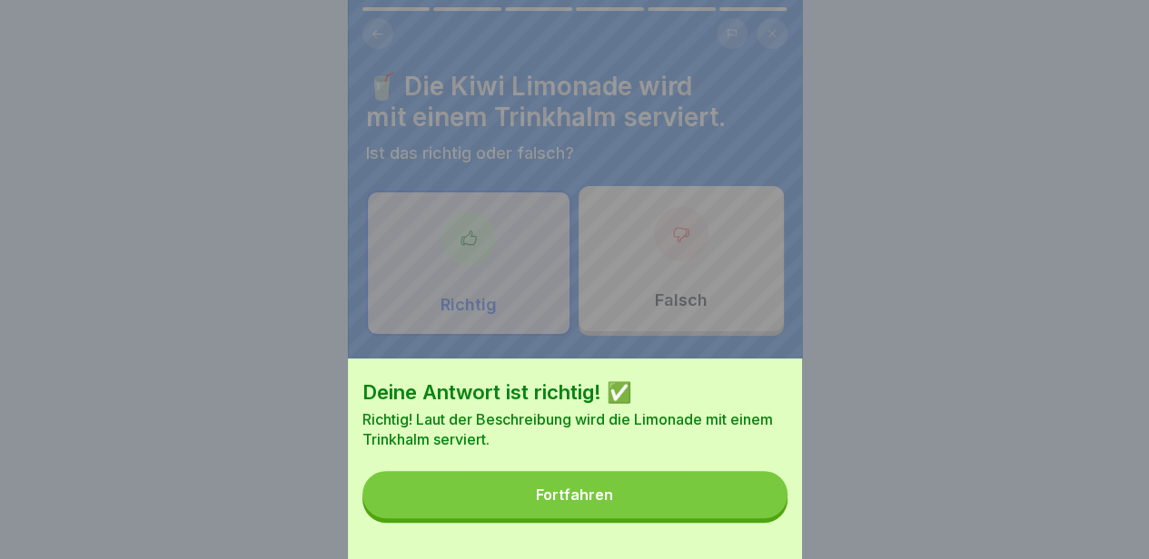
click at [726, 509] on button "Fortfahren" at bounding box center [574, 494] width 425 height 47
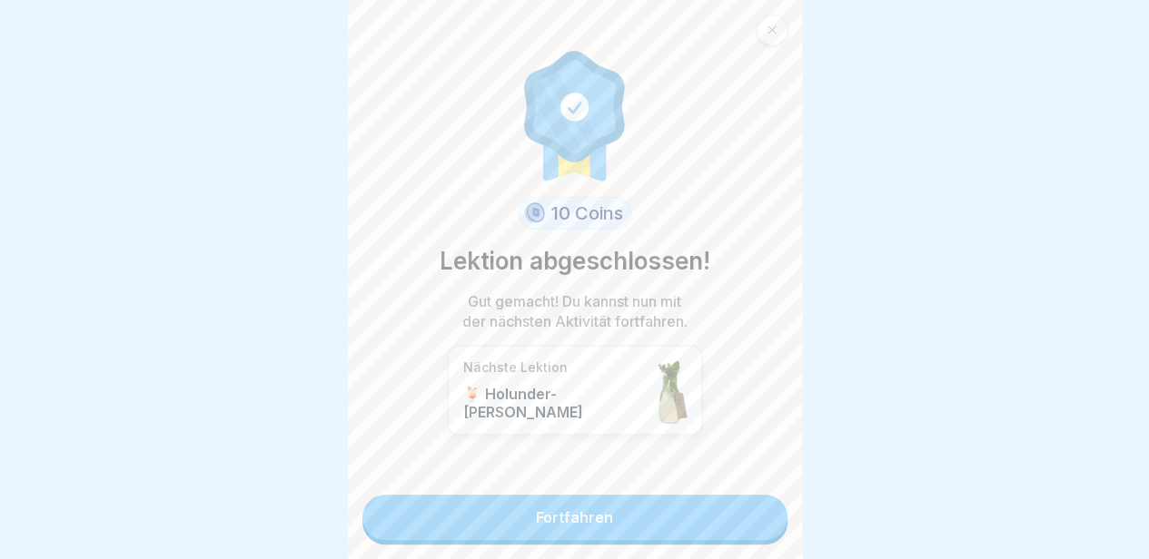
click at [726, 509] on link "Fortfahren" at bounding box center [574, 517] width 425 height 45
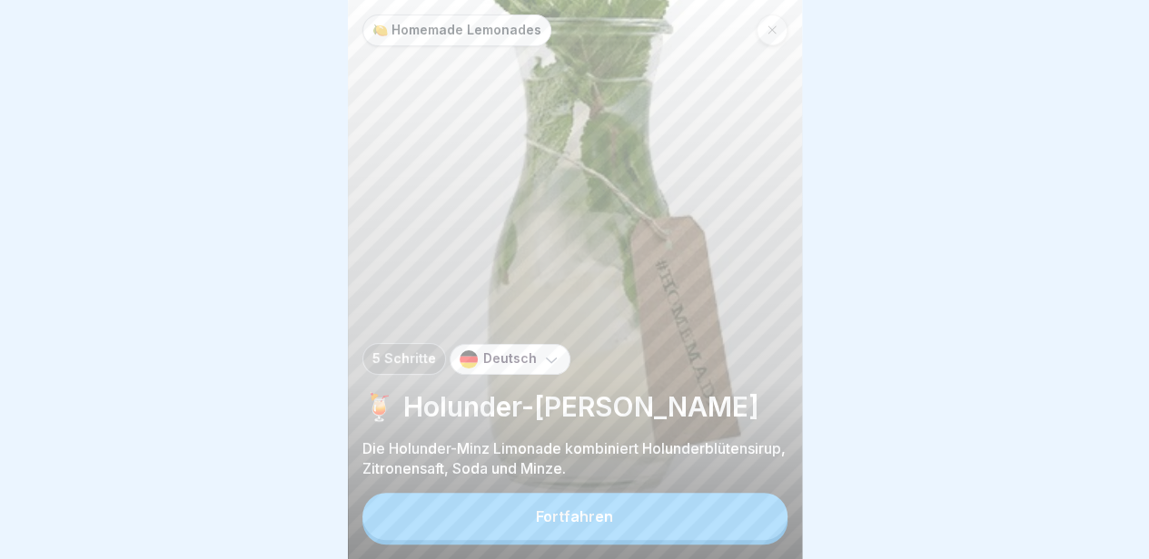
click at [726, 509] on button "Fortfahren" at bounding box center [574, 516] width 425 height 47
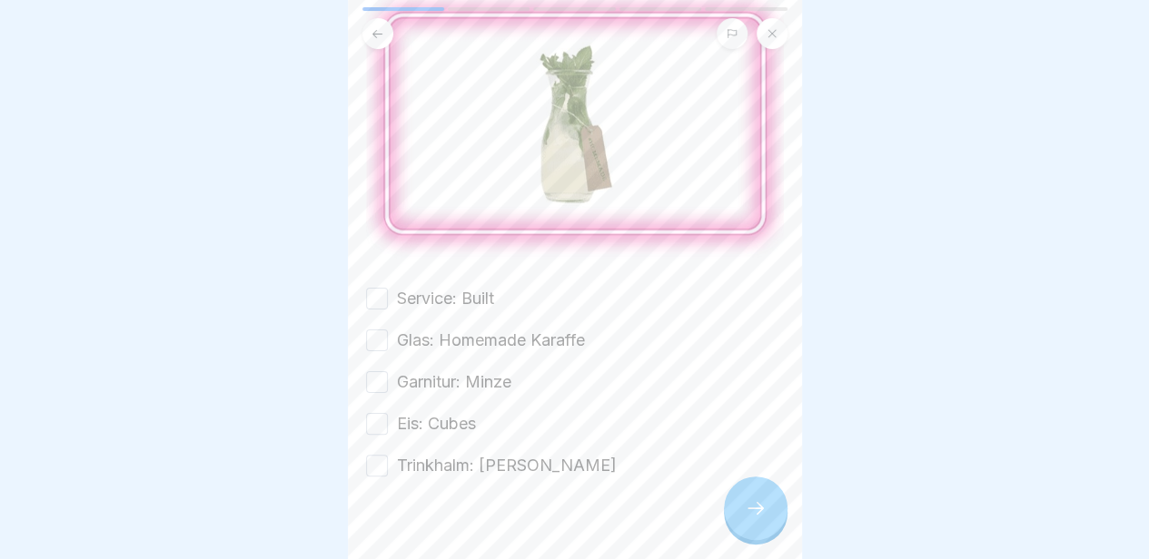
scroll to position [173, 0]
click at [447, 288] on label "Service: Built" at bounding box center [445, 298] width 97 height 24
click at [388, 288] on button "Service: Built" at bounding box center [377, 298] width 22 height 22
click at [449, 328] on label "Glas: Homemade Karaffe" at bounding box center [491, 340] width 188 height 24
click at [388, 329] on button "Glas: Homemade Karaffe" at bounding box center [377, 340] width 22 height 22
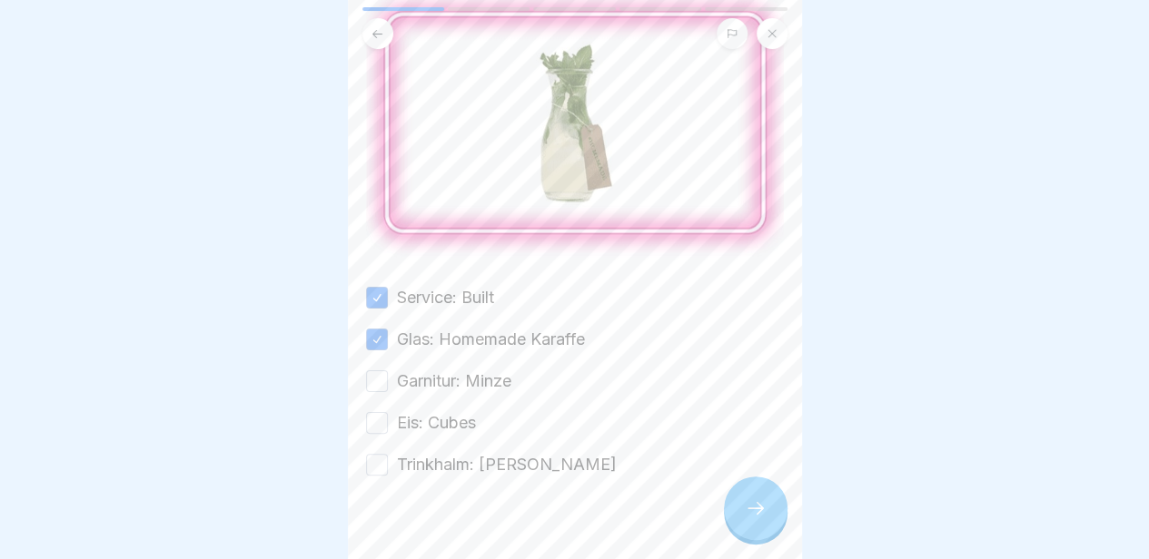
click at [438, 370] on label "Garnitur: Minze" at bounding box center [454, 382] width 114 height 24
click at [388, 370] on button "Garnitur: Minze" at bounding box center [377, 381] width 22 height 22
click at [430, 419] on label "Eis: Cubes" at bounding box center [436, 423] width 79 height 24
click at [388, 419] on button "Eis: Cubes" at bounding box center [377, 423] width 22 height 22
click at [432, 454] on label "Trinkhalm: [PERSON_NAME]" at bounding box center [507, 465] width 220 height 24
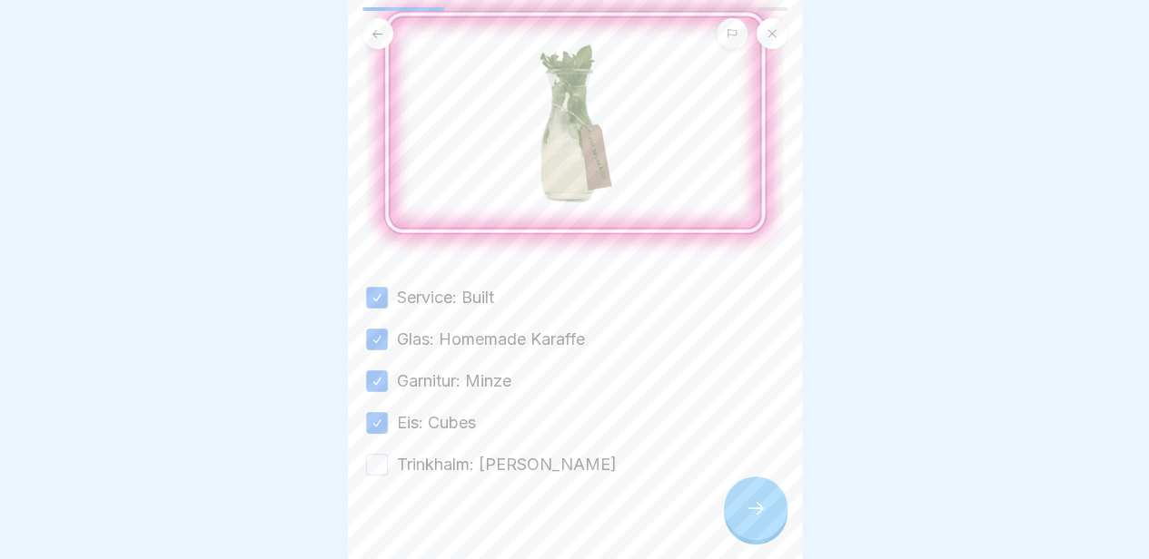
click at [388, 454] on button "Trinkhalm: [PERSON_NAME]" at bounding box center [377, 465] width 22 height 22
click at [736, 512] on div at bounding box center [756, 509] width 64 height 64
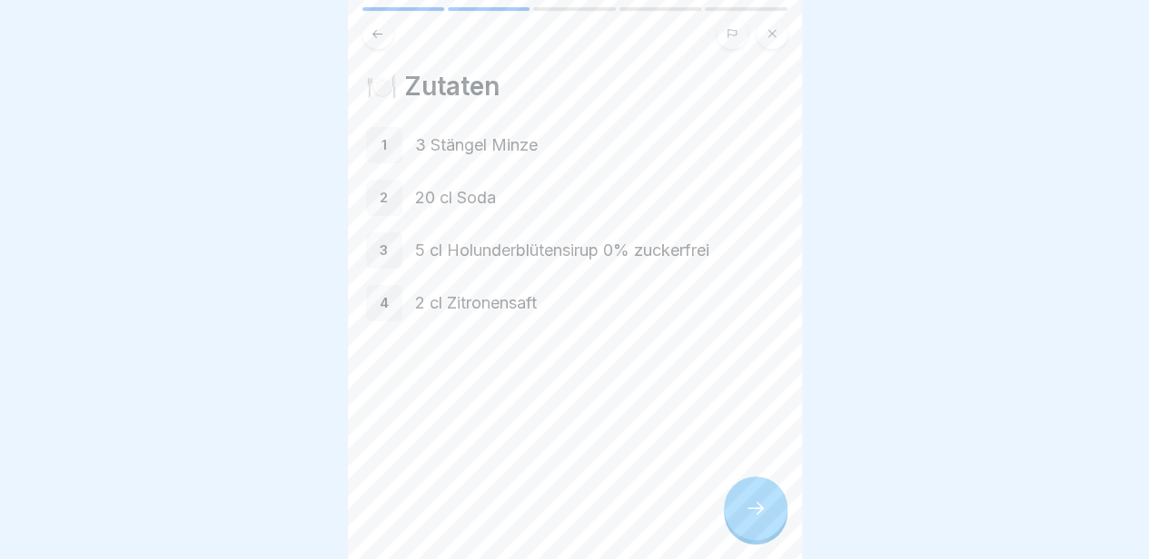
click at [736, 512] on div at bounding box center [756, 509] width 64 height 64
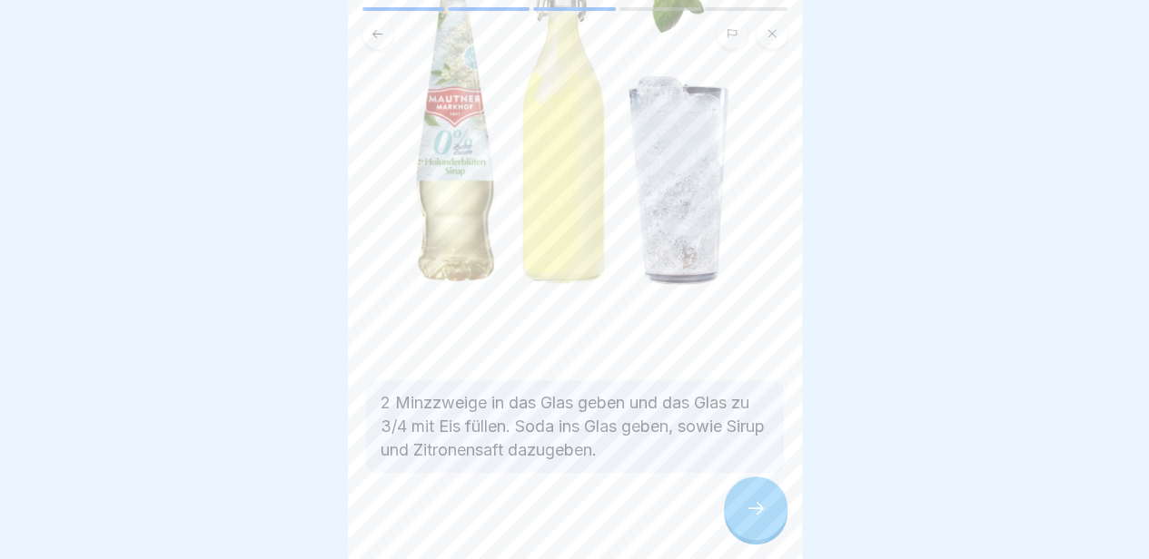
scroll to position [300, 0]
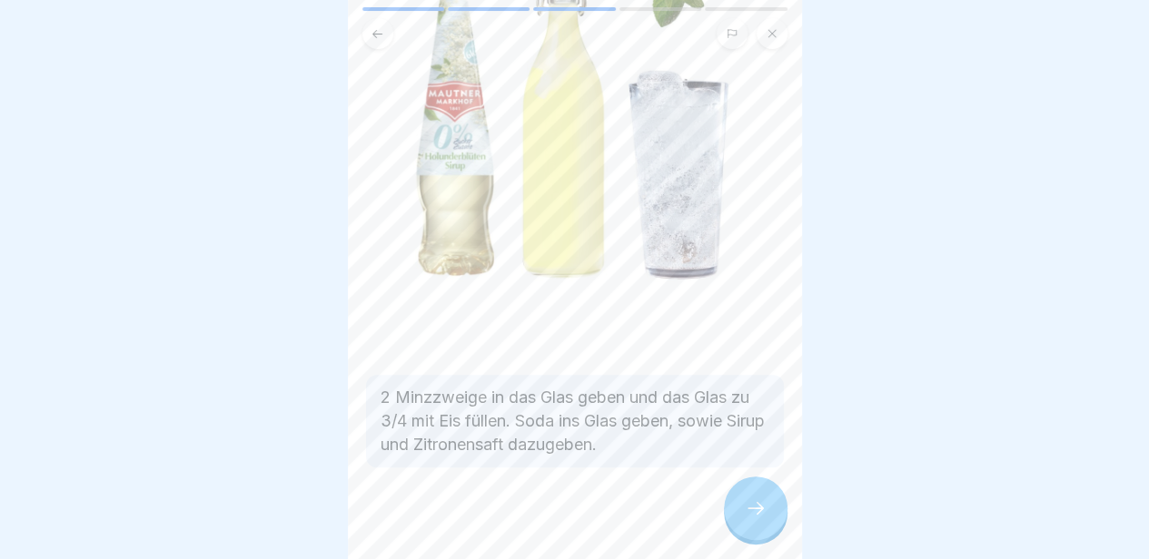
click at [740, 514] on div at bounding box center [756, 509] width 64 height 64
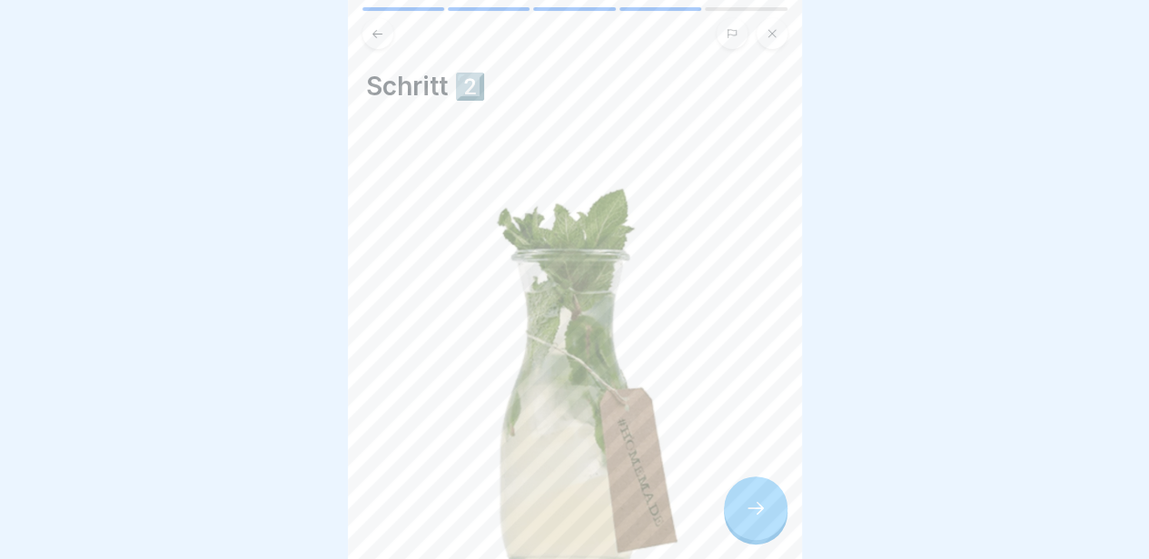
scroll to position [252, 0]
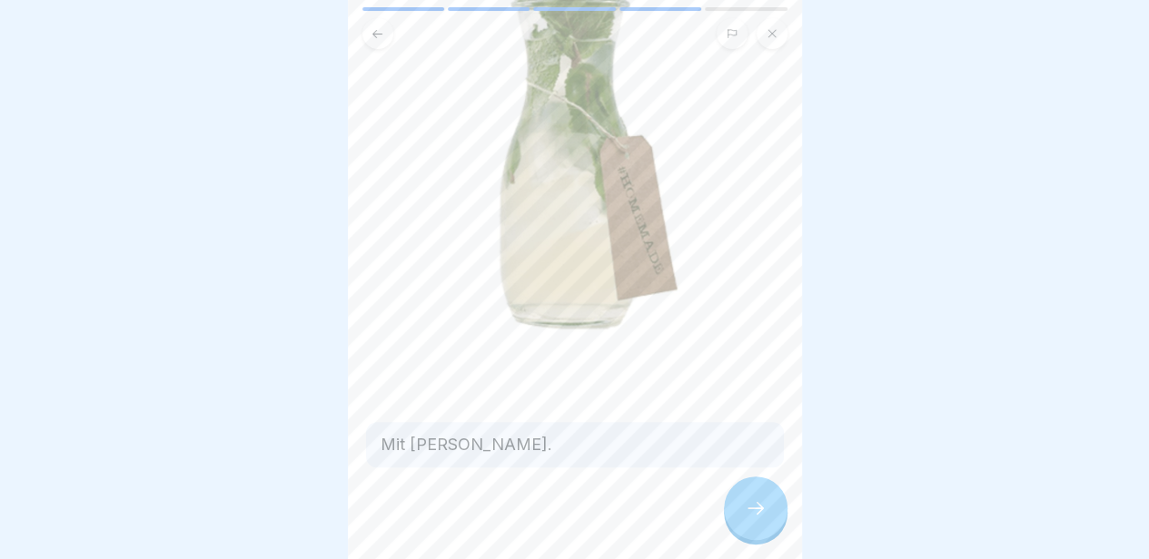
click at [753, 505] on div at bounding box center [756, 509] width 64 height 64
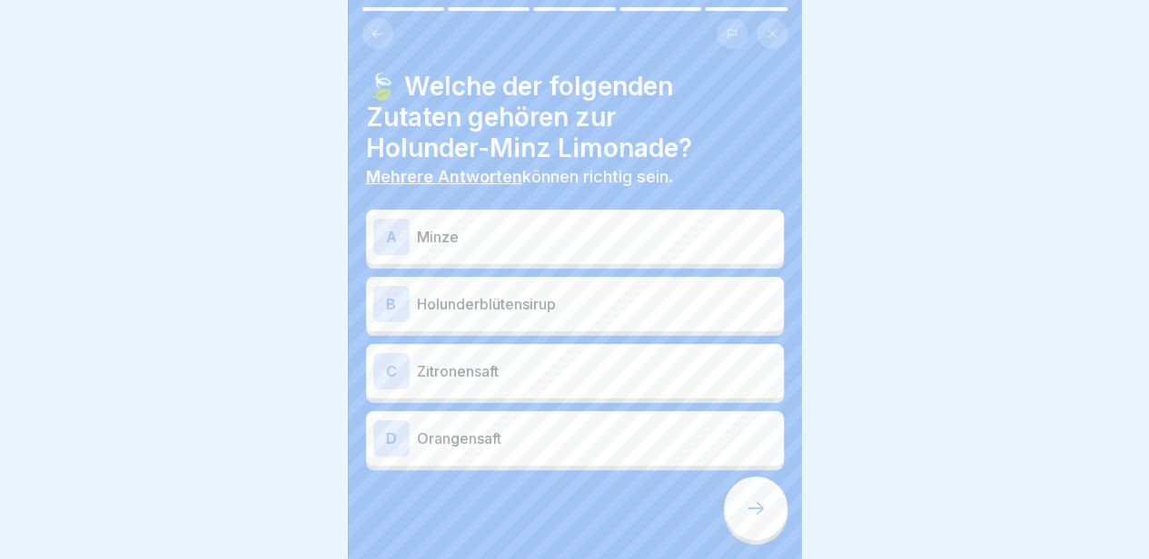
click at [696, 244] on p "Minze" at bounding box center [597, 237] width 360 height 22
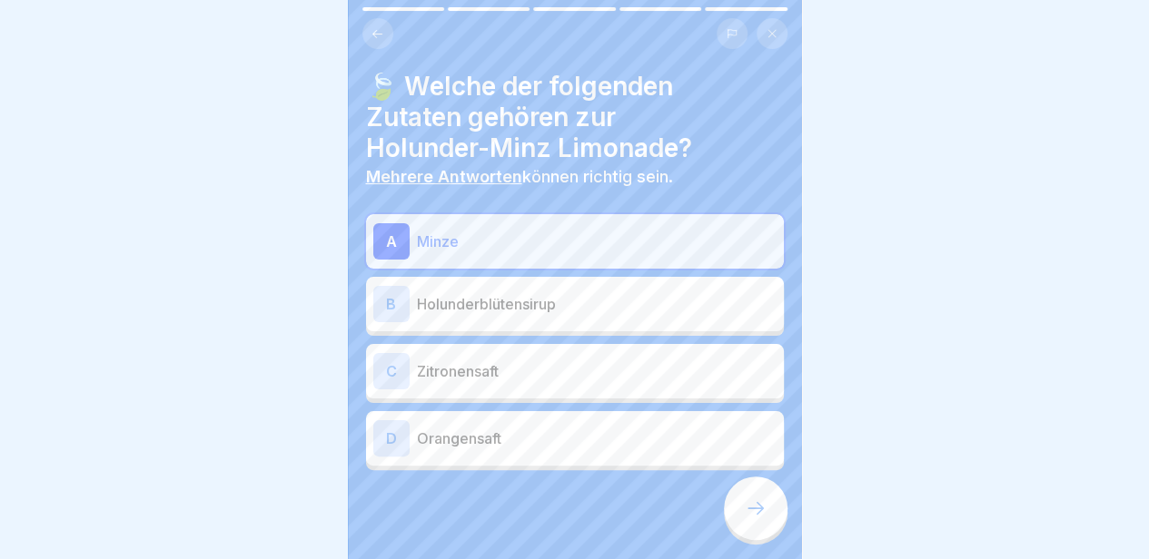
click at [677, 284] on div "B Holunderblütensirup" at bounding box center [575, 304] width 418 height 54
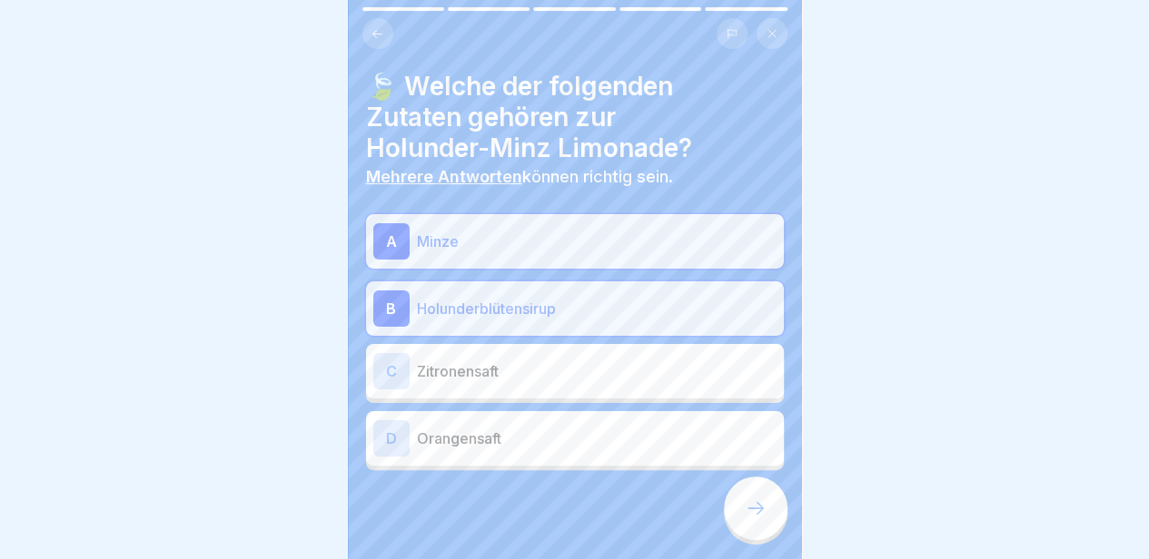
click at [647, 361] on p "Zitronensaft" at bounding box center [597, 372] width 360 height 22
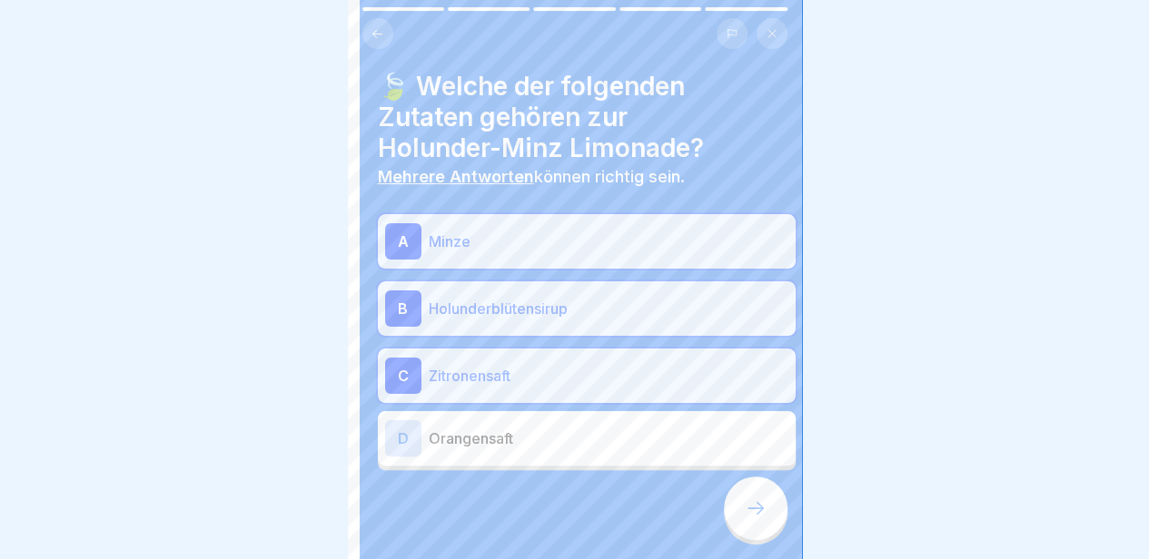
click at [742, 509] on div "🍋 Homemade Lemonades 5 Schritte Deutsch 🍹 Holunder-Minz Limonade Die Holunder-M…" at bounding box center [575, 279] width 454 height 559
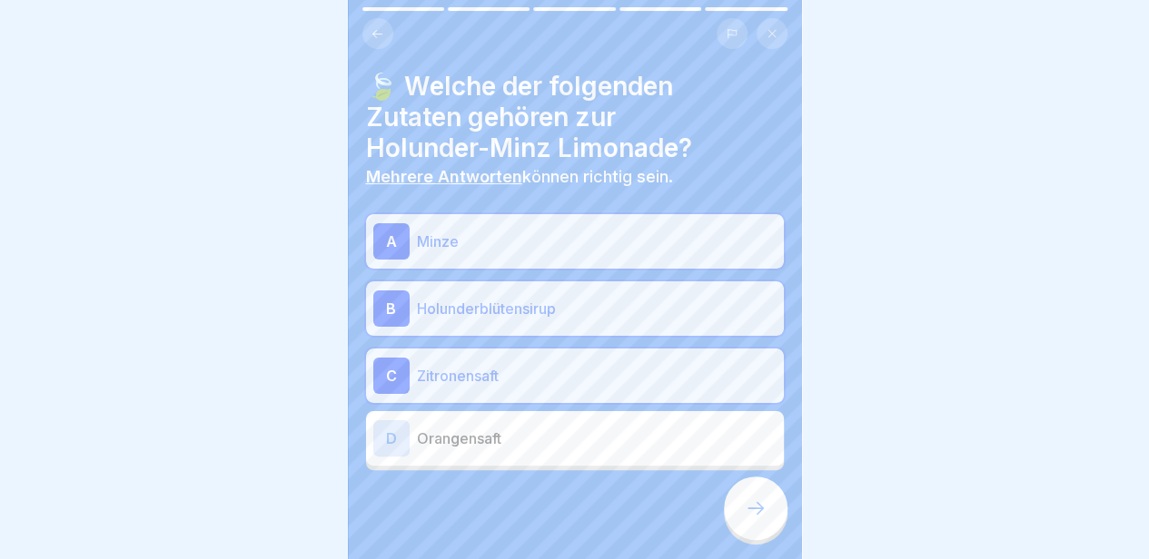
click at [742, 509] on div at bounding box center [756, 509] width 64 height 64
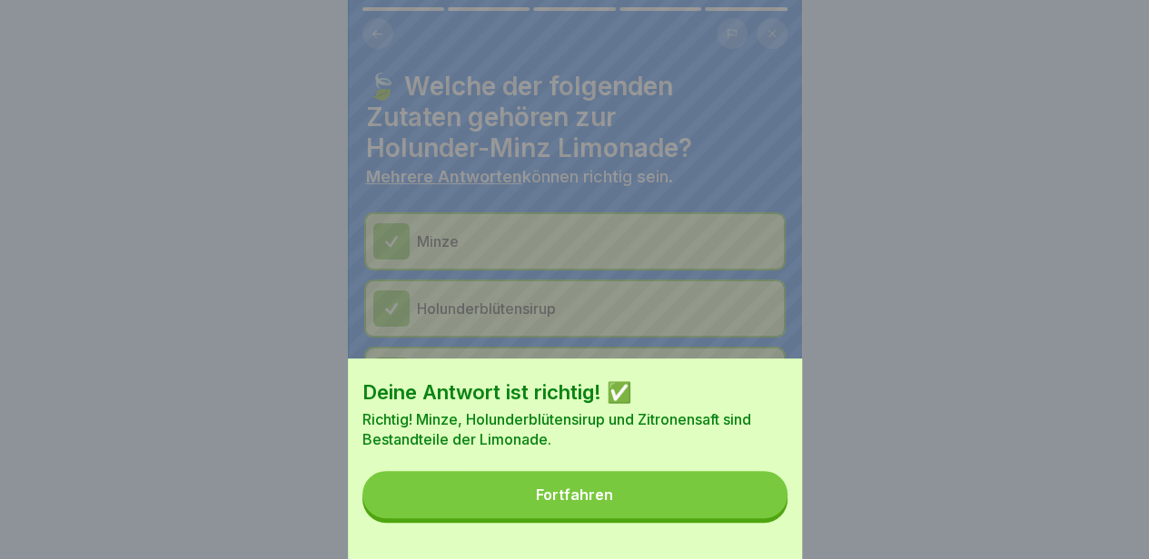
click at [742, 509] on button "Fortfahren" at bounding box center [574, 494] width 425 height 47
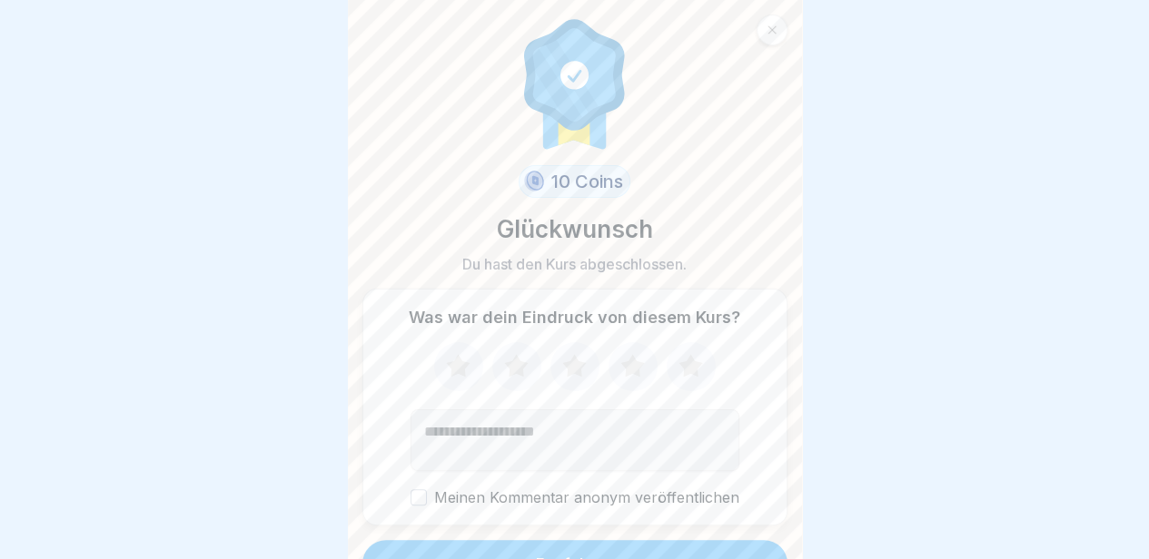
scroll to position [31, 0]
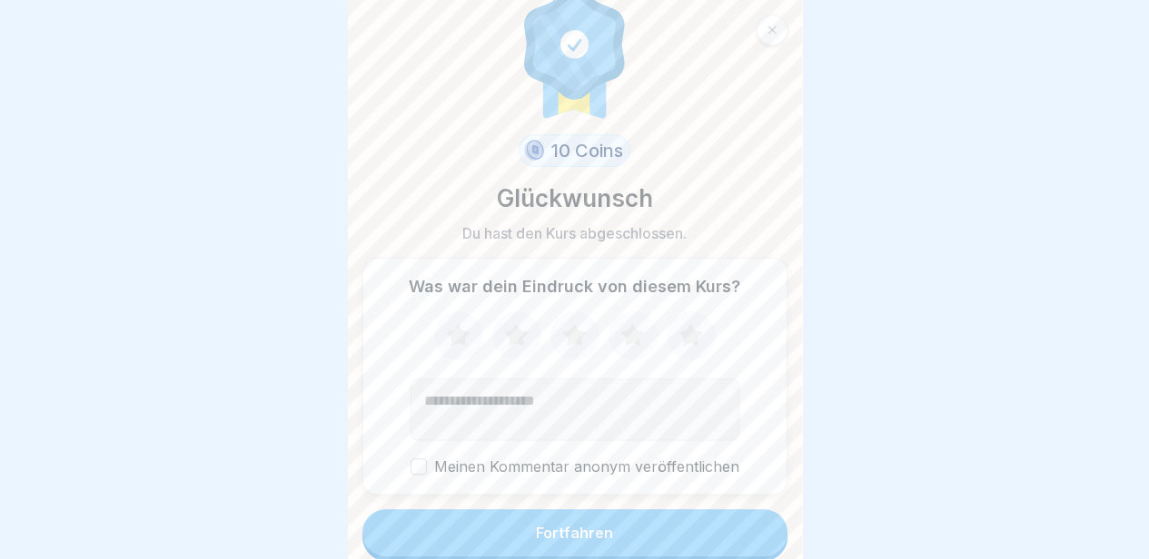
click at [701, 538] on button "Fortfahren" at bounding box center [574, 532] width 425 height 47
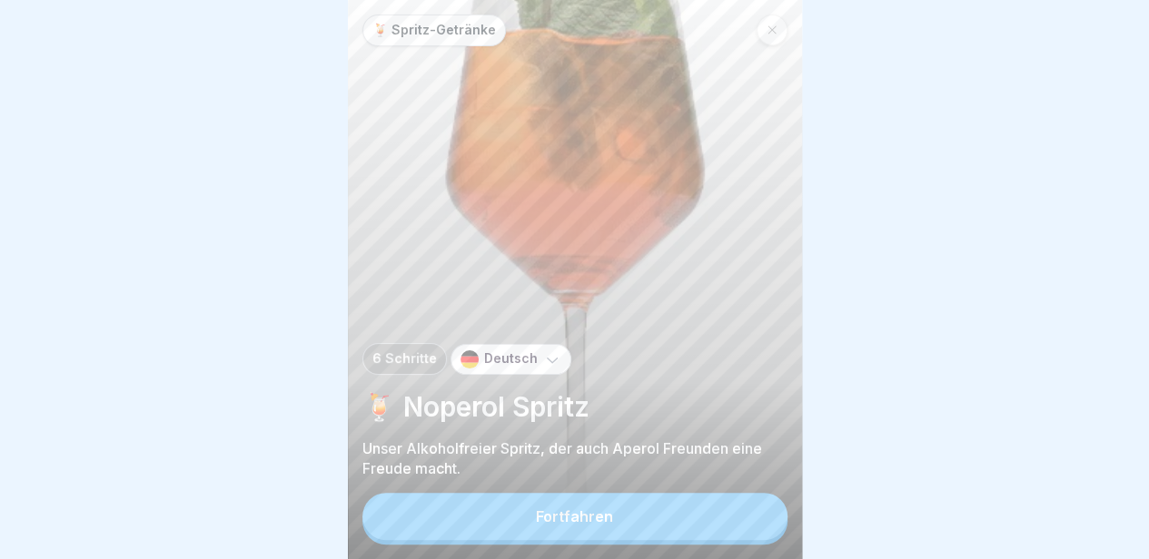
click at [783, 23] on div at bounding box center [771, 30] width 31 height 31
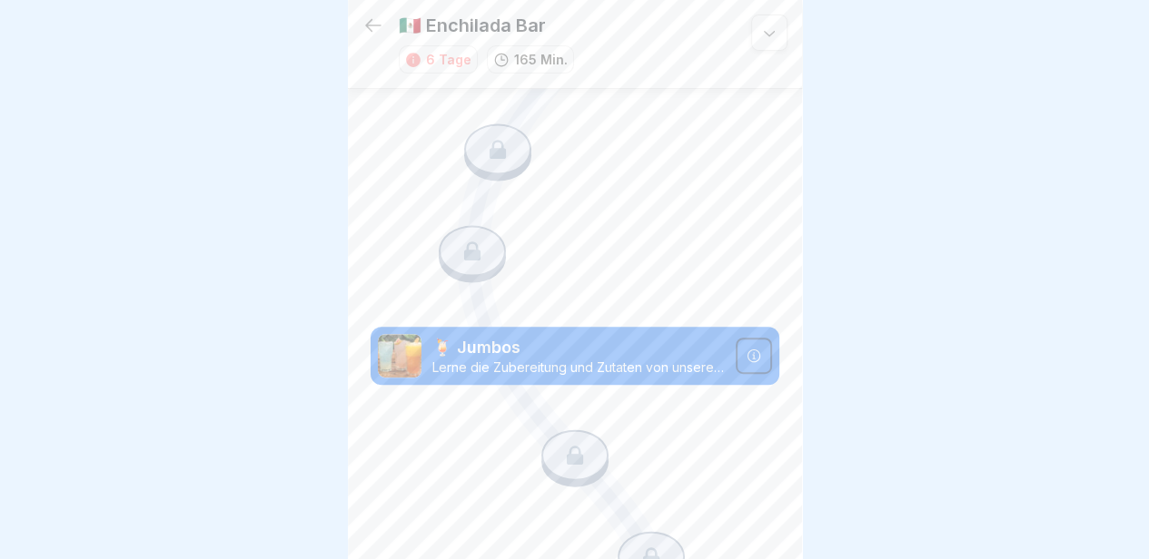
scroll to position [7012, 0]
click at [367, 15] on icon at bounding box center [373, 26] width 22 height 22
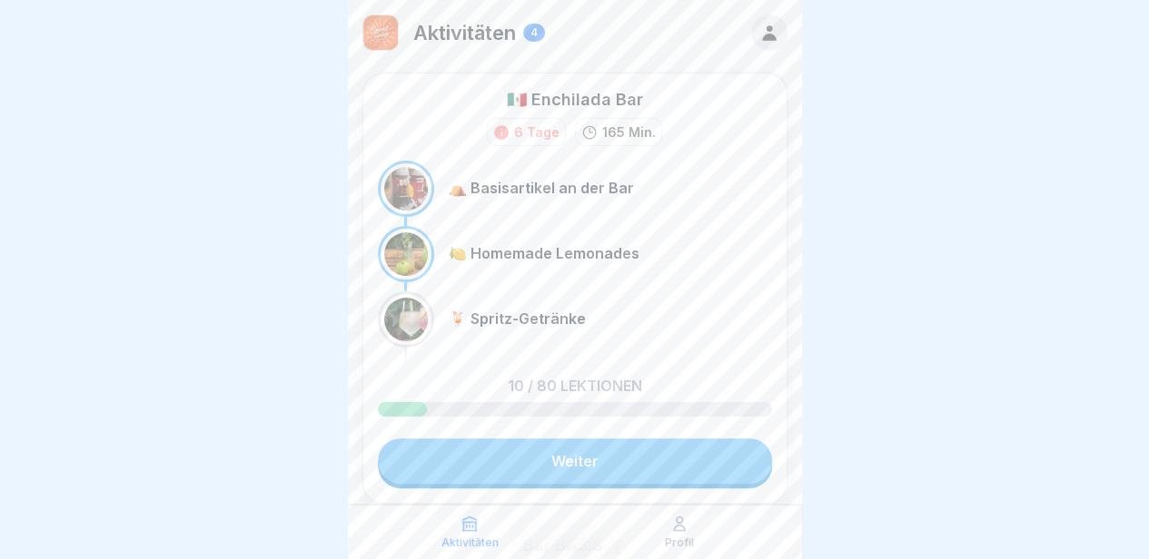
click at [654, 476] on link "Weiter" at bounding box center [575, 461] width 394 height 45
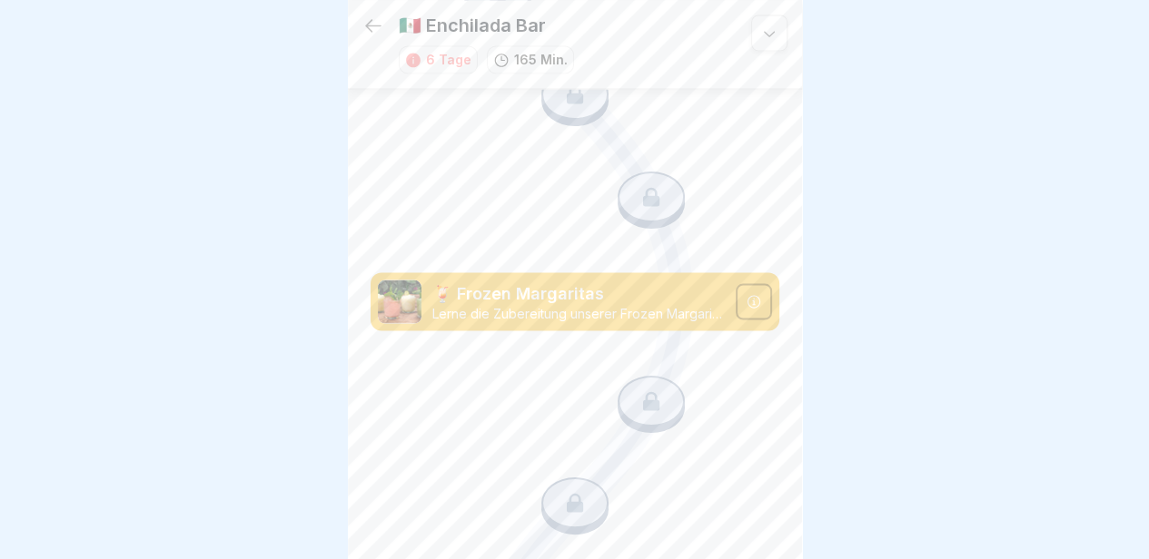
scroll to position [1651, 0]
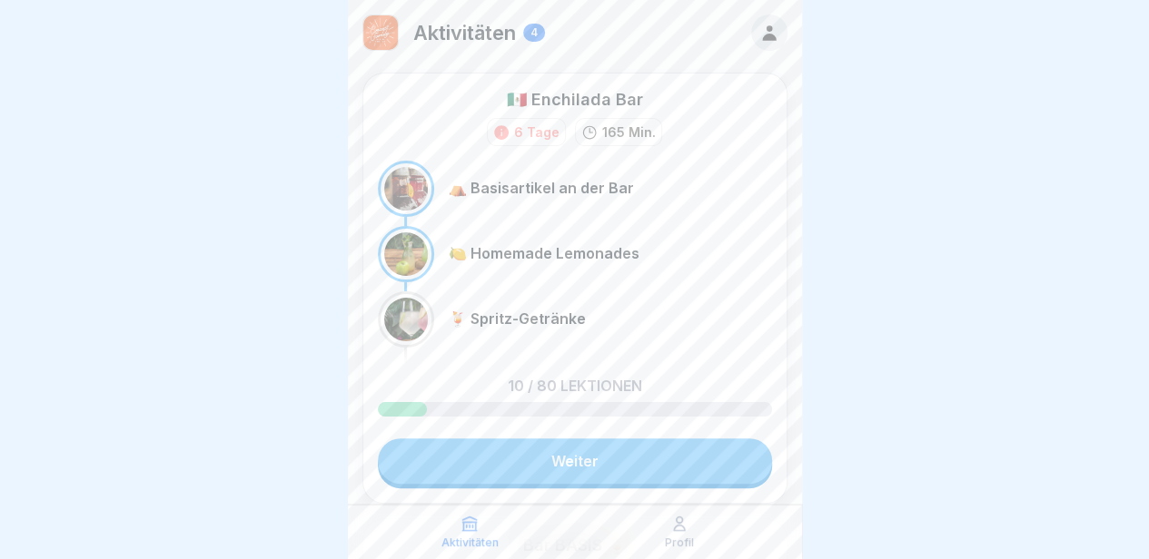
click at [566, 446] on link "Weiter" at bounding box center [575, 461] width 394 height 45
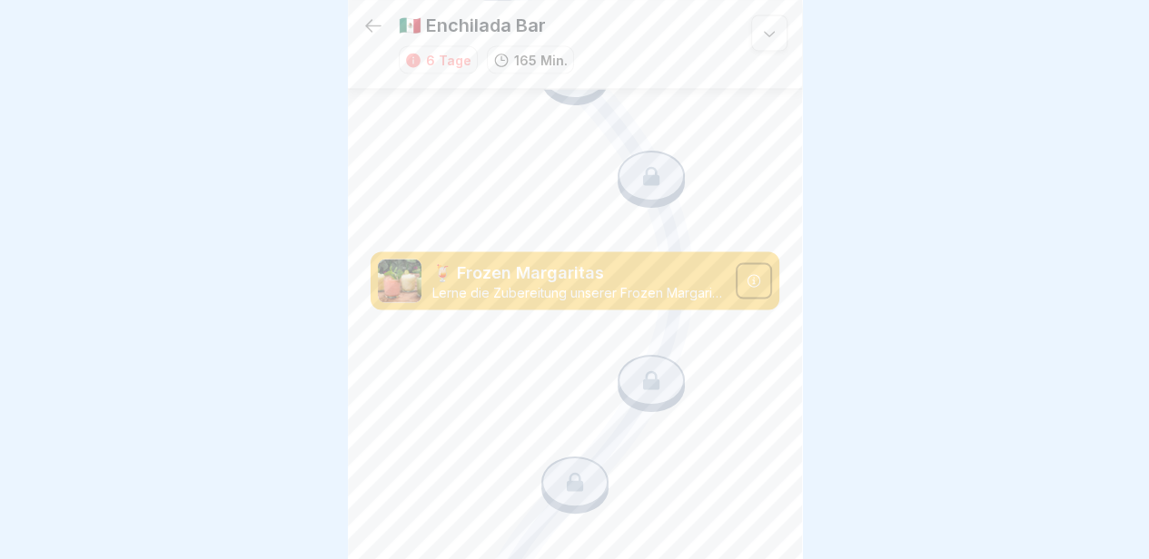
scroll to position [1682, 0]
